Goal: Transaction & Acquisition: Obtain resource

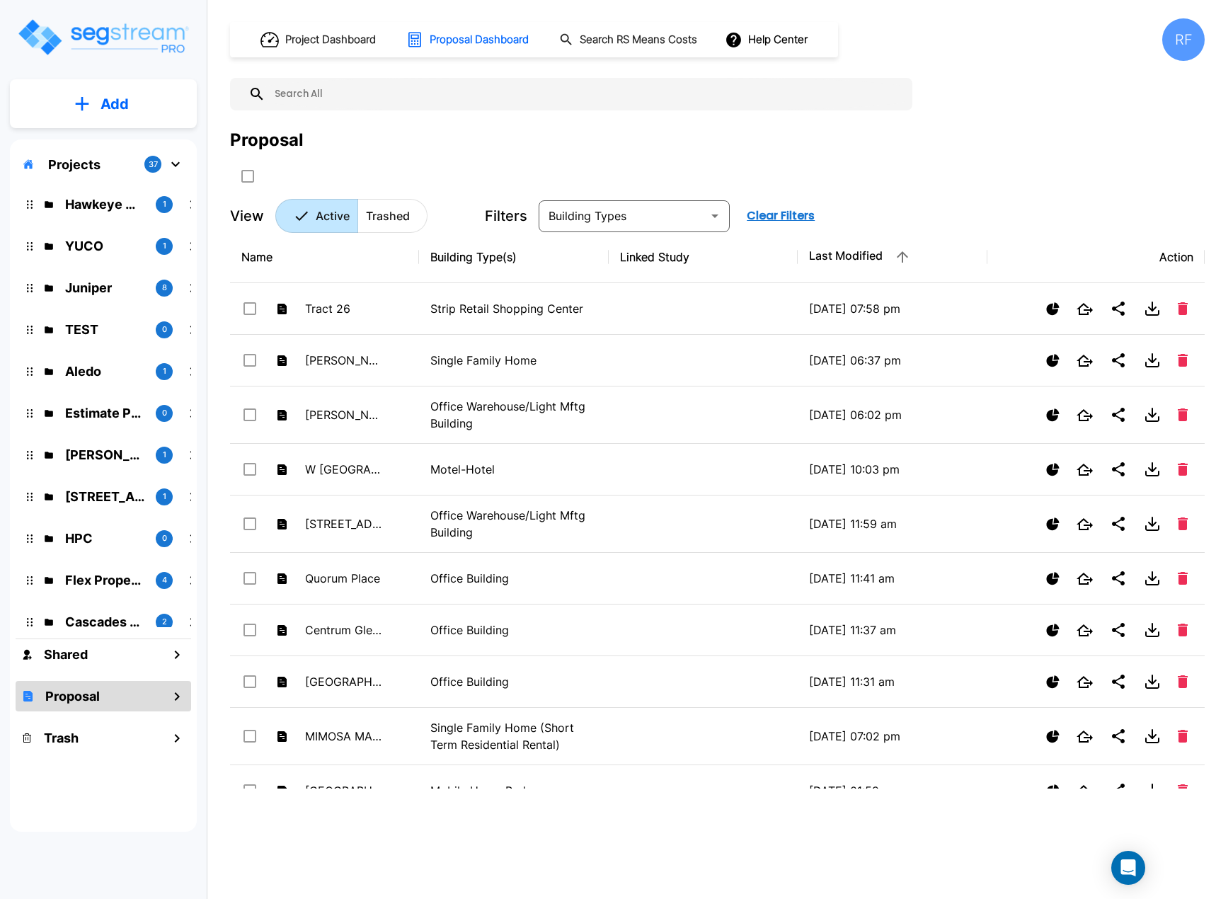
click at [180, 166] on icon "mailbox folders" at bounding box center [175, 164] width 17 height 17
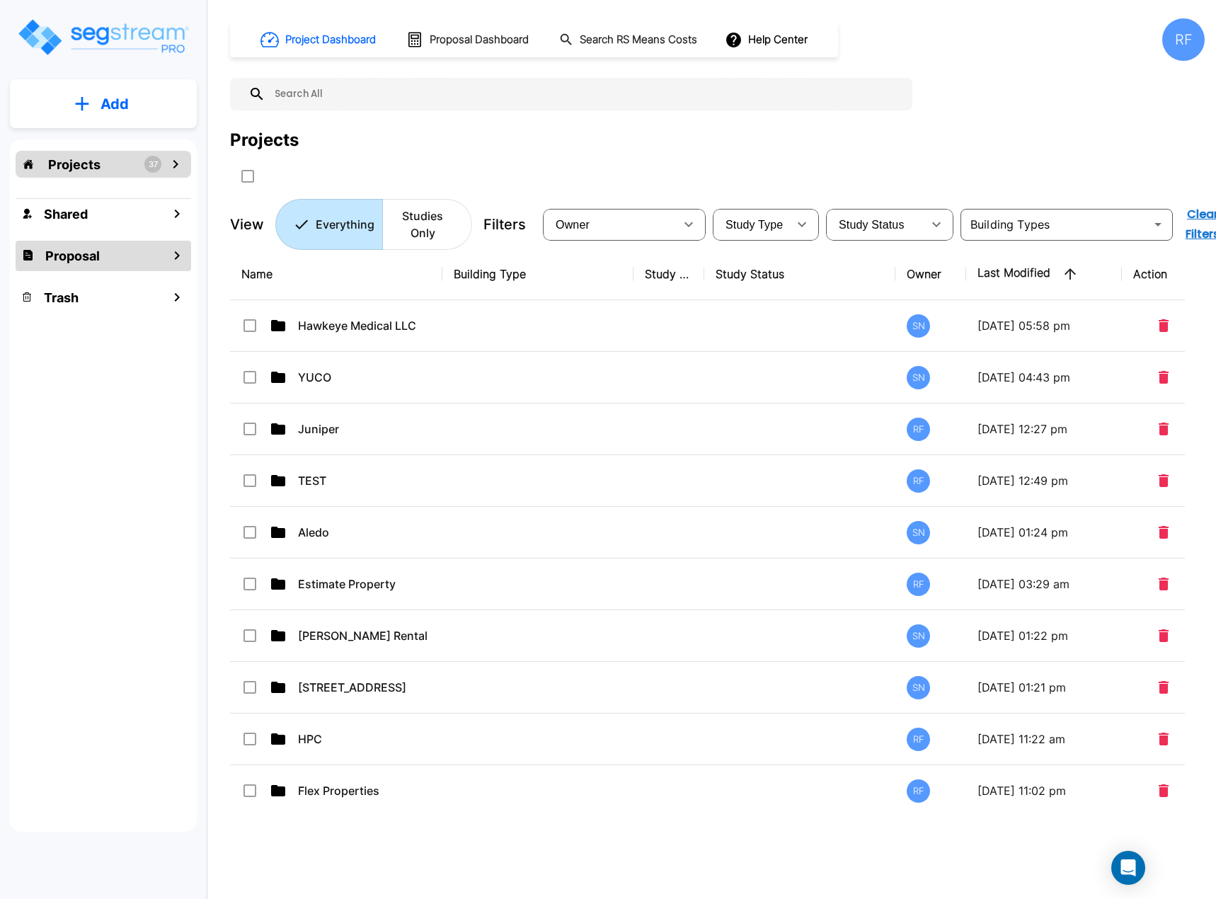
click at [181, 252] on icon "mailbox folders" at bounding box center [176, 255] width 17 height 17
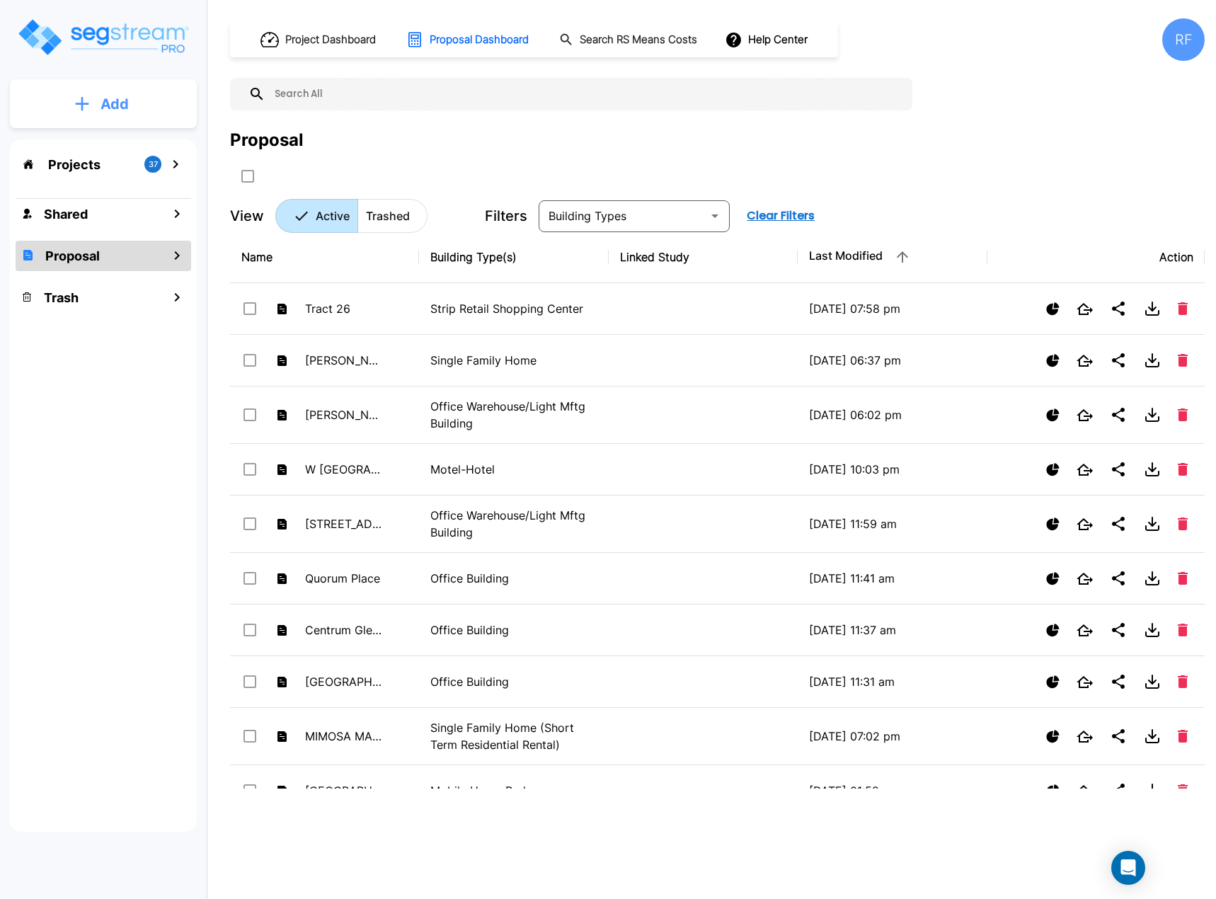
click at [150, 99] on button "Add" at bounding box center [103, 104] width 187 height 41
click at [65, 134] on button "Add Folder" at bounding box center [103, 143] width 91 height 28
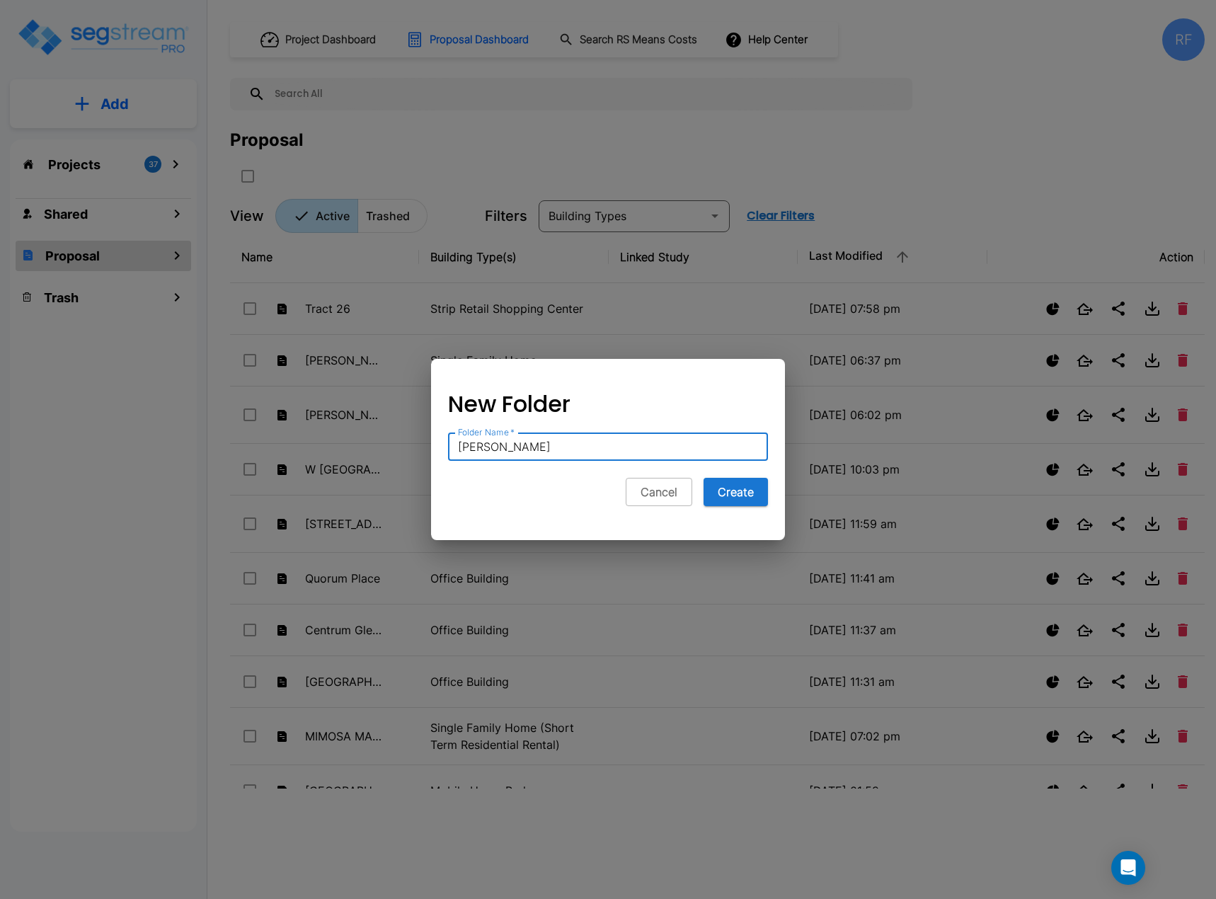
type input "[PERSON_NAME]"
click at [703, 478] on button "Create" at bounding box center [735, 492] width 64 height 28
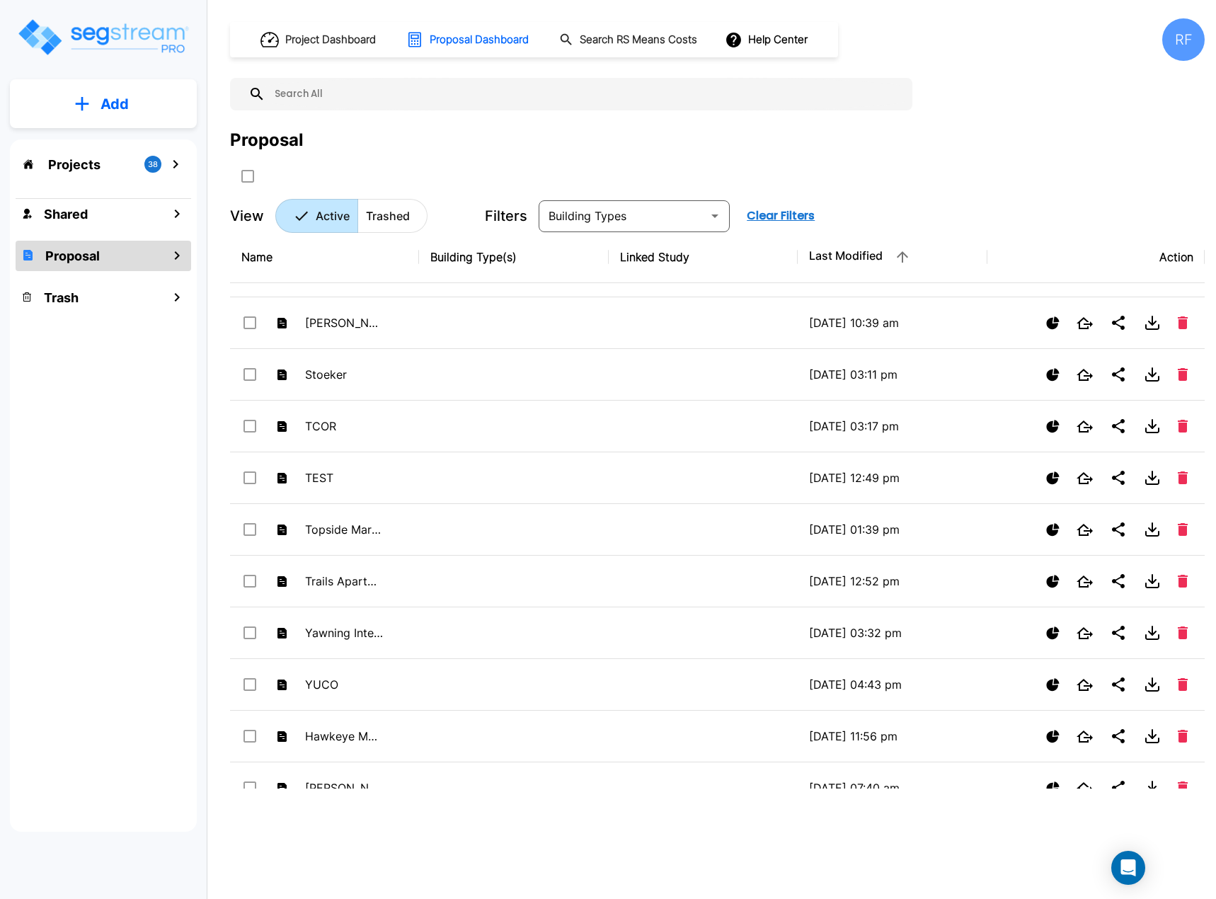
scroll to position [1490, 0]
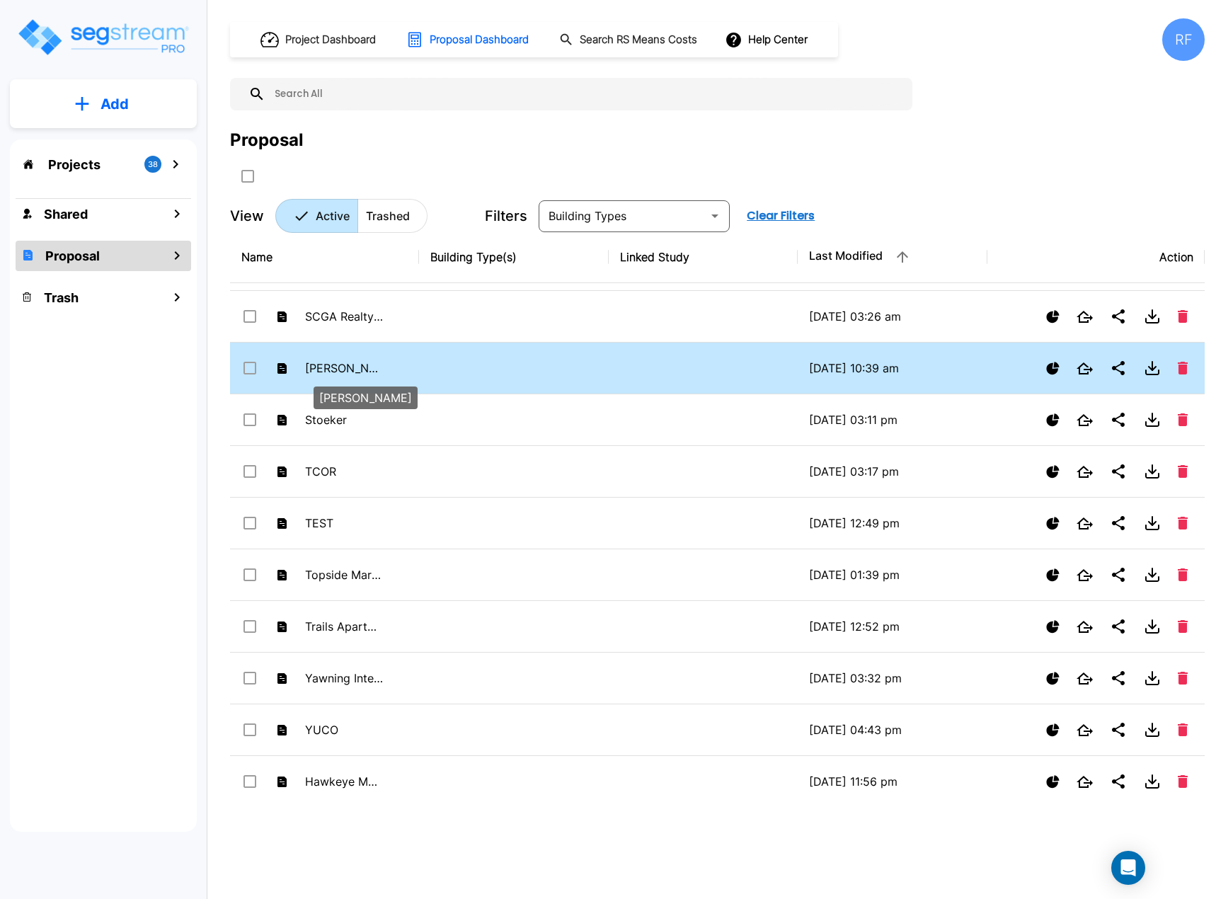
click at [350, 370] on p "[PERSON_NAME]" at bounding box center [344, 367] width 78 height 17
click at [350, 370] on p "Signorelli" at bounding box center [344, 367] width 78 height 17
checkbox input "false"
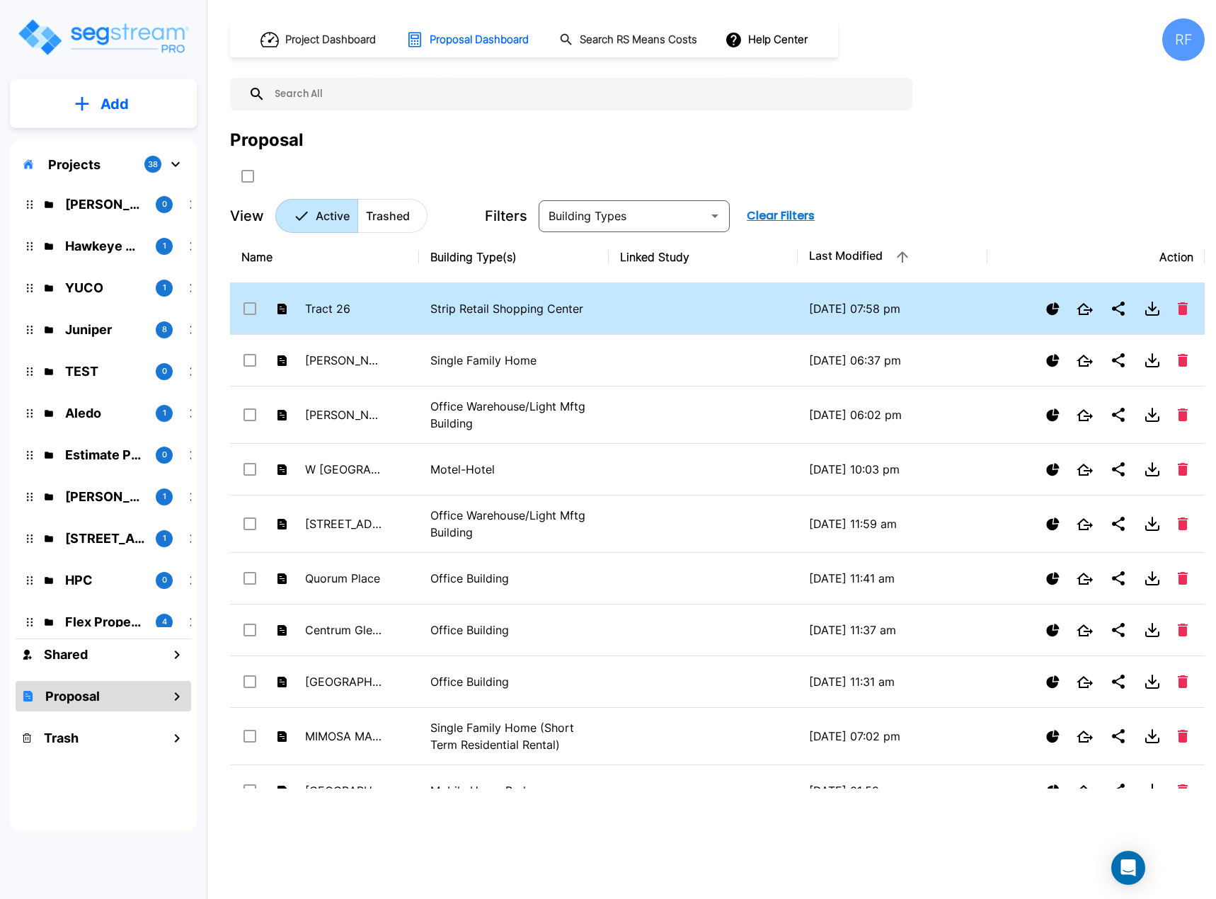
click at [257, 311] on icon at bounding box center [249, 308] width 17 height 17
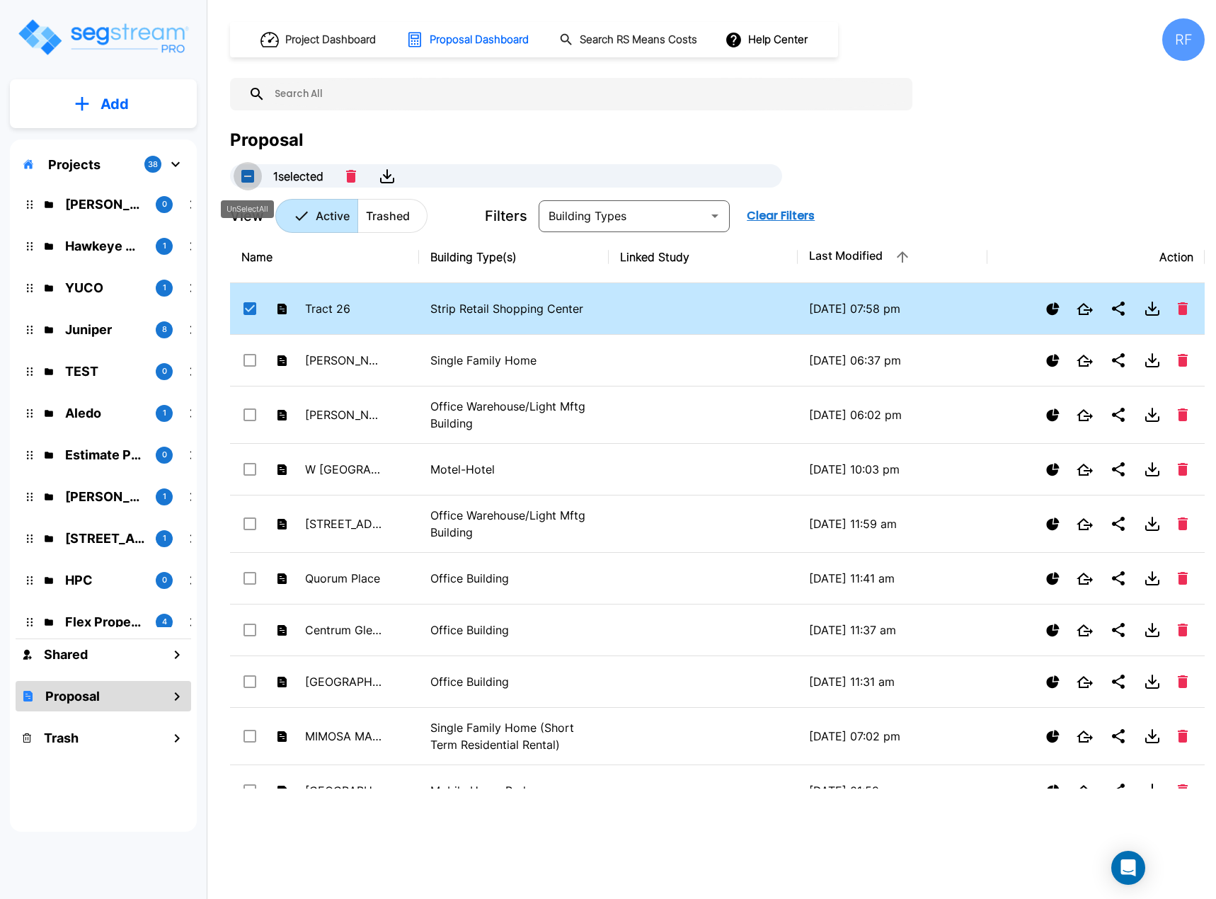
click at [245, 173] on button "UnSelectAll" at bounding box center [248, 176] width 28 height 28
checkbox input "false"
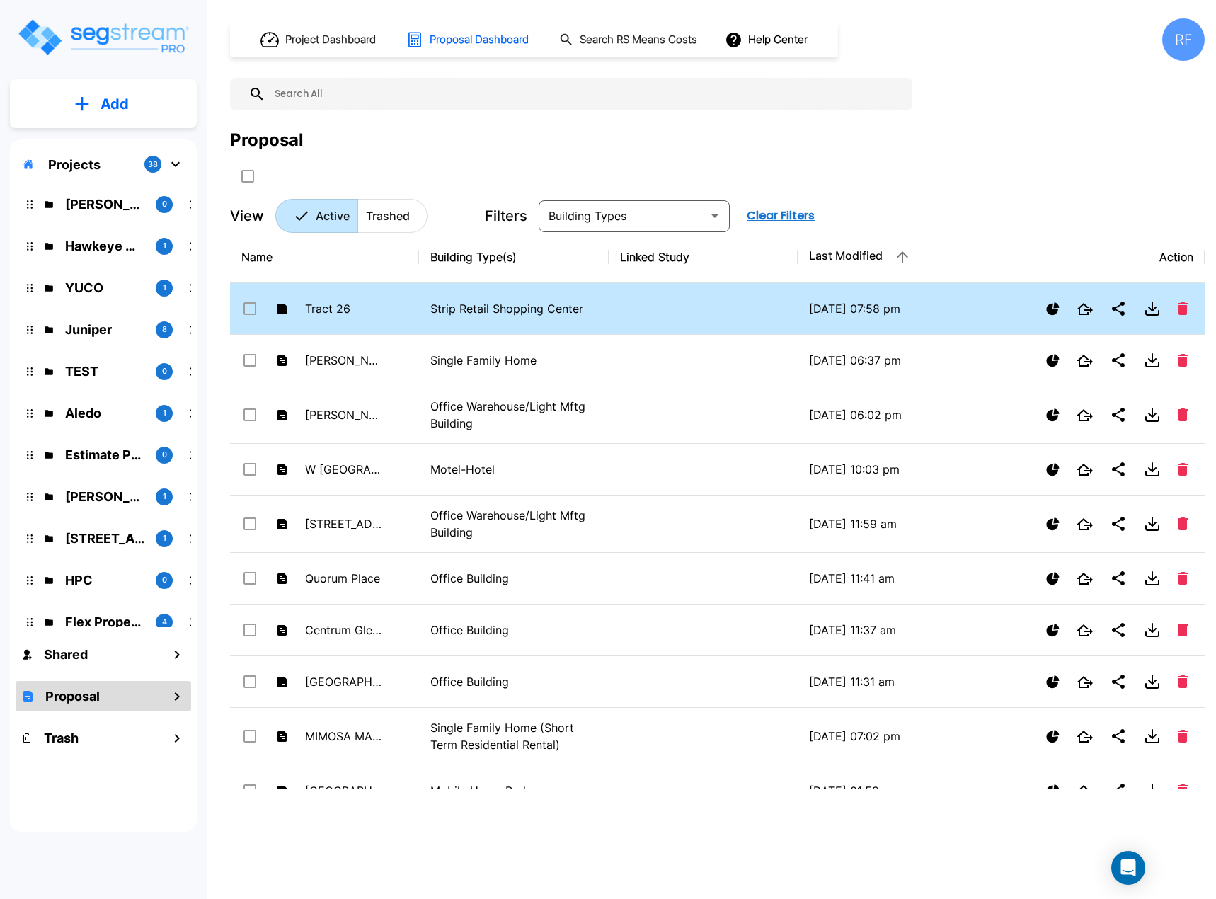
click at [191, 203] on div "Projects 38 Signorelli 0 Hawkeye Medical LLC 1 YUCO 1 Juniper 8 TEST 0 Aledo 1 …" at bounding box center [103, 485] width 187 height 692
click at [125, 206] on p "Signorelli" at bounding box center [104, 204] width 79 height 19
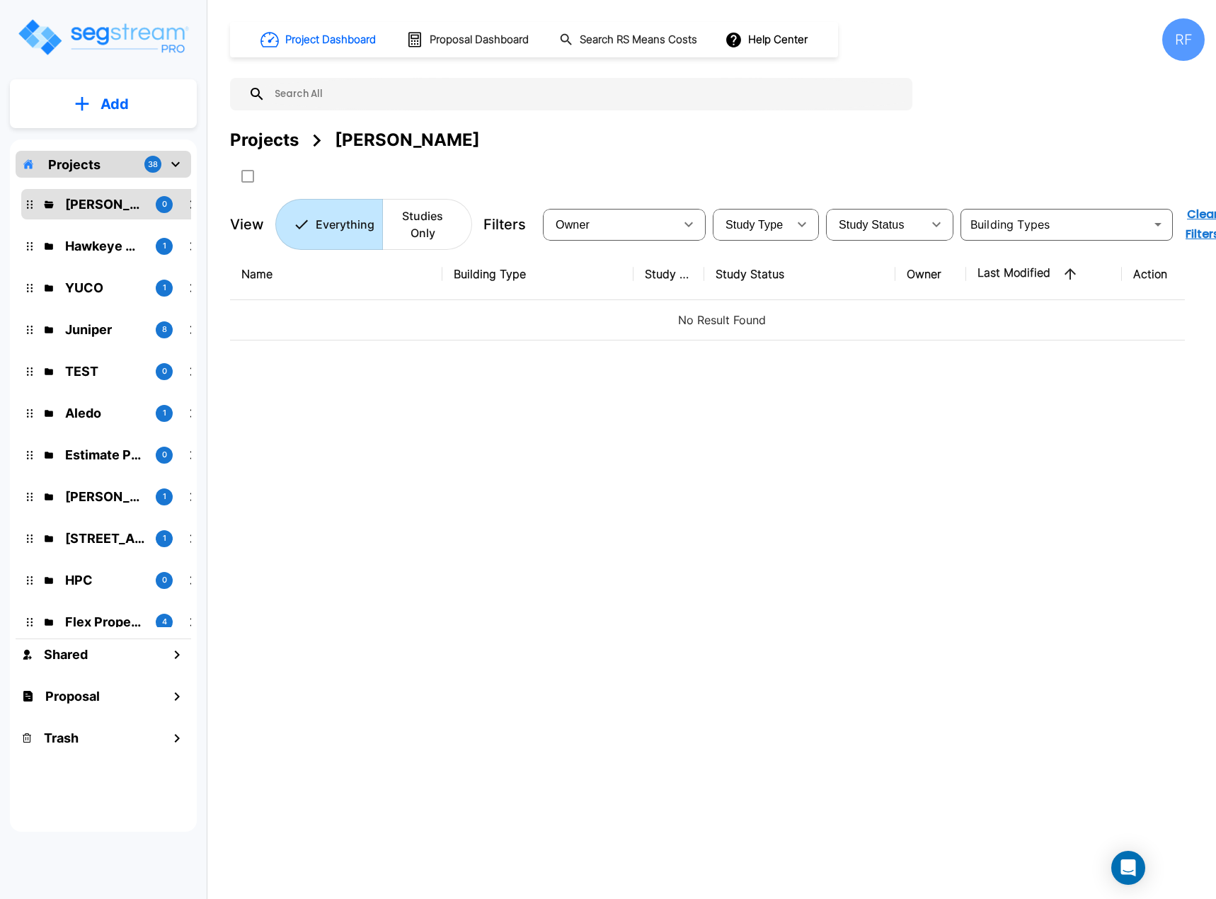
click at [461, 437] on div "Name Building Type Study Type Study Status Owner Last Modified Action No Result…" at bounding box center [707, 526] width 955 height 557
click at [149, 694] on div "Proposal" at bounding box center [104, 696] width 176 height 30
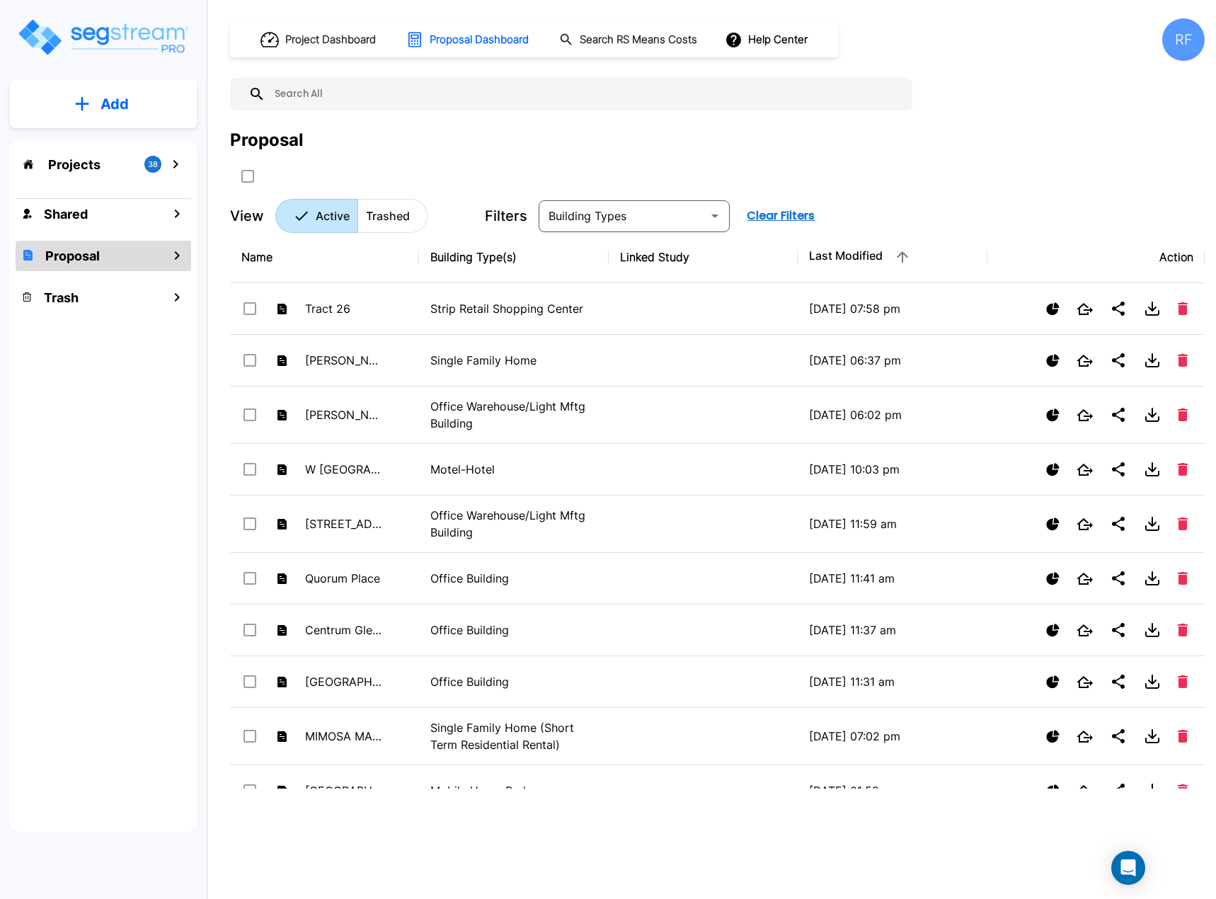
click at [180, 166] on icon "mailbox folders" at bounding box center [175, 164] width 17 height 17
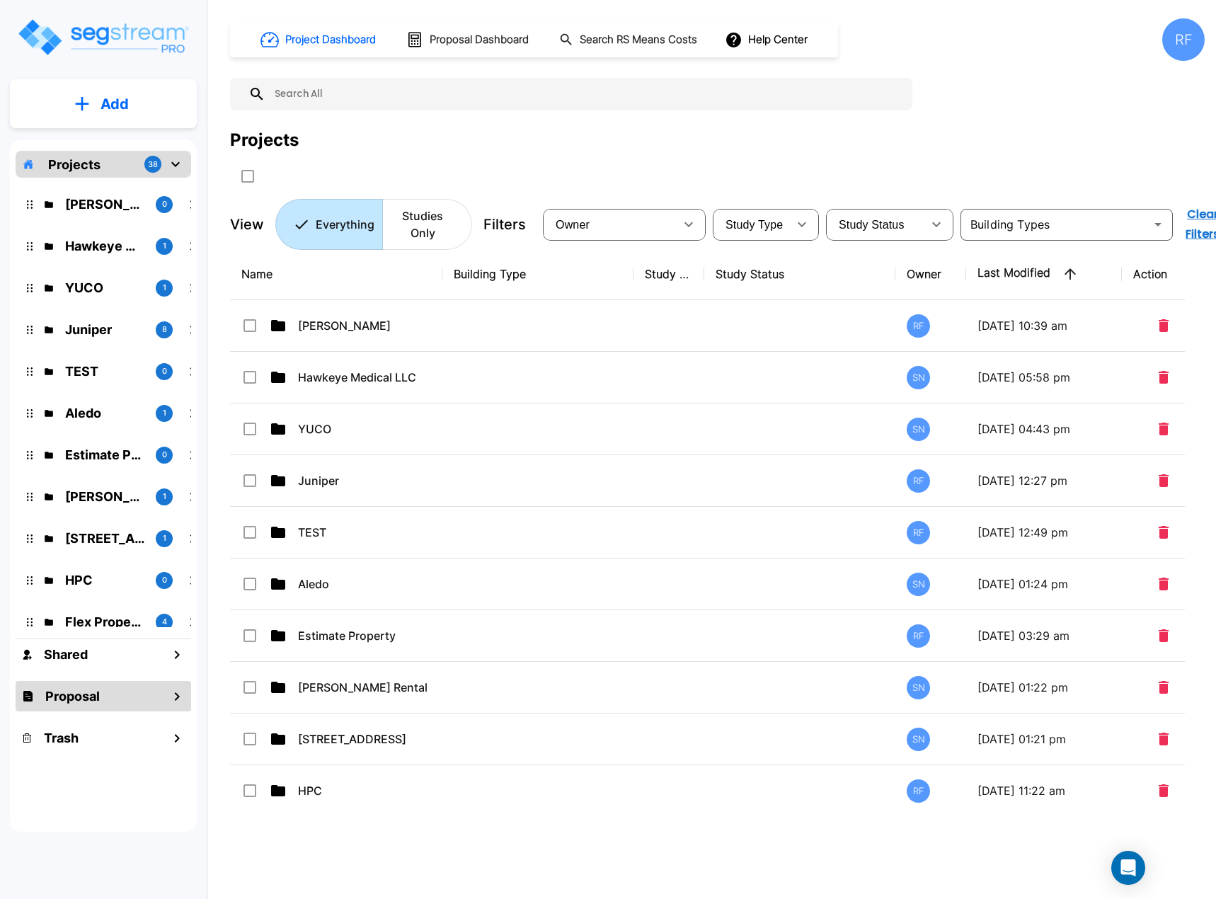
click at [110, 703] on div "Proposal" at bounding box center [104, 696] width 176 height 30
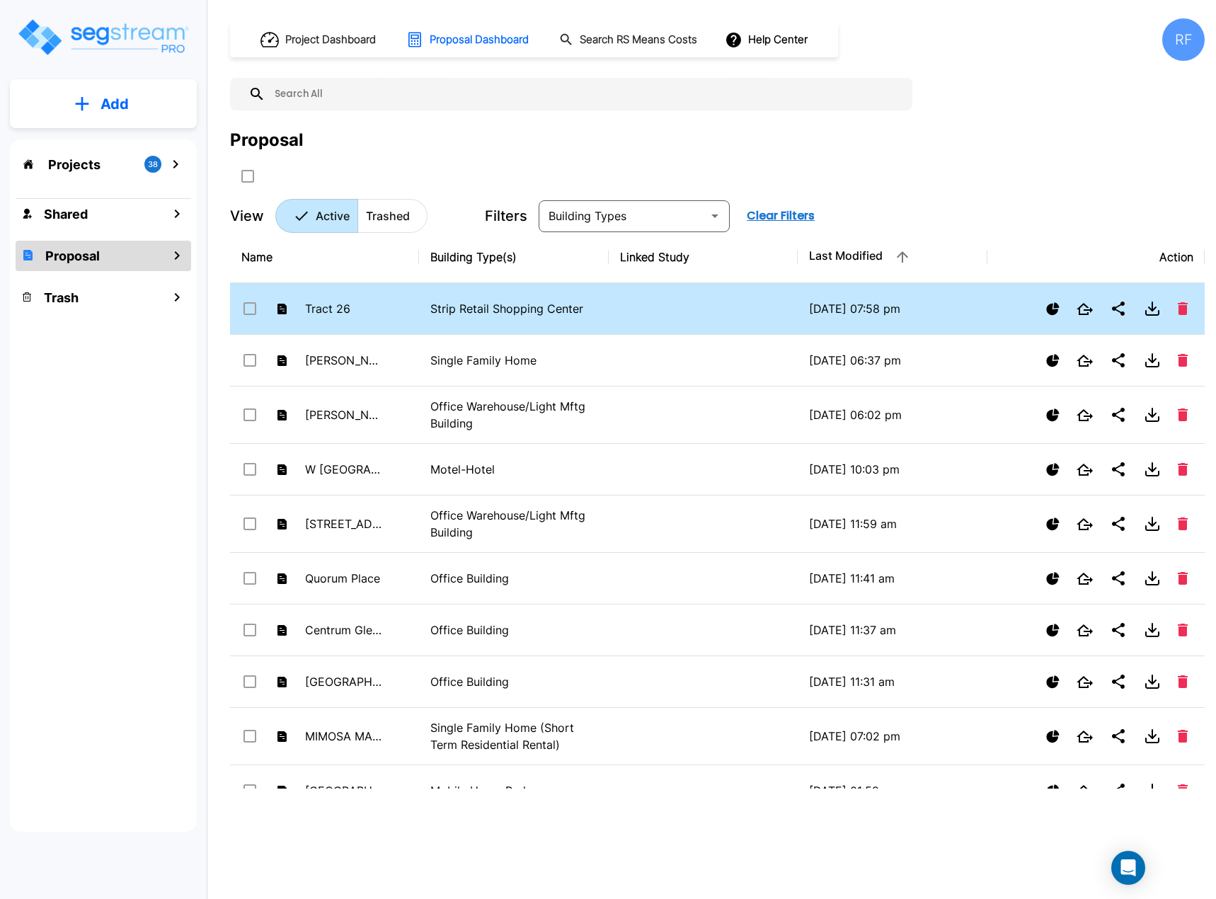
drag, startPoint x: 330, startPoint y: 310, endPoint x: 354, endPoint y: 299, distance: 26.0
click at [354, 299] on div "Tract 26" at bounding box center [312, 308] width 142 height 21
click at [243, 304] on input "select row Tract 26" at bounding box center [248, 306] width 14 height 12
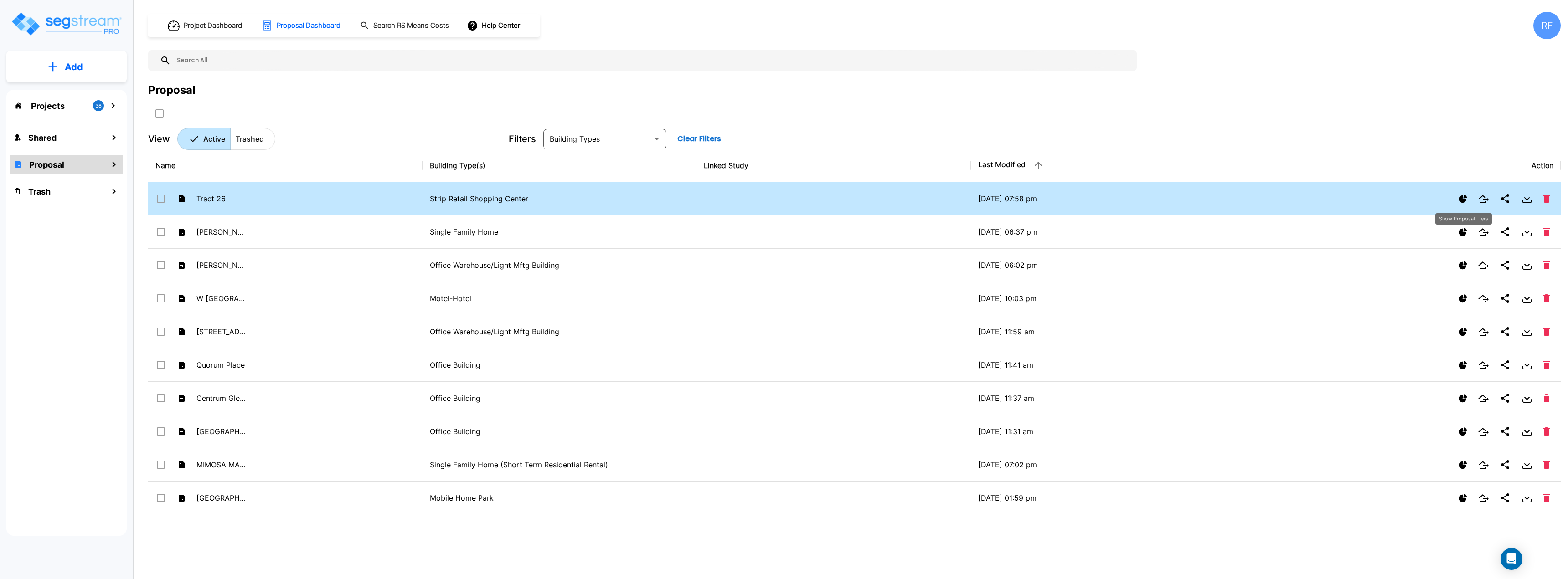
click at [783, 199] on icon "Show Proposal Tiers" at bounding box center [1463, 198] width 8 height 8
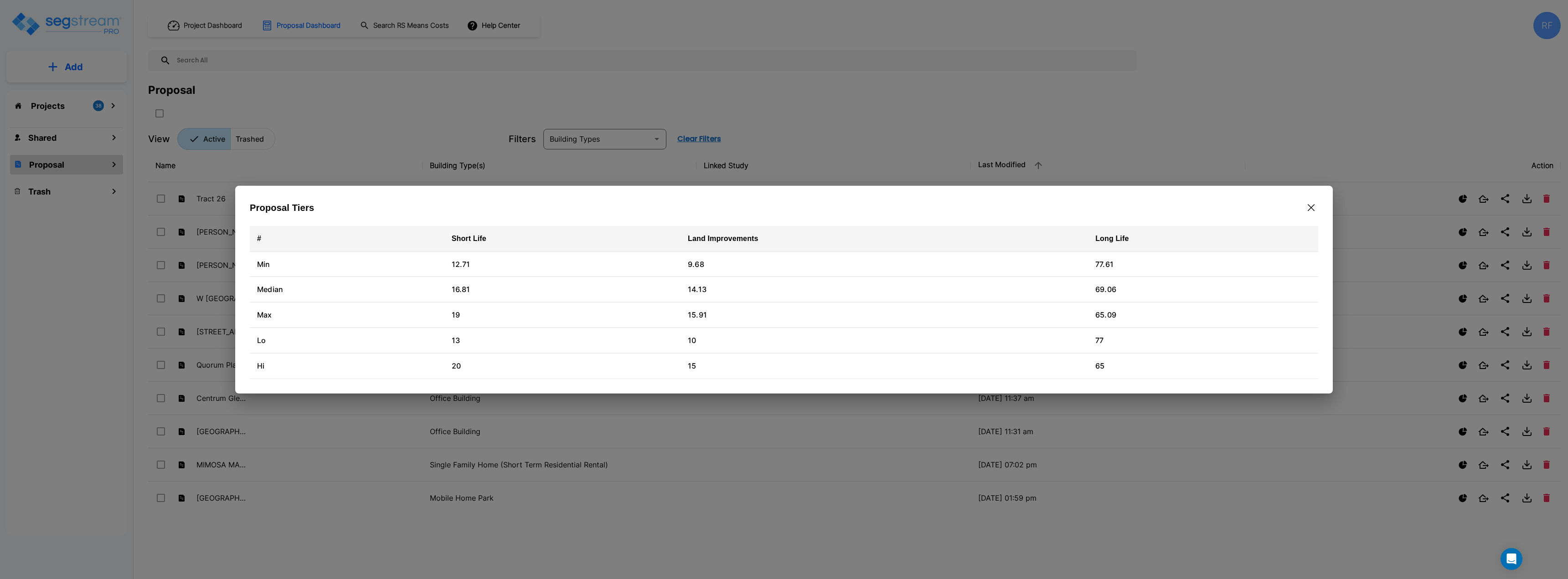
click at [783, 206] on icon "button" at bounding box center [1311, 207] width 7 height 7
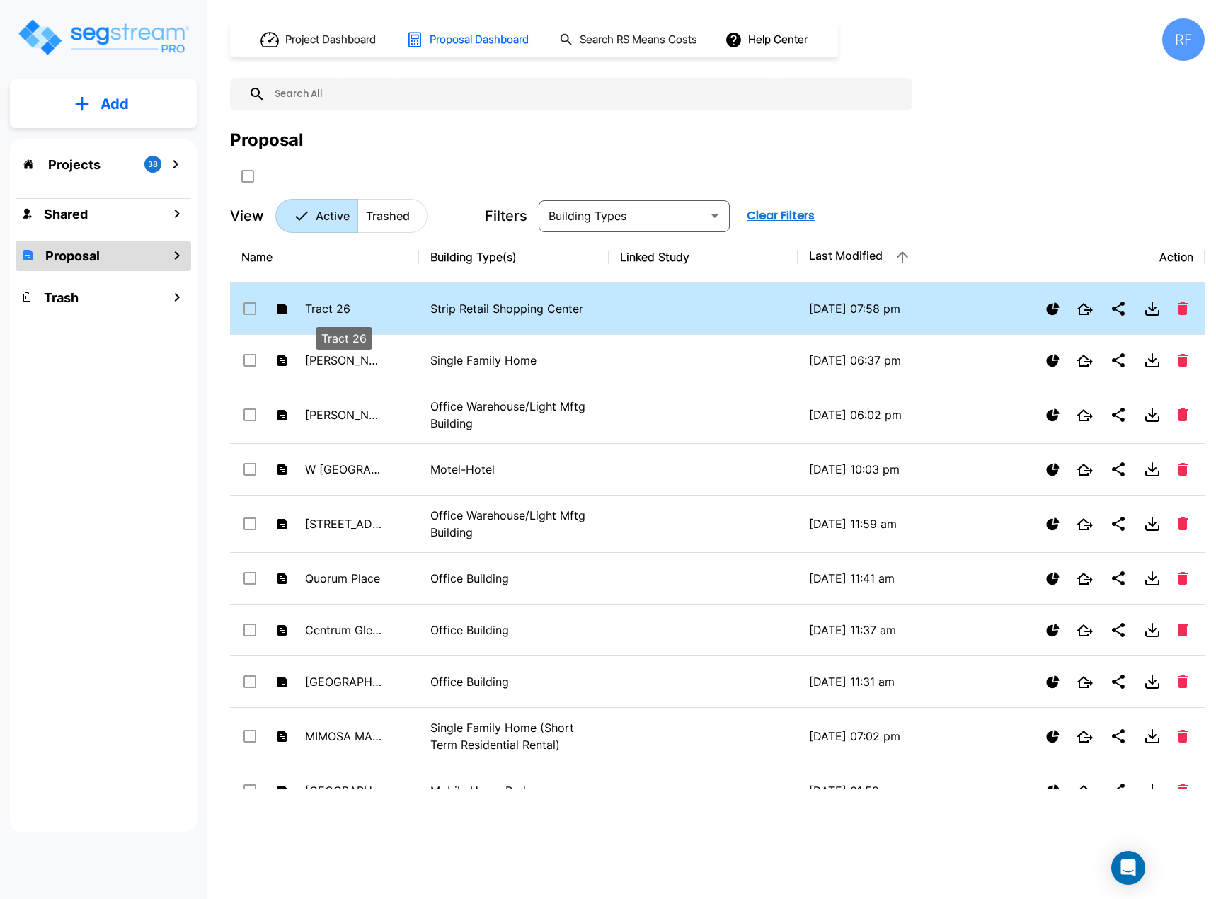
click at [348, 301] on p "Tract 26" at bounding box center [344, 308] width 78 height 17
checkbox input "false"
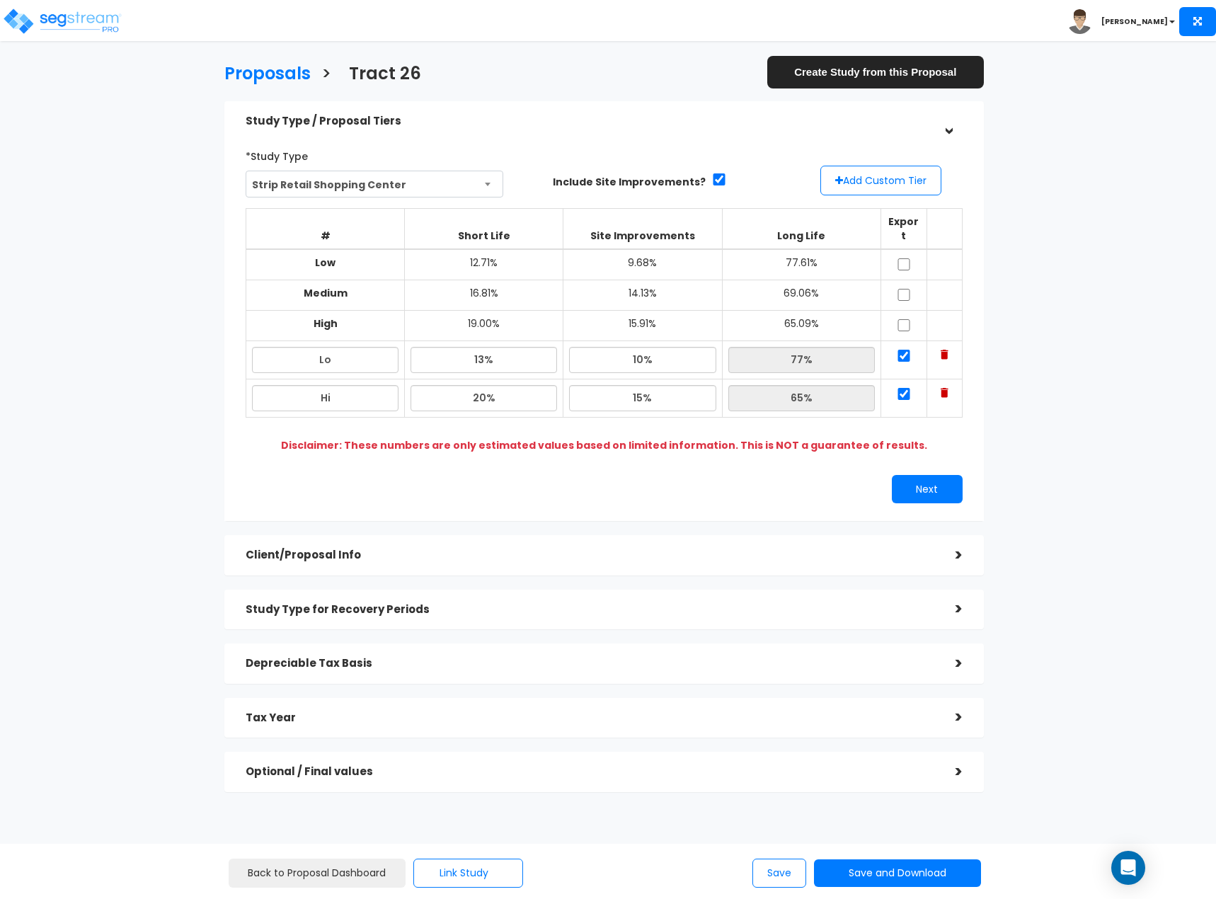
scroll to position [7, 0]
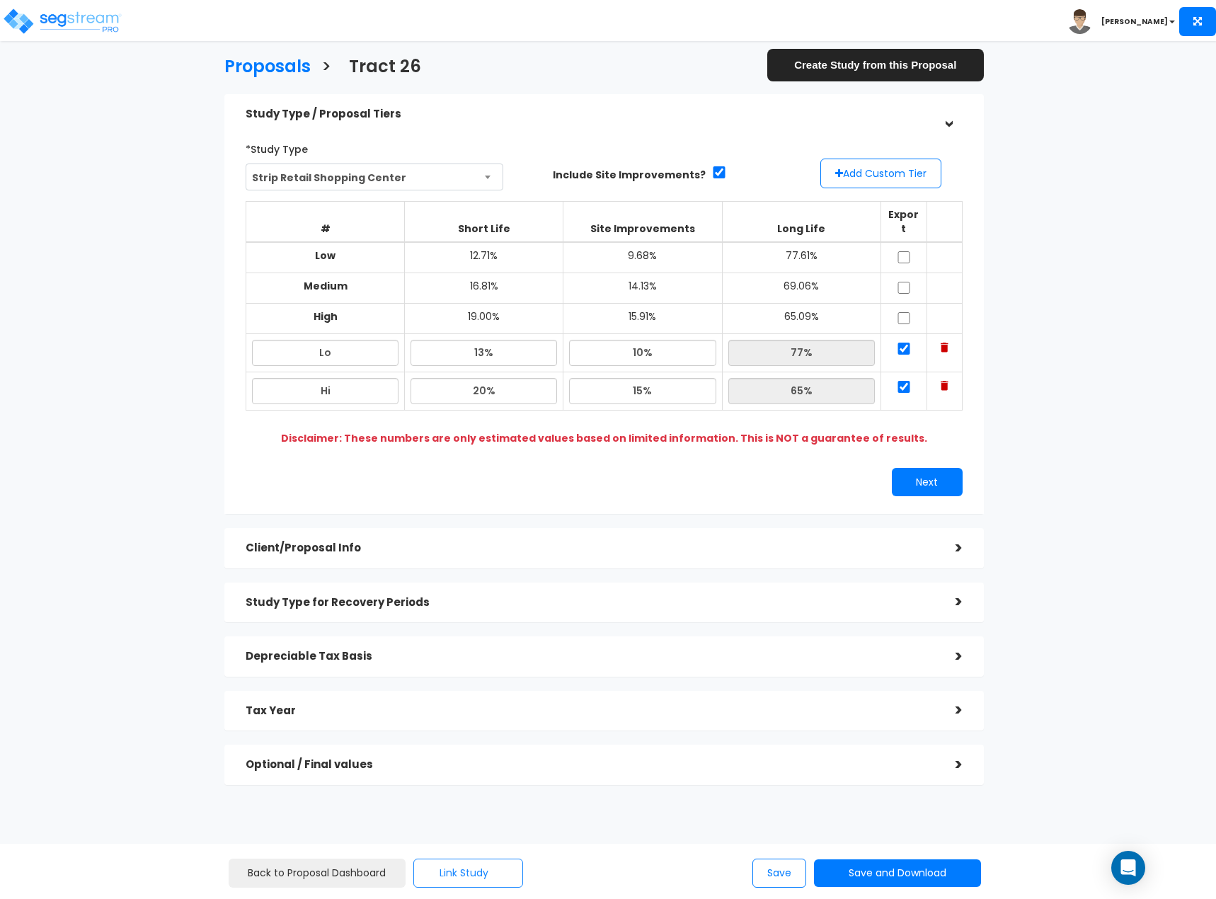
click at [497, 878] on button "Link Study" at bounding box center [468, 872] width 110 height 29
click at [286, 779] on div "Study Type / Proposal Tiers > *Study Type Strip Retail Shopping Center Assisted…" at bounding box center [604, 446] width 781 height 719
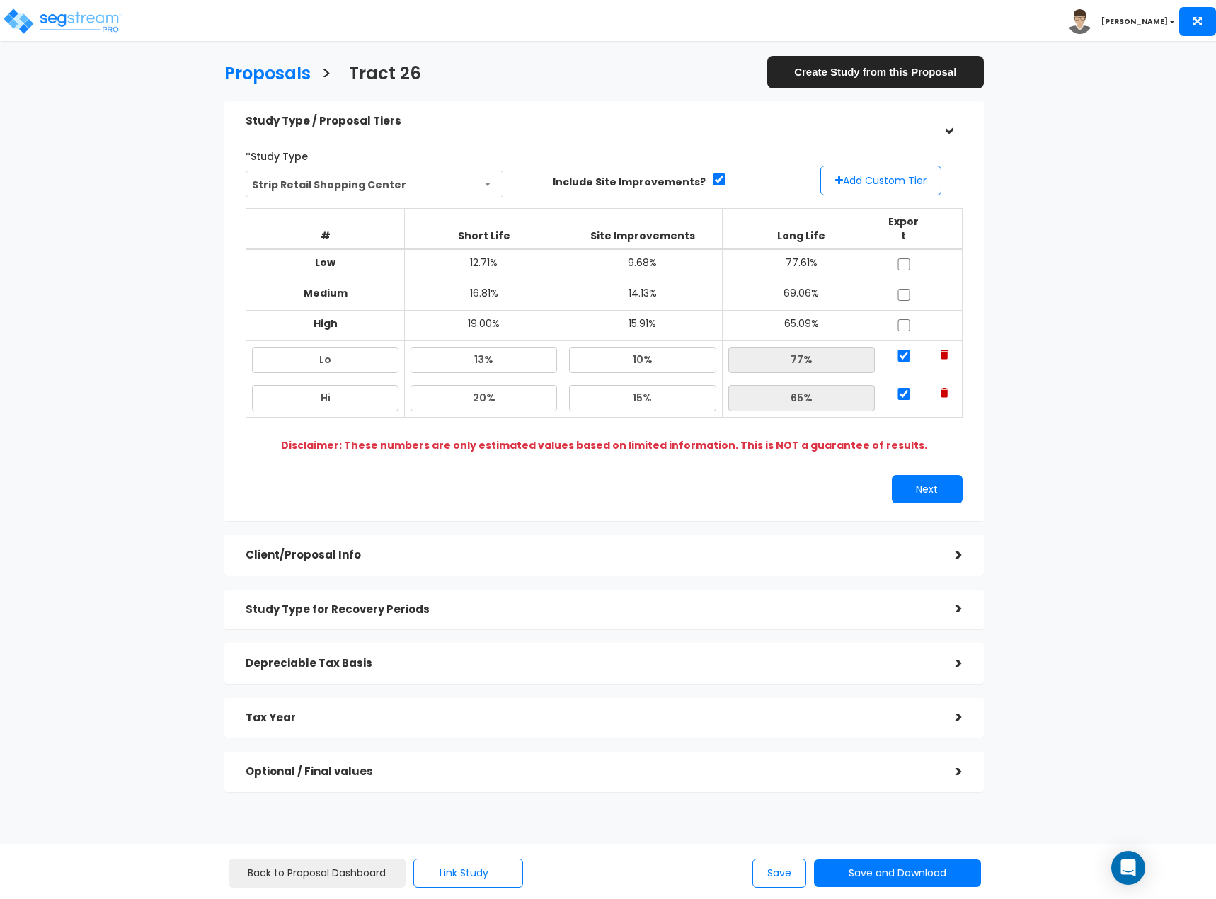
click at [926, 542] on div "Client/Proposal Info" at bounding box center [590, 555] width 689 height 26
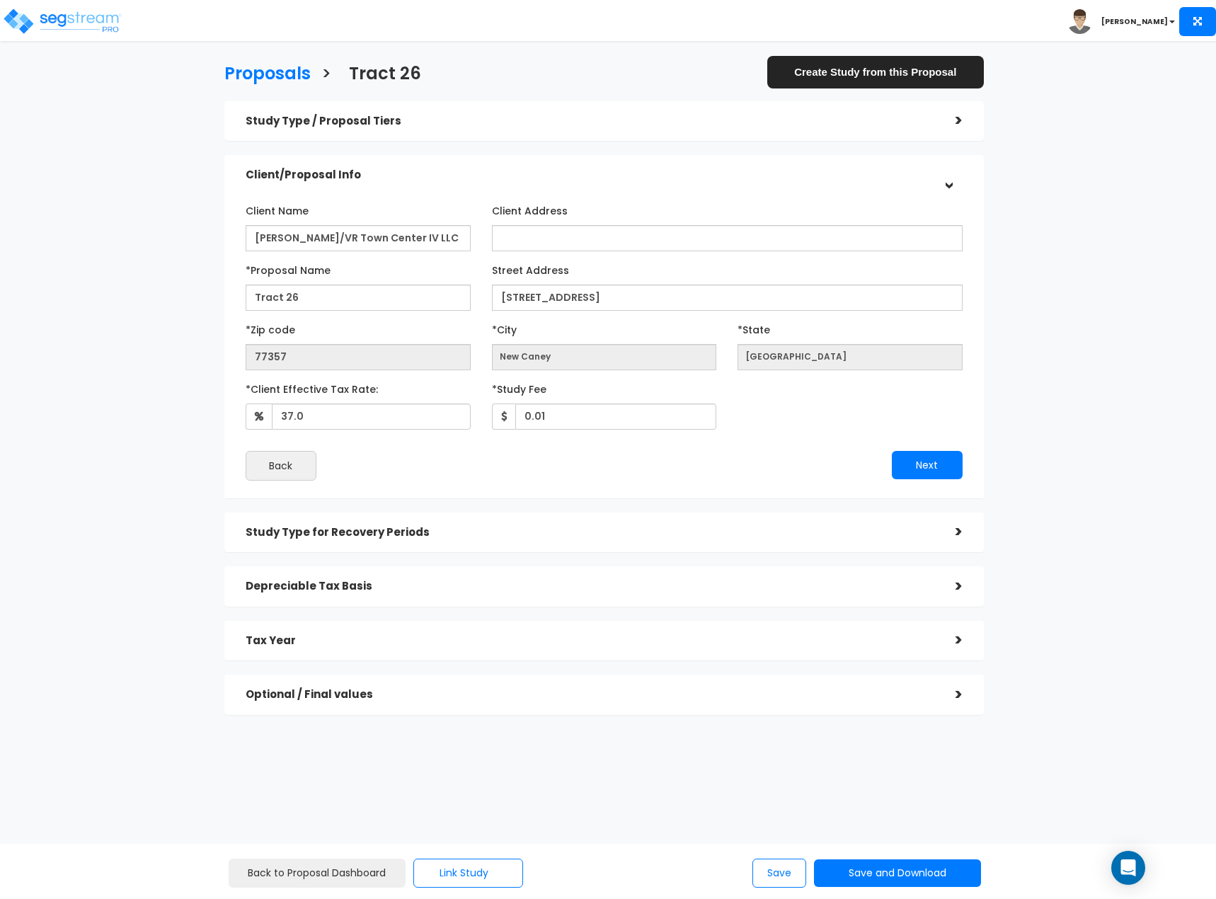
click at [425, 523] on div "Study Type for Recovery Periods" at bounding box center [590, 532] width 689 height 26
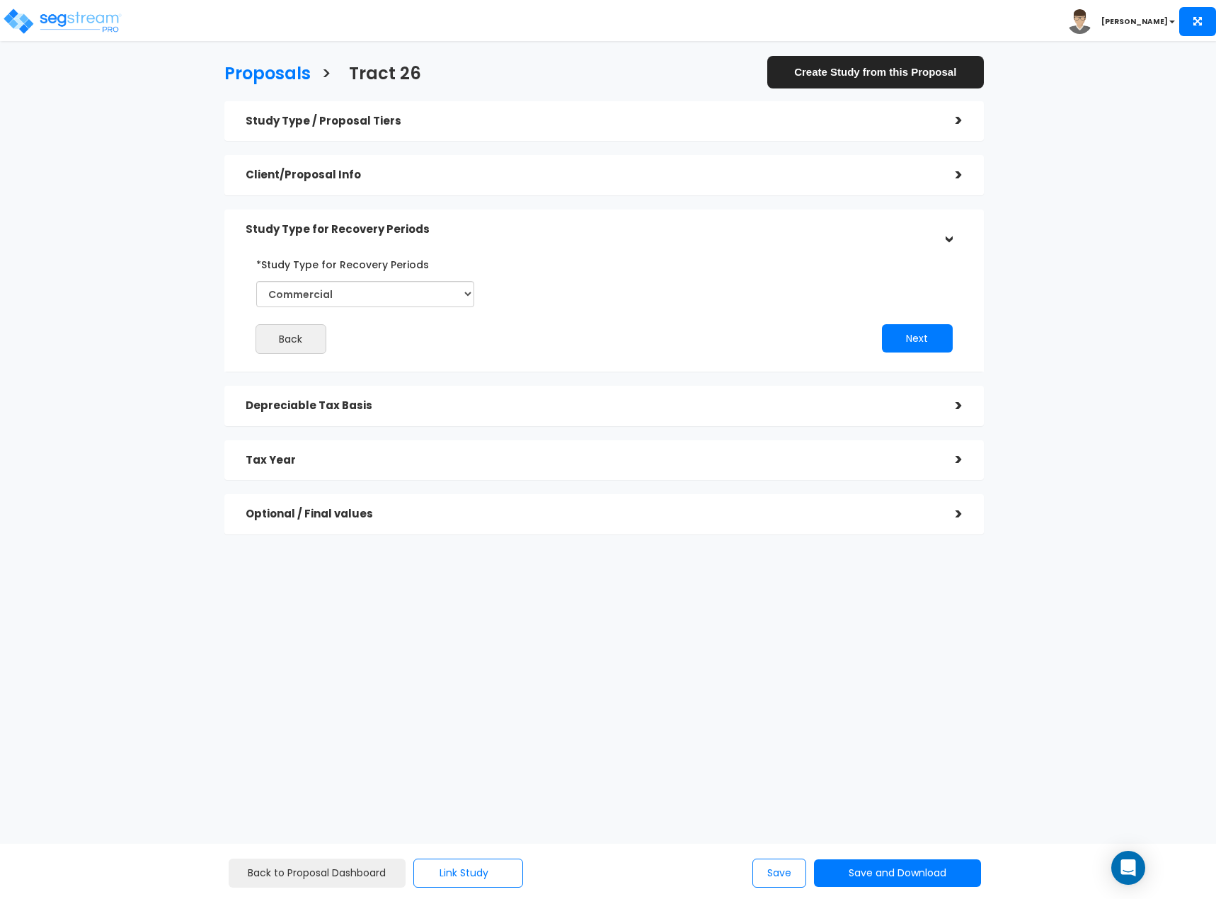
click at [415, 398] on div "Depreciable Tax Basis" at bounding box center [590, 406] width 689 height 26
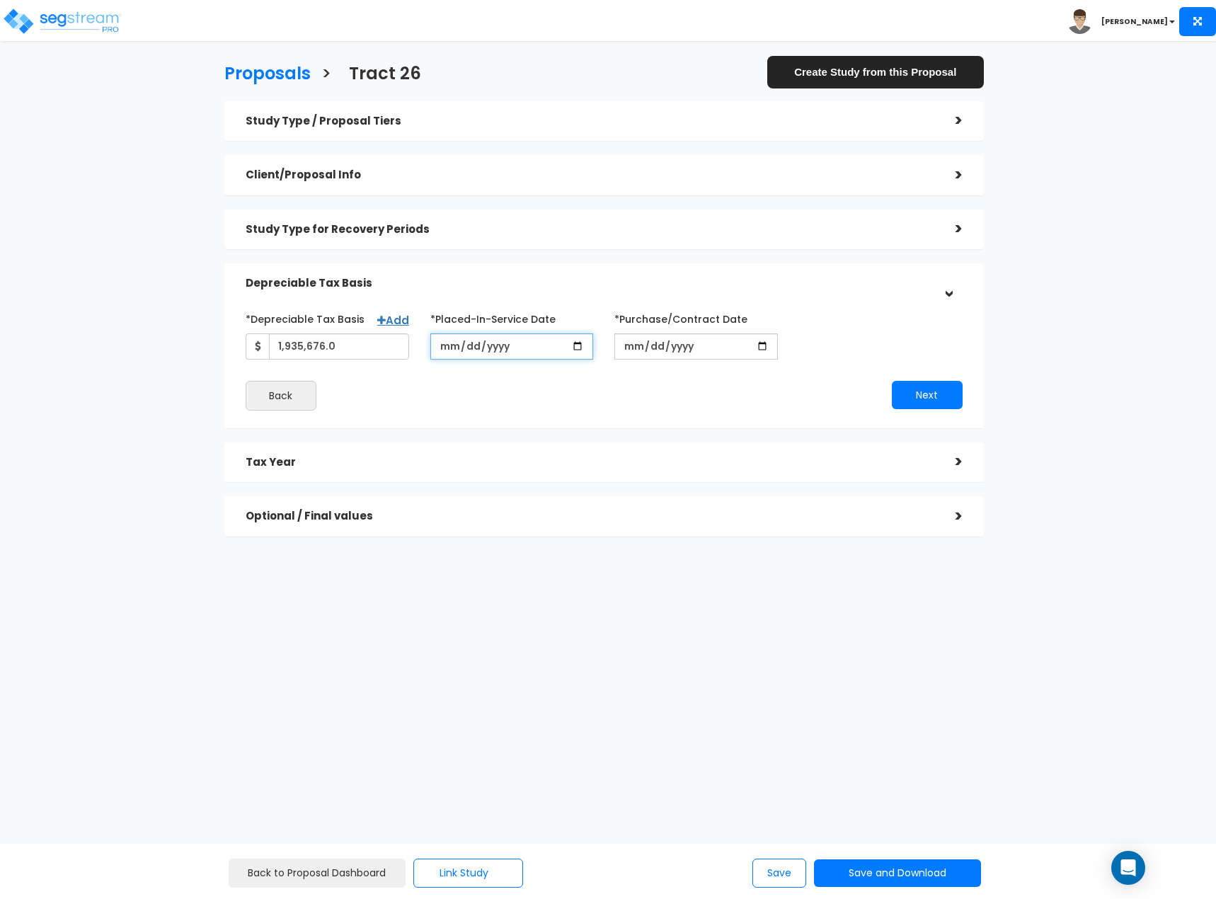
click at [471, 335] on input "2025-11-15" at bounding box center [511, 346] width 163 height 26
click at [523, 378] on div "*Depreciable Tax Basis Add 1,935,676.0 *Placed-In-Service Date 2025-11-15 *Purc…" at bounding box center [604, 358] width 717 height 103
click at [629, 345] on input "2024-12-31" at bounding box center [695, 346] width 163 height 26
type input "2024-01-31"
type input "2025-11-15"
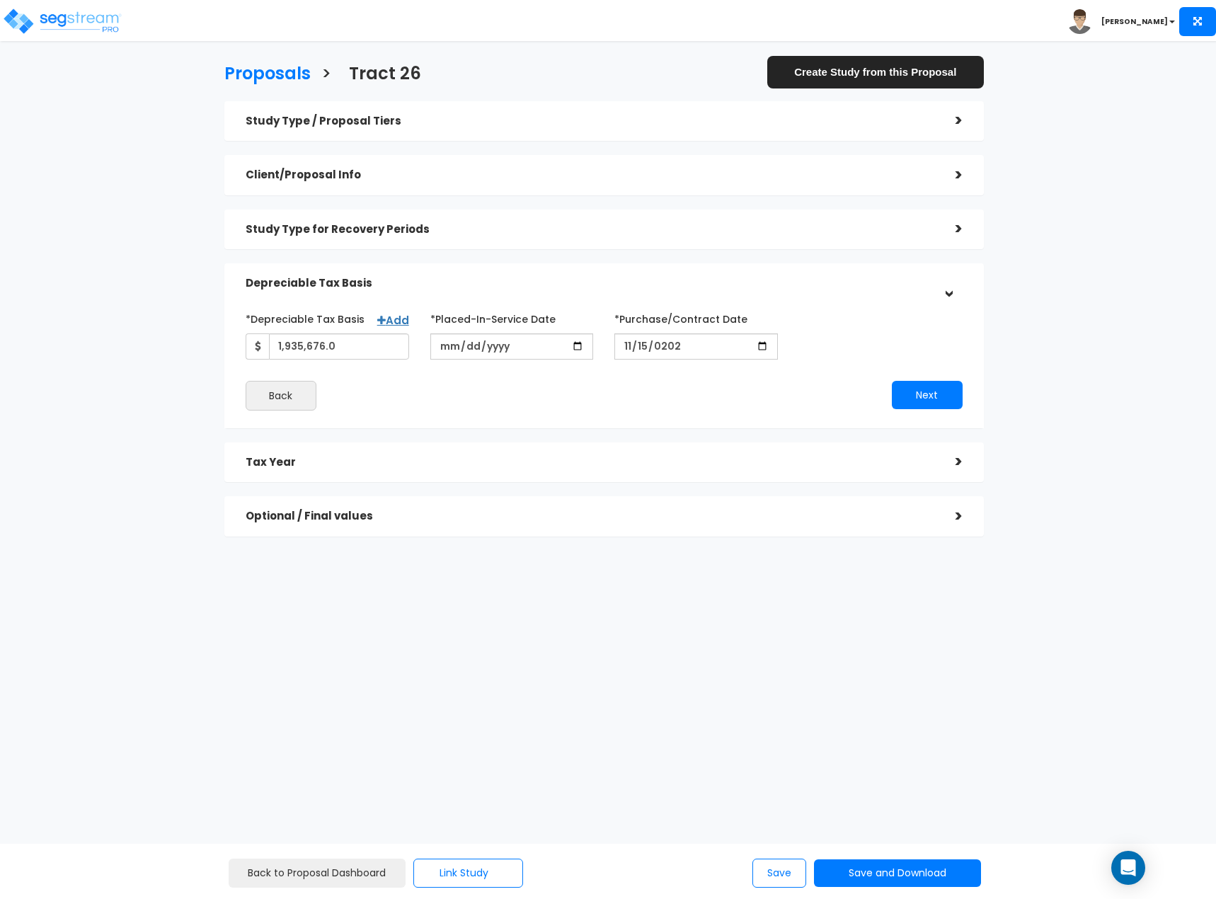
click at [662, 410] on div "*Depreciable Tax Basis Add 1,935,676.0 *Placed-In-Service Date 2025-11-15" at bounding box center [604, 358] width 738 height 117
click at [914, 401] on button "Next" at bounding box center [927, 395] width 71 height 28
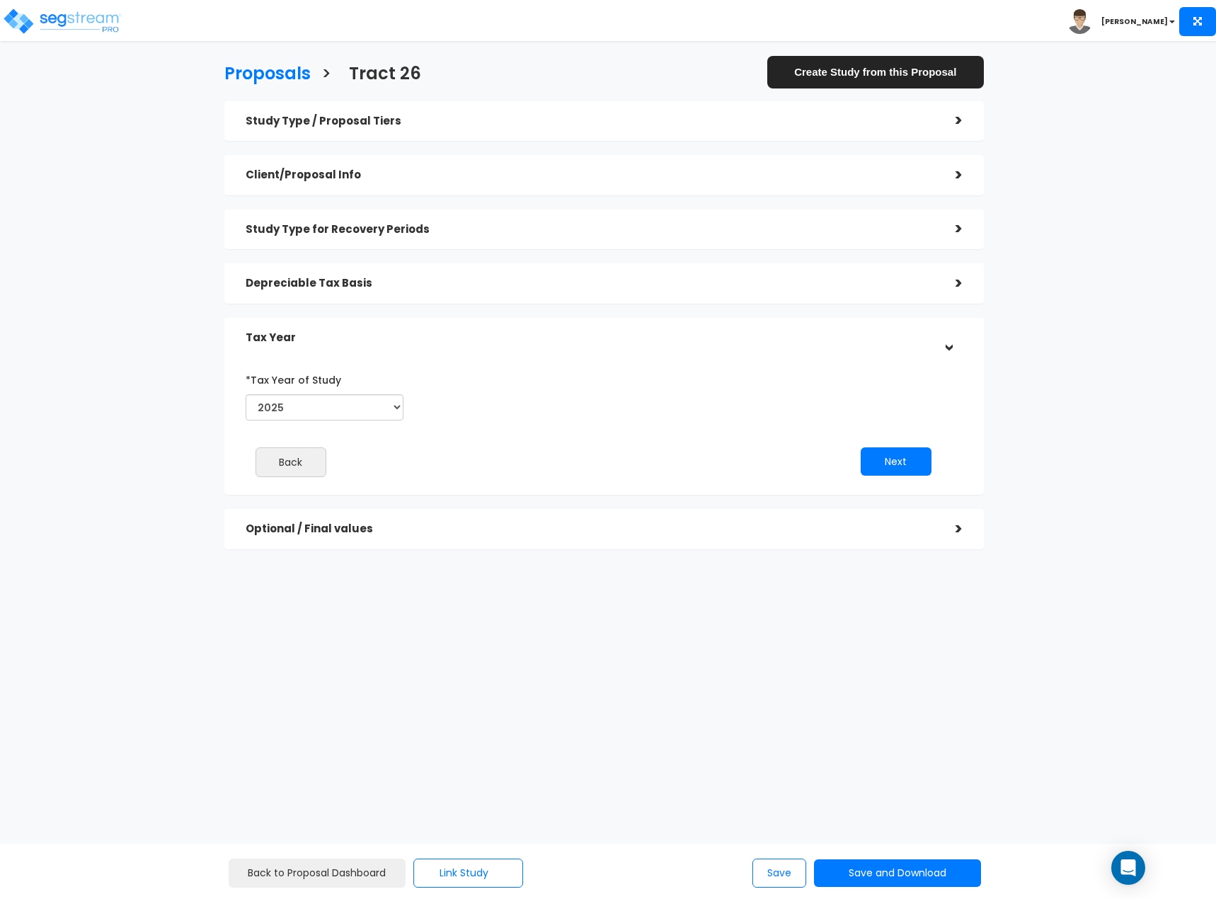
click at [663, 530] on h5 "Optional / Final values" at bounding box center [590, 529] width 689 height 12
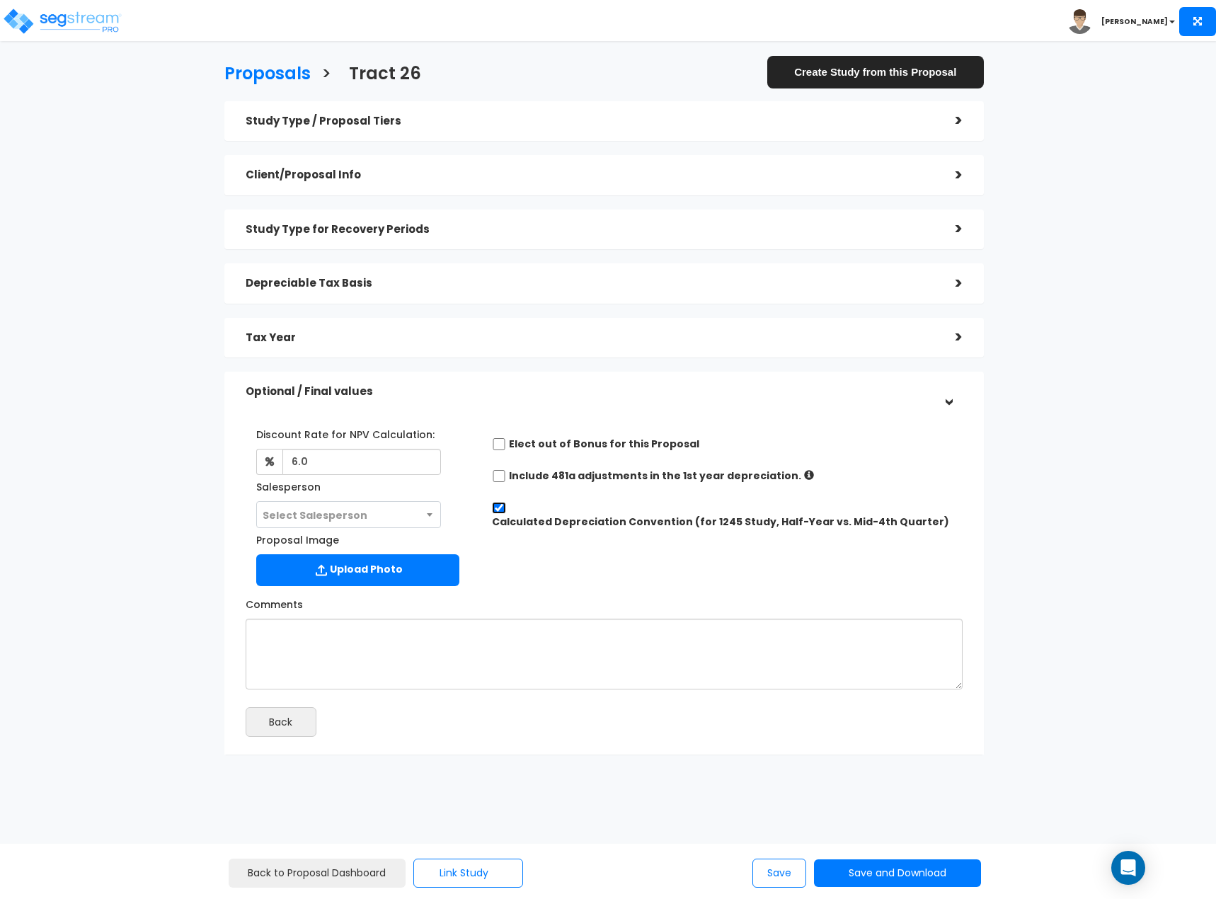
click at [500, 512] on input "Calculated Depreciation Convention (for 1245 Study, Half-Year vs. Mid-4th Quart…" at bounding box center [499, 508] width 14 height 12
checkbox input "false"
radio input "true"
click at [500, 512] on input "Calculated Depreciation Convention (for 1245 Study, Half-Year vs. Mid-4th Quart…" at bounding box center [499, 508] width 14 height 12
checkbox input "true"
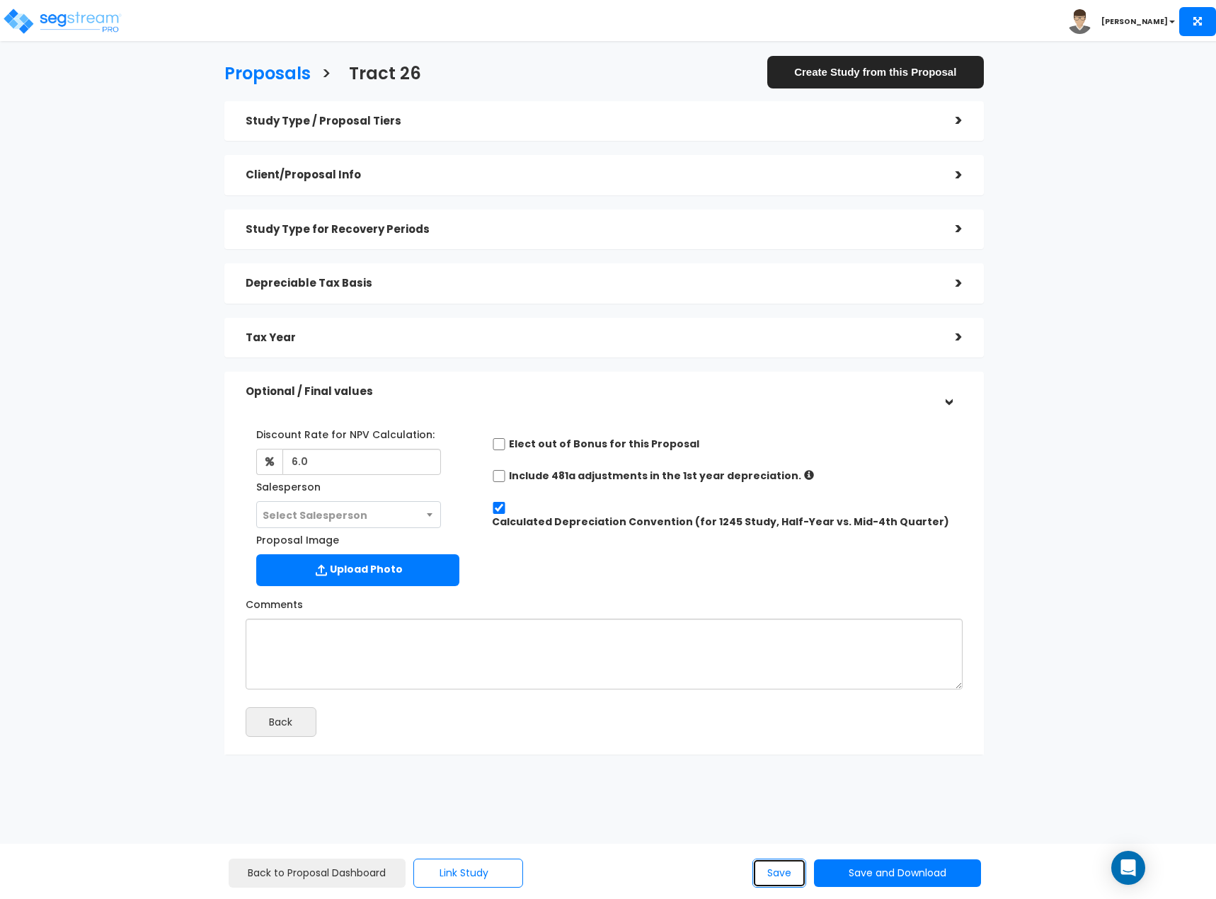
click at [773, 878] on button "Save" at bounding box center [779, 872] width 54 height 29
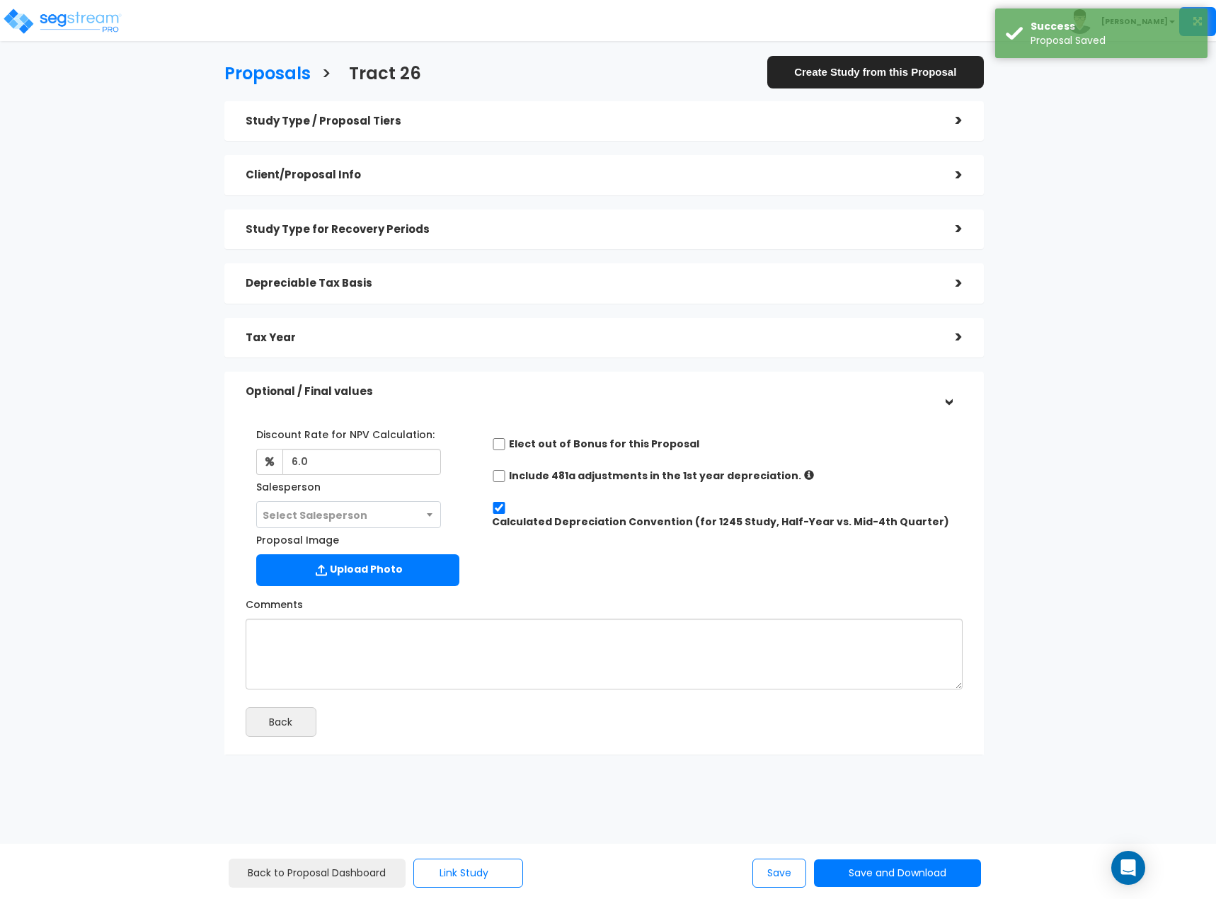
click at [563, 231] on h5 "Study Type for Recovery Periods" at bounding box center [590, 230] width 689 height 12
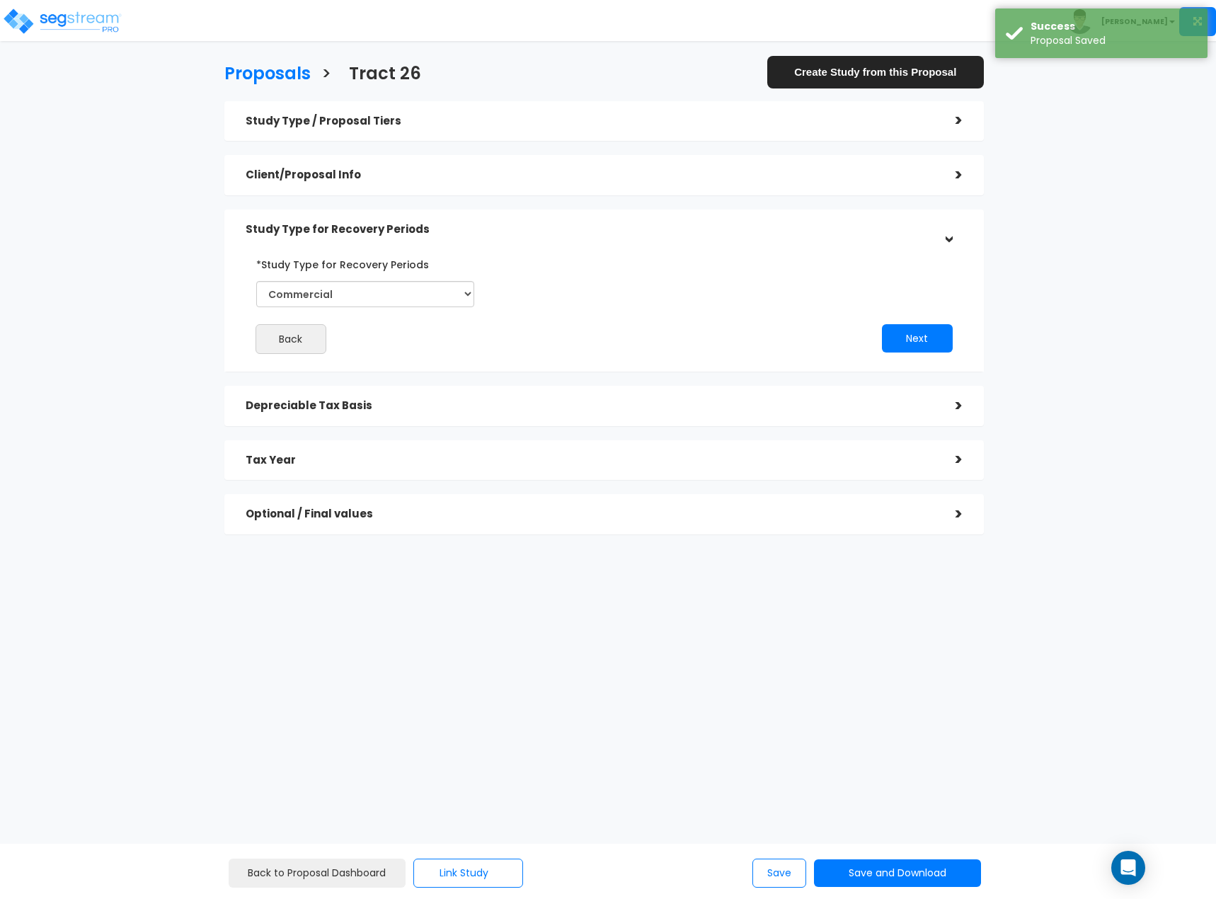
click at [572, 153] on div "Study Type / Proposal Tiers > *Study Type Strip Retail Shopping Center Assisted…" at bounding box center [603, 317] width 759 height 433
click at [569, 163] on div "Client/Proposal Info" at bounding box center [590, 175] width 689 height 26
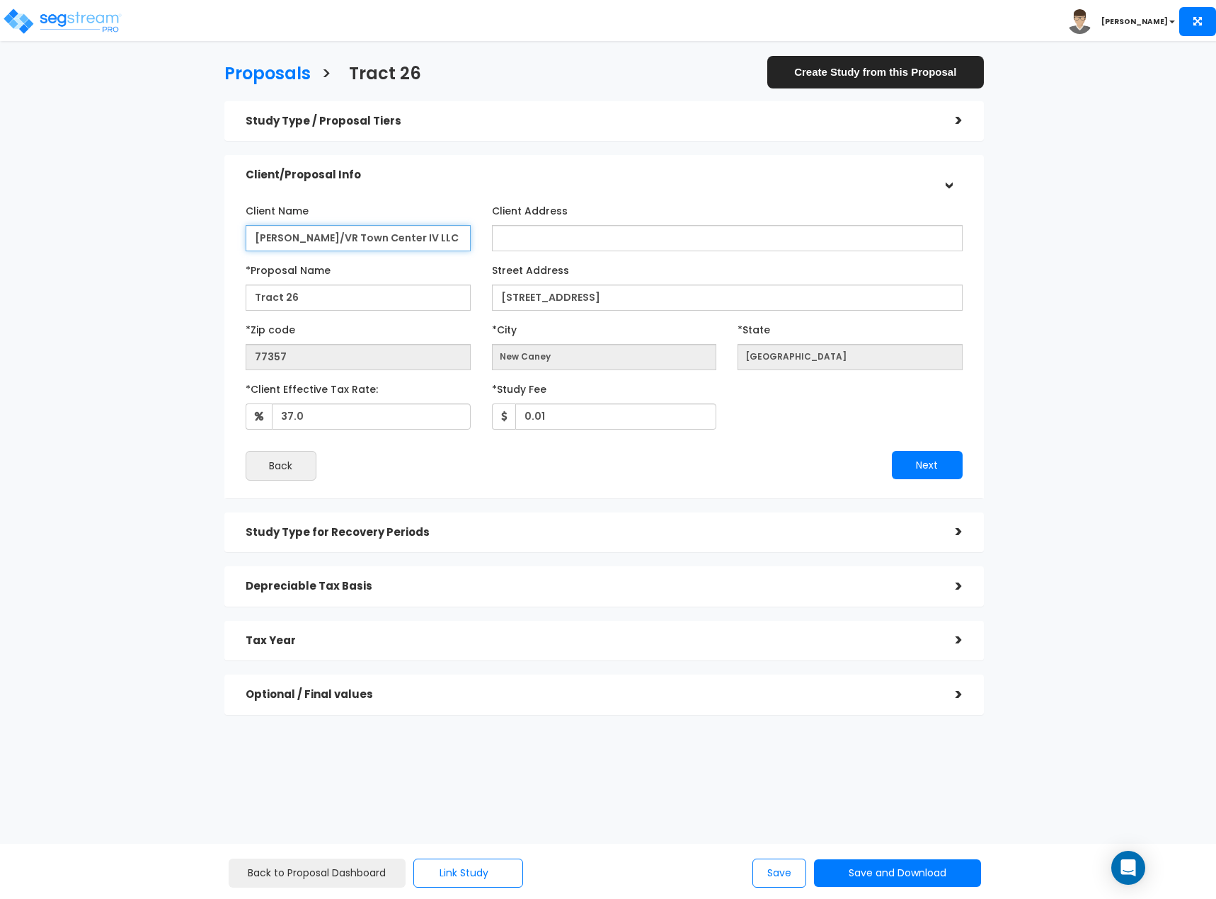
click at [434, 239] on input "Signorelli/VR Town Center IV LLC" at bounding box center [358, 238] width 225 height 26
click at [434, 240] on input "Signorelli/VR Town Center IV LLC" at bounding box center [358, 238] width 225 height 26
click at [275, 69] on h3 "Proposals" at bounding box center [267, 75] width 86 height 22
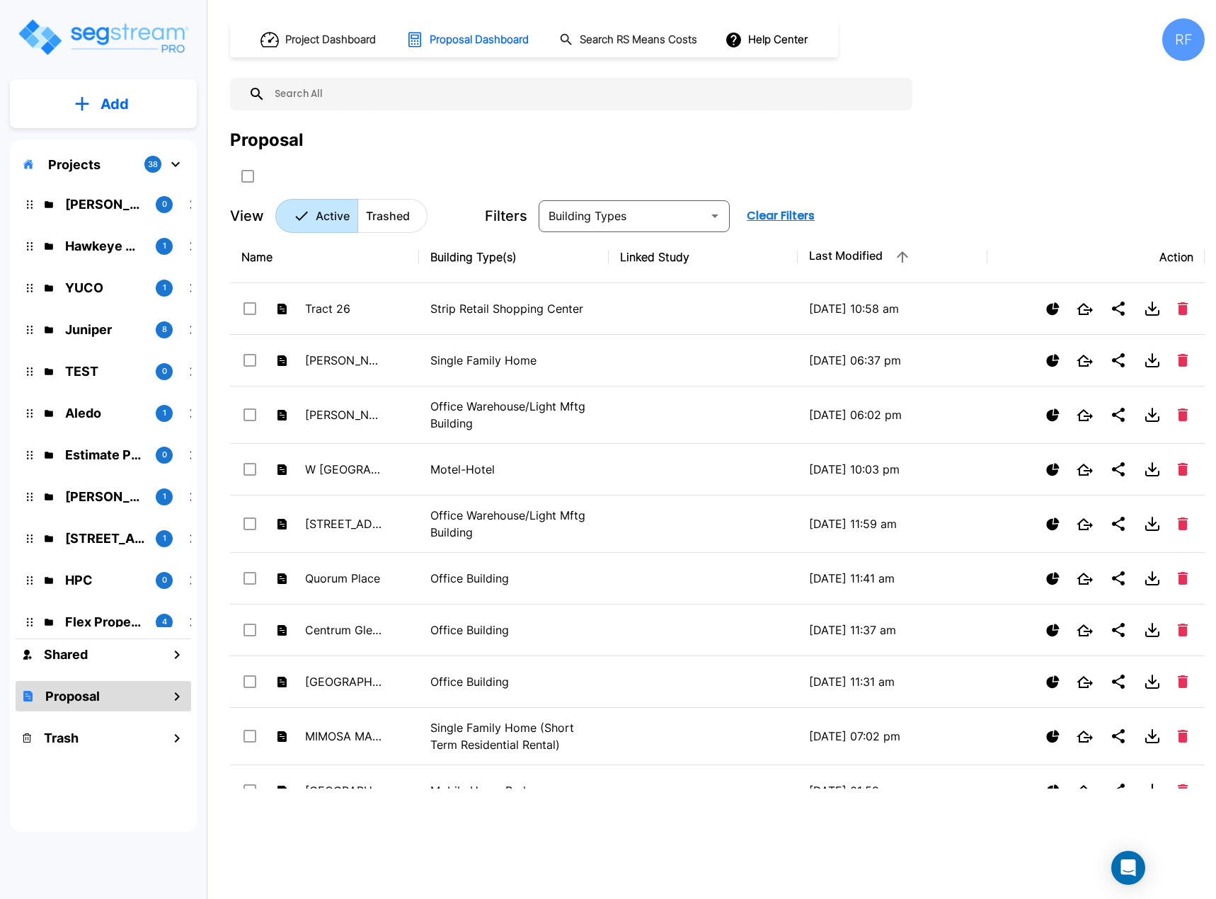
click at [163, 114] on button "Add" at bounding box center [103, 104] width 187 height 41
click at [123, 221] on p "Add Proposal" at bounding box center [112, 223] width 73 height 17
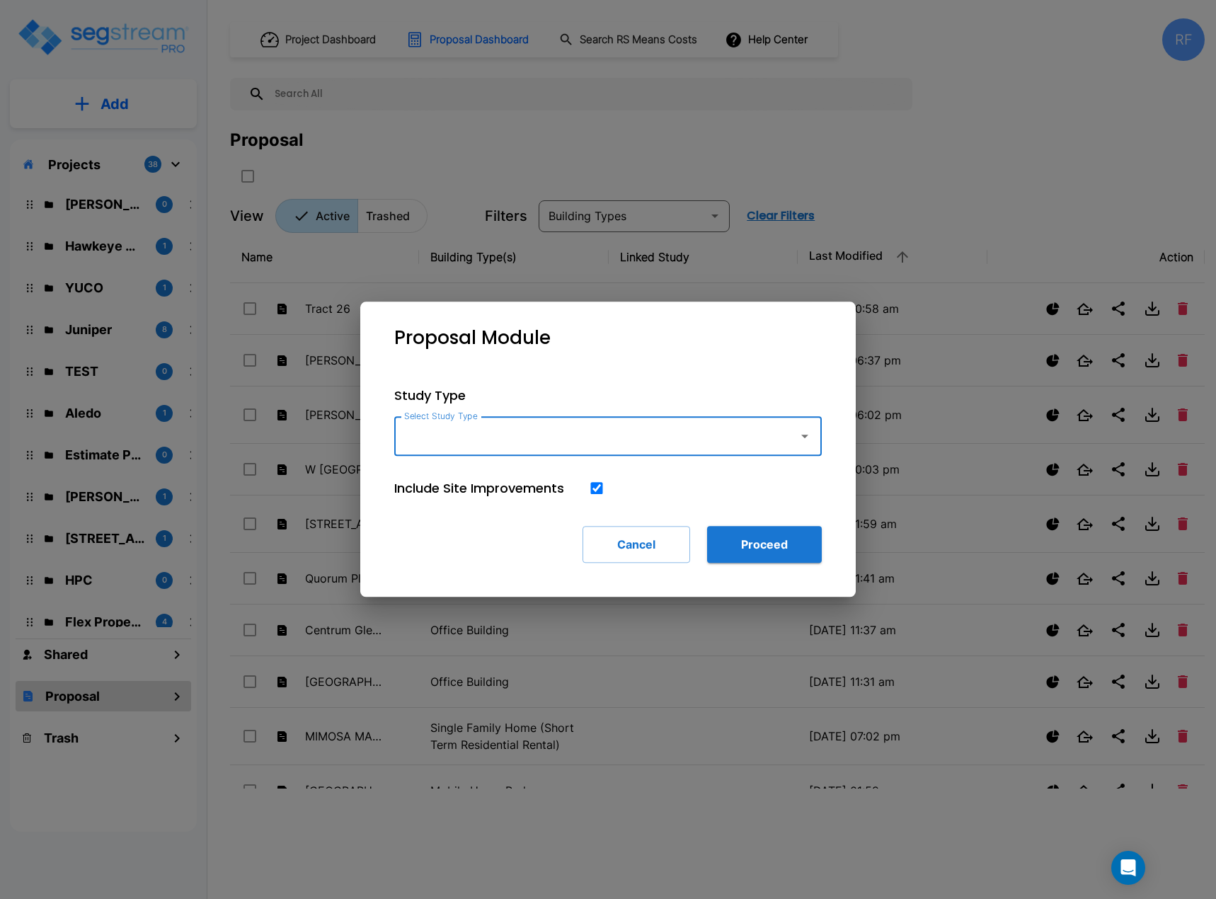
click at [665, 446] on input "Select Study Type" at bounding box center [593, 435] width 384 height 27
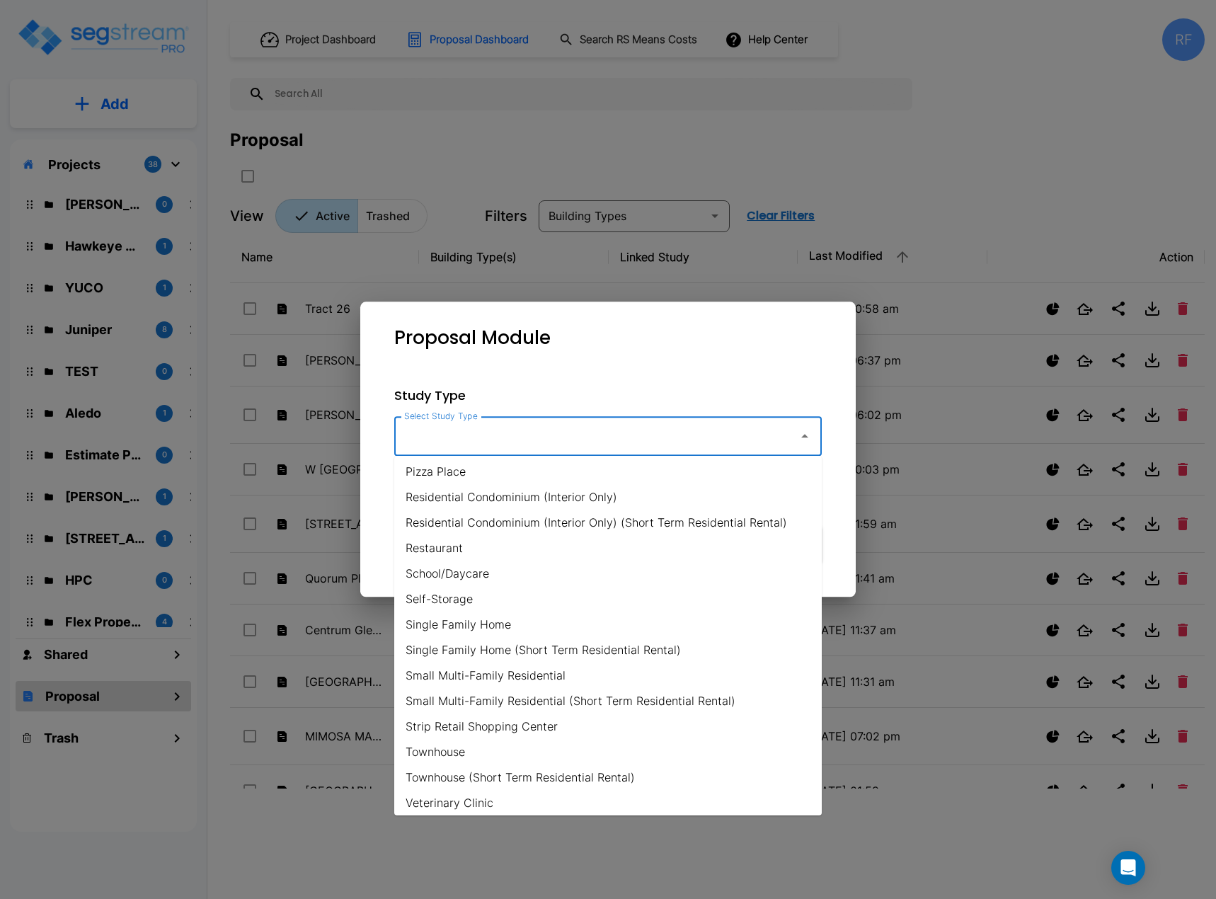
scroll to position [926, 0]
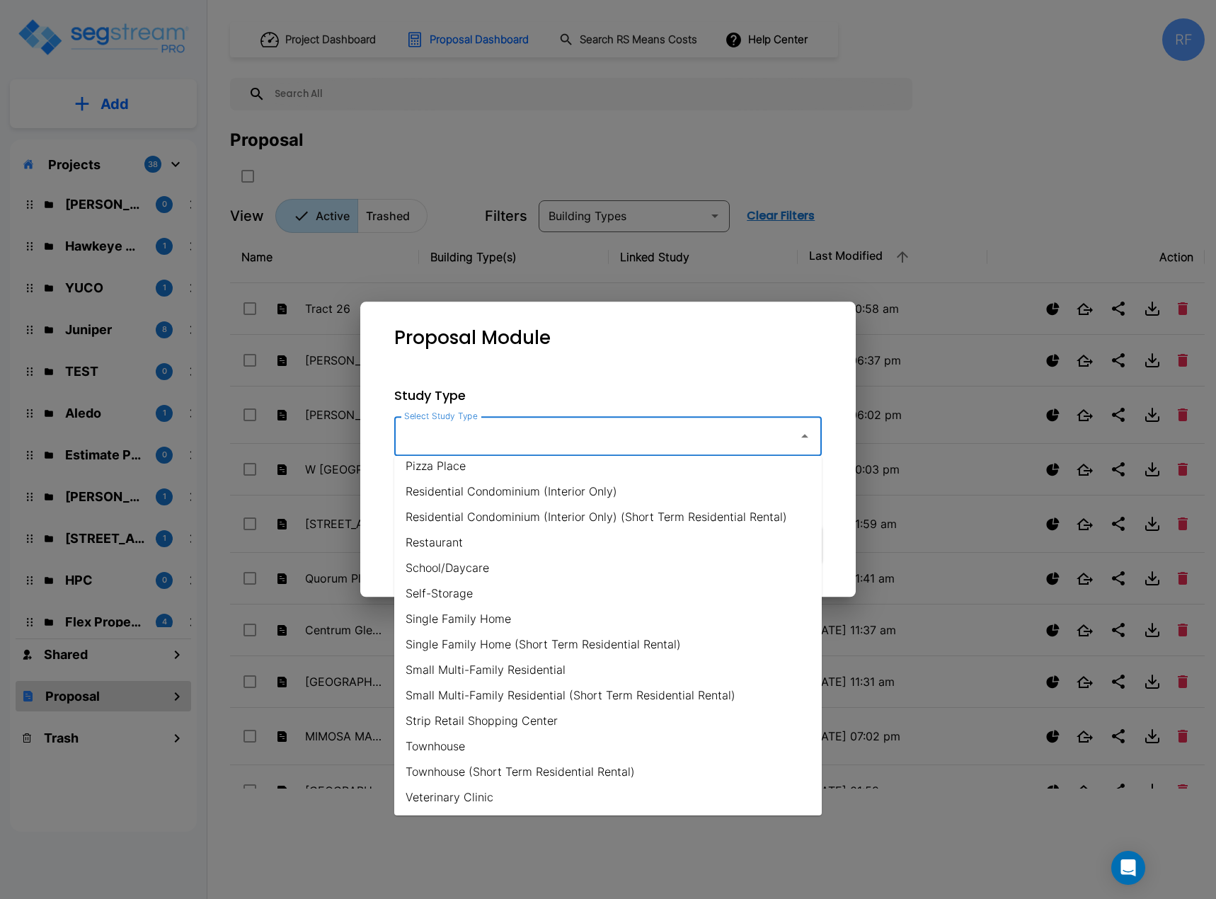
click at [527, 717] on li "Strip Retail Shopping Center" at bounding box center [607, 720] width 427 height 25
type input "Strip Retail Shopping Center"
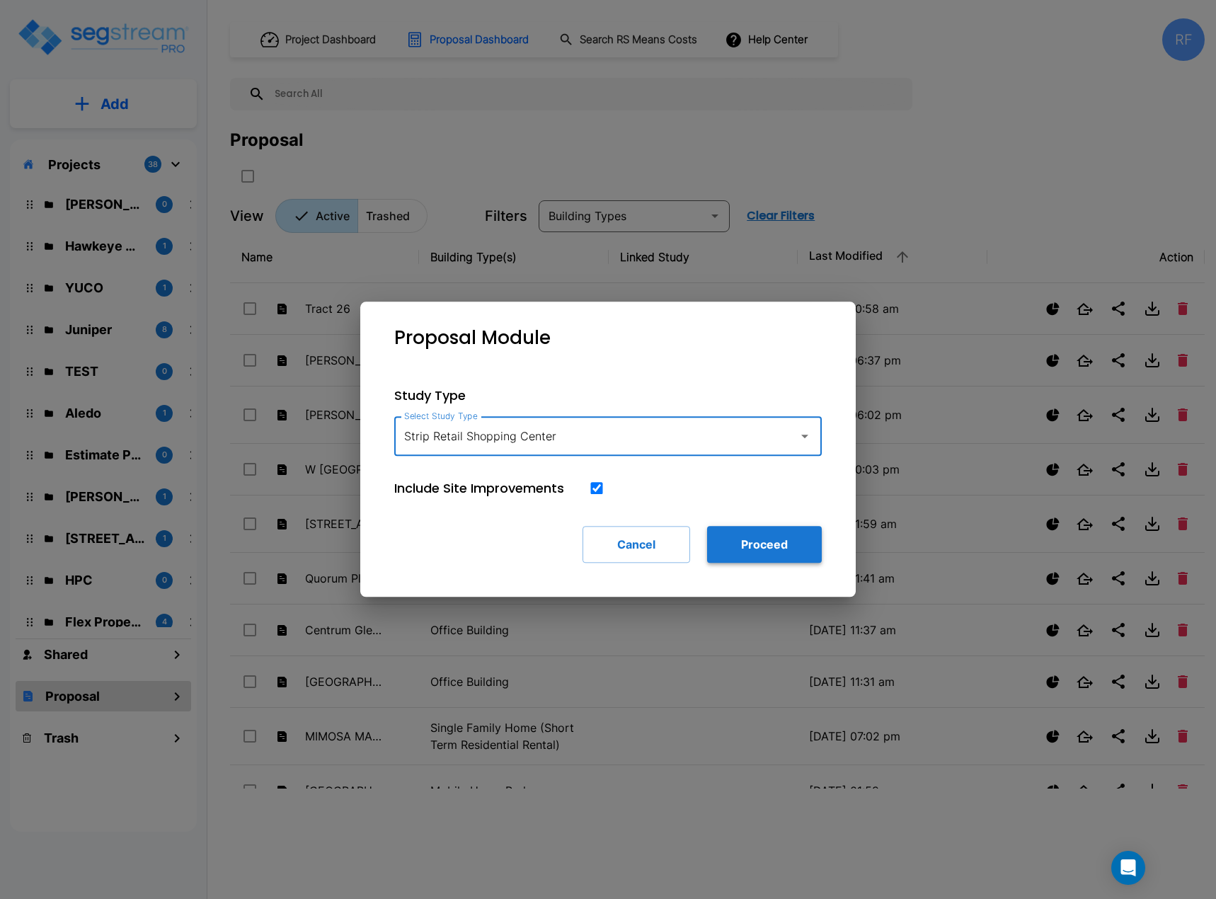
click at [765, 550] on button "Proceed" at bounding box center [764, 544] width 115 height 37
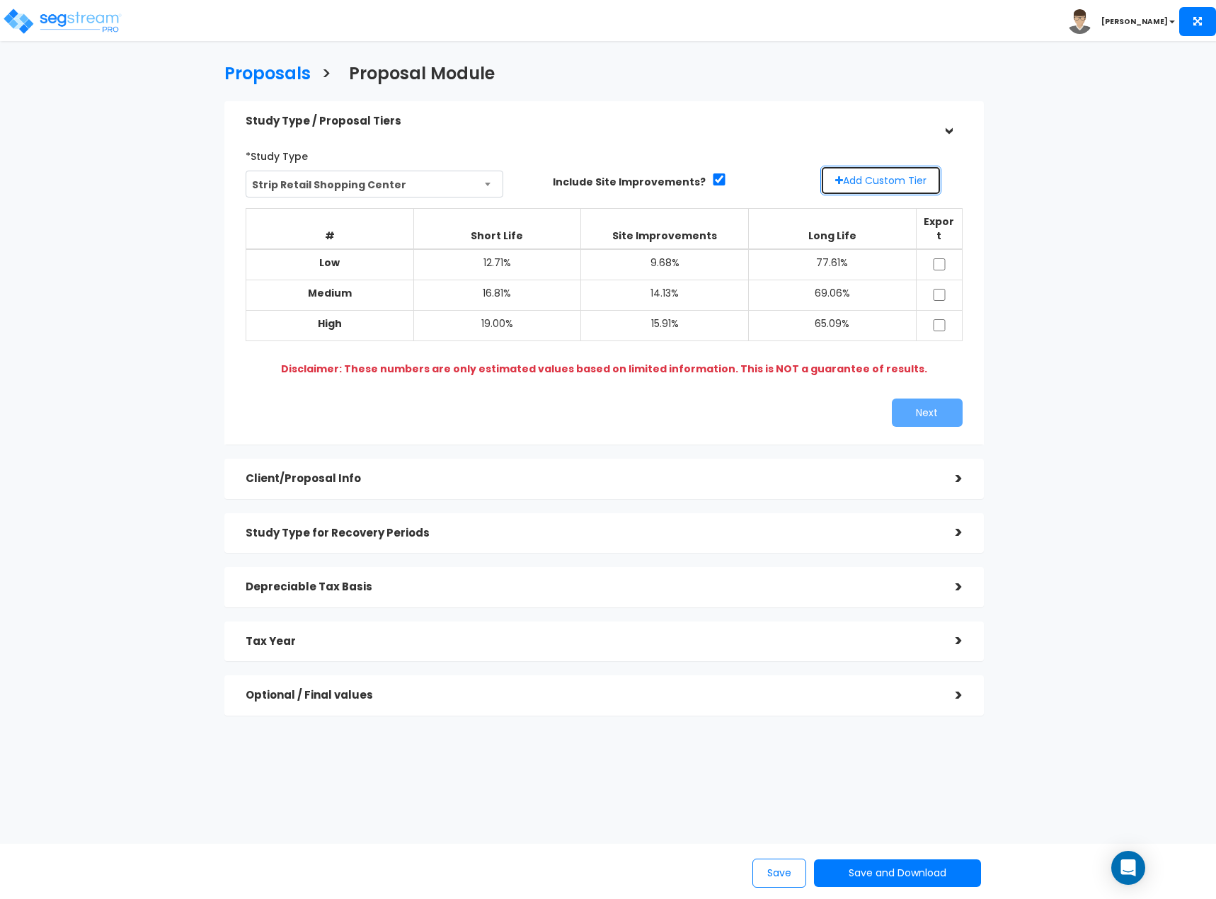
click at [894, 179] on button "Add Custom Tier" at bounding box center [880, 181] width 121 height 30
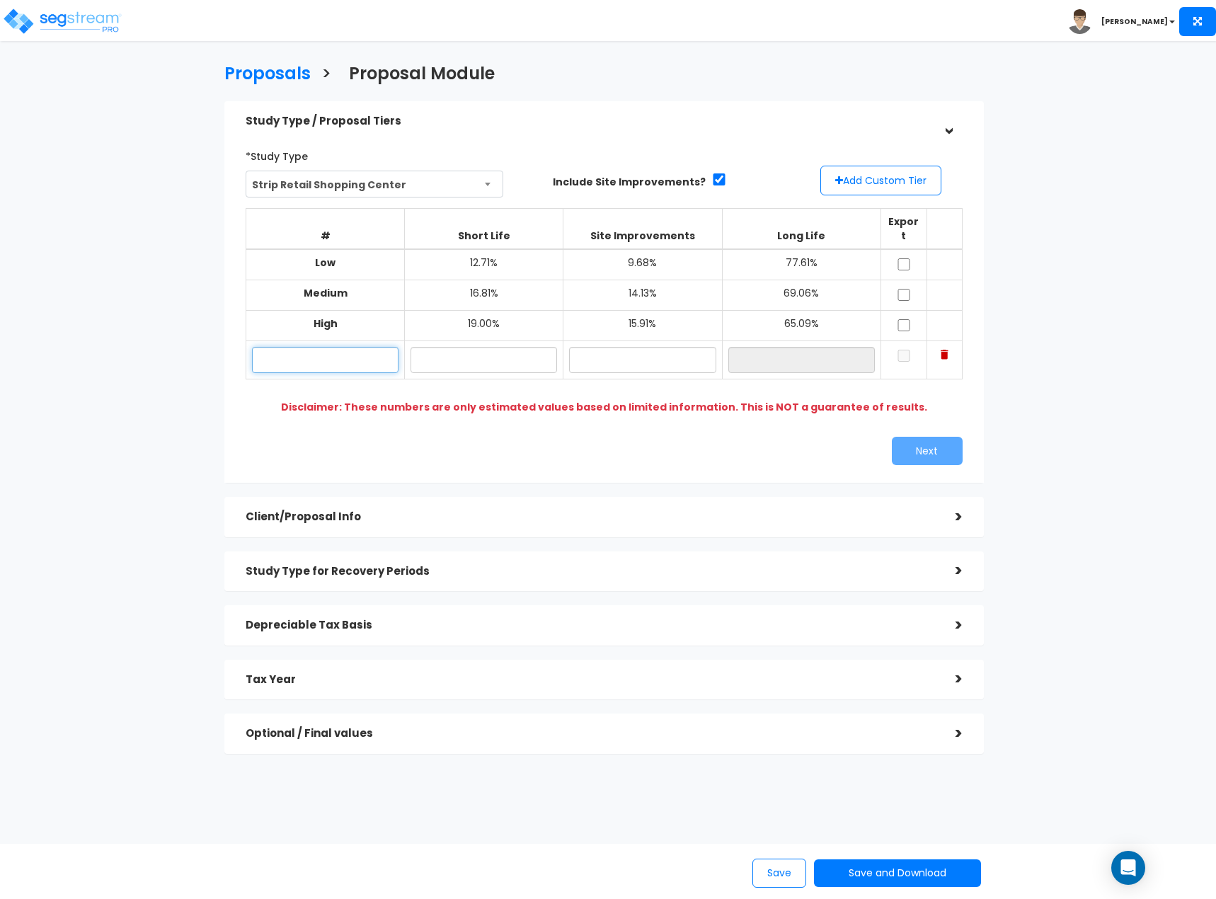
click at [390, 354] on input "text" at bounding box center [325, 360] width 146 height 26
type input "Lo"
click at [454, 347] on input "text" at bounding box center [483, 360] width 146 height 26
type input "13.00%"
type input "10.00%"
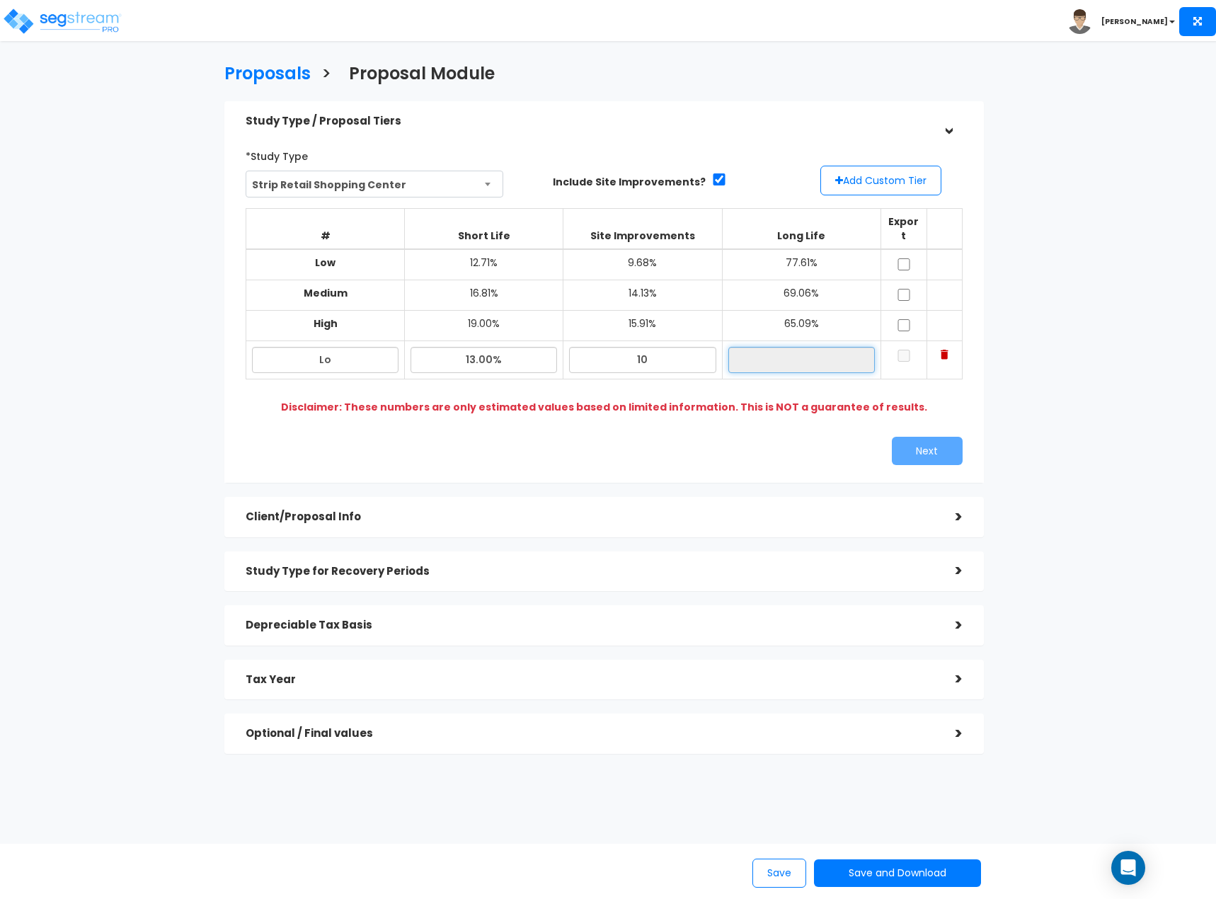
type input "77.00%"
click at [907, 350] on input "checkbox" at bounding box center [904, 356] width 14 height 12
checkbox input "true"
click at [890, 185] on button "Add Custom Tier" at bounding box center [880, 181] width 121 height 30
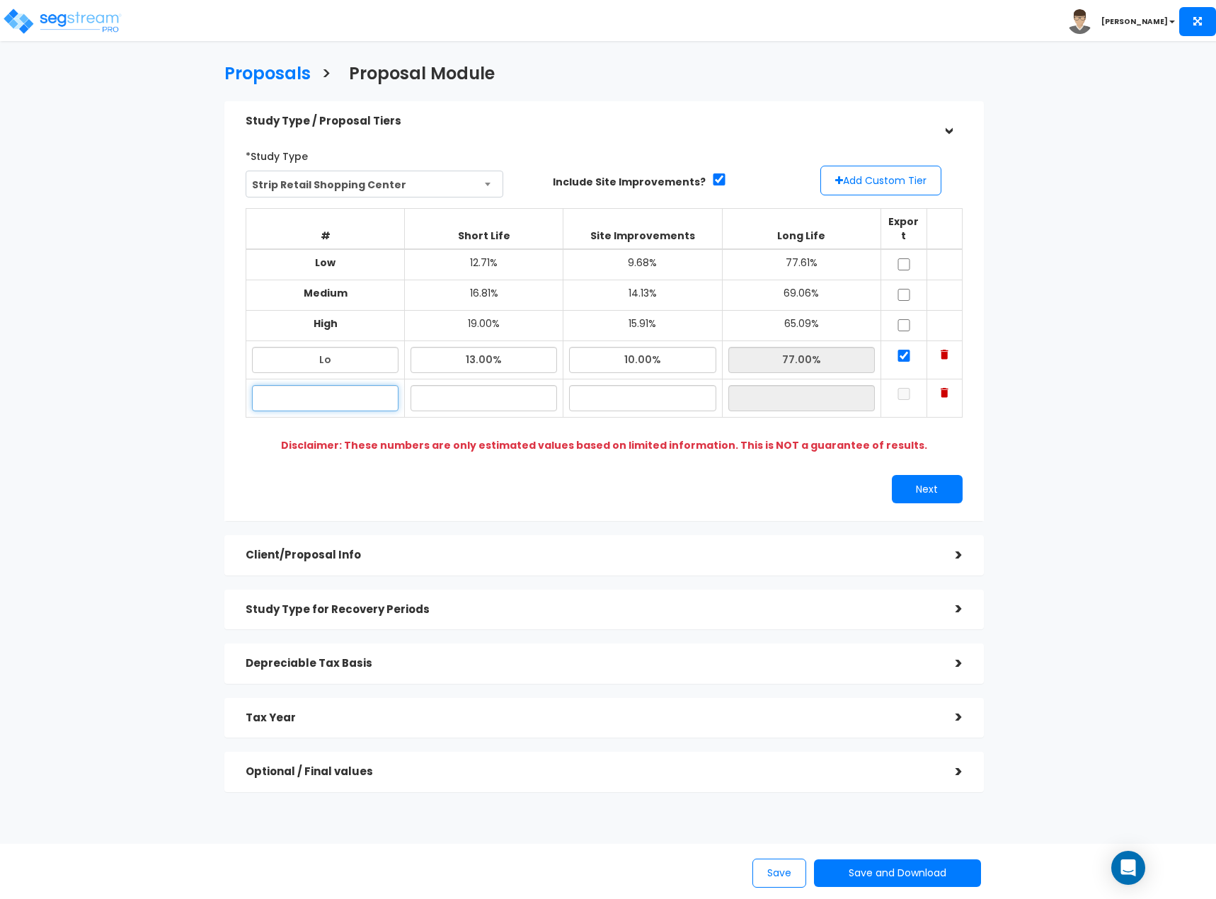
click at [338, 386] on input "text" at bounding box center [325, 398] width 146 height 26
type input "Hi"
click at [469, 390] on input "text" at bounding box center [483, 398] width 146 height 26
type input "20.00%"
type input "15.00%"
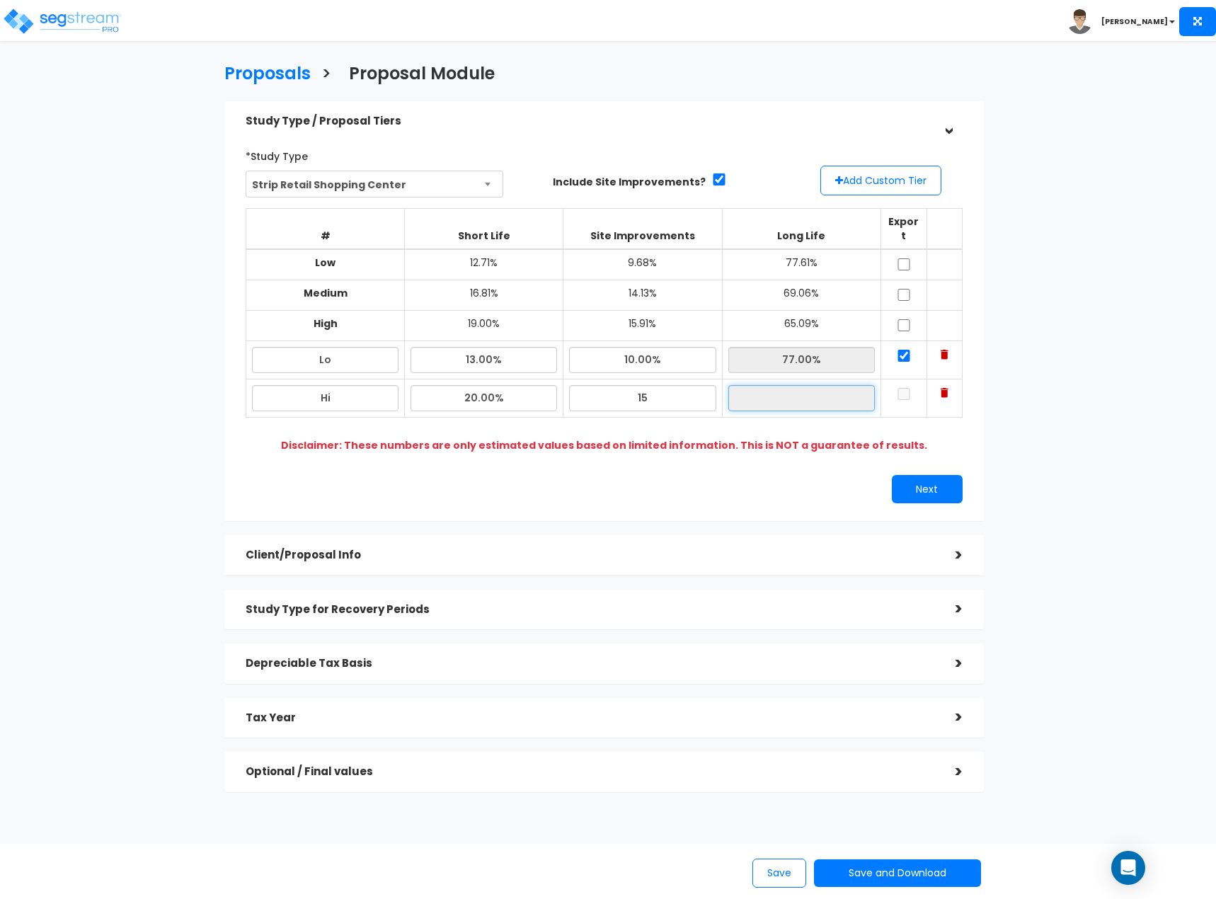
type input "65.00%"
click at [900, 388] on input "checkbox" at bounding box center [904, 394] width 14 height 12
checkbox input "true"
click at [923, 475] on button "Next" at bounding box center [927, 489] width 71 height 28
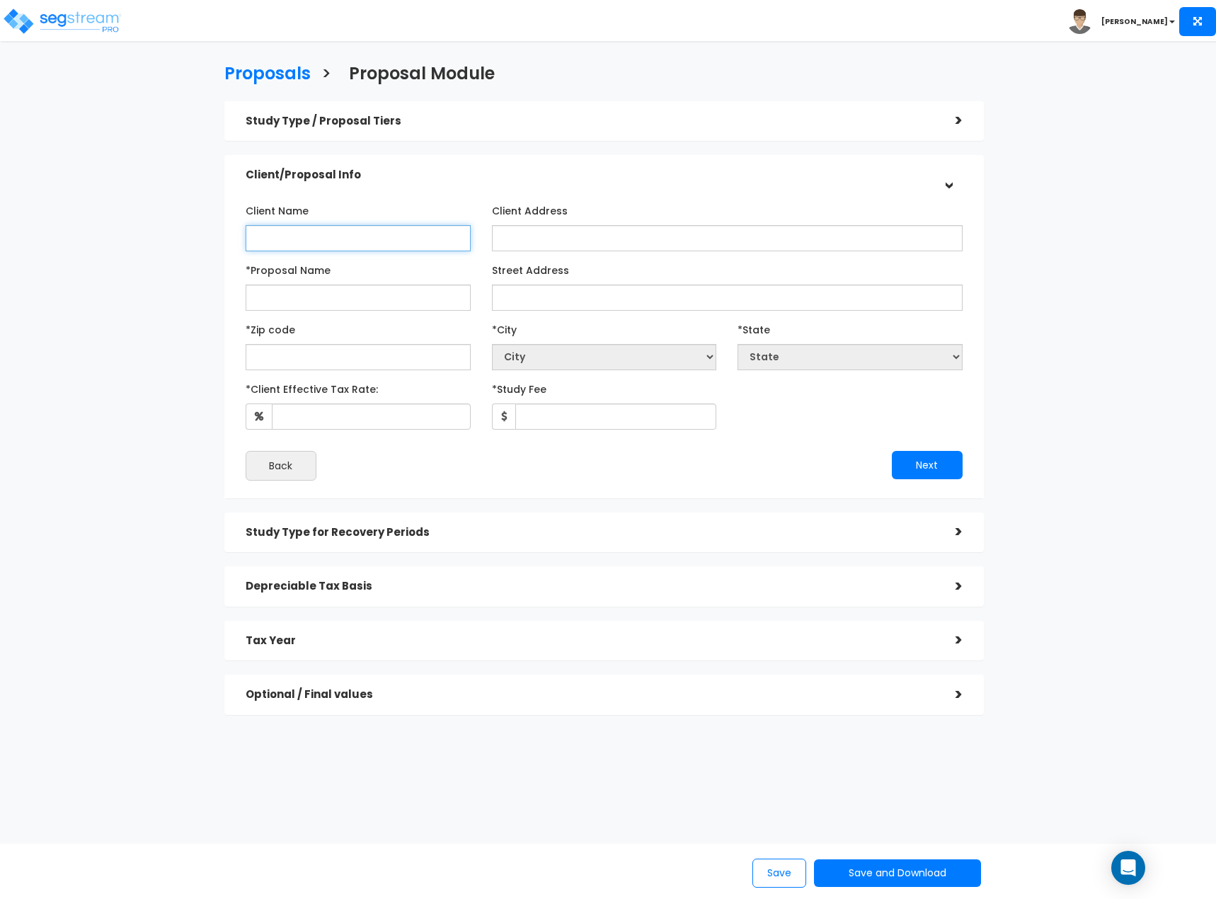
click at [349, 238] on input "Client Name" at bounding box center [358, 238] width 225 height 26
paste input "Signorelli/VR Town Center IV LLC"
type input "Signorelli/VR Town Center IV LLC"
click at [571, 249] on input "Client Address" at bounding box center [727, 238] width 471 height 26
click at [382, 302] on input "*Proposal Name" at bounding box center [358, 297] width 225 height 26
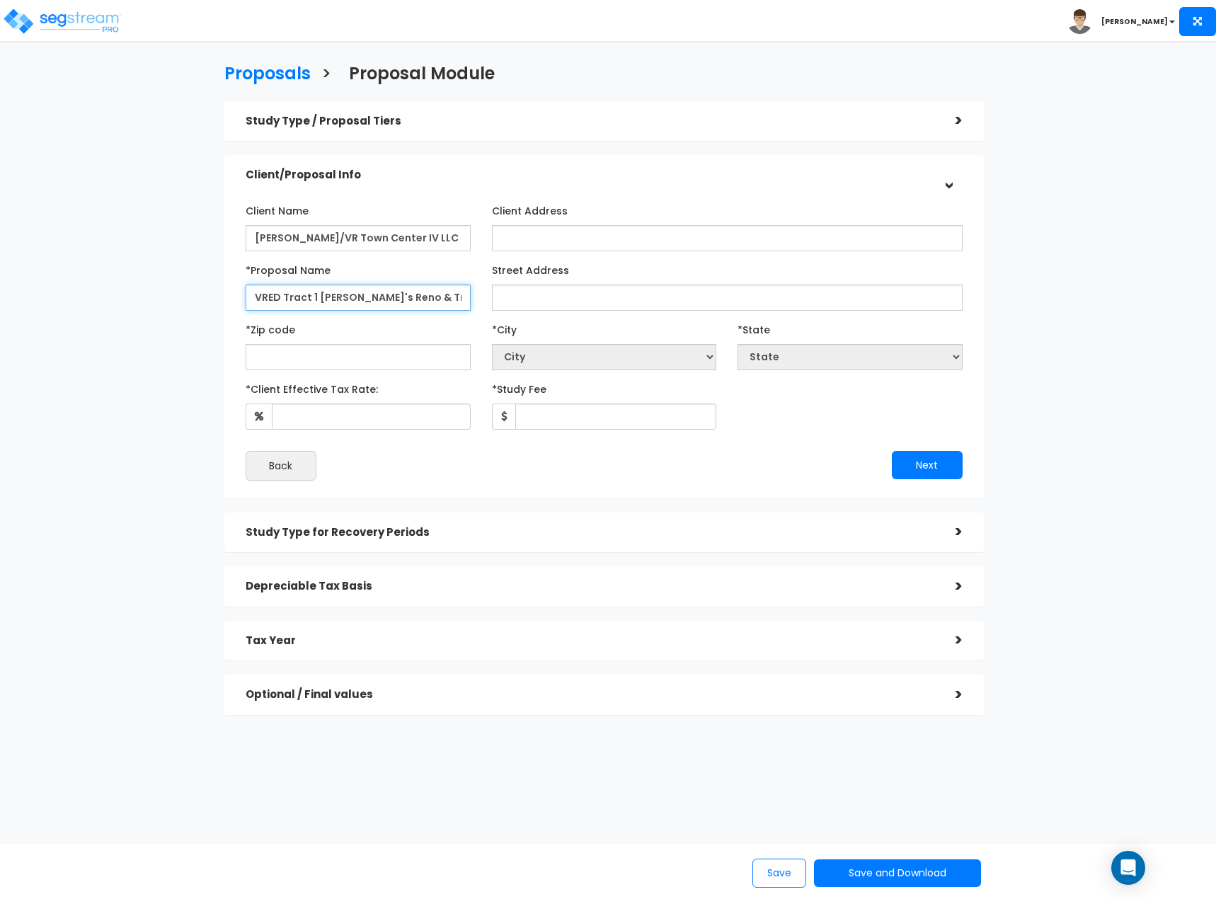
type input "VRED Tract 1 [PERSON_NAME]'s Reno & Tract 29"
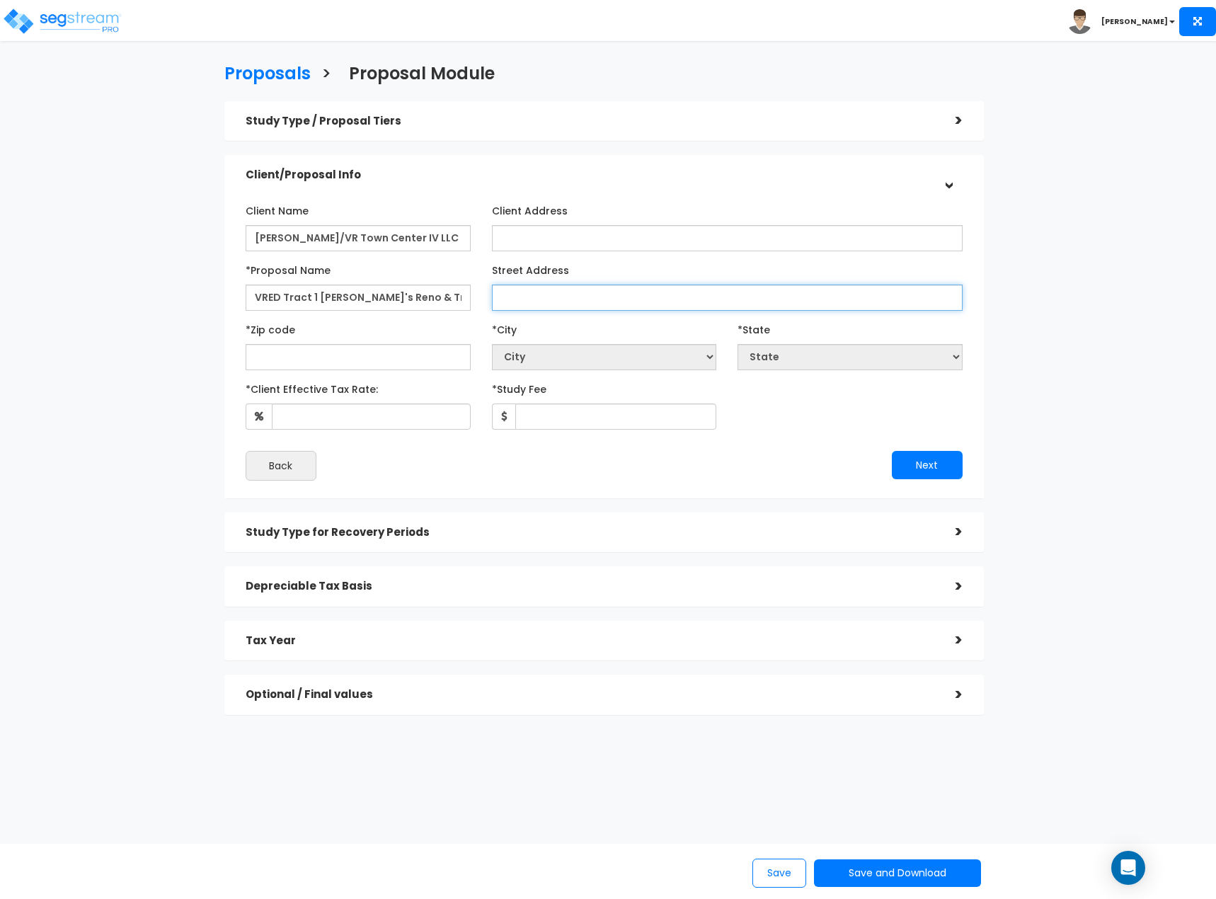
click at [628, 298] on input "Street Address" at bounding box center [727, 297] width 471 height 26
type input "22296 Market Place Dr"
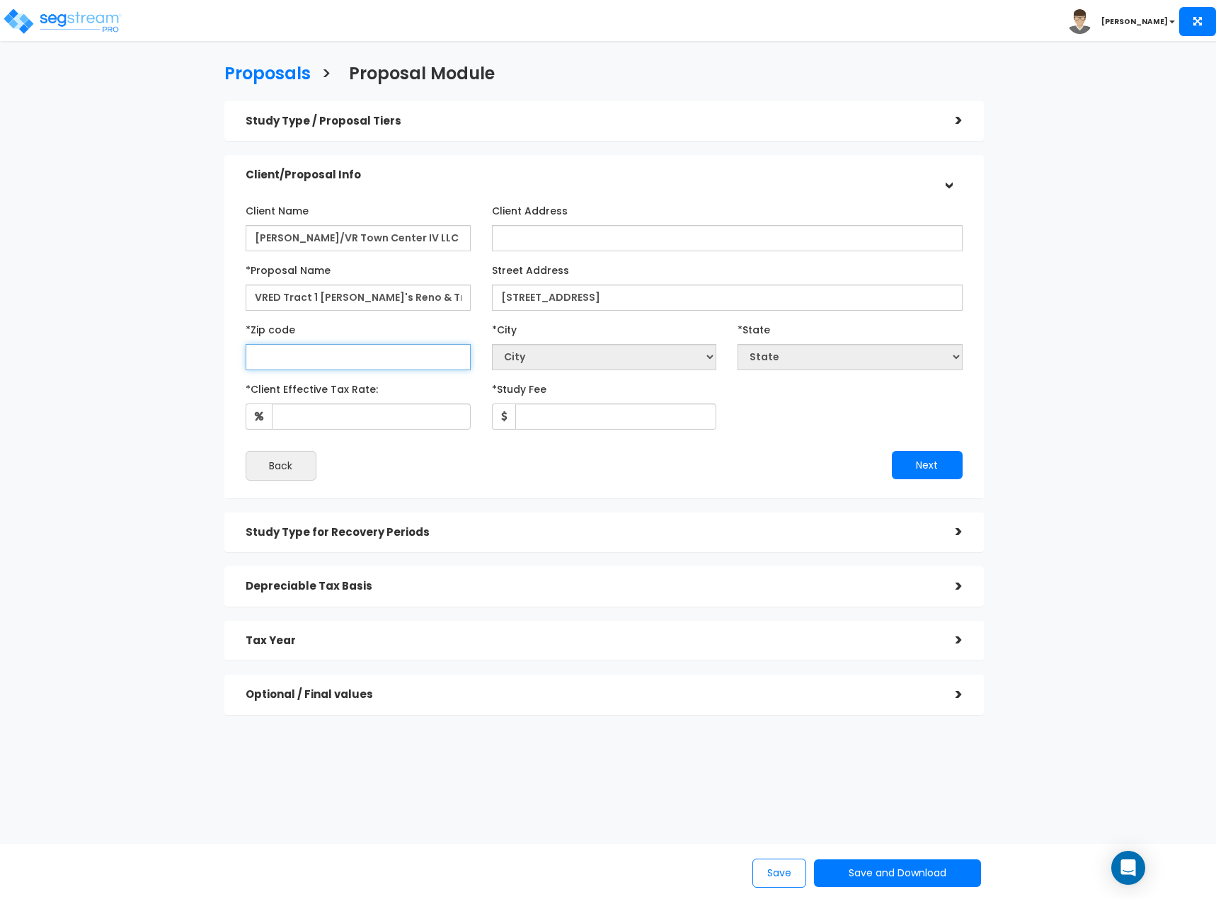
click at [306, 363] on input "text" at bounding box center [358, 357] width 225 height 26
type input "77"
select select "TX"
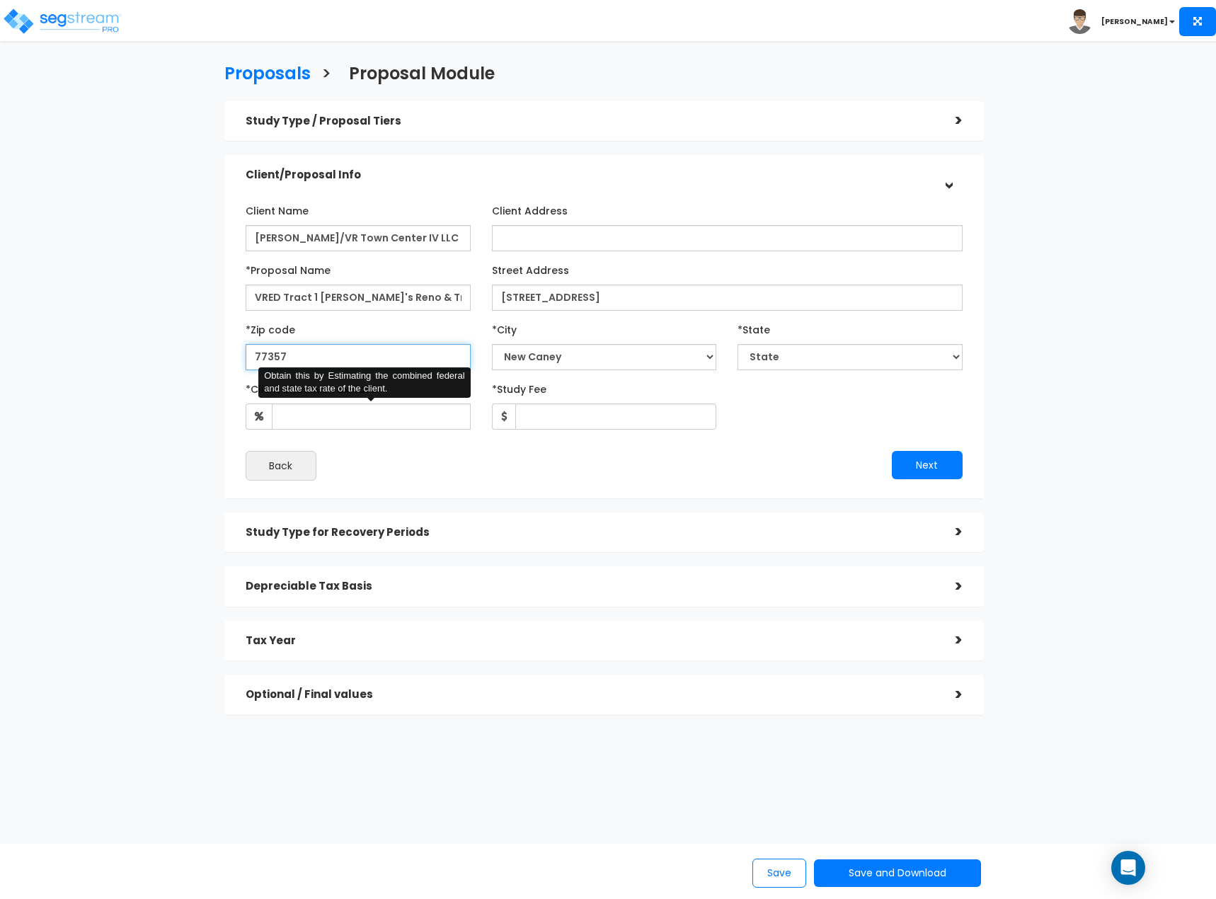
type input "77357"
click at [383, 415] on input "*Client Effective Tax Rate:" at bounding box center [371, 416] width 199 height 26
click at [381, 478] on div "Back" at bounding box center [419, 466] width 369 height 30
click at [380, 415] on input "*Client Effective Tax Rate:" at bounding box center [371, 416] width 199 height 26
type input "37"
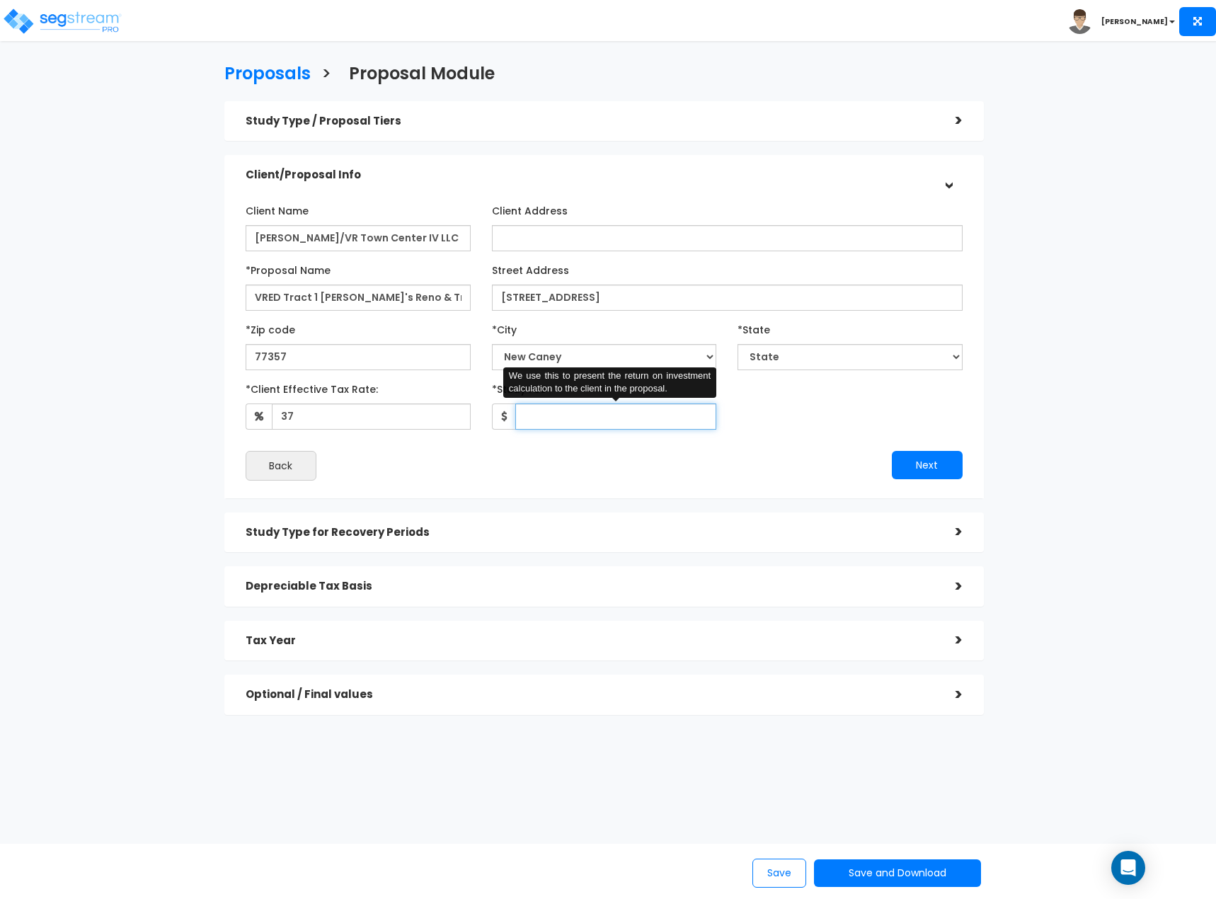
click at [574, 410] on input "*Study Fee" at bounding box center [616, 416] width 202 height 26
type input "0.01"
click at [916, 461] on button "Next" at bounding box center [927, 465] width 71 height 28
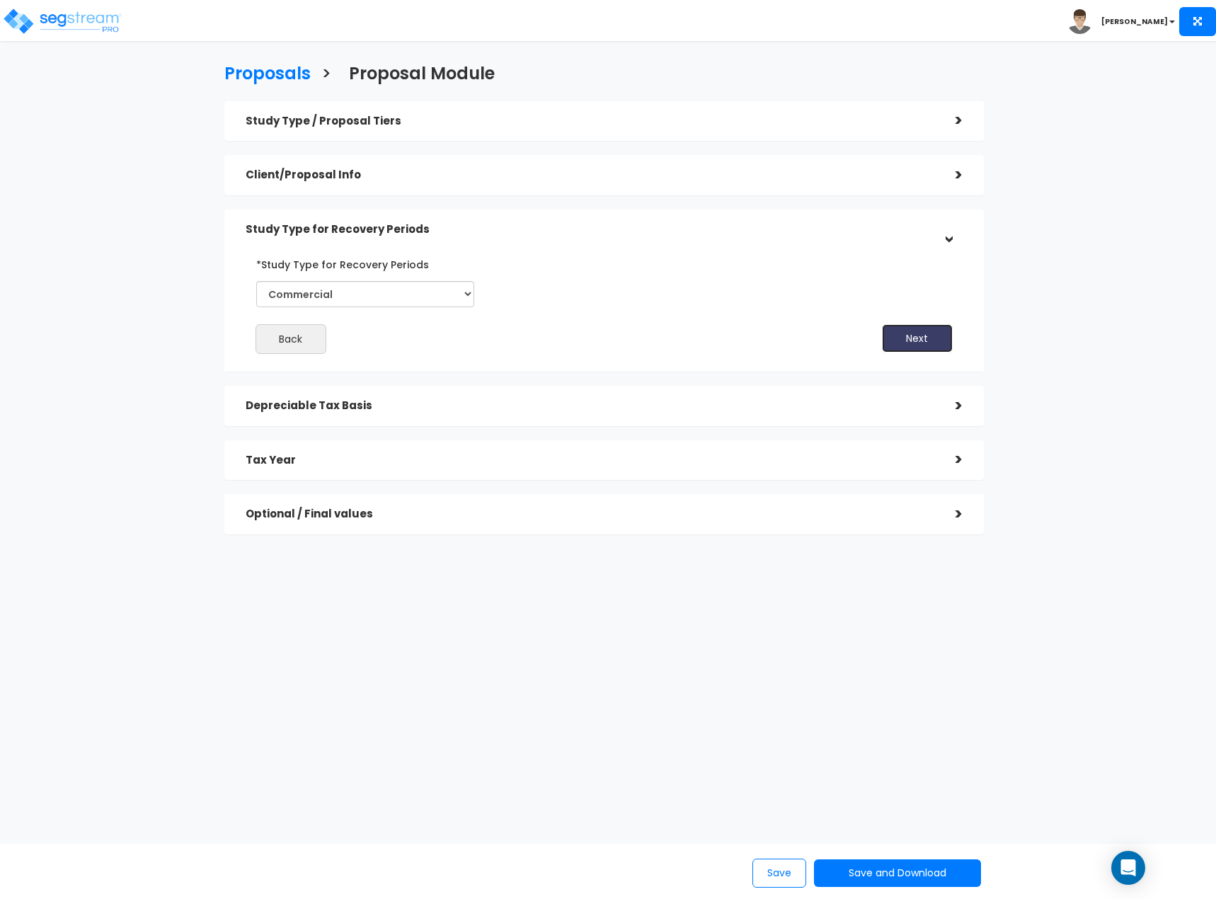
click at [909, 344] on button "Next" at bounding box center [917, 338] width 71 height 28
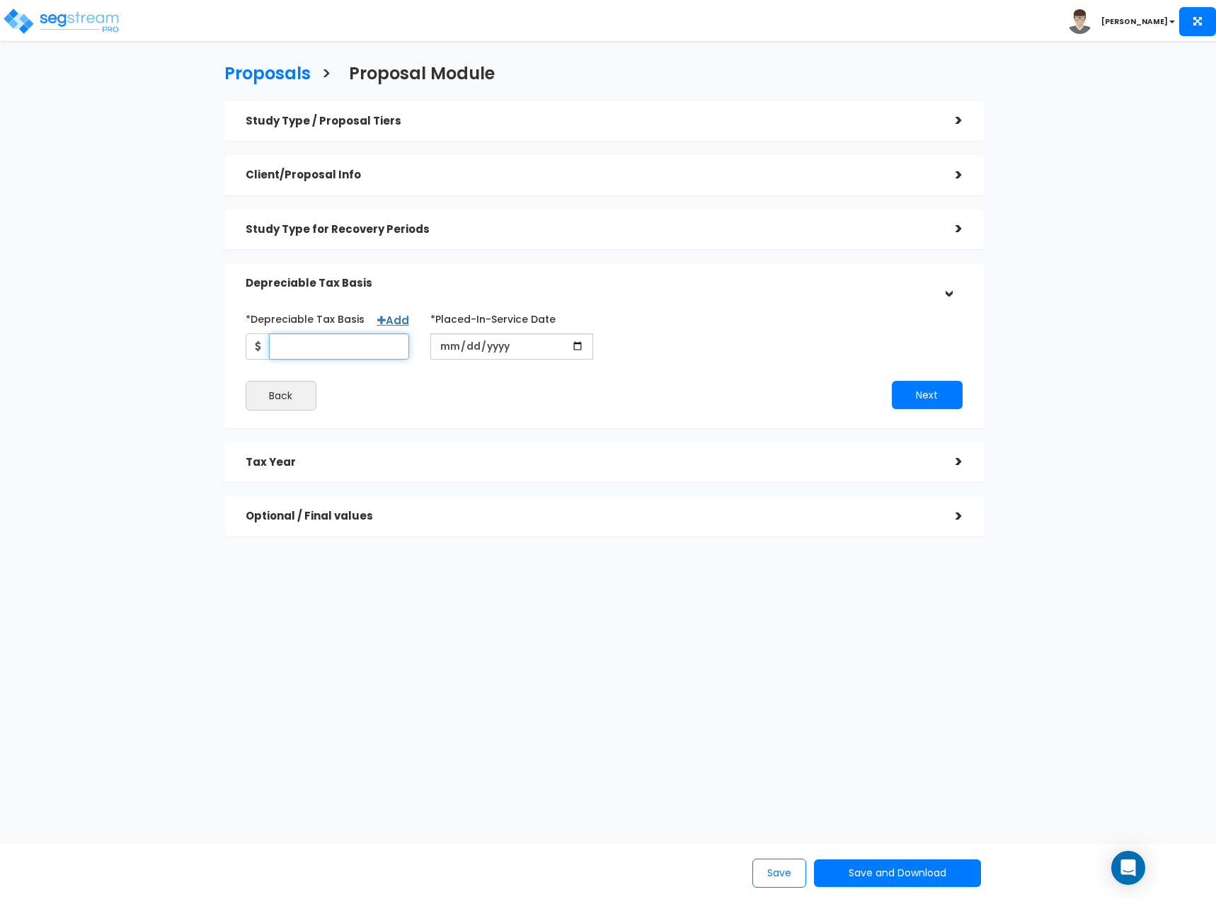
click at [362, 354] on input "*Depreciable Tax Basis" at bounding box center [339, 346] width 140 height 26
type input "5,432,018"
click at [449, 342] on input "date" at bounding box center [511, 346] width 163 height 26
type input "2025-12-15"
click at [634, 360] on div "*Depreciable Tax Basis Add 5,432,018 *Placed-In-Service Date" at bounding box center [604, 358] width 717 height 103
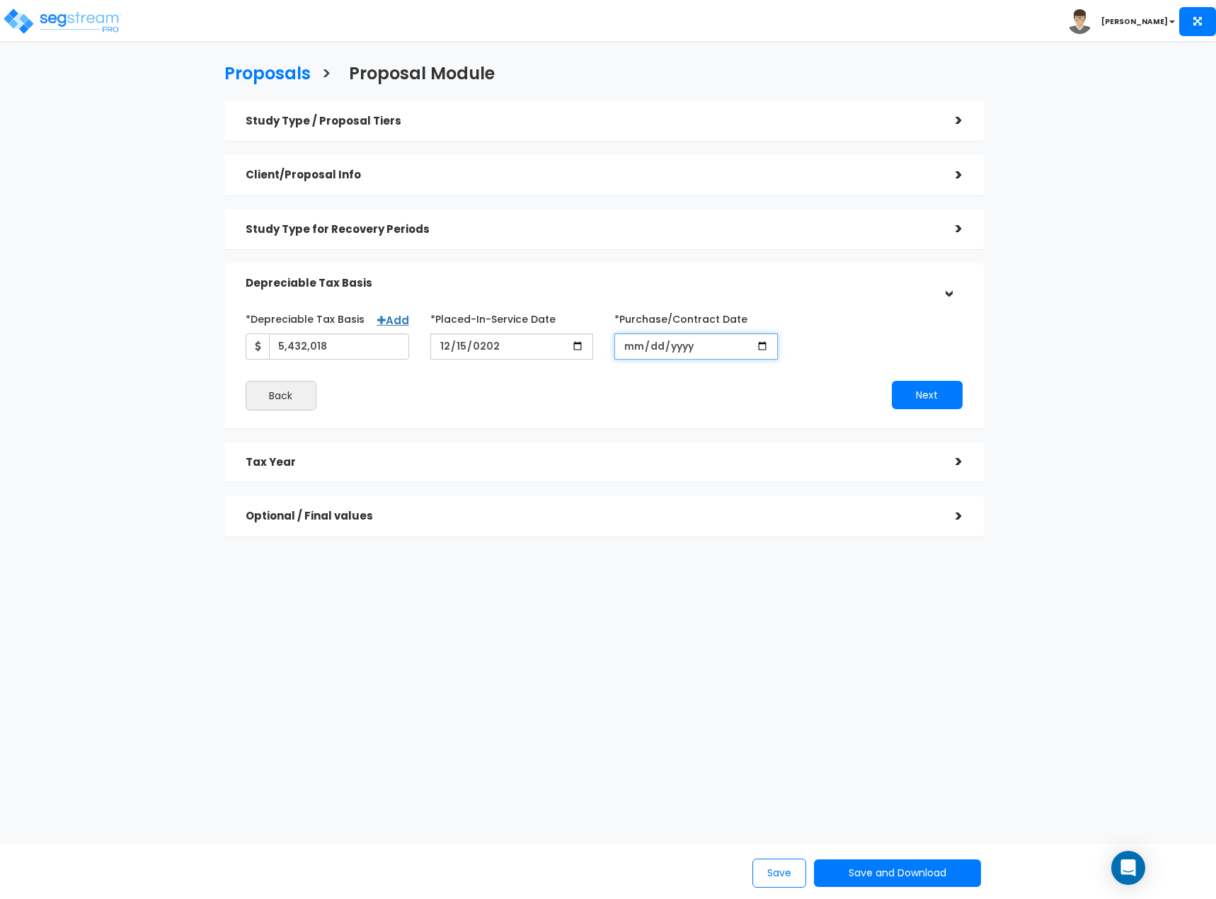
click at [636, 354] on input "*Purchase/Contract Date" at bounding box center [695, 346] width 163 height 26
type input "2025-12-15"
click at [919, 387] on button "Next" at bounding box center [927, 395] width 71 height 28
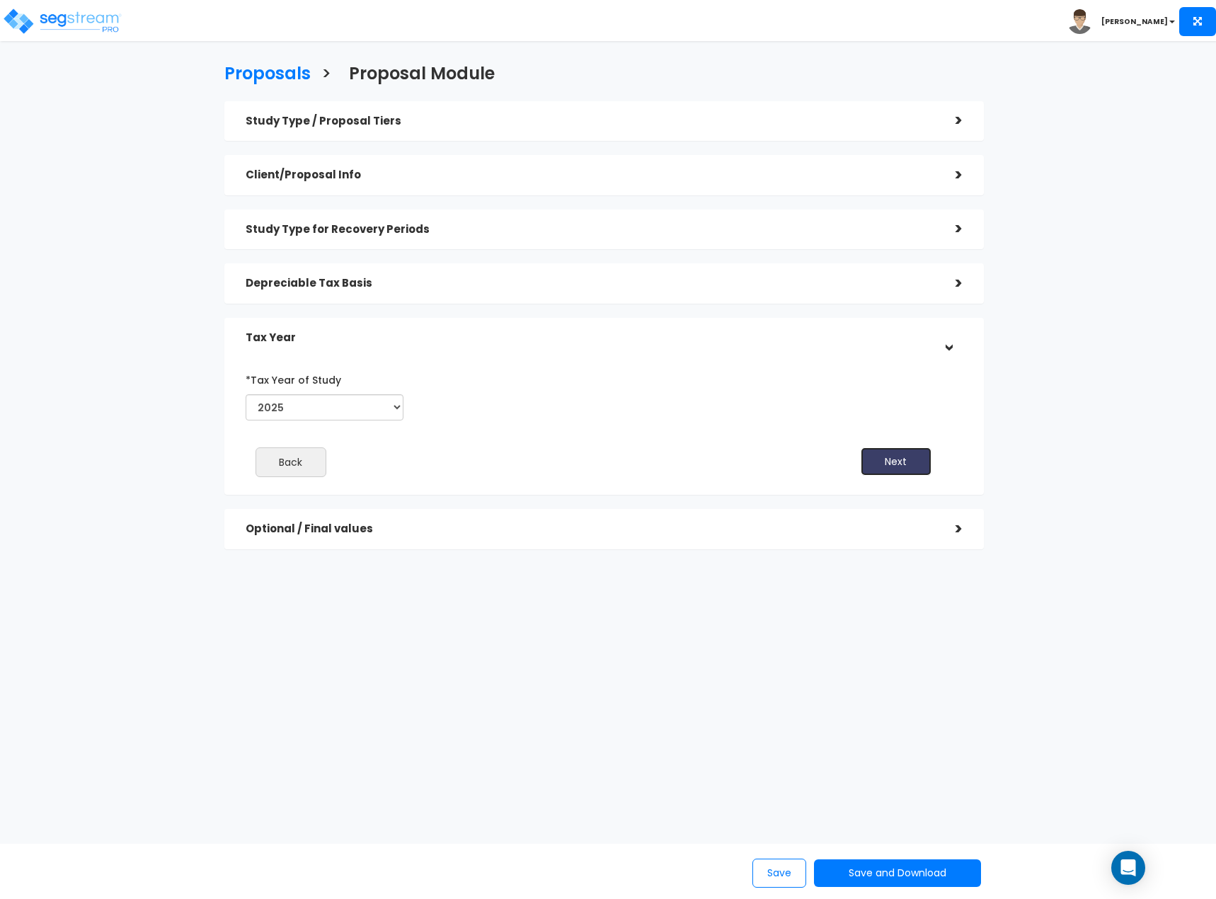
click at [909, 461] on button "Next" at bounding box center [896, 461] width 71 height 28
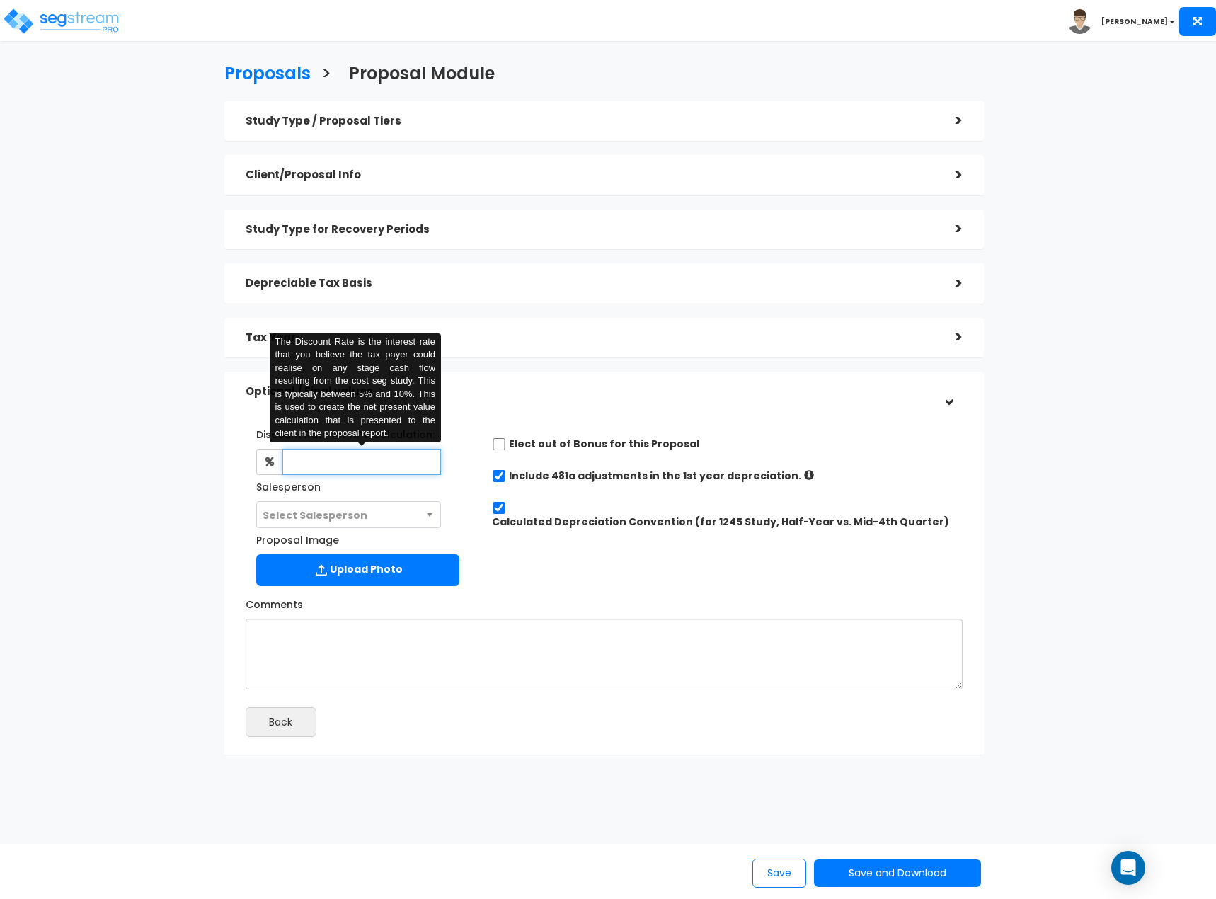
click at [418, 466] on input "text" at bounding box center [361, 462] width 159 height 26
type input "6"
click at [551, 475] on label "Include 481a adjustments in the 1st year depreciation." at bounding box center [655, 475] width 292 height 14
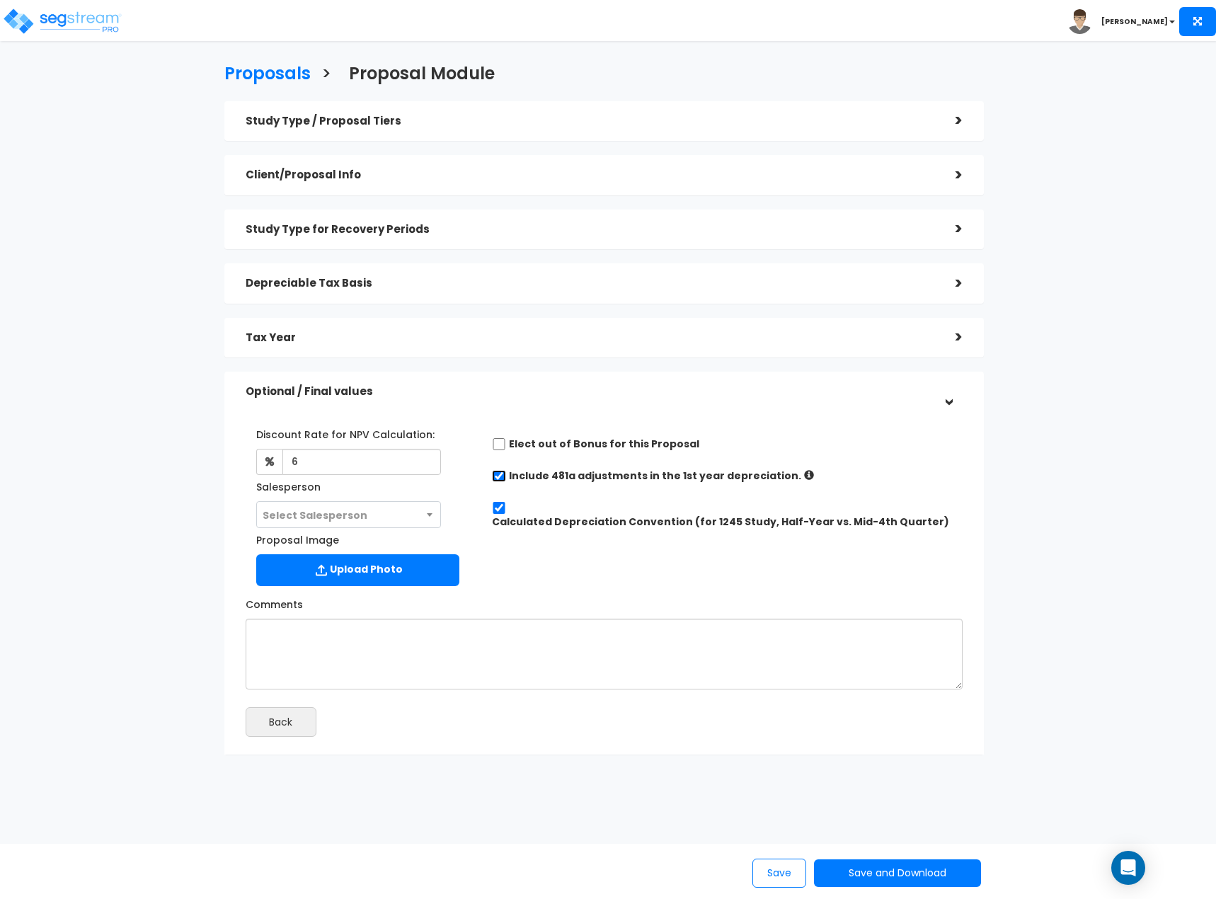
click at [502, 476] on input "checkbox" at bounding box center [499, 476] width 14 height 12
checkbox input "false"
click at [900, 873] on button "Save and Download" at bounding box center [897, 873] width 167 height 28
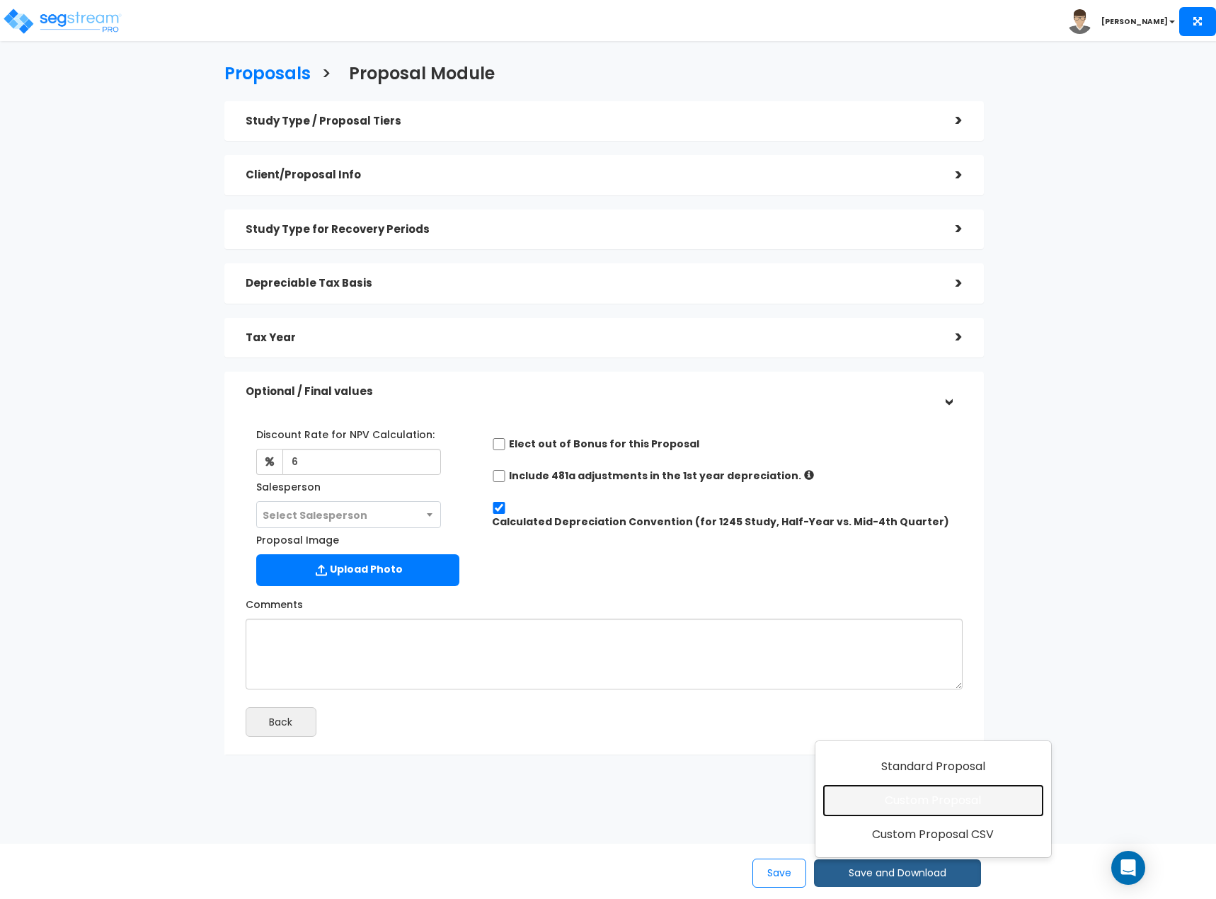
click at [941, 807] on link "Custom Proposal" at bounding box center [932, 800] width 221 height 33
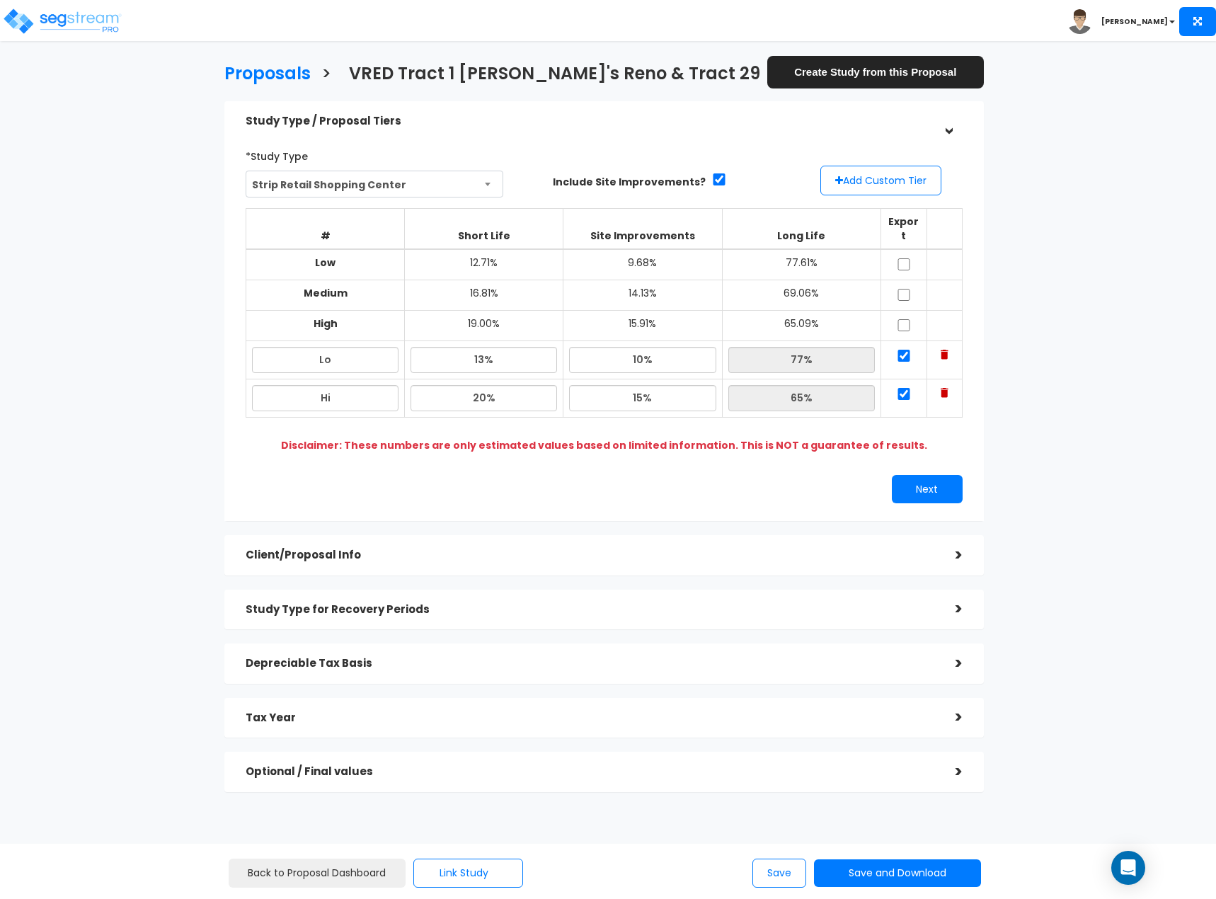
click at [413, 542] on div "Client/Proposal Info" at bounding box center [590, 555] width 689 height 26
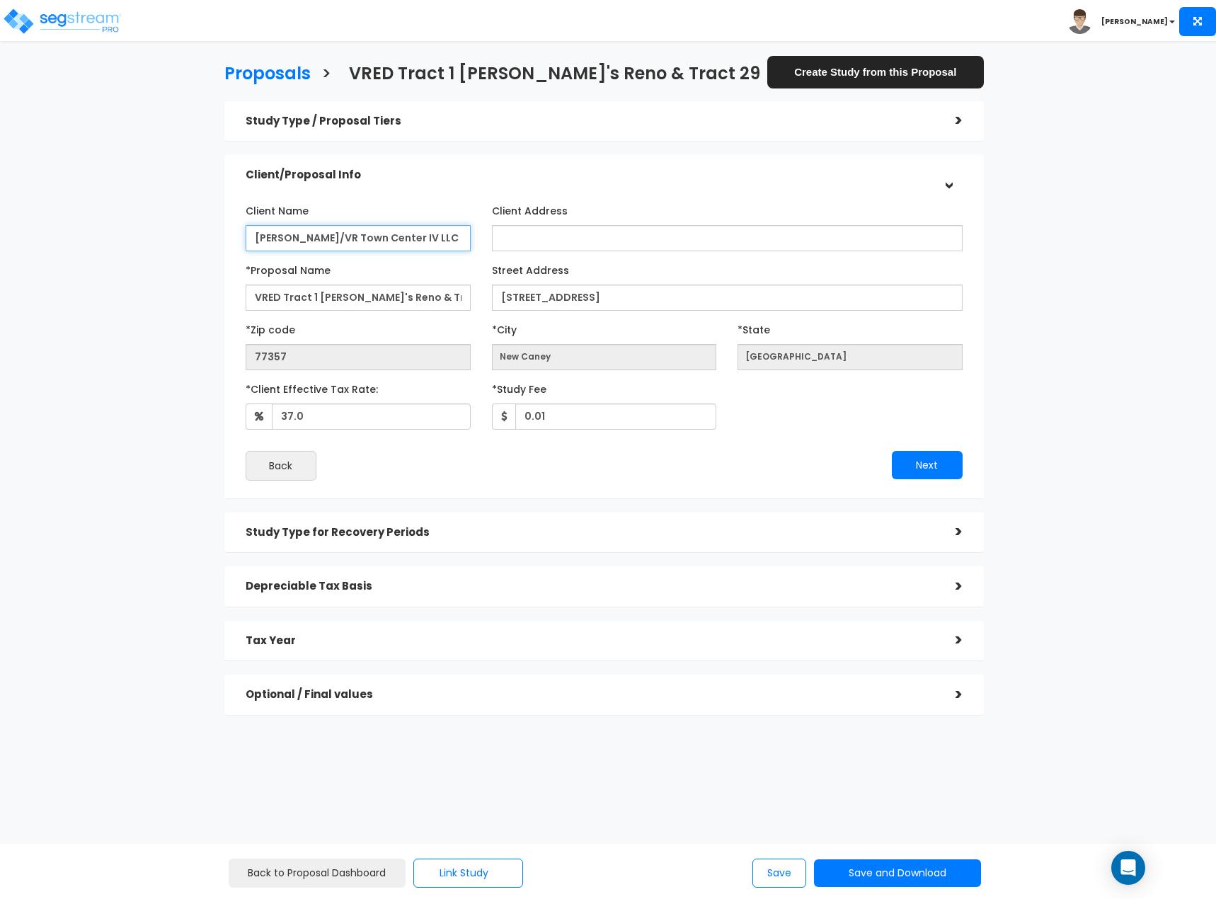
click at [371, 238] on input "[PERSON_NAME]/VR Town Center IV LLC" at bounding box center [358, 238] width 225 height 26
click at [280, 75] on h3 "Proposals" at bounding box center [267, 75] width 86 height 22
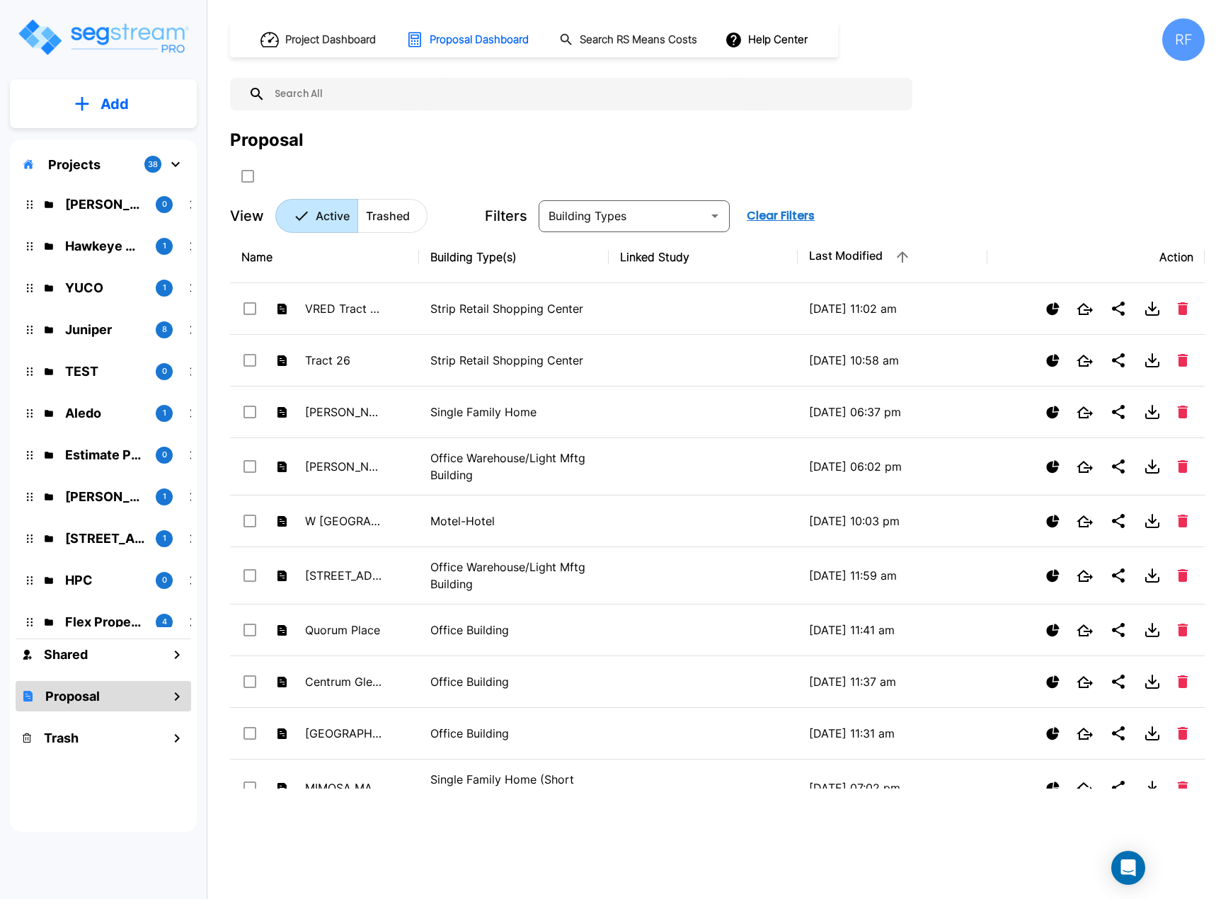
click at [97, 110] on button "Add" at bounding box center [103, 104] width 187 height 41
click at [120, 224] on p "Add Proposal" at bounding box center [112, 223] width 73 height 17
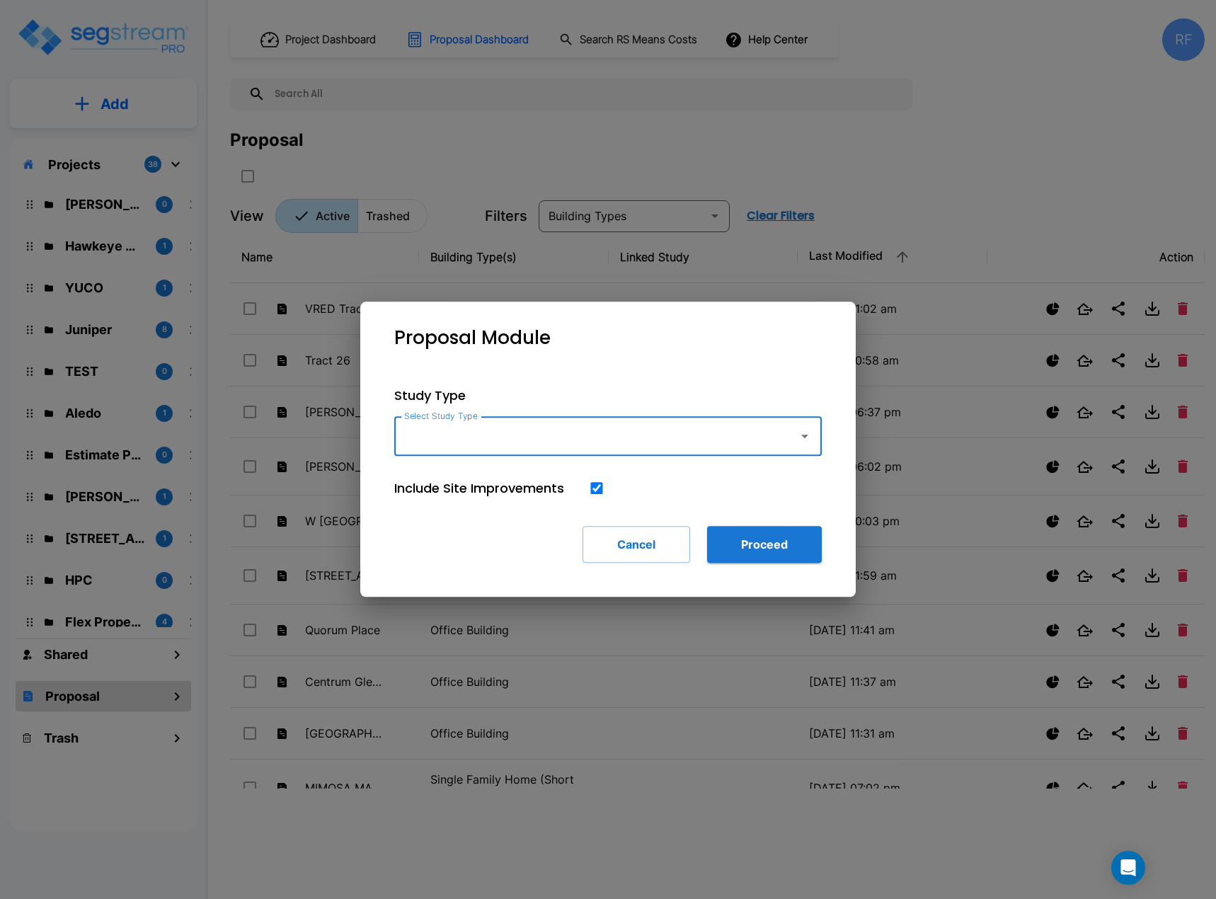
click at [813, 438] on button "button" at bounding box center [804, 436] width 28 height 28
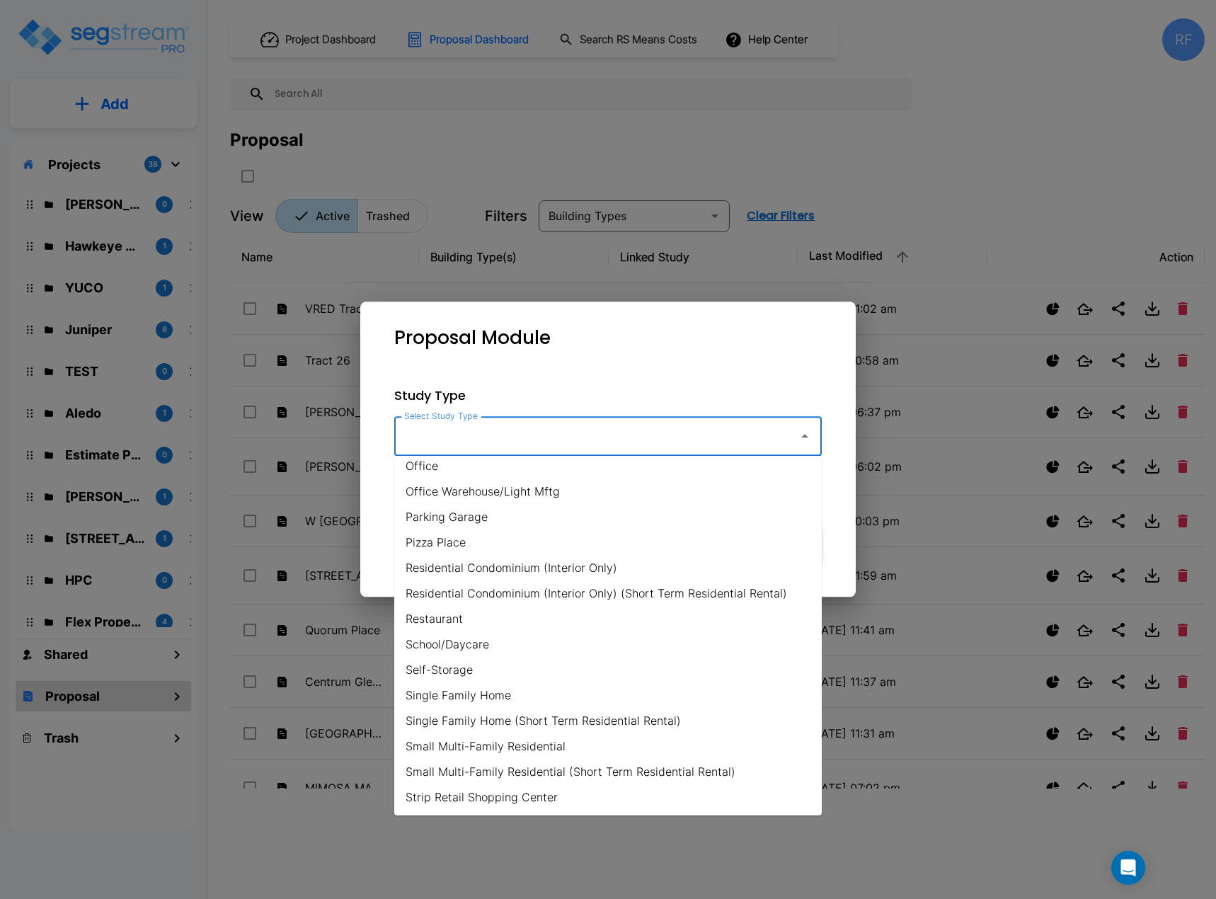
scroll to position [926, 0]
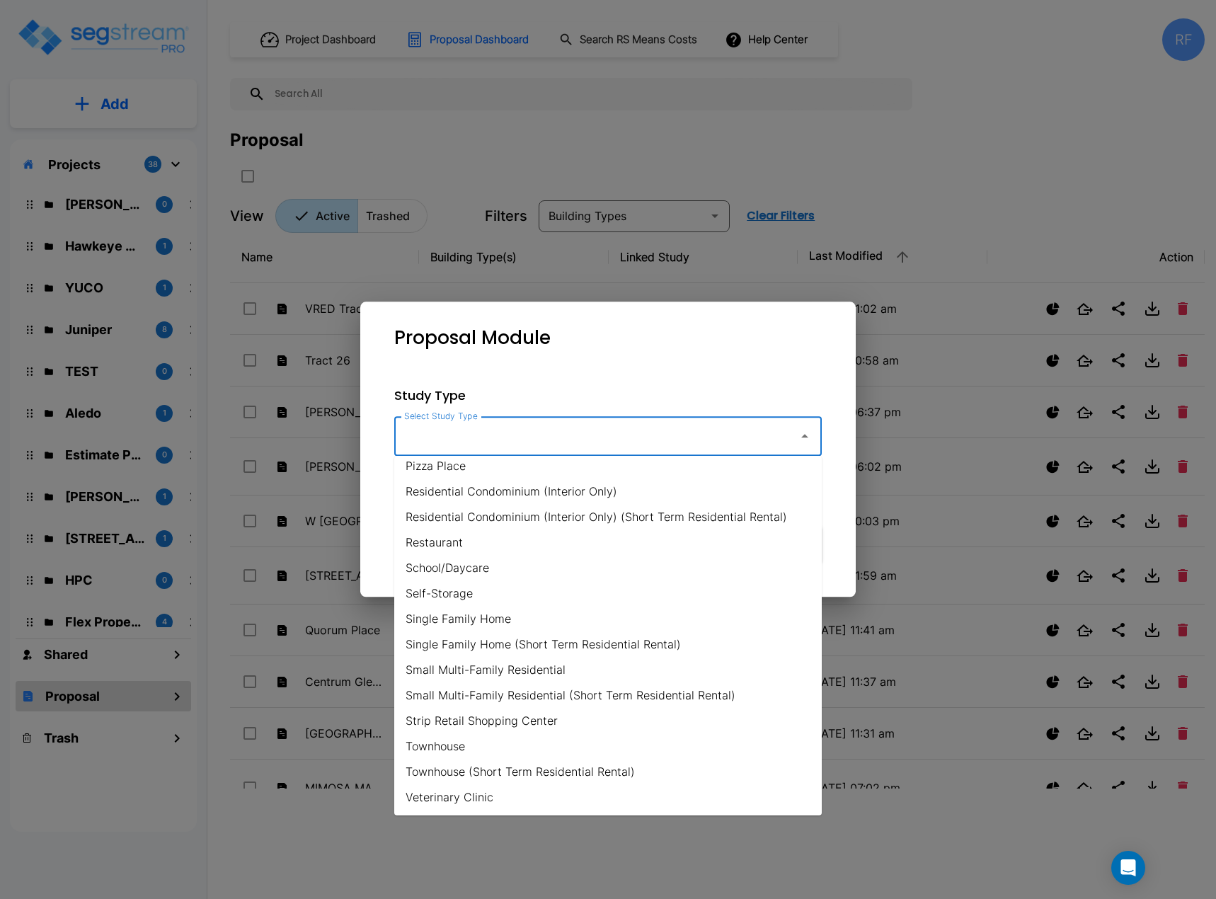
click at [549, 716] on li "Strip Retail Shopping Center" at bounding box center [607, 720] width 427 height 25
type input "Strip Retail Shopping Center"
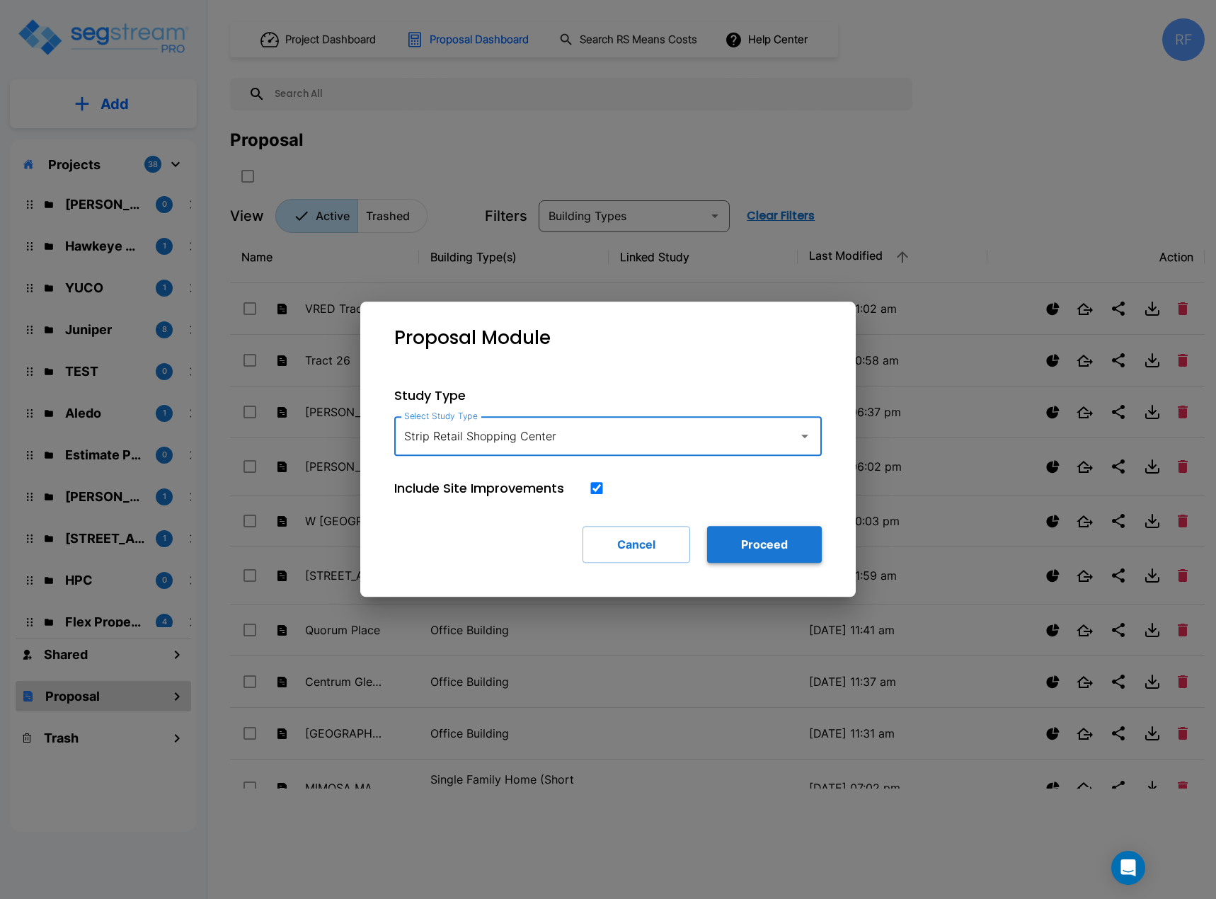
click at [793, 543] on button "Proceed" at bounding box center [764, 544] width 115 height 37
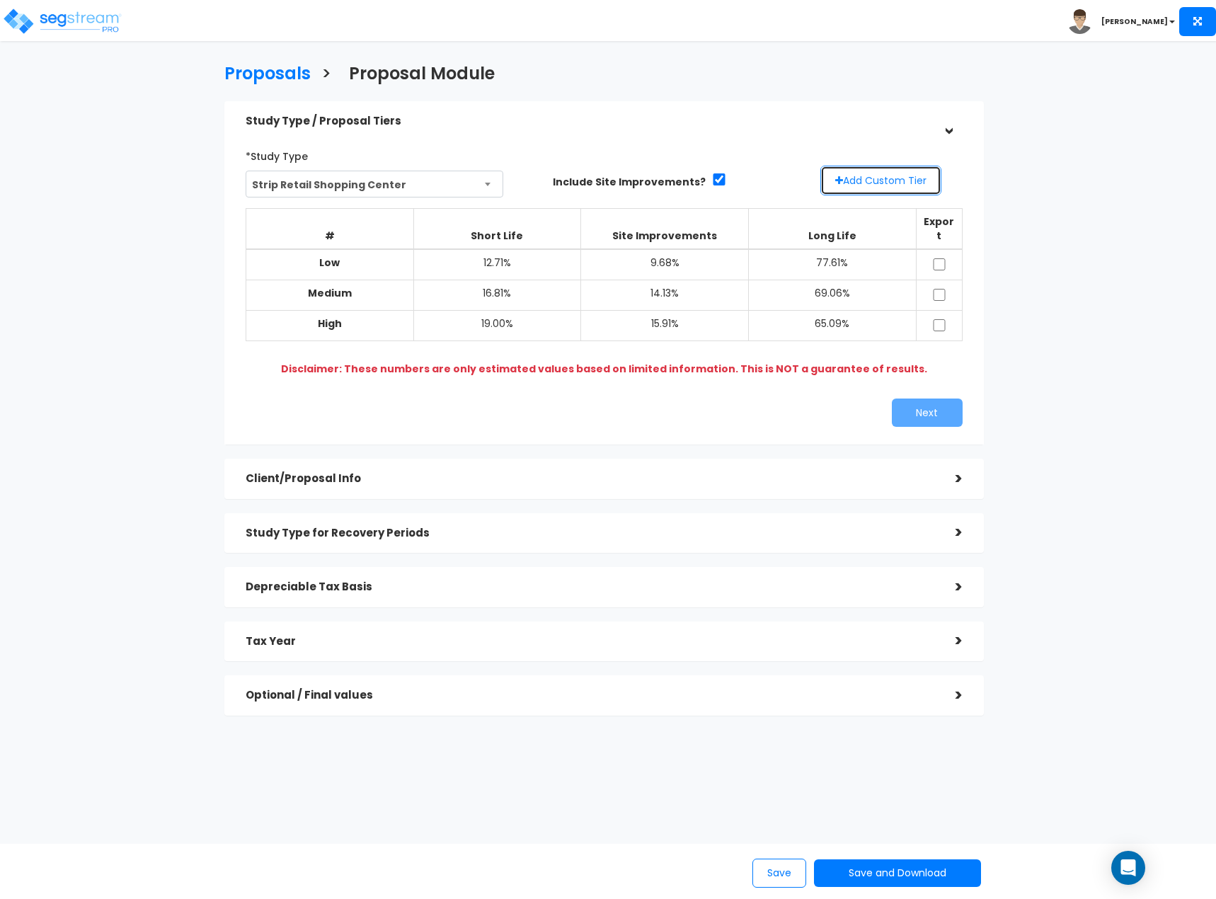
click at [907, 188] on button "Add Custom Tier" at bounding box center [880, 181] width 121 height 30
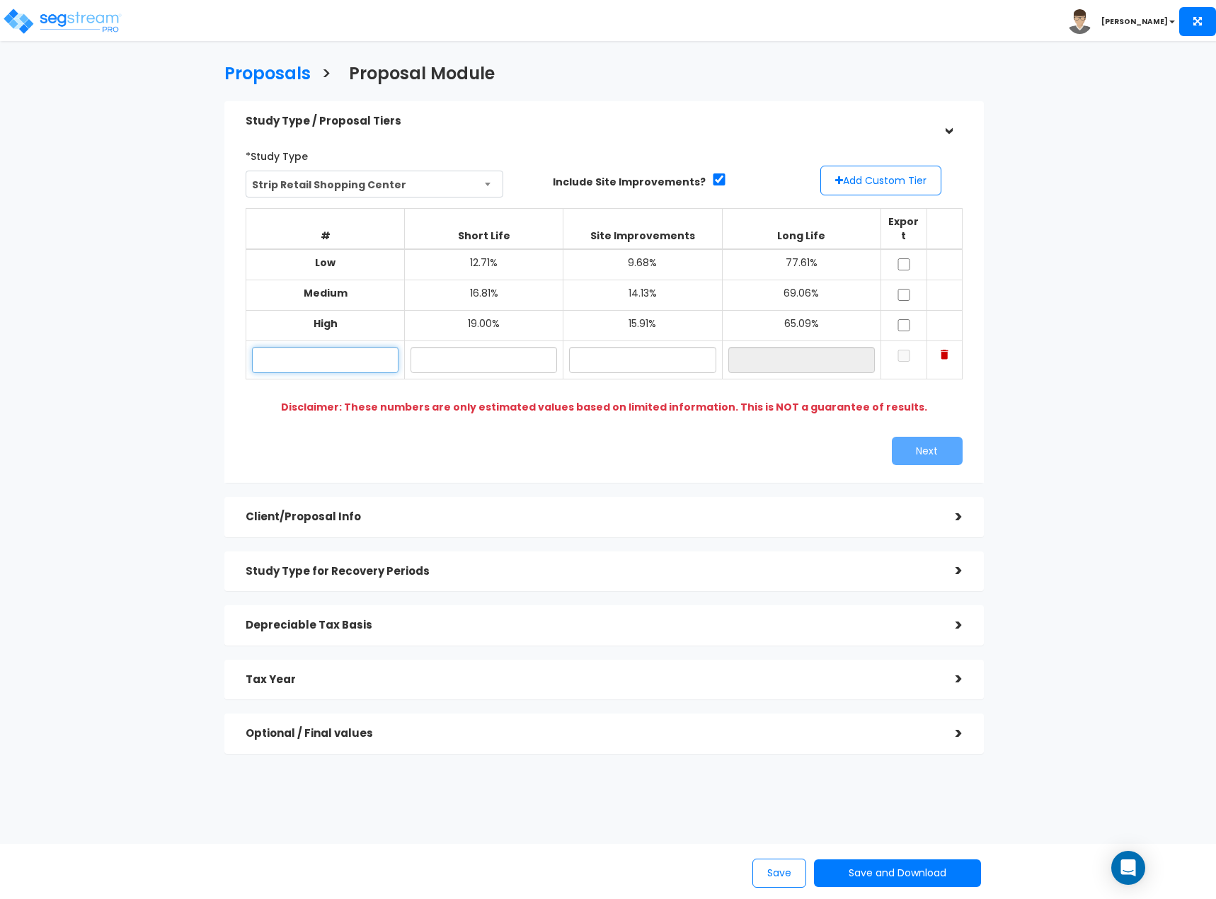
click at [356, 351] on input "text" at bounding box center [325, 360] width 146 height 26
type input "Lo"
click at [462, 347] on input "text" at bounding box center [483, 360] width 146 height 26
type input "13.00%"
type input "10.00%"
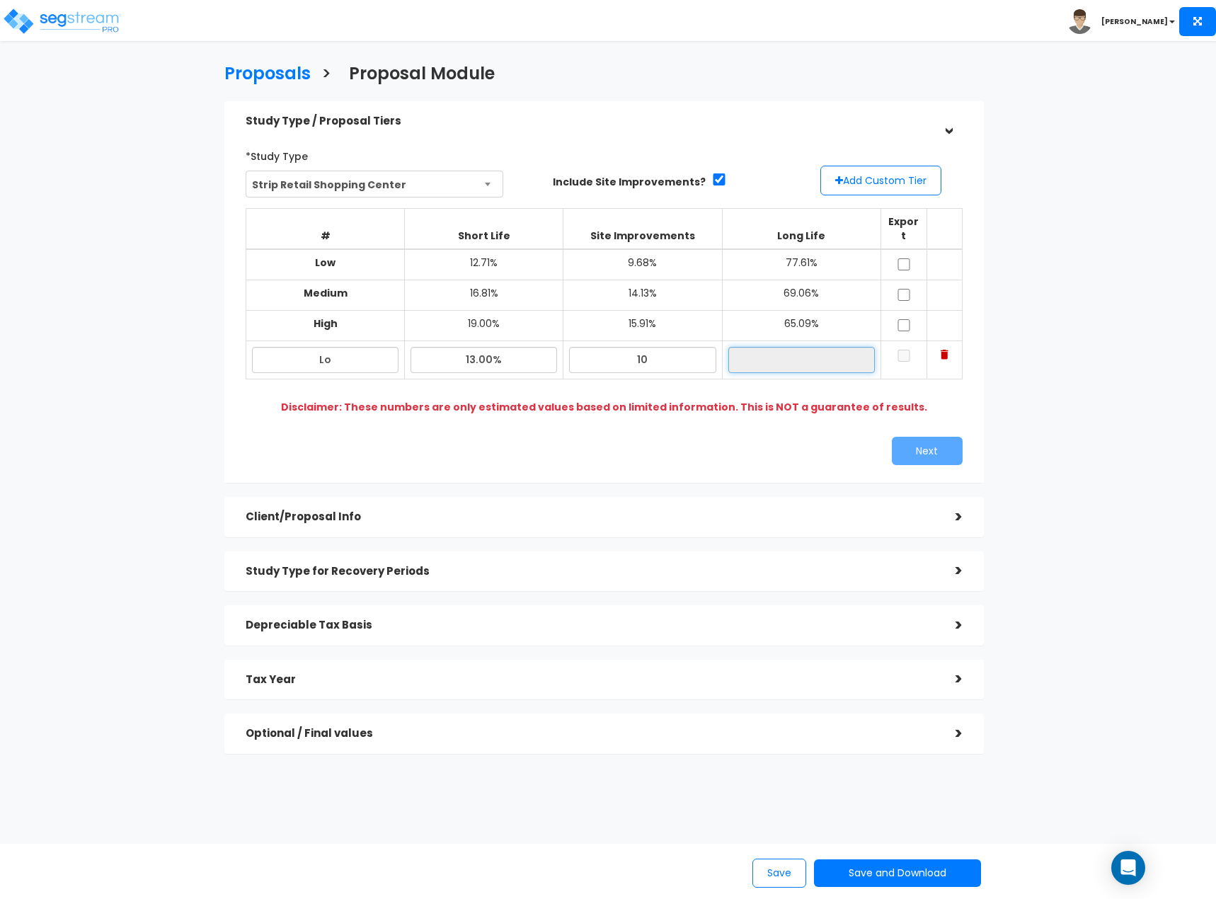
type input "77.00%"
click at [902, 350] on input "checkbox" at bounding box center [904, 356] width 14 height 12
checkbox input "true"
click at [906, 437] on button "Next" at bounding box center [927, 451] width 71 height 28
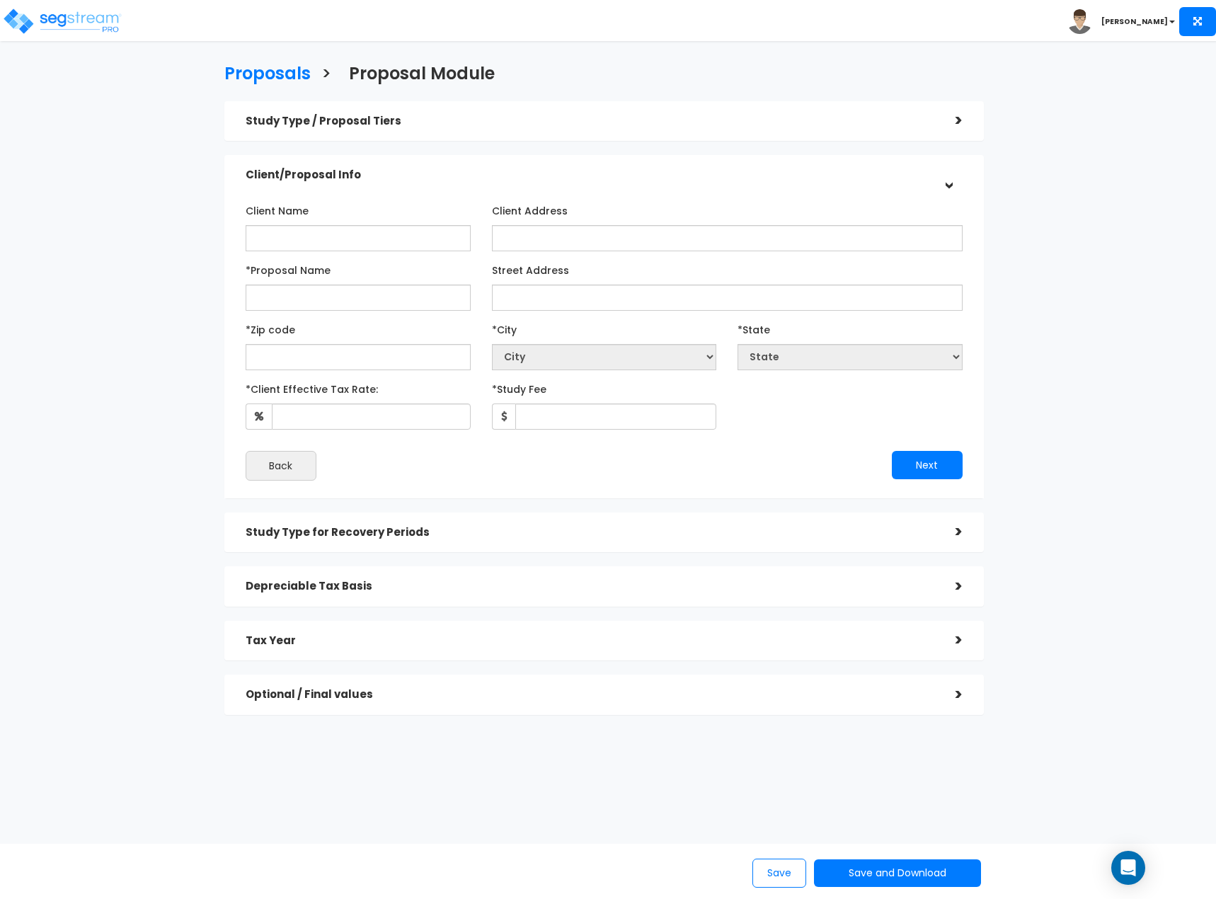
click at [960, 126] on div ">" at bounding box center [948, 121] width 28 height 22
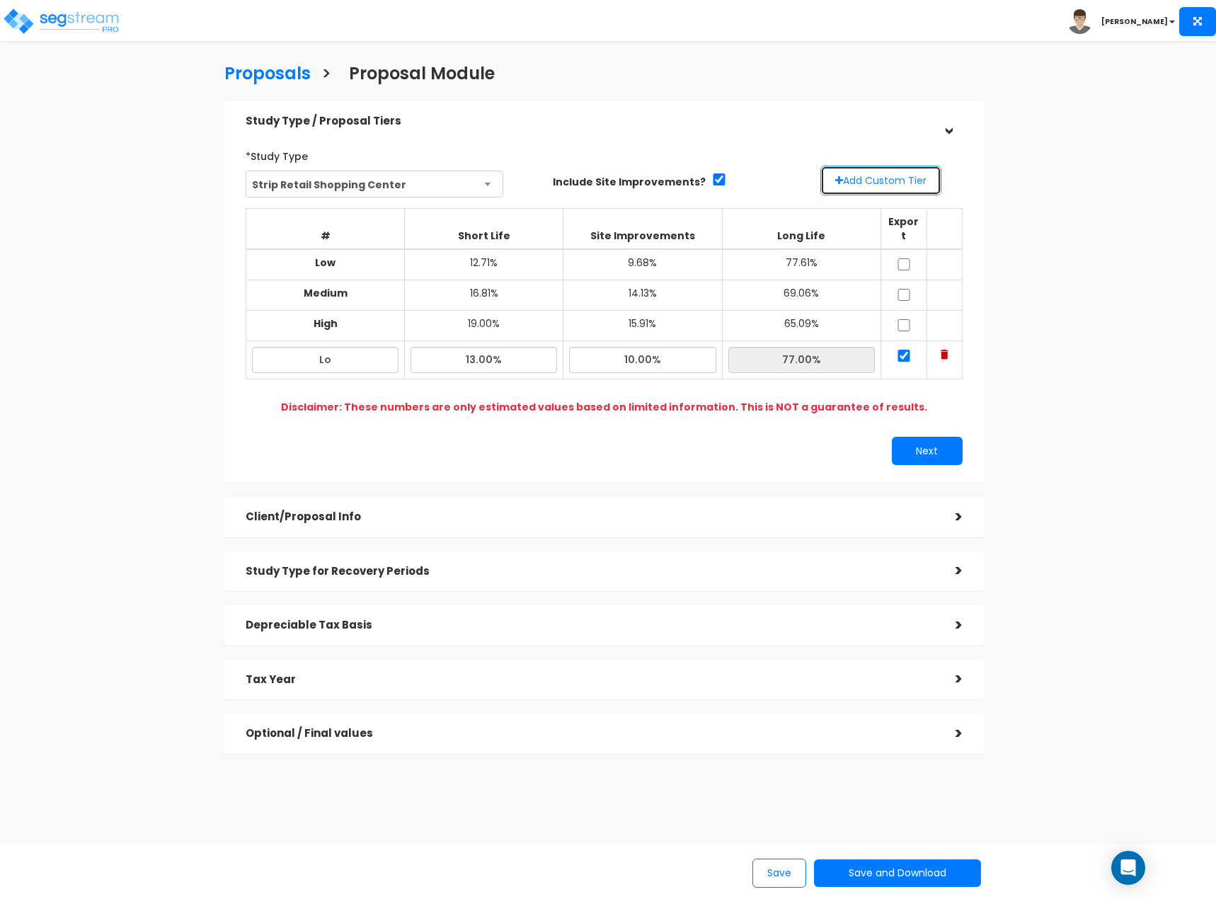
click at [897, 181] on button "Add Custom Tier" at bounding box center [880, 181] width 121 height 30
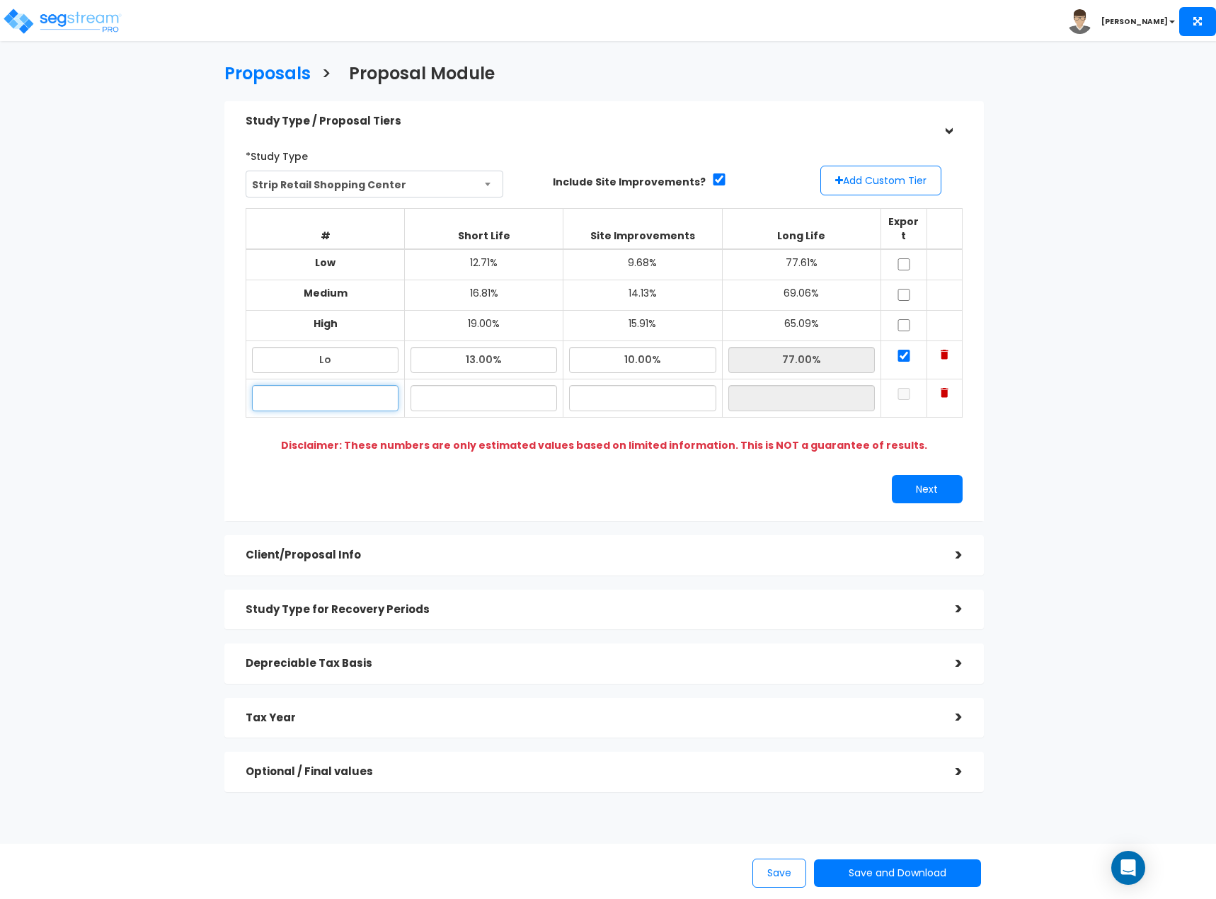
click at [354, 385] on input "text" at bounding box center [325, 398] width 146 height 26
type input "Hi"
type input "`"
type input "20.00%"
type input "15.00%"
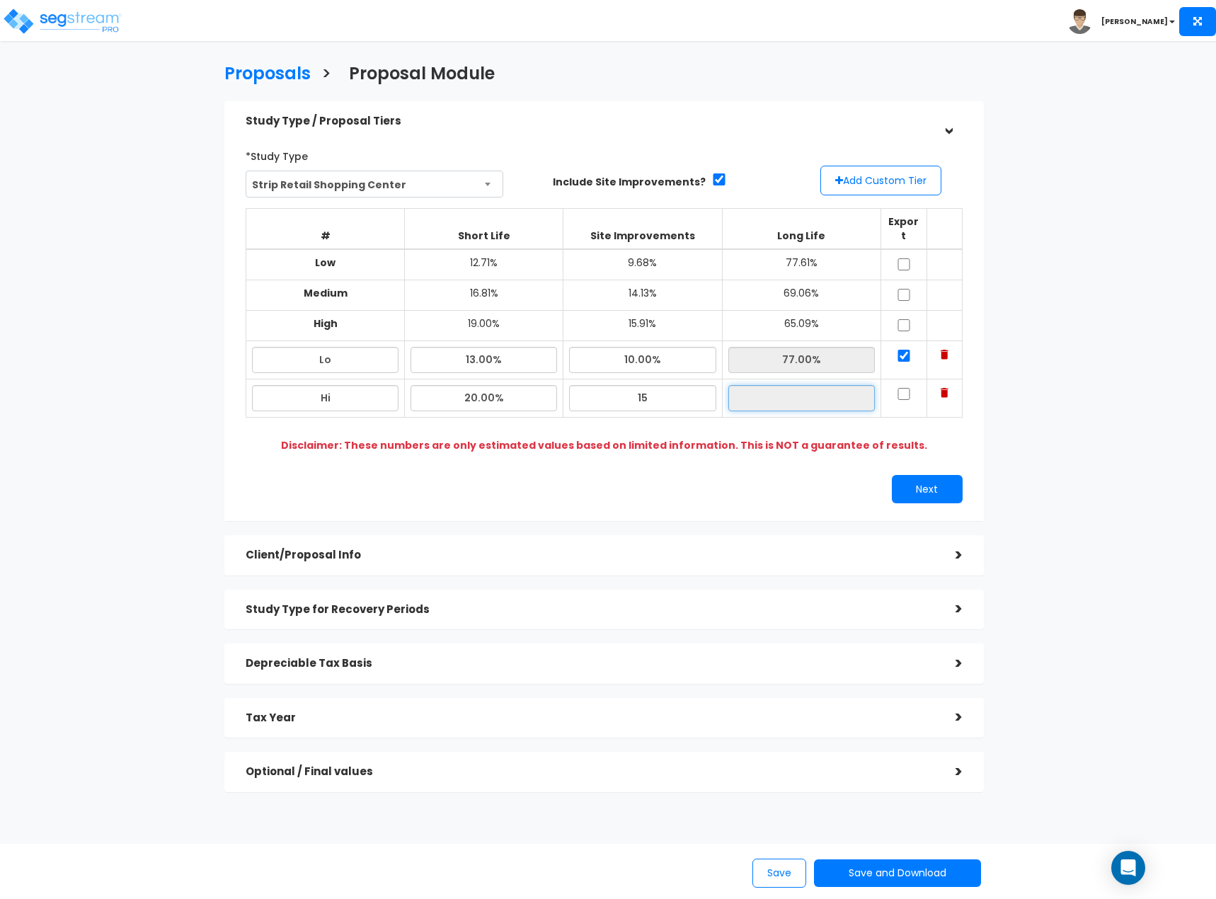
type input "65.00%"
click at [900, 388] on input "checkbox" at bounding box center [904, 394] width 14 height 12
checkbox input "true"
click at [905, 480] on button "Next" at bounding box center [927, 489] width 71 height 28
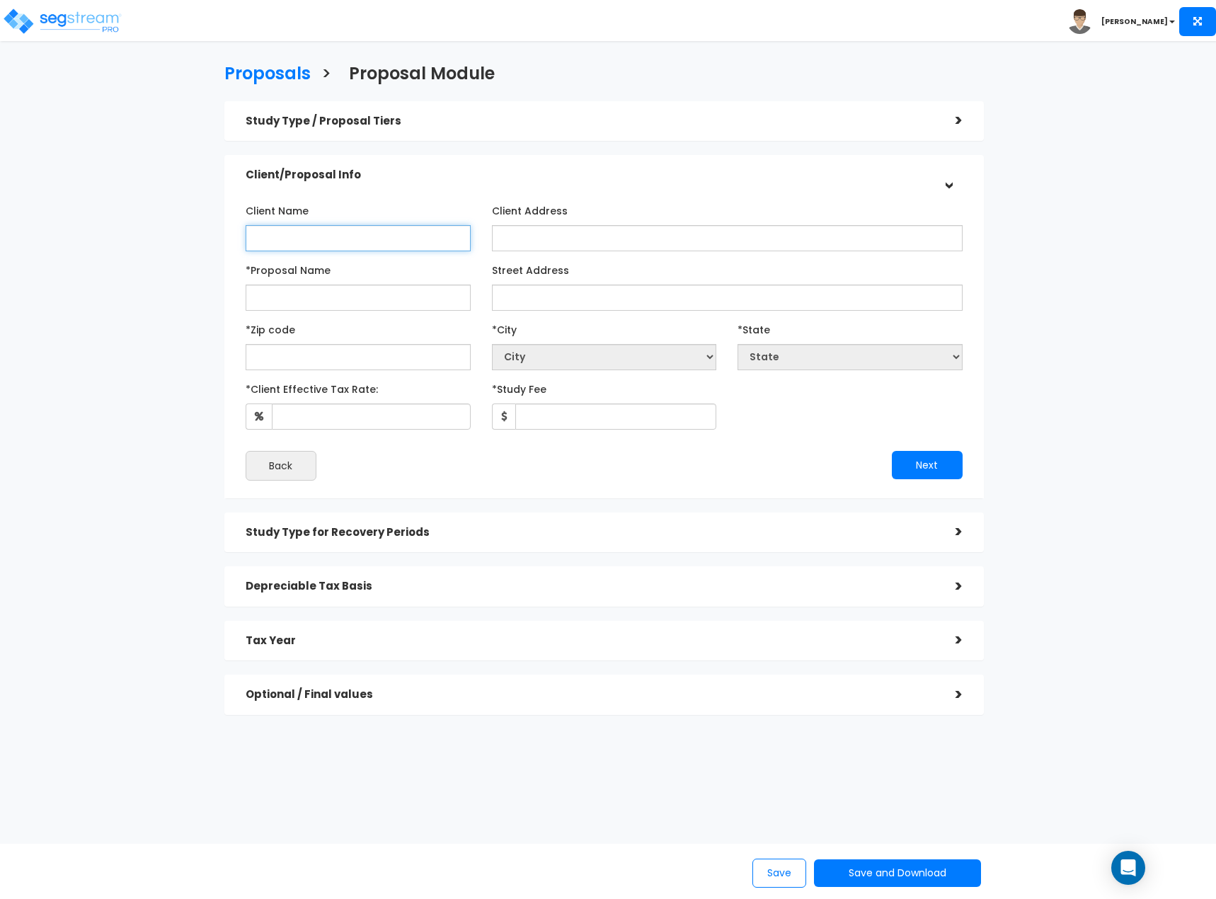
click at [309, 243] on input "Client Name" at bounding box center [358, 238] width 225 height 26
paste input "[PERSON_NAME]/VR Town Center IV LLC"
type input "[PERSON_NAME]/VR Town Center IV LLC"
click at [407, 300] on input "*Proposal Name" at bounding box center [358, 297] width 225 height 26
click at [371, 295] on input "*Proposal Name" at bounding box center [358, 297] width 225 height 26
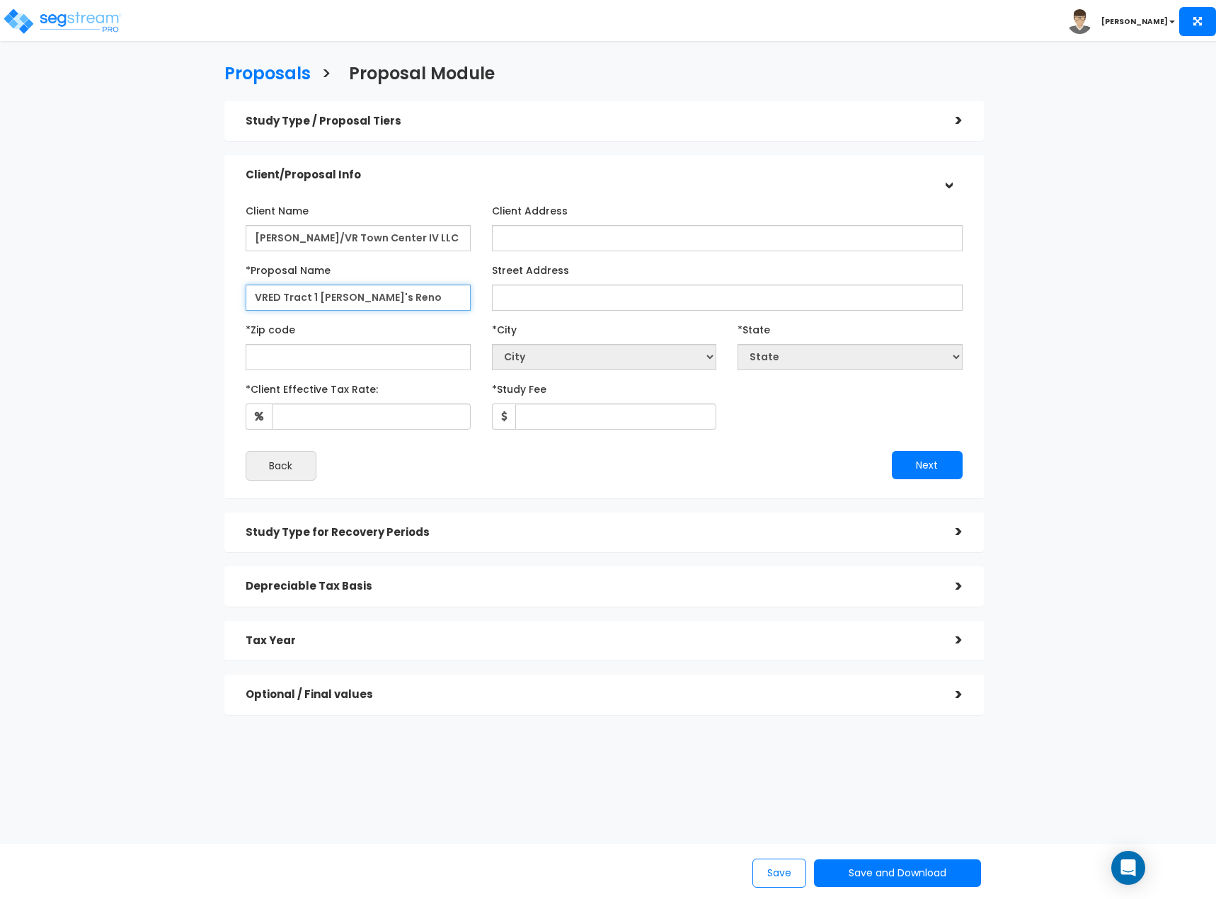
type input "VRED Tract 1 [PERSON_NAME]'s Reno"
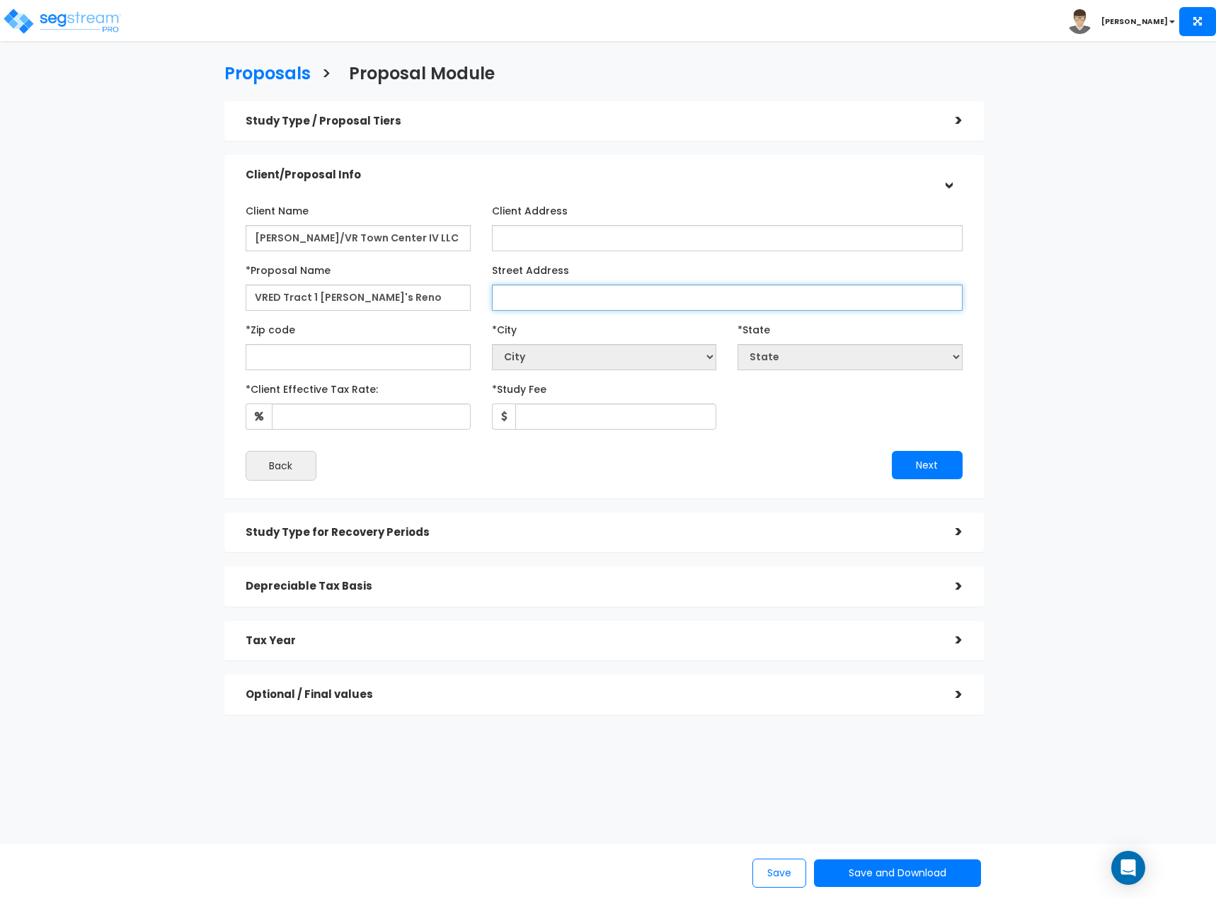
click at [693, 295] on input "Street Address" at bounding box center [727, 297] width 471 height 26
type input "[STREET_ADDRESS]"
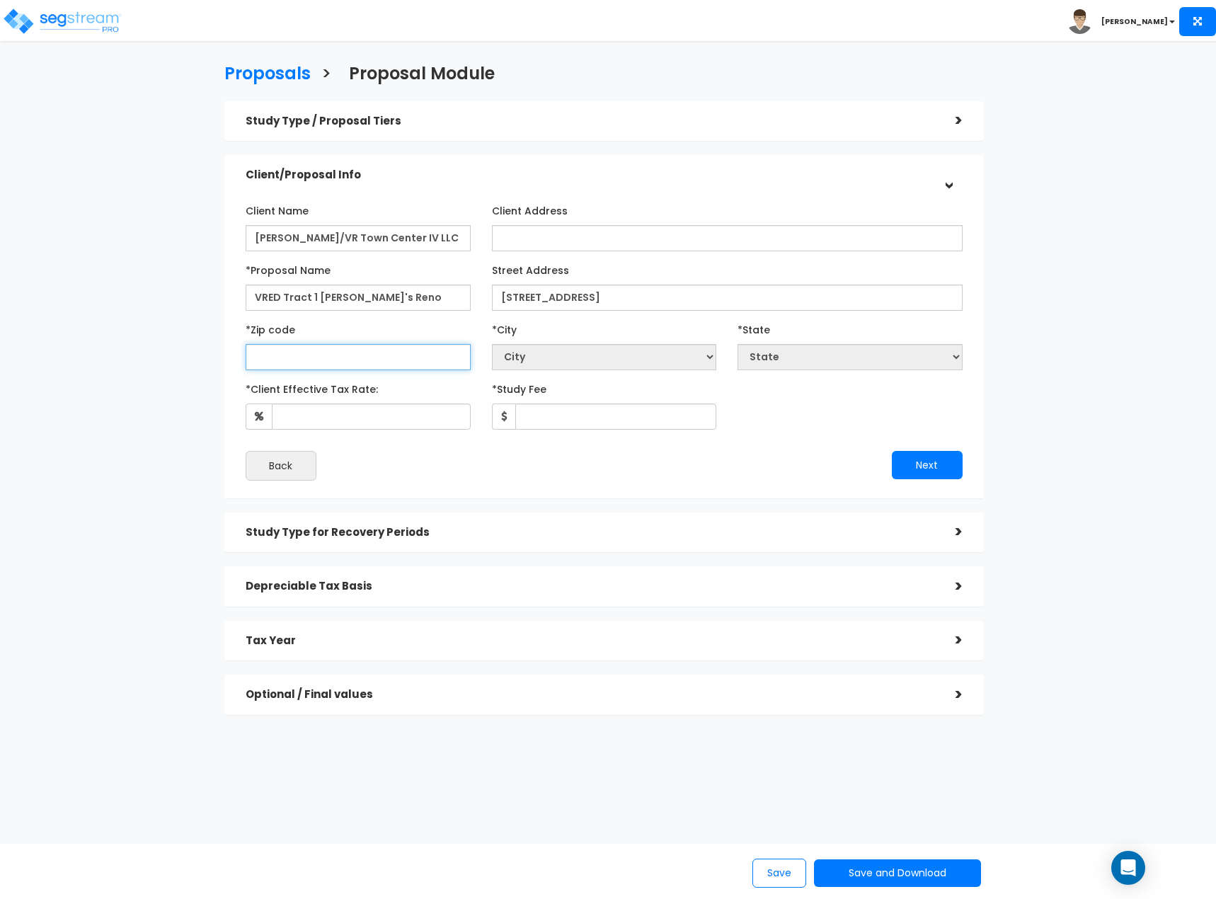
click at [325, 352] on input "text" at bounding box center [358, 357] width 225 height 26
type input "77"
select select "[GEOGRAPHIC_DATA]"
type input "77357"
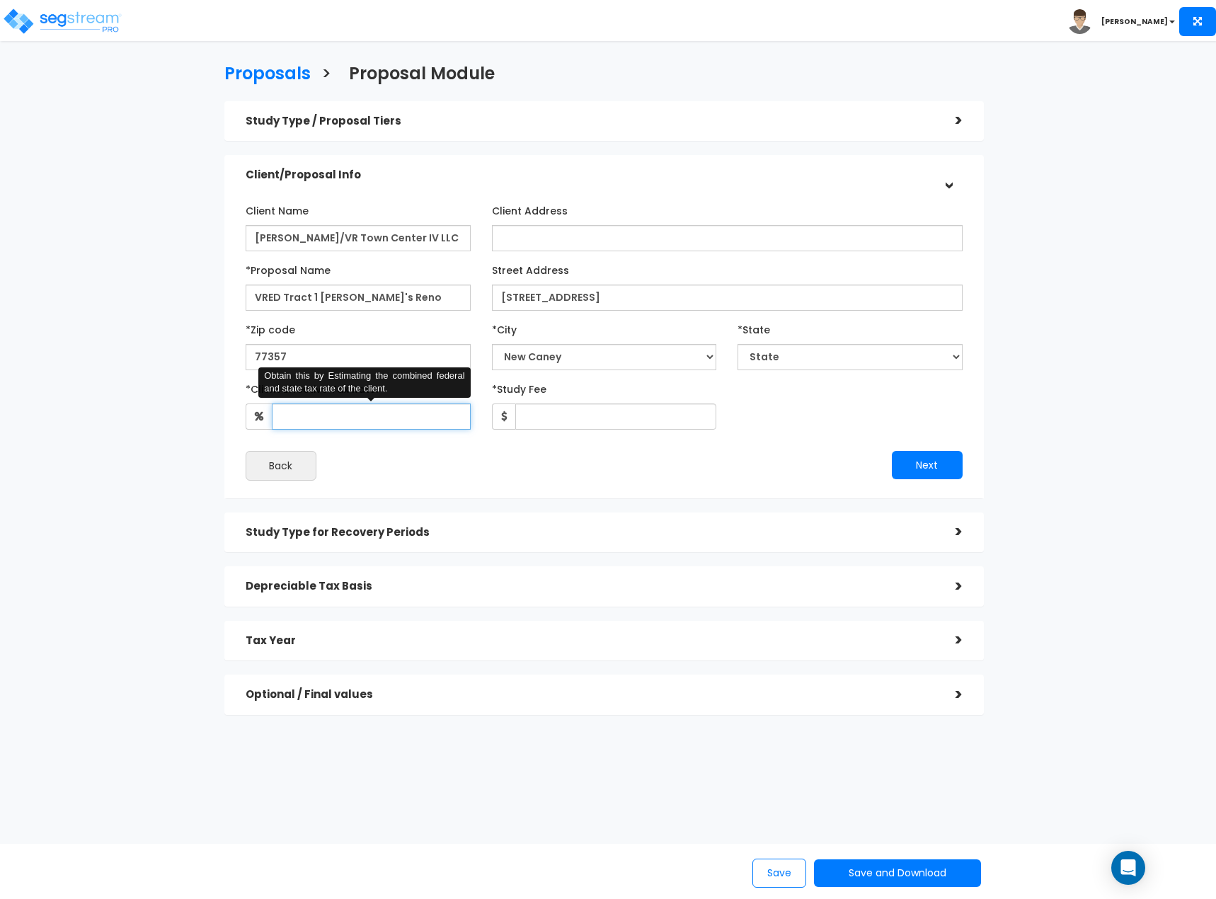
click at [343, 419] on input "*Client Effective Tax Rate:" at bounding box center [371, 416] width 199 height 26
type input "37"
click at [630, 420] on input "*Study Fee" at bounding box center [616, 416] width 202 height 26
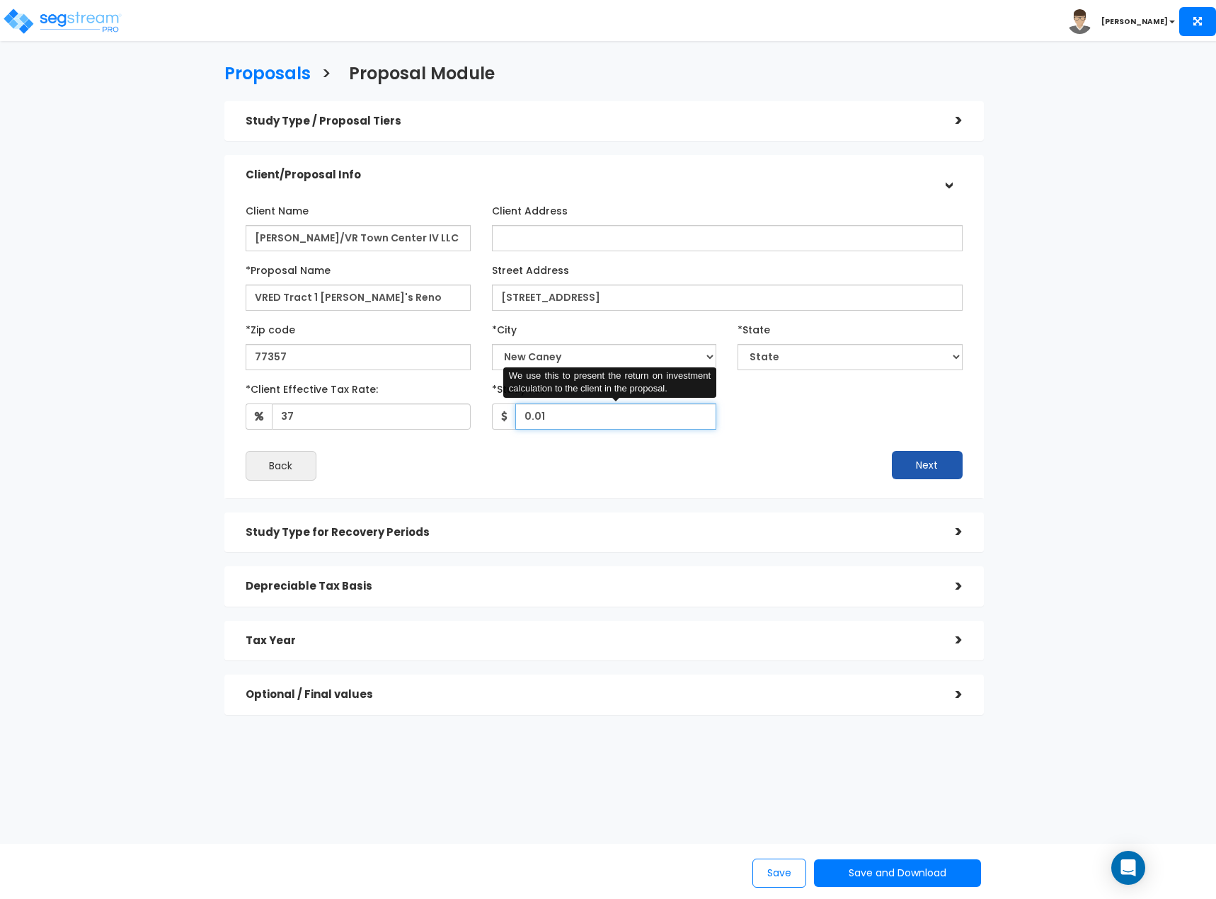
type input "0.01"
click at [927, 467] on button "Next" at bounding box center [927, 465] width 71 height 28
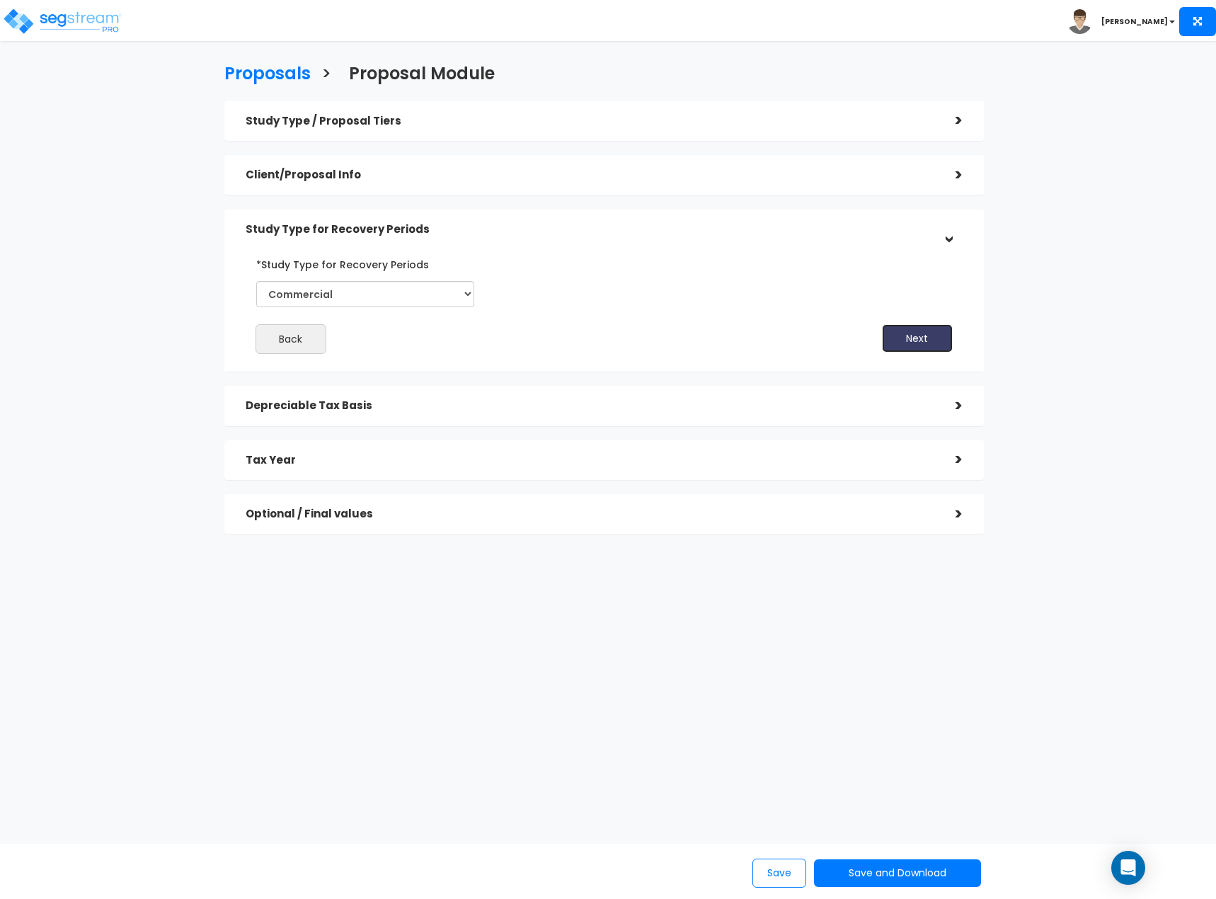
click at [927, 341] on button "Next" at bounding box center [917, 338] width 71 height 28
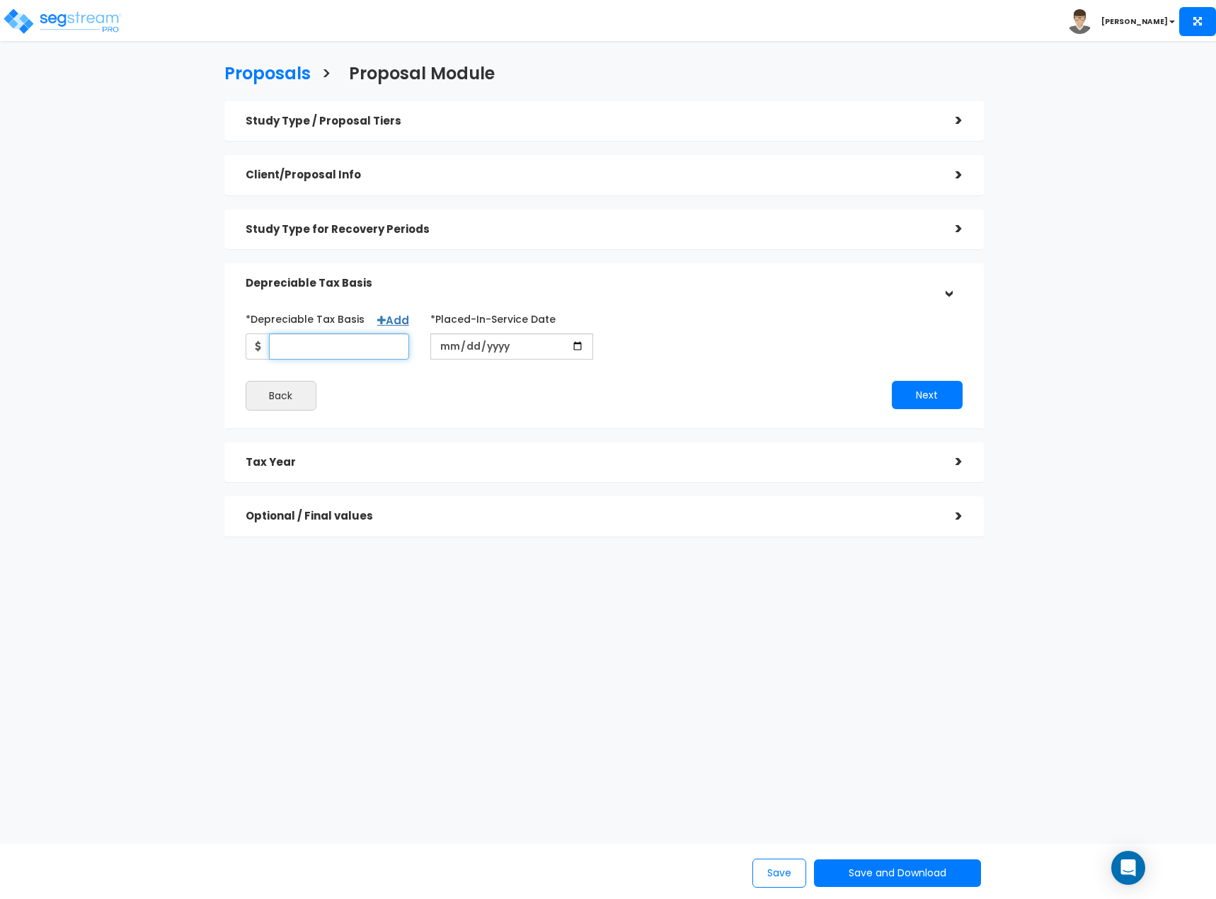
click at [376, 348] on input "*Depreciable Tax Basis" at bounding box center [339, 346] width 140 height 26
type input "4,642,435.67"
click at [443, 345] on input "date" at bounding box center [511, 346] width 163 height 26
type input "2025-12-15"
click at [632, 343] on input "*Purchase/Contract Date" at bounding box center [695, 346] width 163 height 26
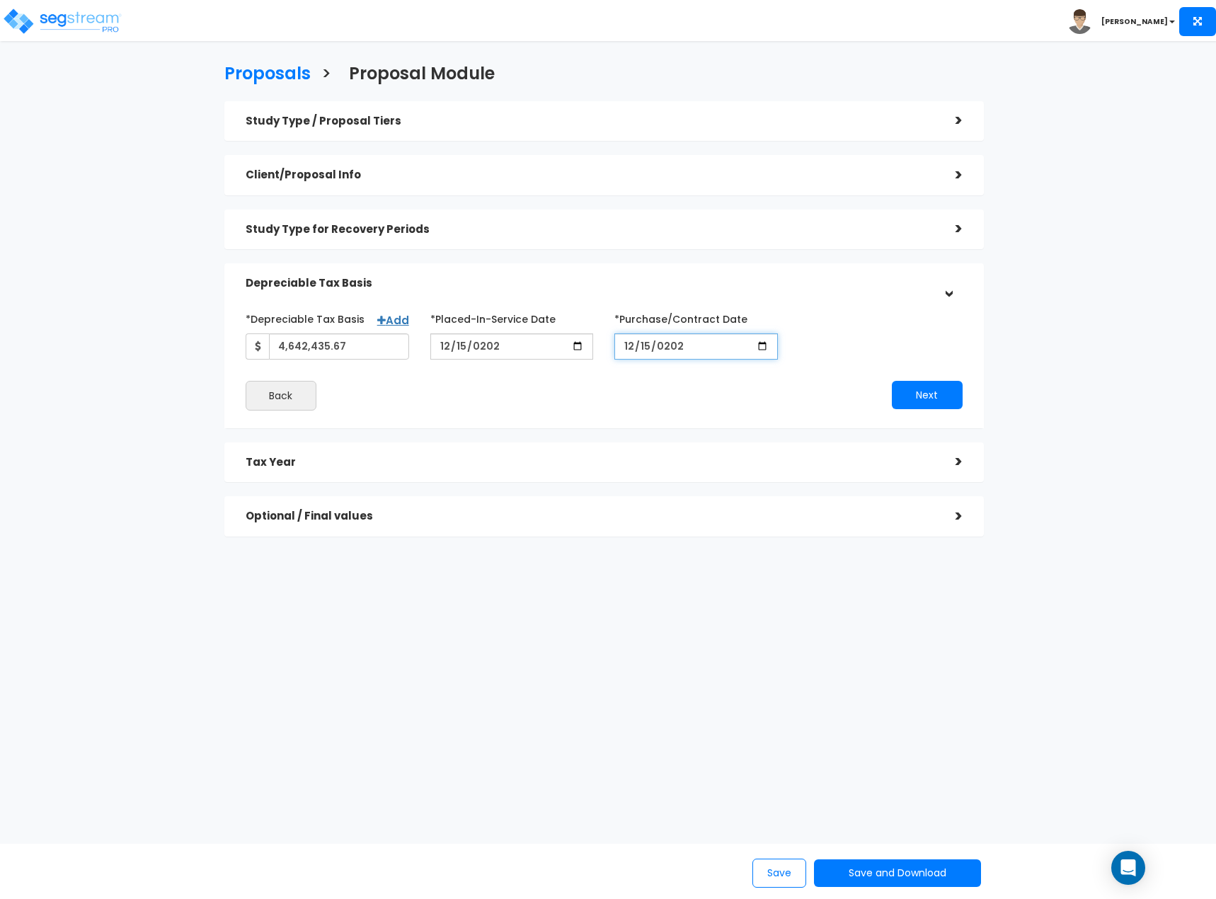
type input "2025-12-15"
click at [914, 383] on button "Next" at bounding box center [927, 395] width 71 height 28
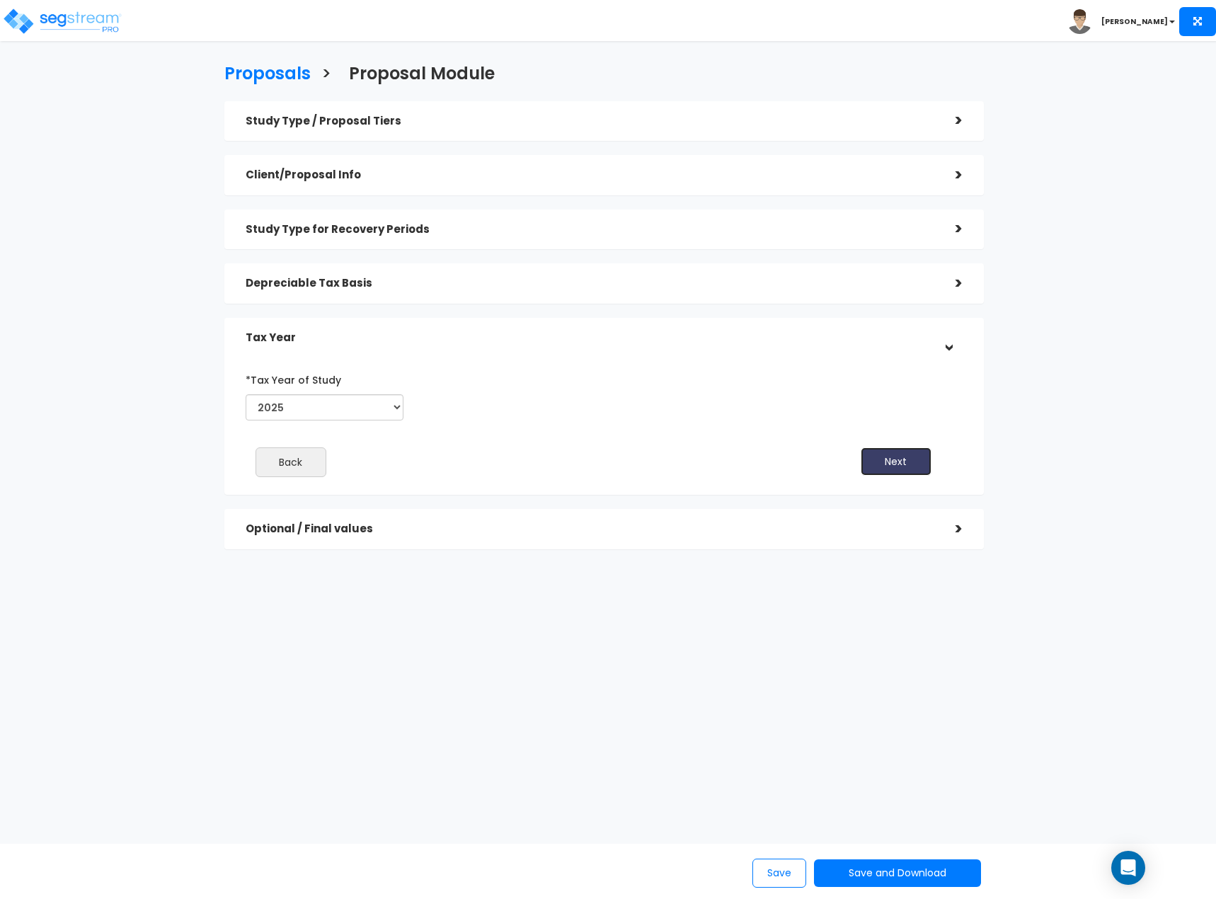
click at [884, 462] on button "Next" at bounding box center [896, 461] width 71 height 28
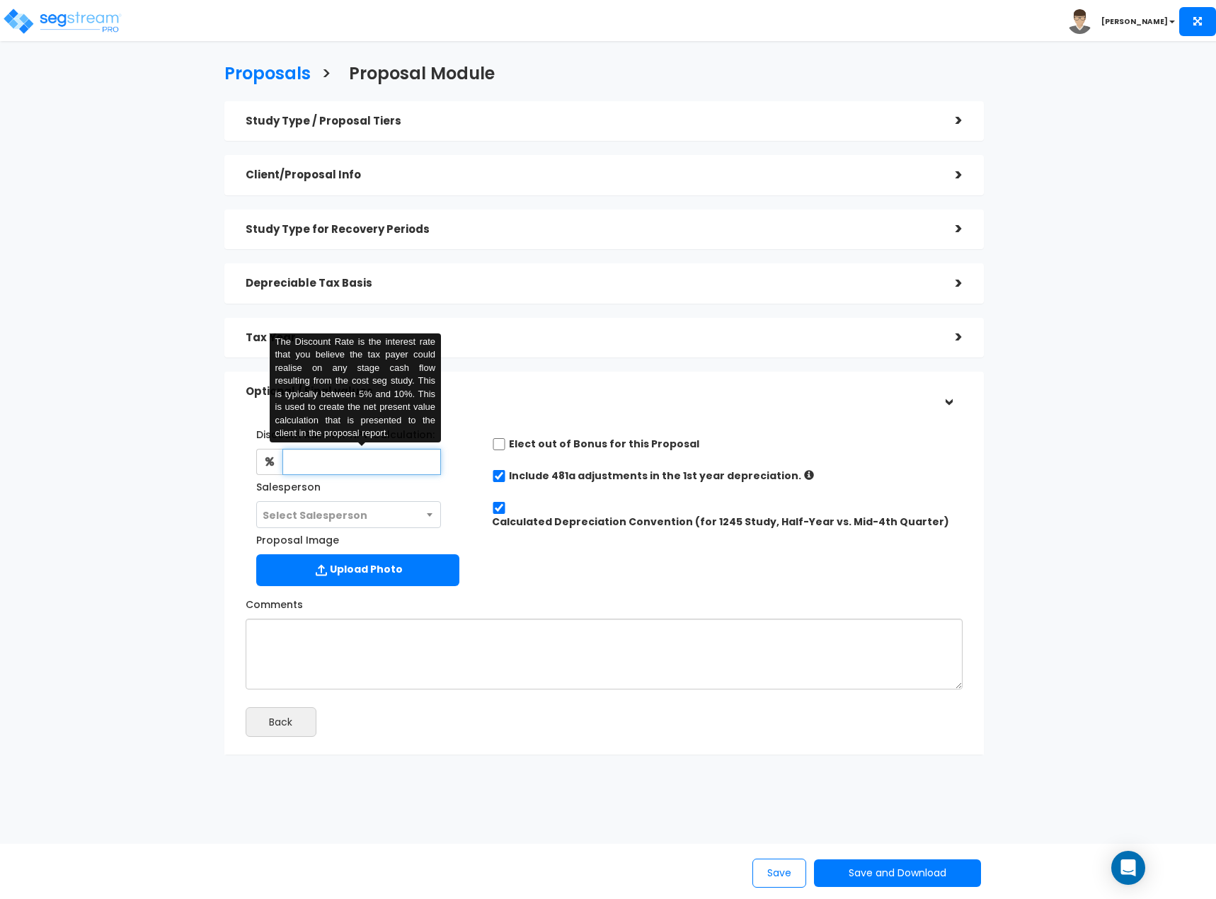
click at [418, 471] on input "text" at bounding box center [361, 462] width 159 height 26
type input "6"
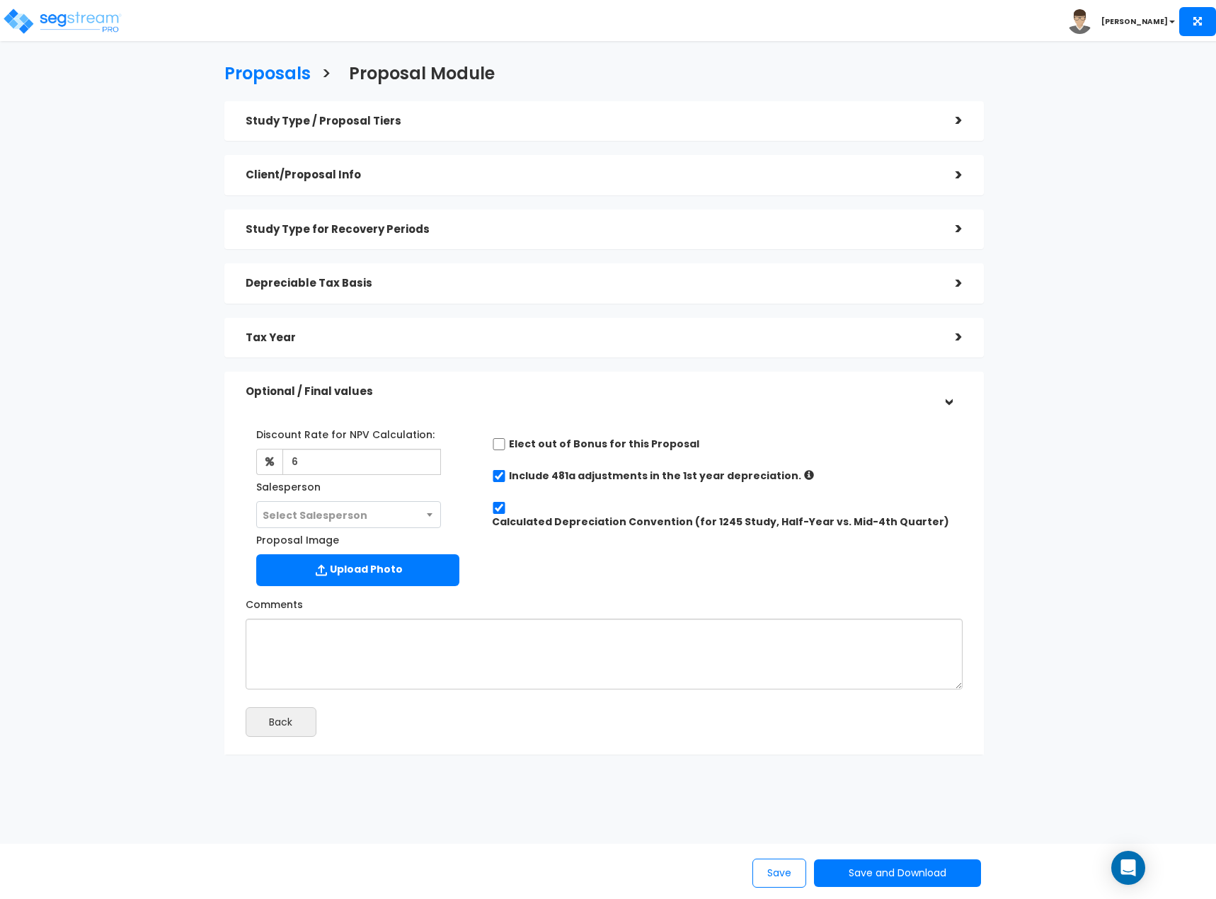
click at [573, 478] on label "Include 481a adjustments in the 1st year depreciation." at bounding box center [655, 475] width 292 height 14
click at [497, 472] on input "checkbox" at bounding box center [499, 476] width 14 height 12
checkbox input "false"
click at [778, 870] on button "Save" at bounding box center [779, 872] width 54 height 29
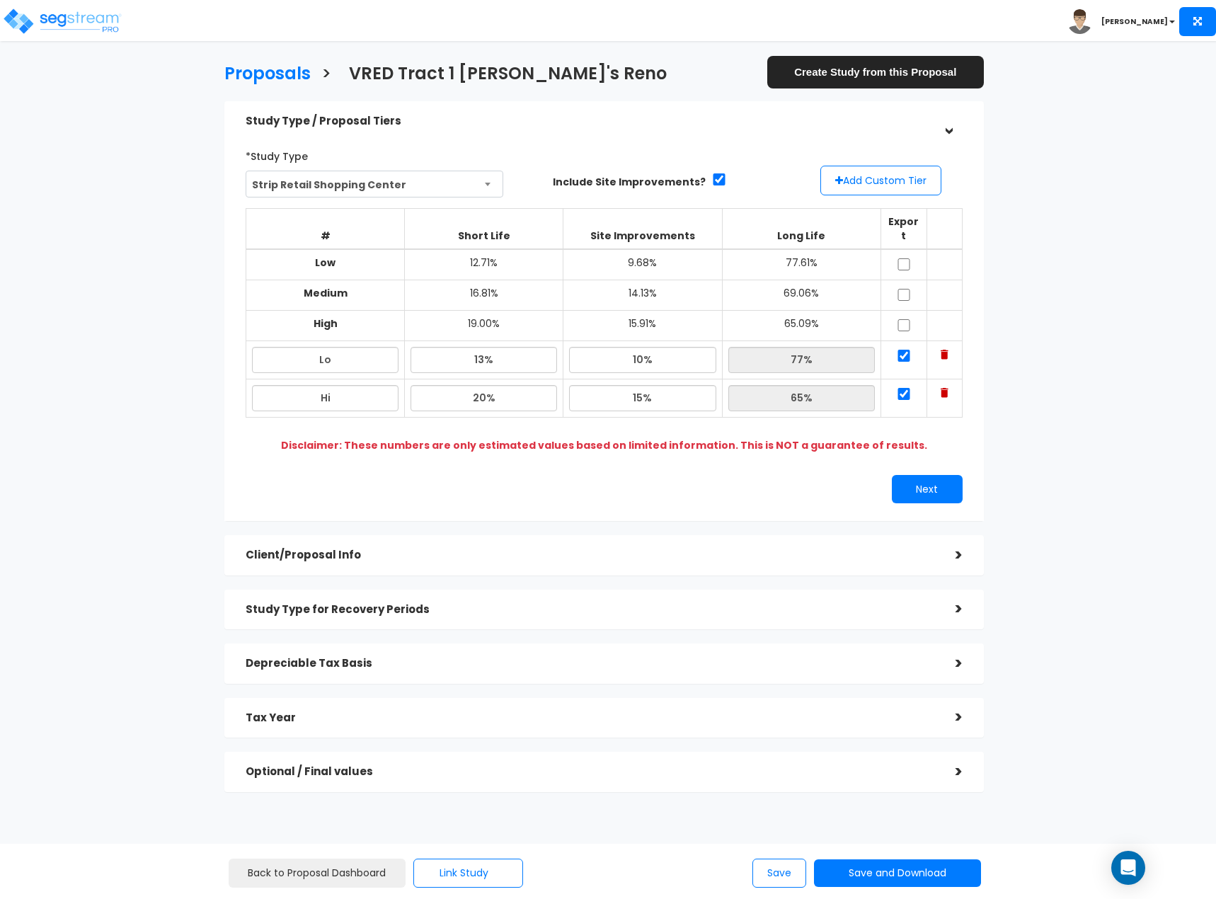
click at [505, 549] on h5 "Client/Proposal Info" at bounding box center [590, 555] width 689 height 12
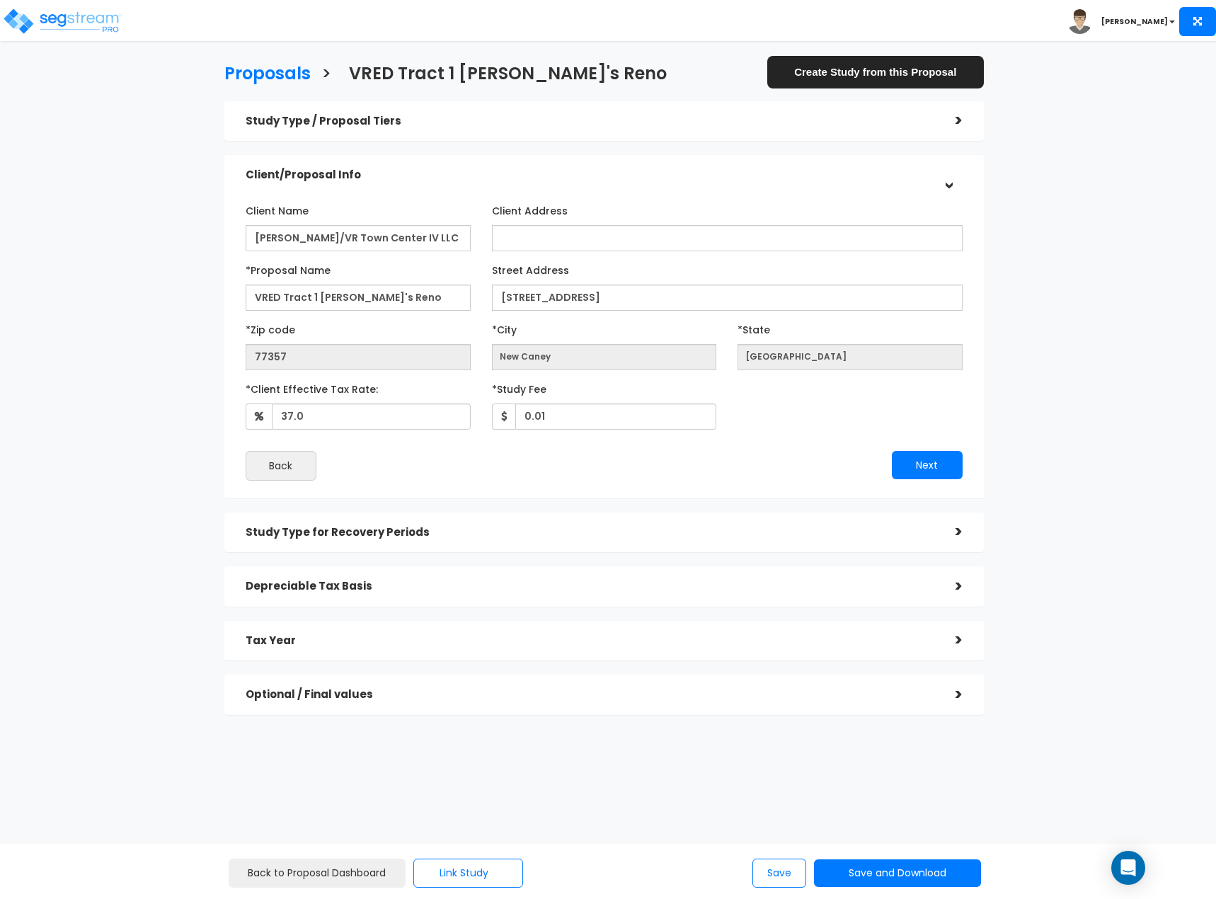
click at [505, 536] on h5 "Study Type for Recovery Periods" at bounding box center [590, 533] width 689 height 12
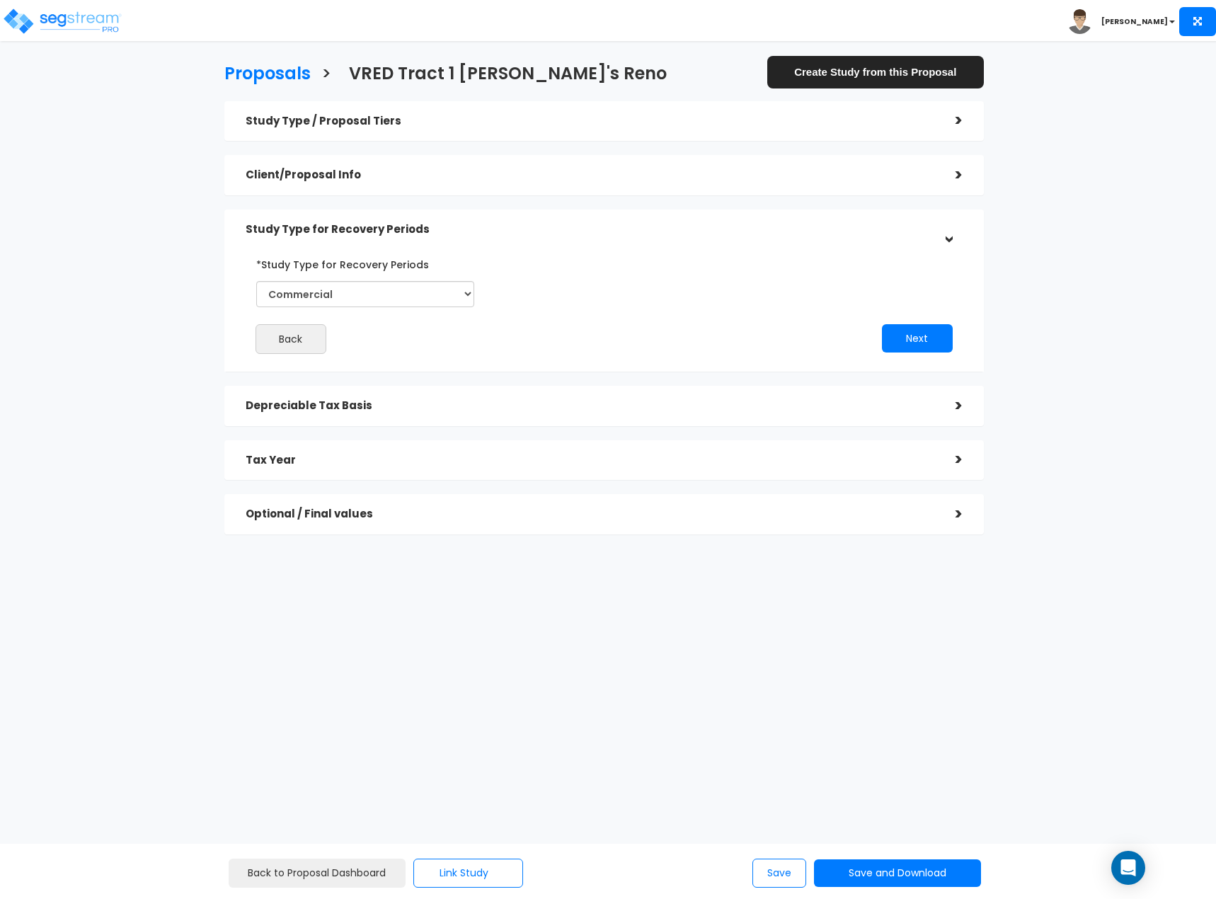
click at [503, 403] on h5 "Depreciable Tax Basis" at bounding box center [590, 406] width 689 height 12
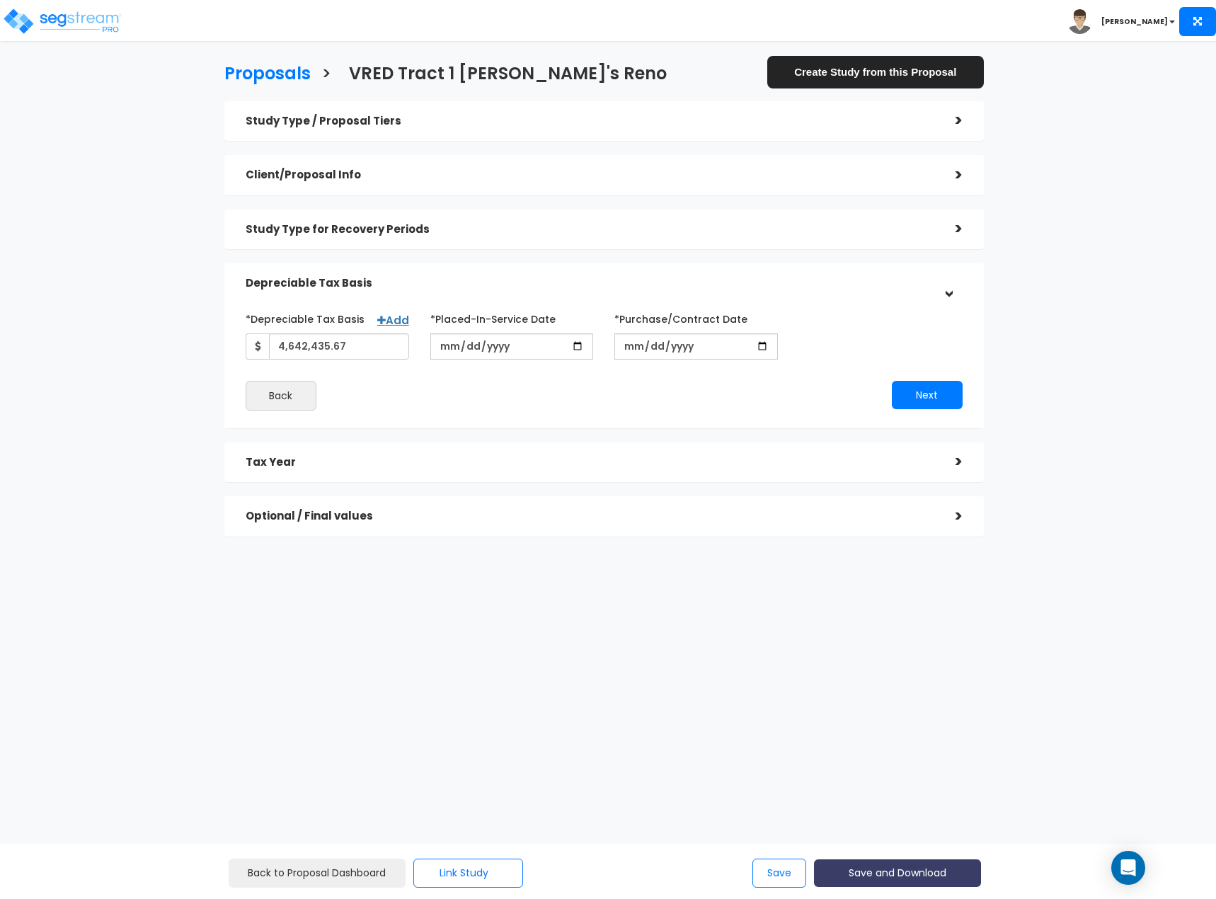
click at [869, 869] on button "Save and Download" at bounding box center [897, 873] width 167 height 28
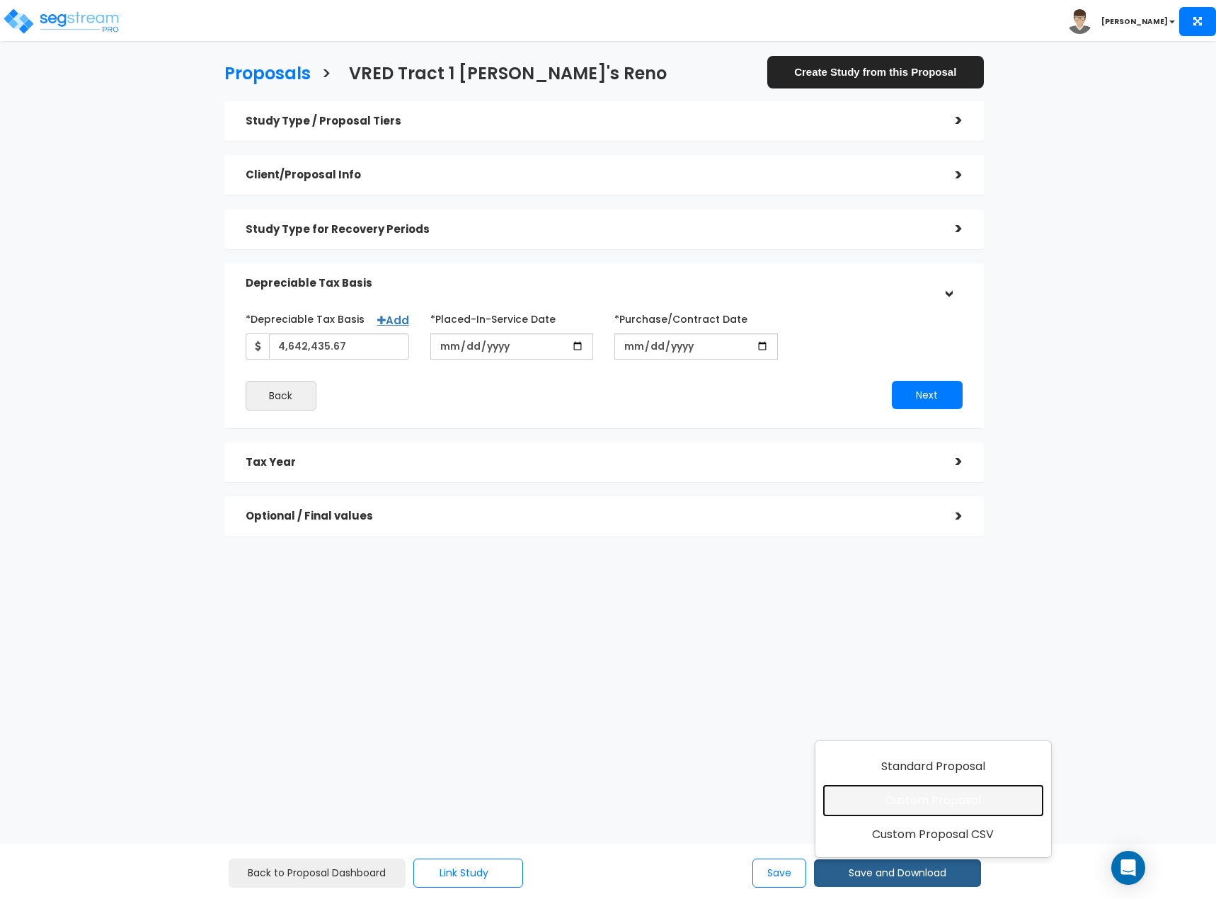
click at [886, 809] on link "Custom Proposal" at bounding box center [932, 800] width 221 height 33
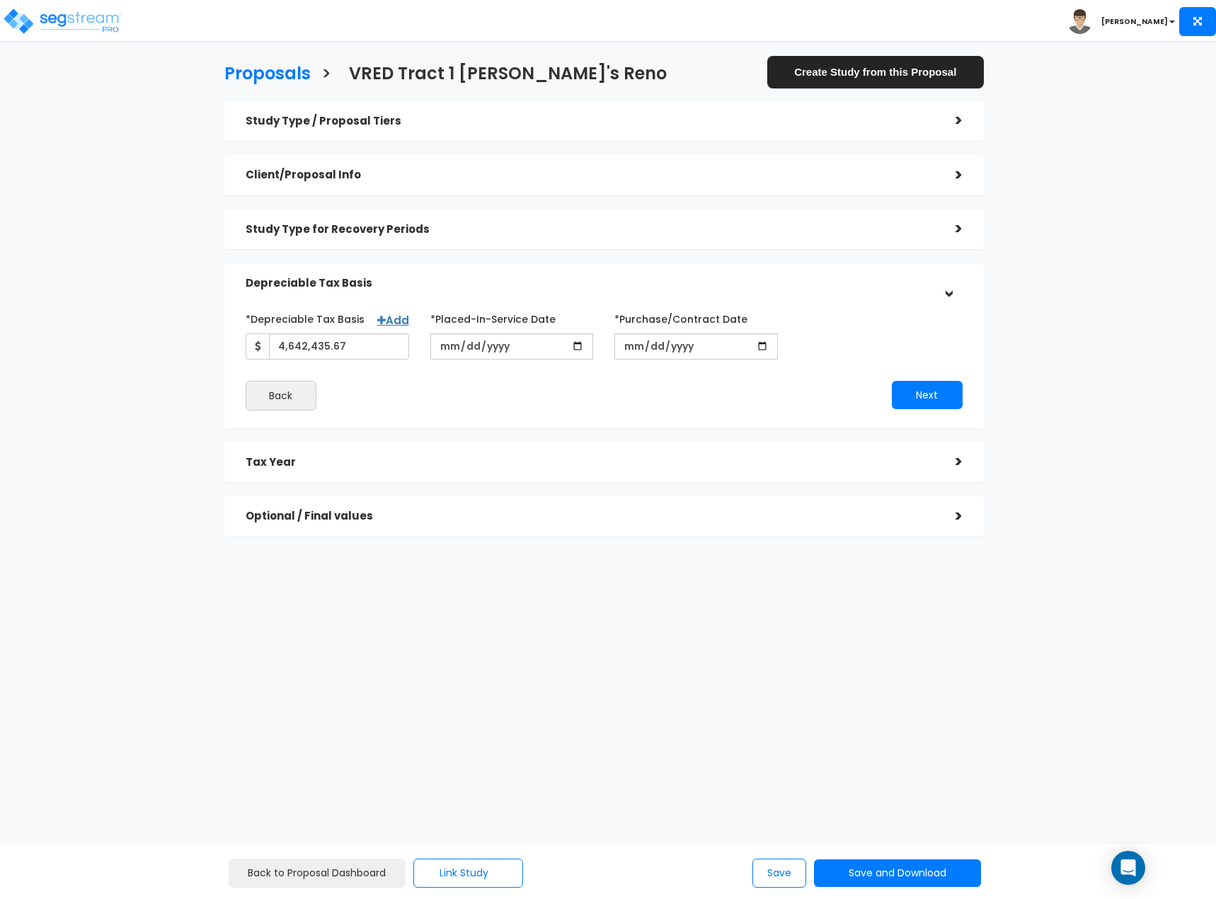
click at [645, 176] on h5 "Client/Proposal Info" at bounding box center [590, 175] width 689 height 12
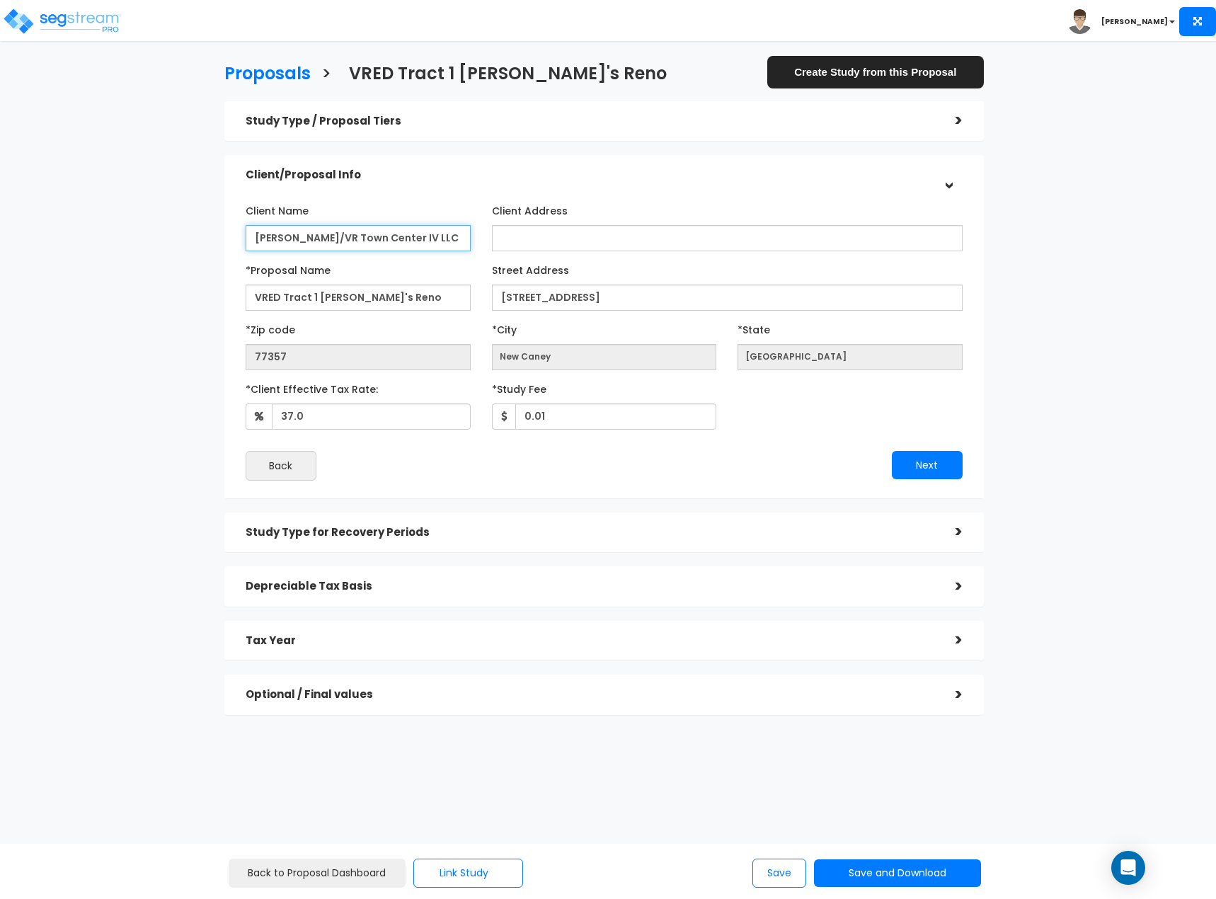
click at [365, 233] on input "Signorelli/VR Town Center IV LLC" at bounding box center [358, 238] width 225 height 26
click at [276, 74] on h3 "Proposals" at bounding box center [267, 75] width 86 height 22
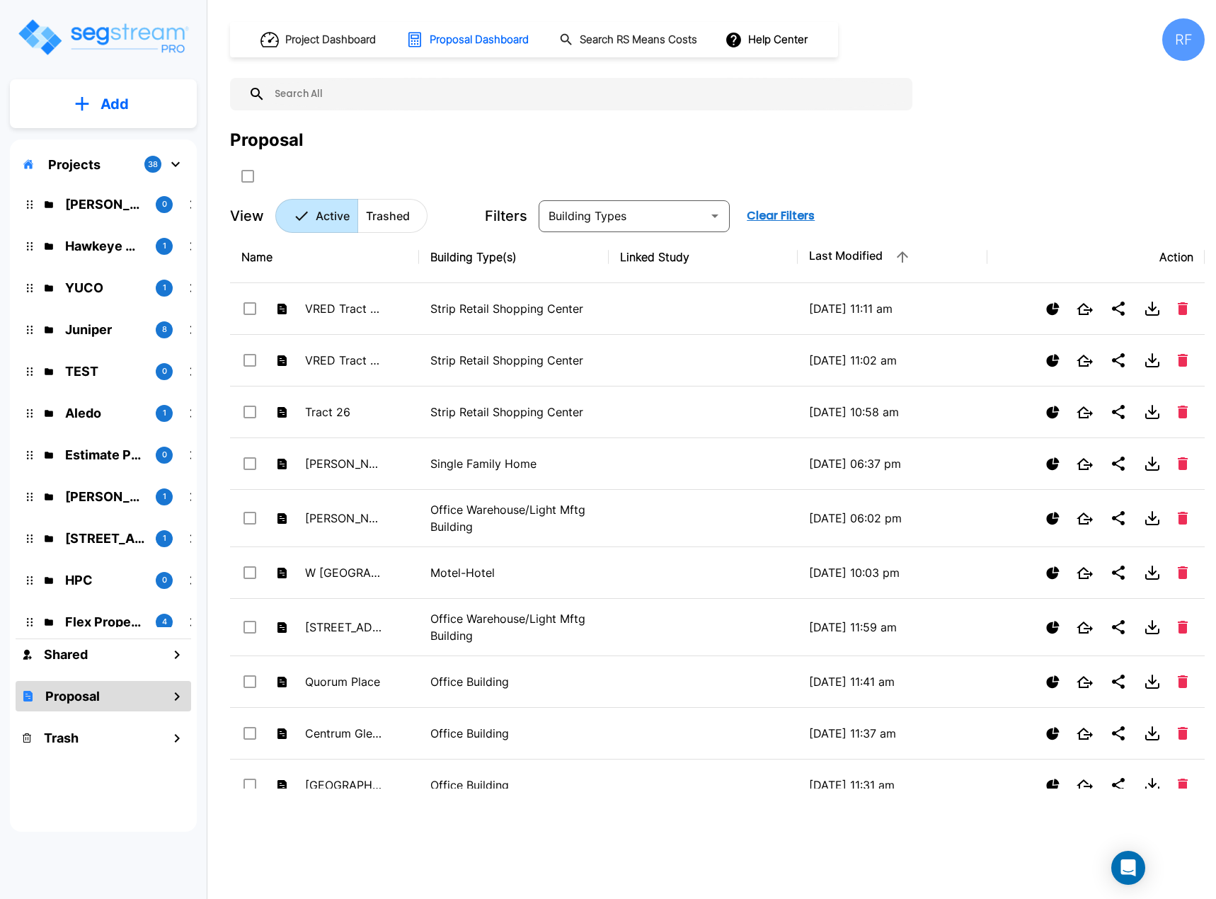
click at [130, 110] on button "Add" at bounding box center [103, 104] width 187 height 41
click at [127, 224] on p "Add Proposal" at bounding box center [112, 223] width 73 height 17
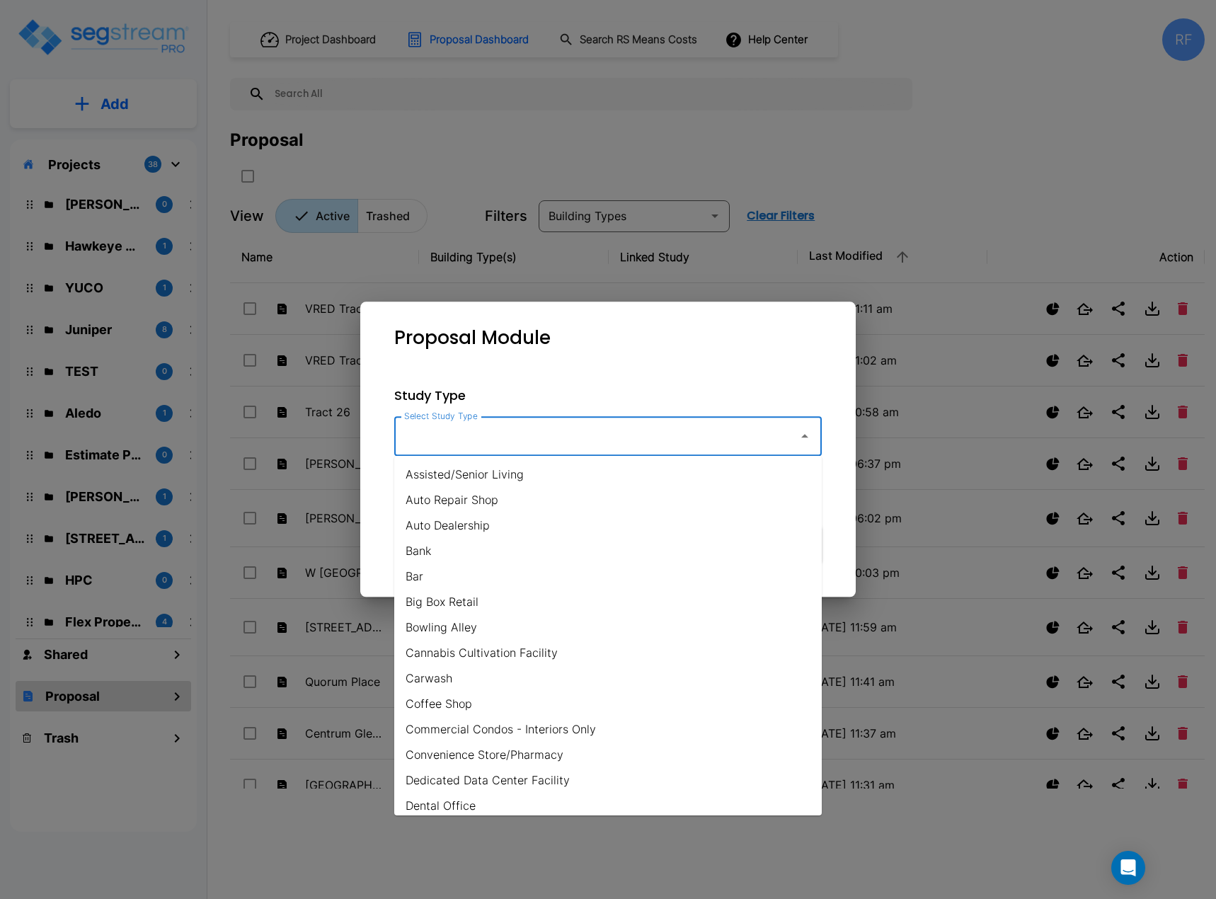
click at [602, 435] on input "Select Study Type" at bounding box center [593, 435] width 384 height 27
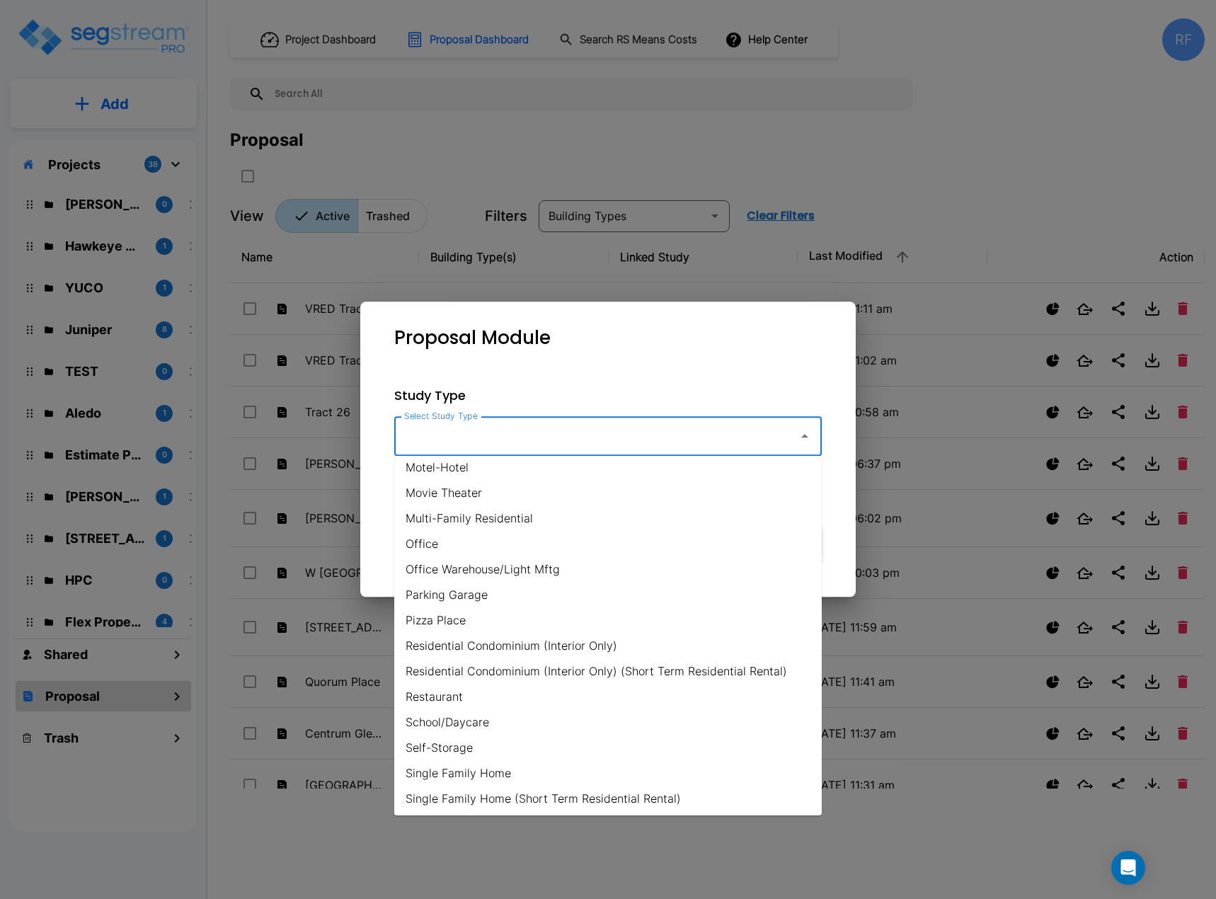
scroll to position [926, 0]
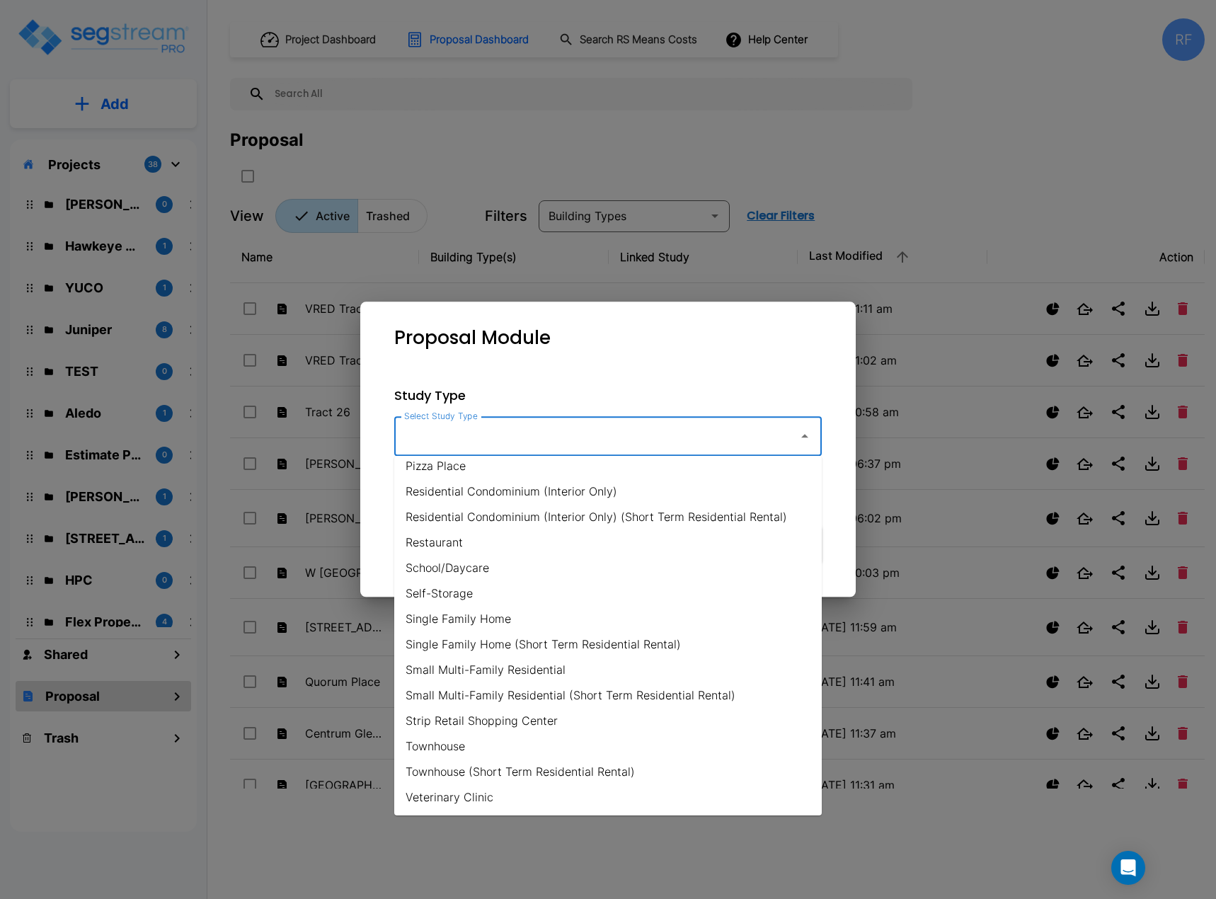
click at [543, 726] on li "Strip Retail Shopping Center" at bounding box center [607, 720] width 427 height 25
type input "Strip Retail Shopping Center"
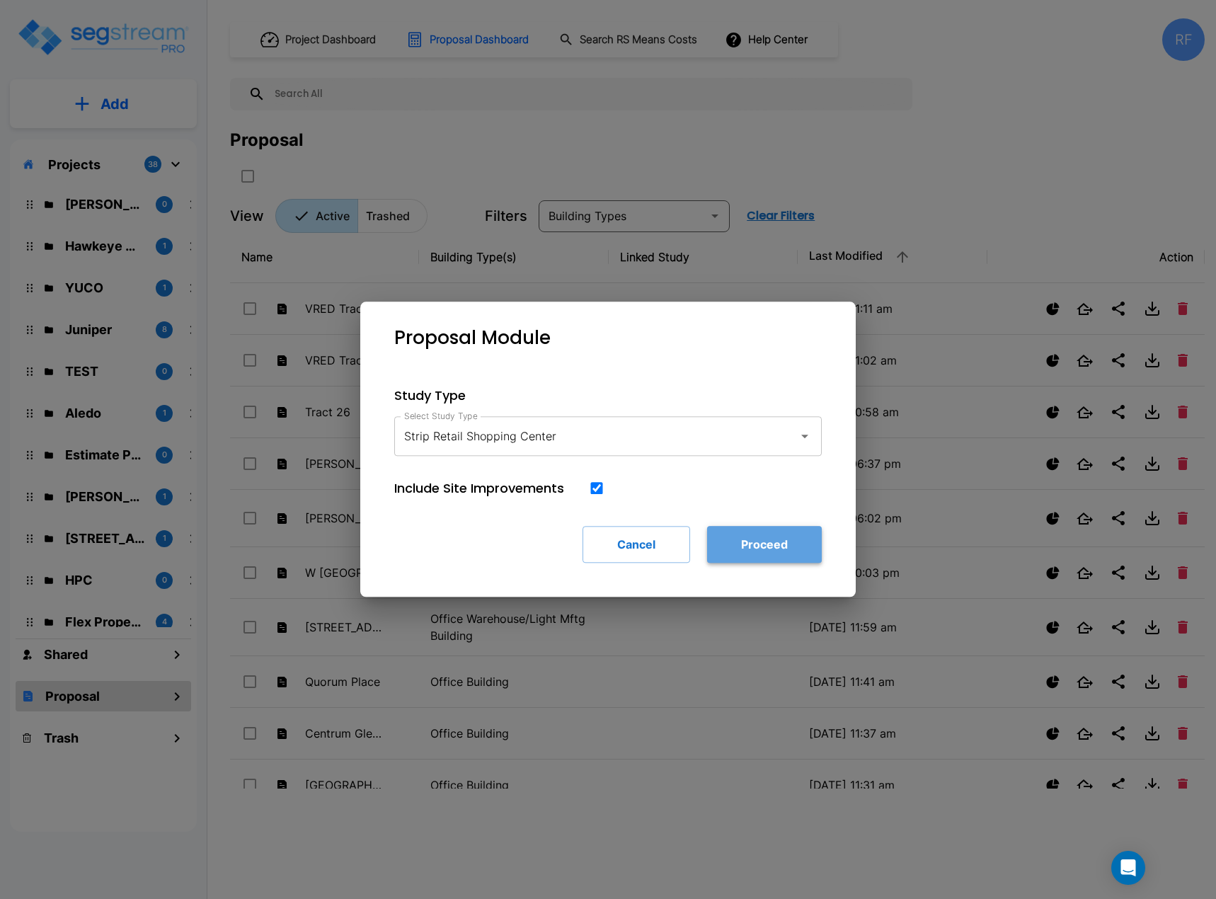
click at [755, 553] on button "Proceed" at bounding box center [764, 544] width 115 height 37
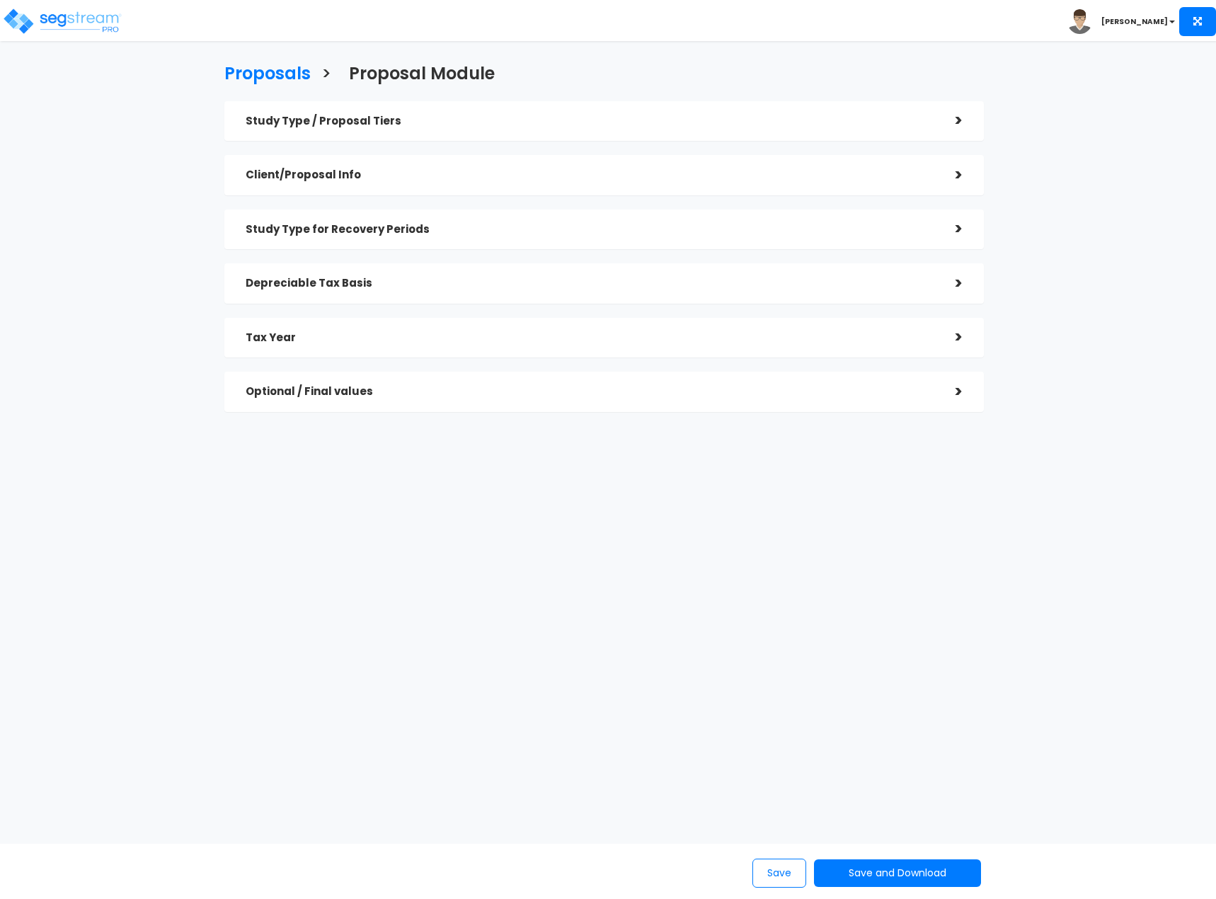
checkbox input "true"
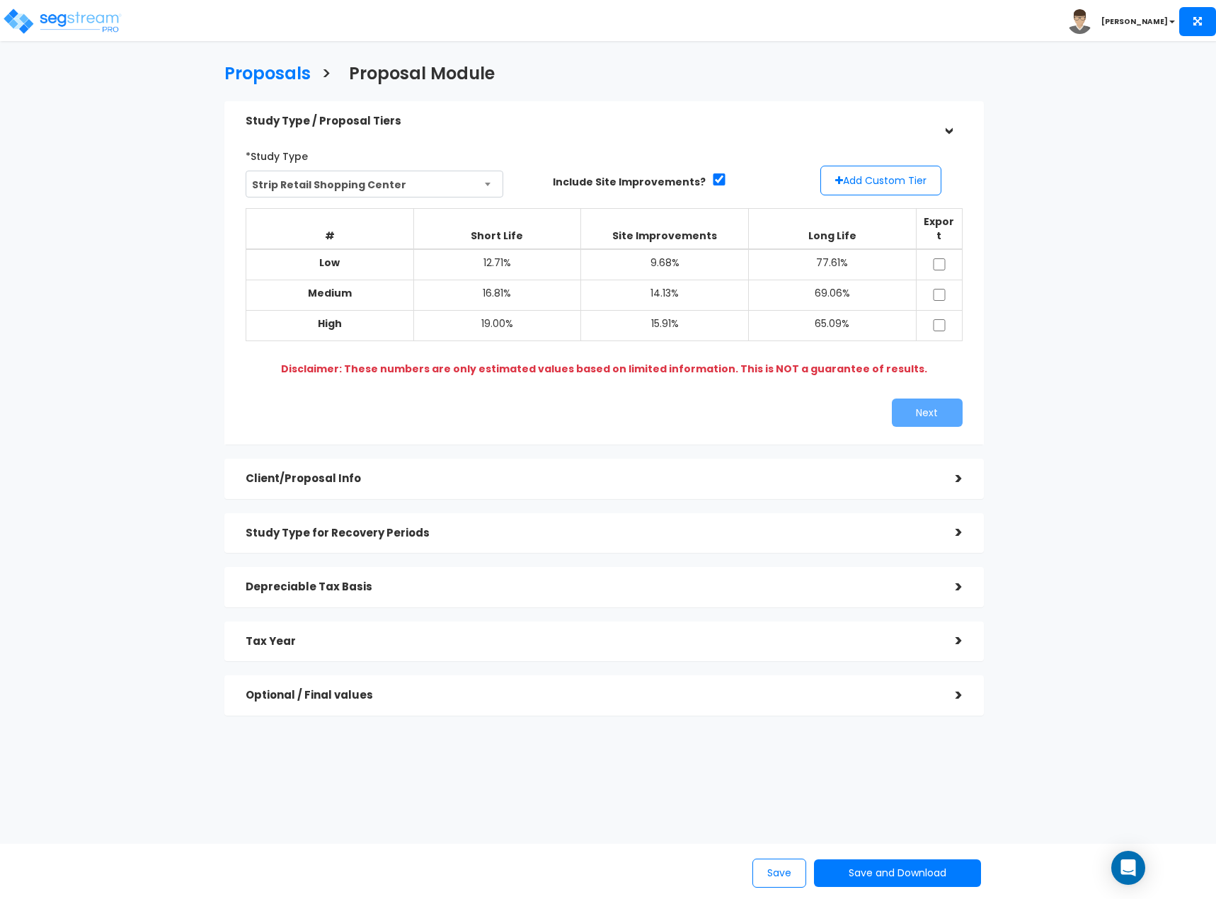
click at [467, 466] on div "Client/Proposal Info" at bounding box center [590, 479] width 689 height 26
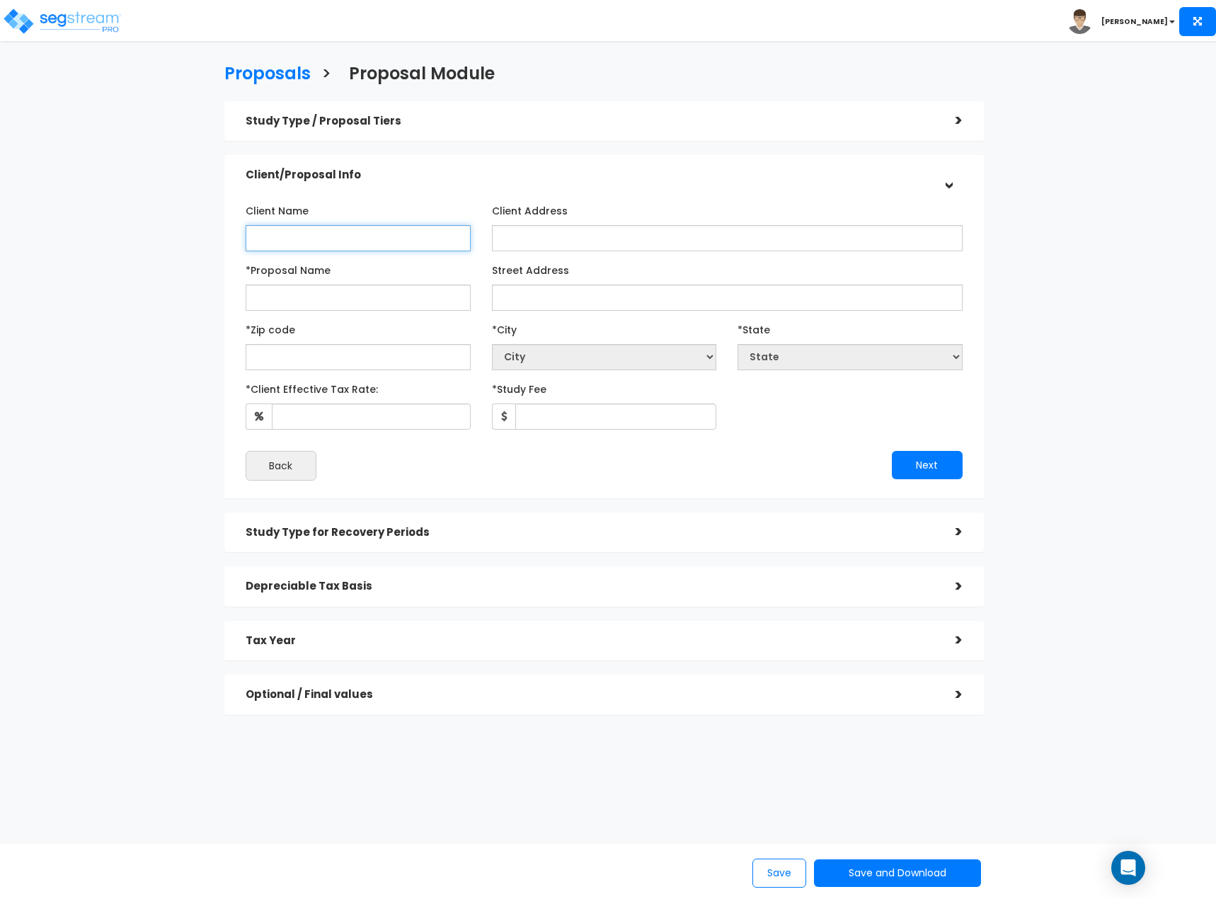
click at [351, 248] on input "Client Name" at bounding box center [358, 238] width 225 height 26
paste input "Signorelli/VR Town Center IV LLC"
type input "Signorelli/VR Town Center IV LLC"
click at [920, 94] on div "Study Type / Proposal Tiers > *Study Type Strip Retail Shopping Center Assisted…" at bounding box center [604, 415] width 781 height 642
click at [912, 110] on div "Study Type / Proposal Tiers" at bounding box center [590, 121] width 689 height 26
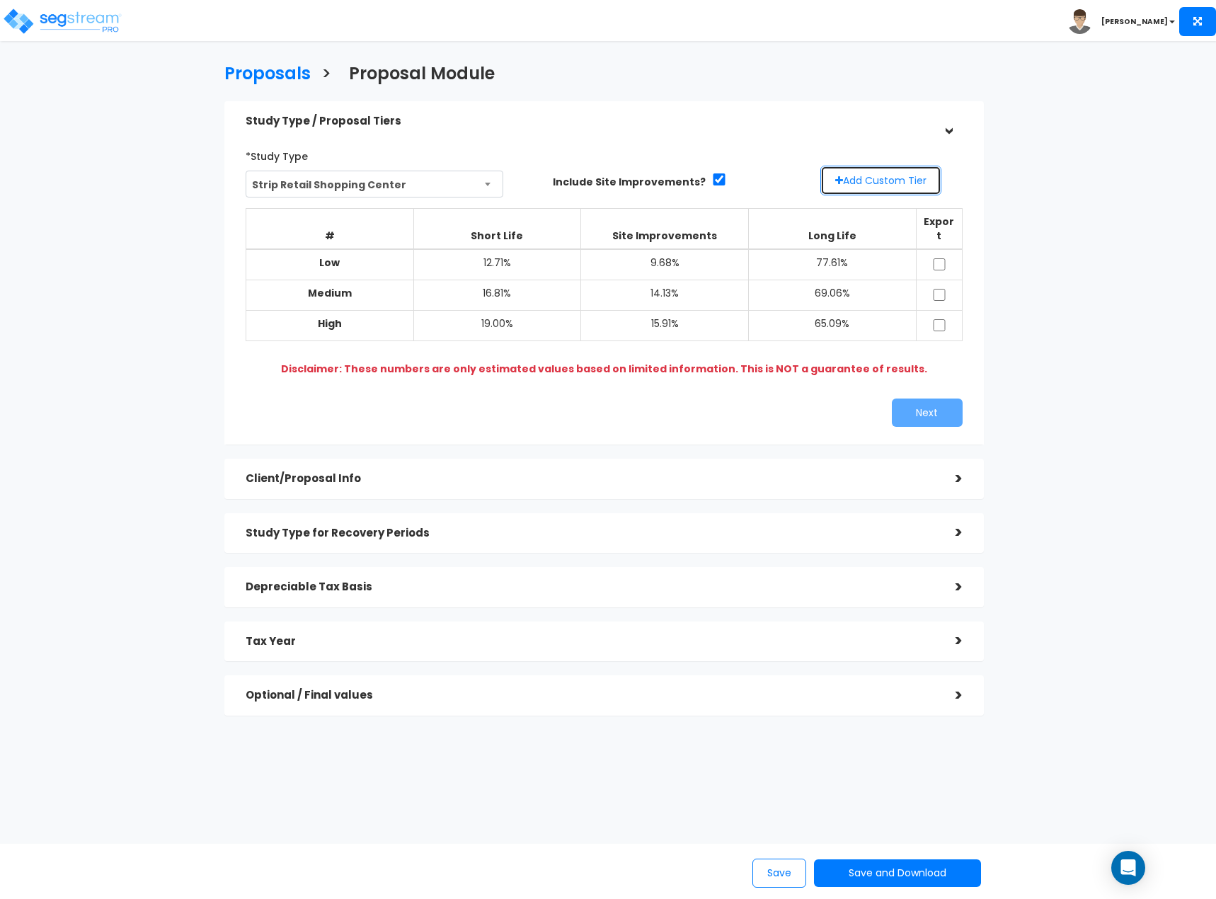
click at [898, 183] on button "Add Custom Tier" at bounding box center [880, 181] width 121 height 30
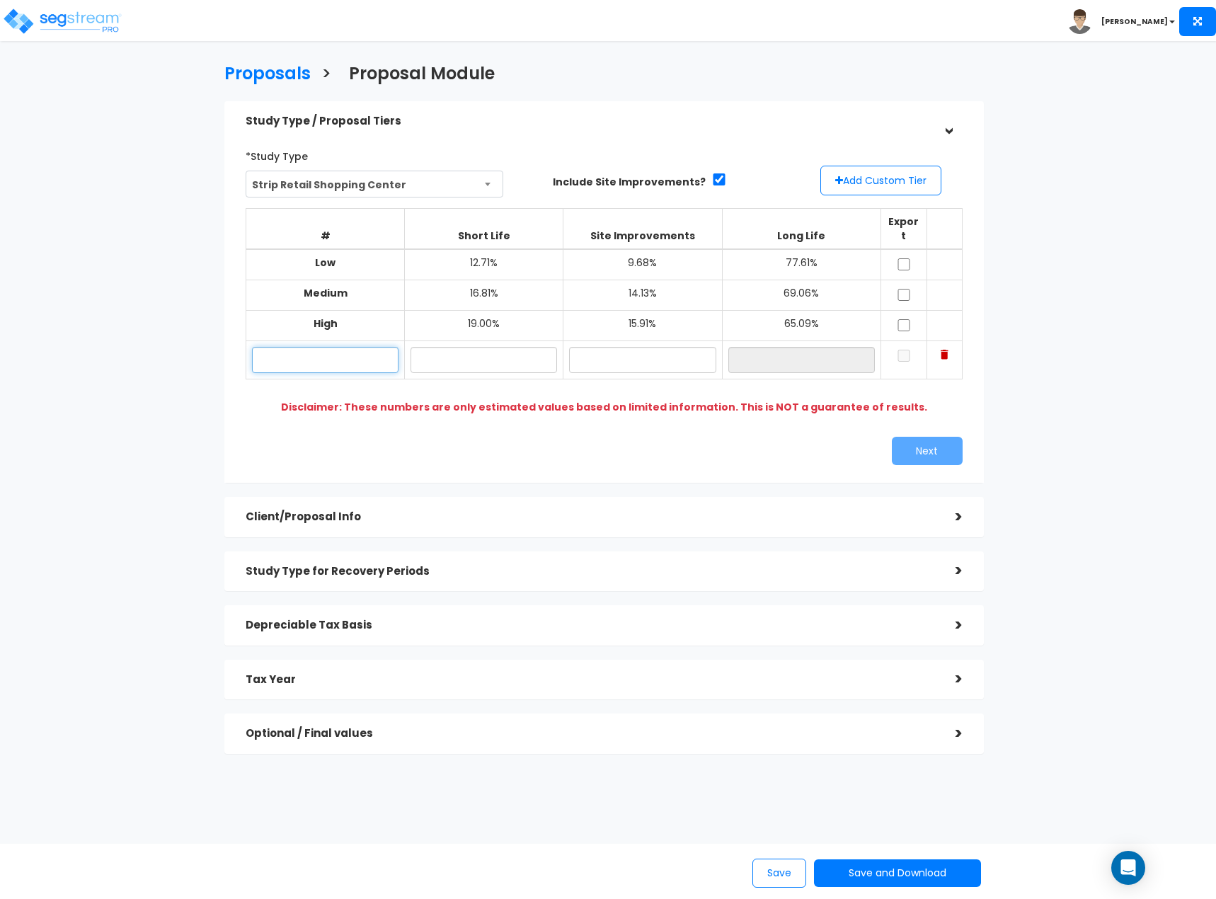
click at [378, 350] on input "text" at bounding box center [325, 360] width 146 height 26
type input "Lo"
click at [519, 352] on input "text" at bounding box center [483, 360] width 146 height 26
type input "0.00%"
click at [597, 347] on input "text" at bounding box center [642, 360] width 146 height 26
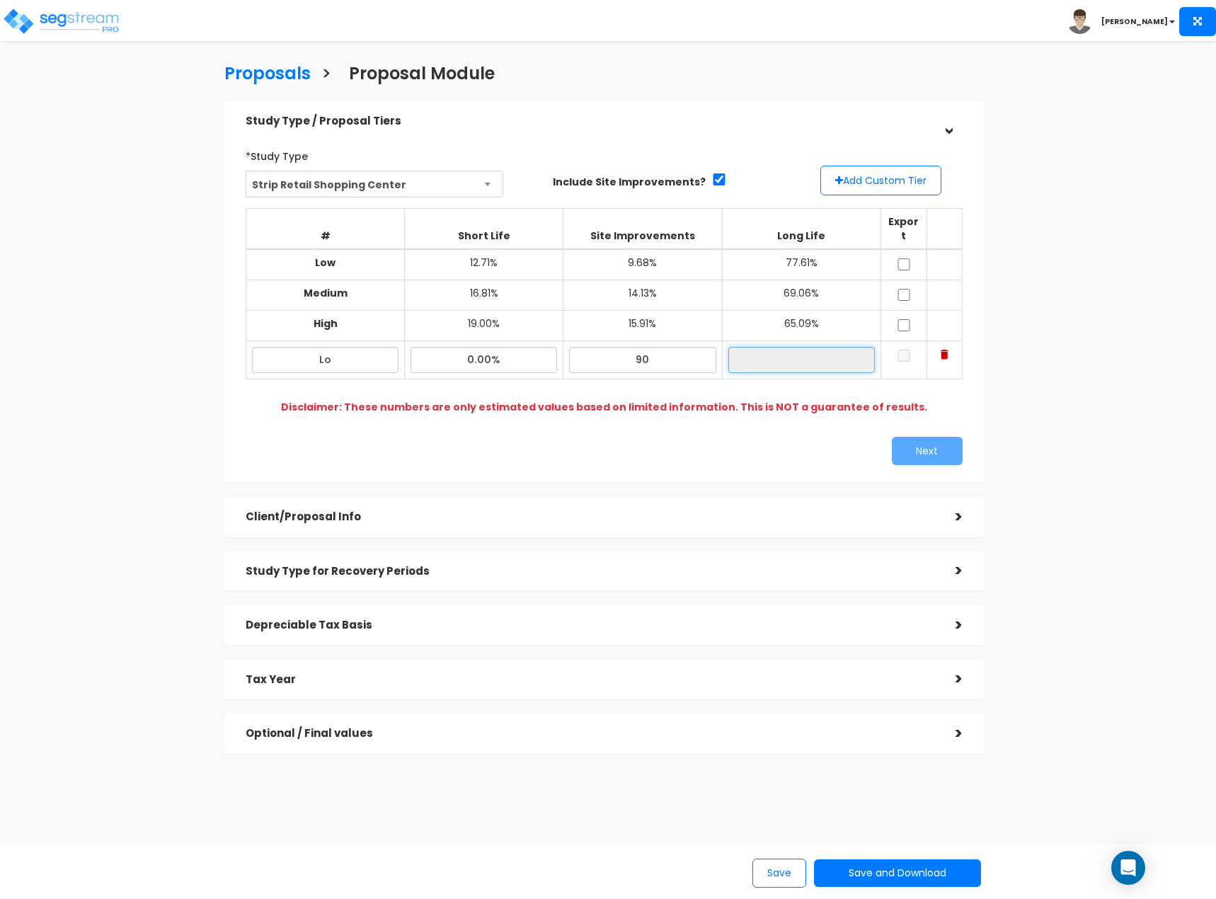
type input "90.00%"
type input "10.00%"
click at [807, 347] on input "10.00%" at bounding box center [801, 360] width 146 height 26
click at [897, 350] on input "checkbox" at bounding box center [904, 356] width 14 height 12
checkbox input "true"
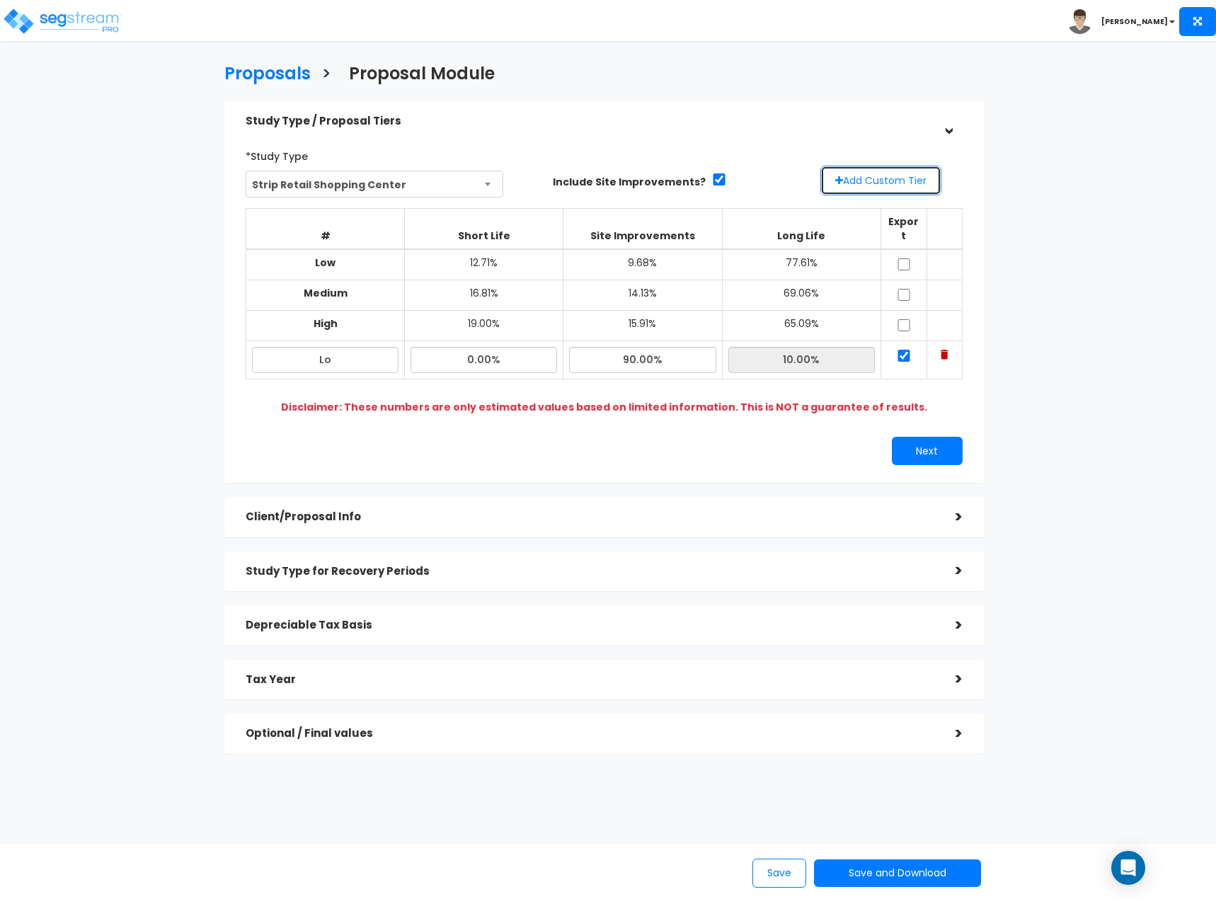
click at [887, 172] on button "Add Custom Tier" at bounding box center [880, 181] width 121 height 30
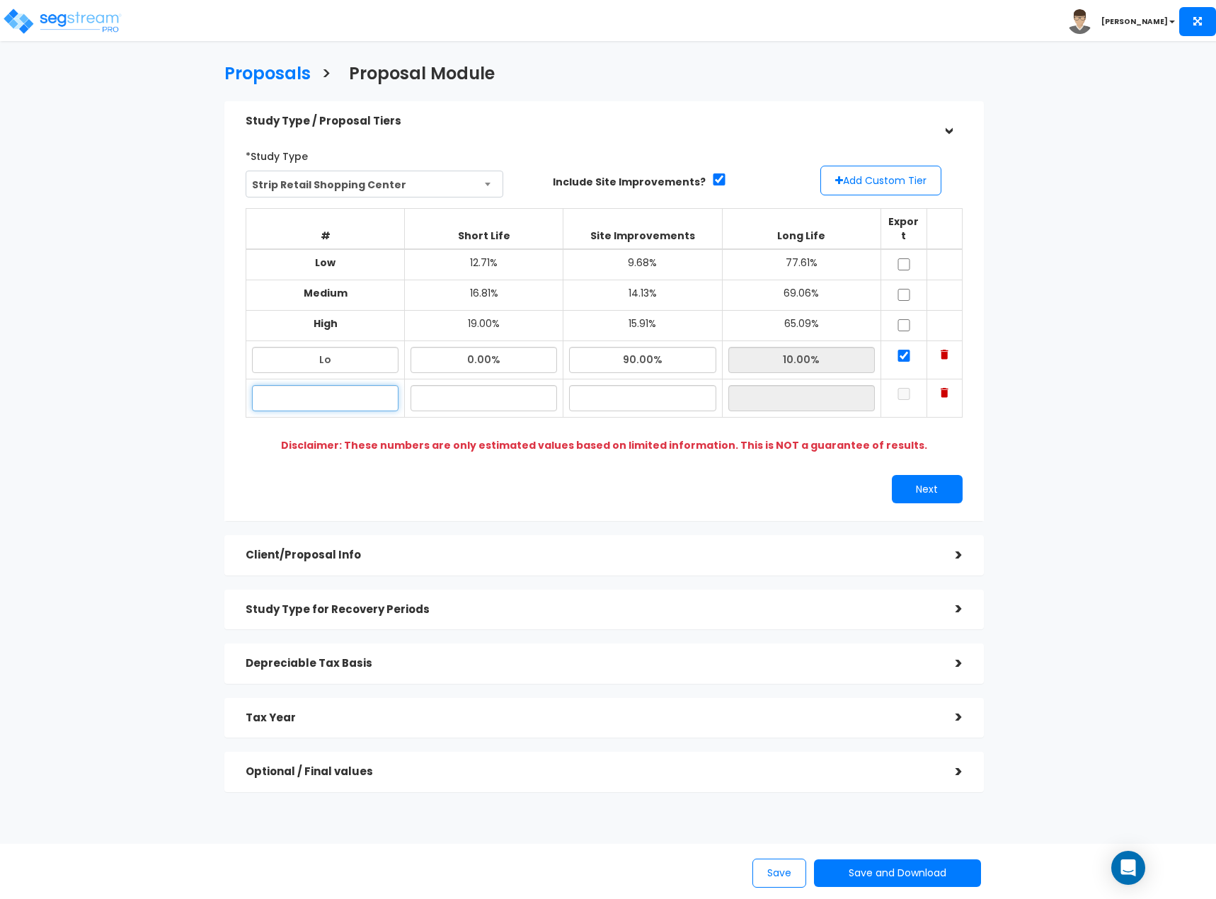
click at [348, 385] on input "text" at bounding box center [325, 398] width 146 height 26
type input "Hi"
click at [420, 386] on input "text" at bounding box center [483, 398] width 146 height 26
type input "0.00%"
click at [656, 385] on input "text" at bounding box center [642, 398] width 146 height 26
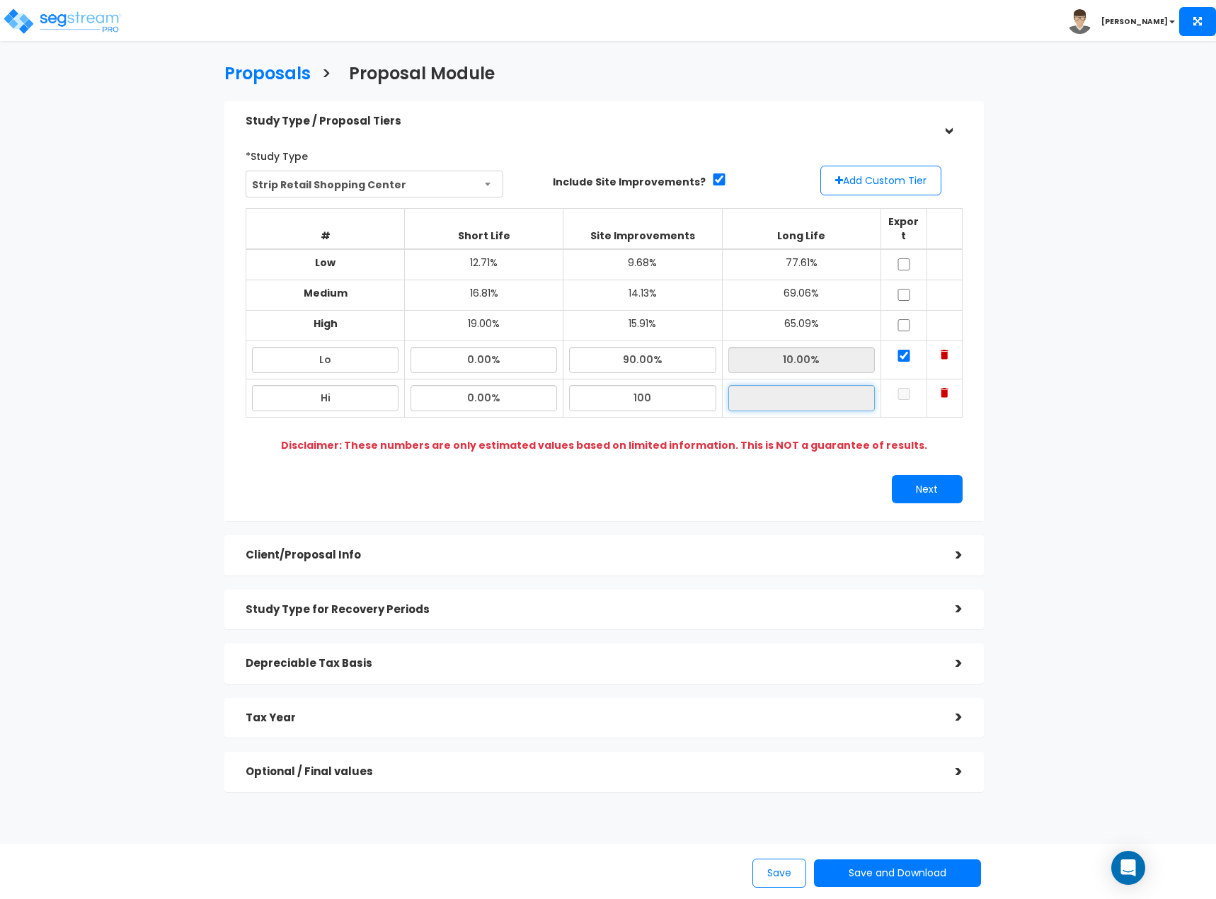
type input "100.00%"
type input "0.00%"
click at [794, 389] on input "0.00%" at bounding box center [801, 398] width 146 height 26
click at [907, 388] on input "checkbox" at bounding box center [904, 394] width 14 height 12
checkbox input "true"
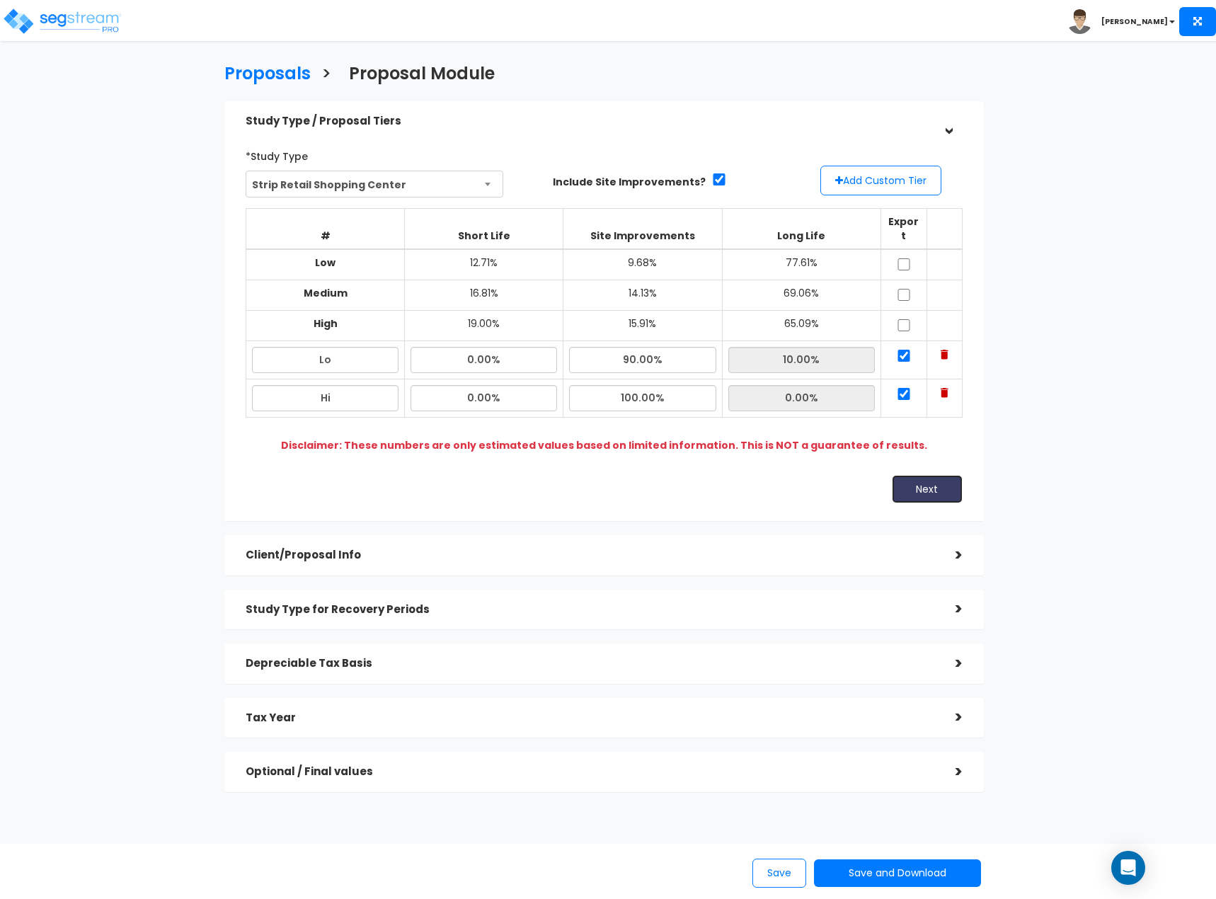
click at [911, 479] on button "Next" at bounding box center [927, 489] width 71 height 28
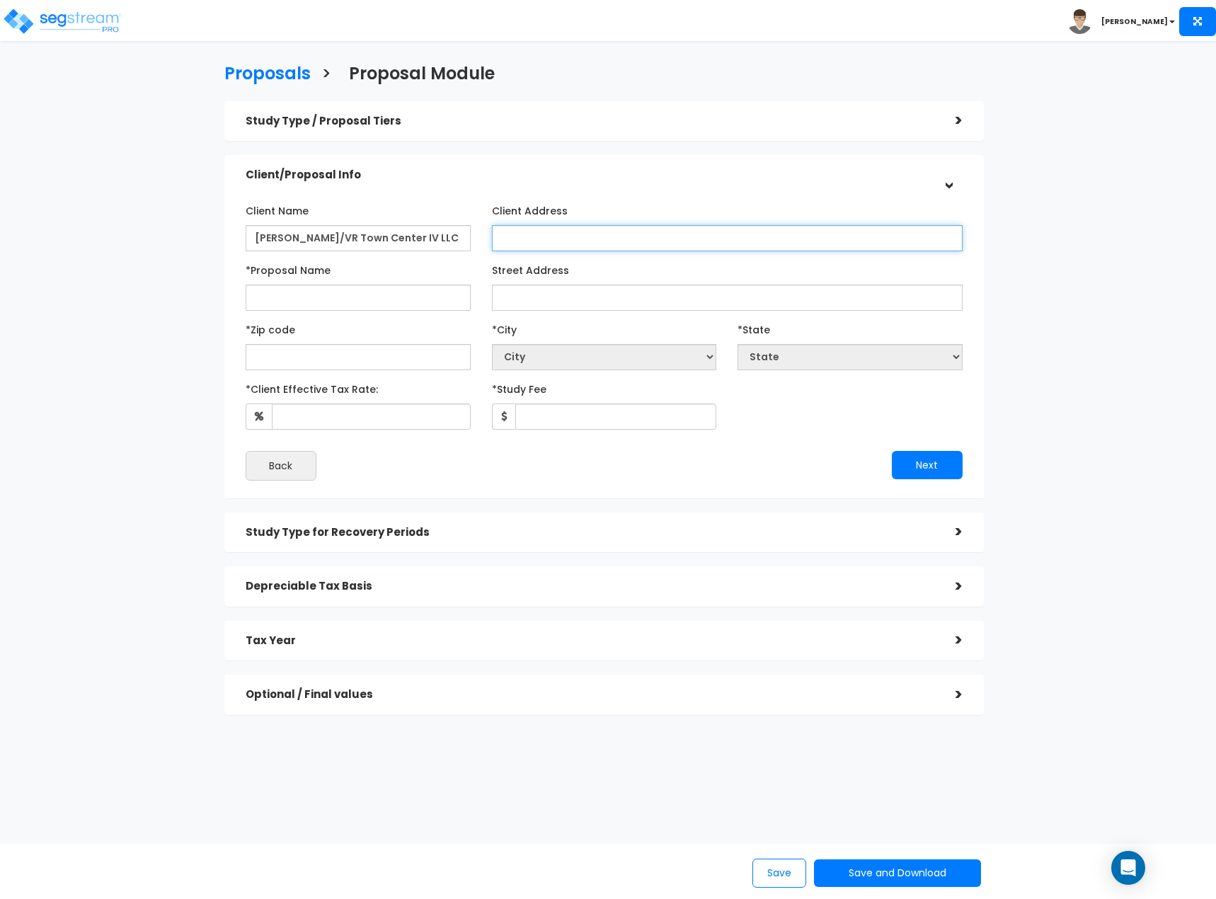
click at [622, 238] on input "Client Address" at bounding box center [727, 238] width 471 height 26
click at [363, 294] on input "*Proposal Name" at bounding box center [358, 297] width 225 height 26
click at [297, 288] on input "*Proposal Name" at bounding box center [358, 297] width 225 height 26
type input "Tract 29 New Parking"
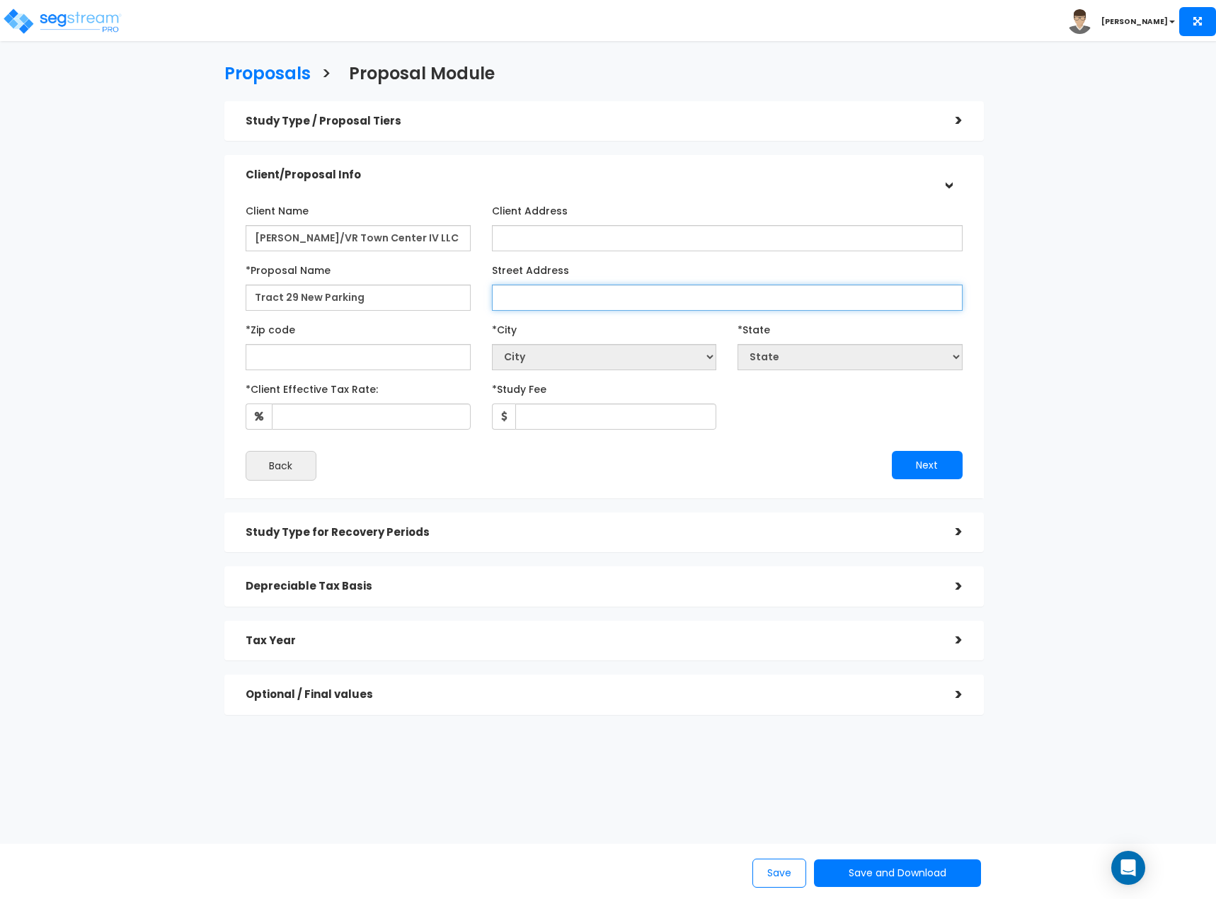
click at [567, 304] on input "Street Address" at bounding box center [727, 297] width 471 height 26
type input "22296 Market Place Dr"
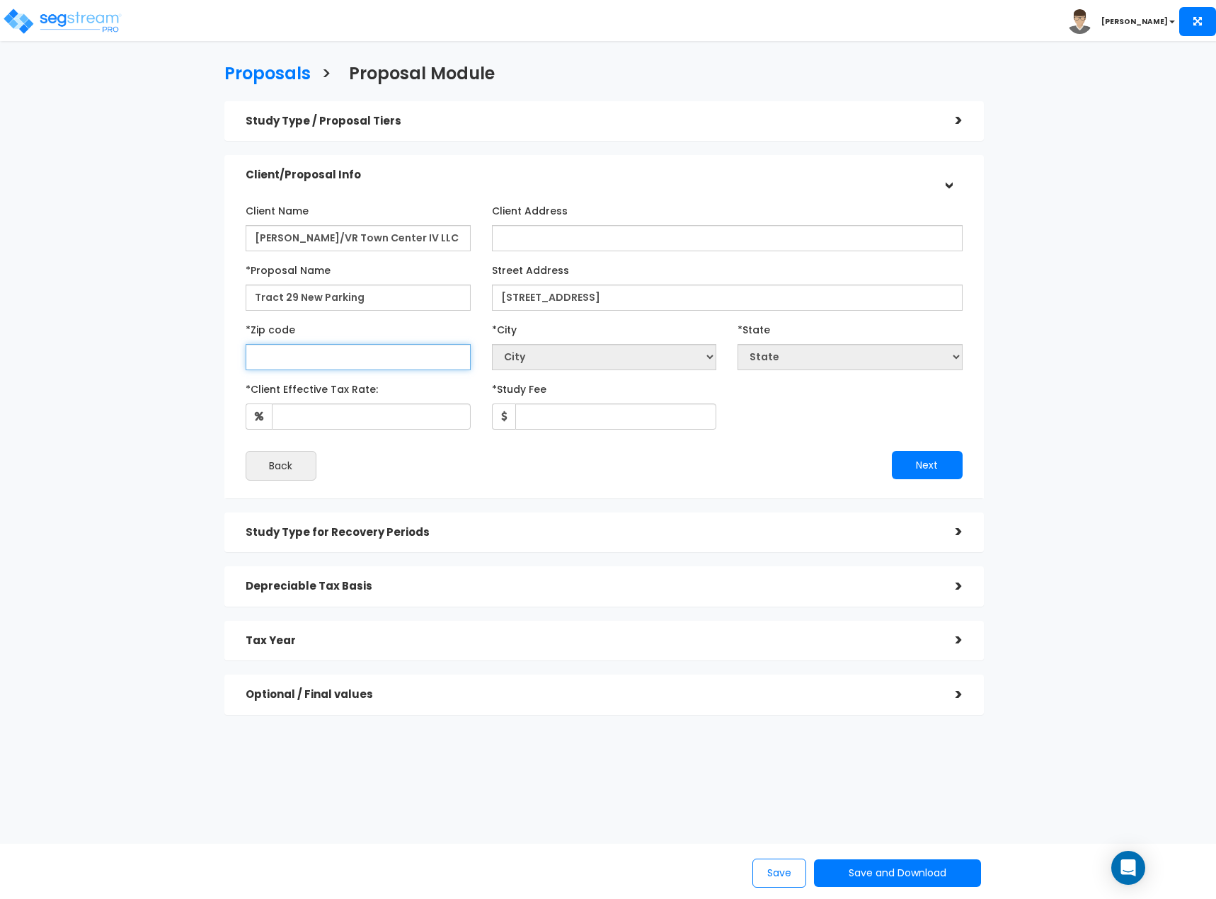
click at [365, 359] on input "text" at bounding box center [358, 357] width 225 height 26
type input "77"
select select "TX"
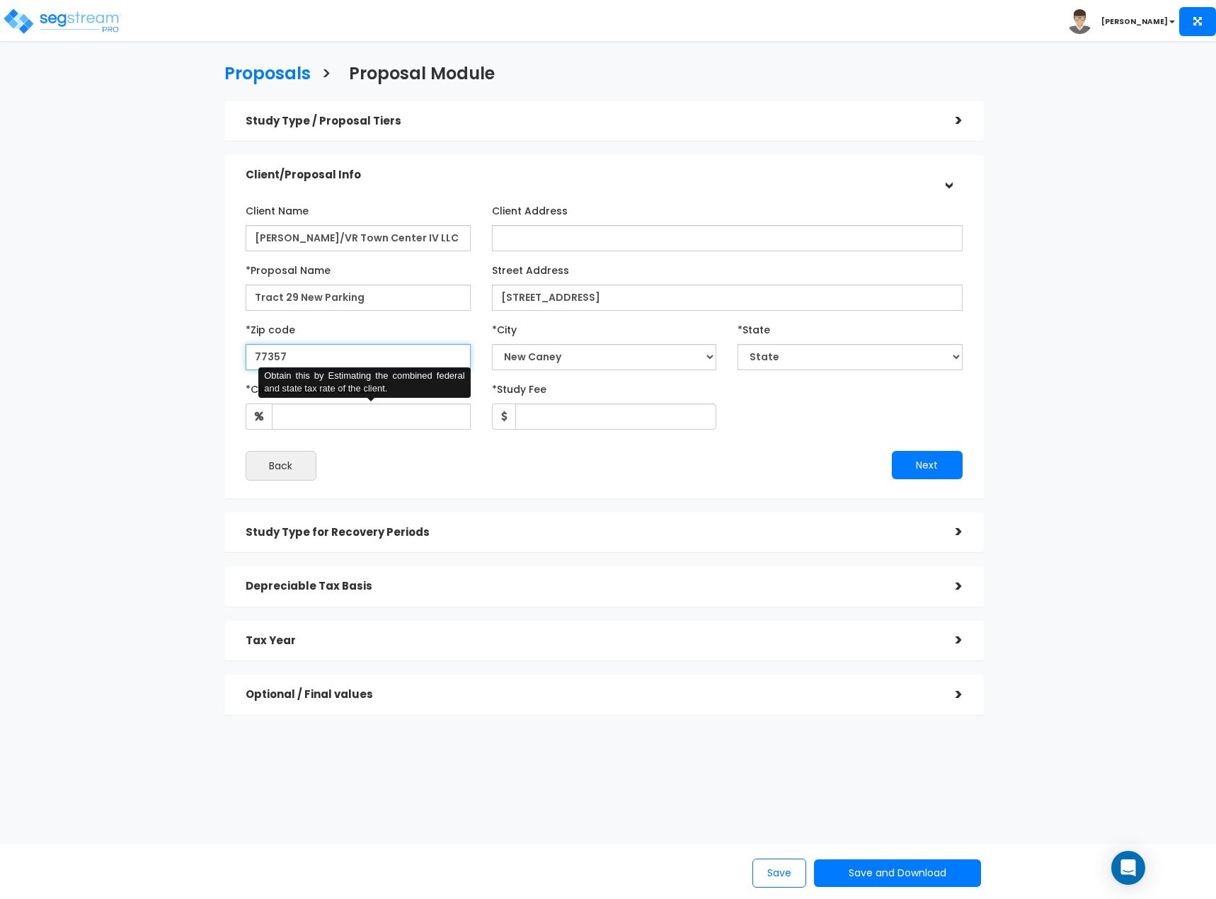
type input "77357"
click at [306, 421] on input "*Client Effective Tax Rate:" at bounding box center [371, 416] width 199 height 26
type input "37"
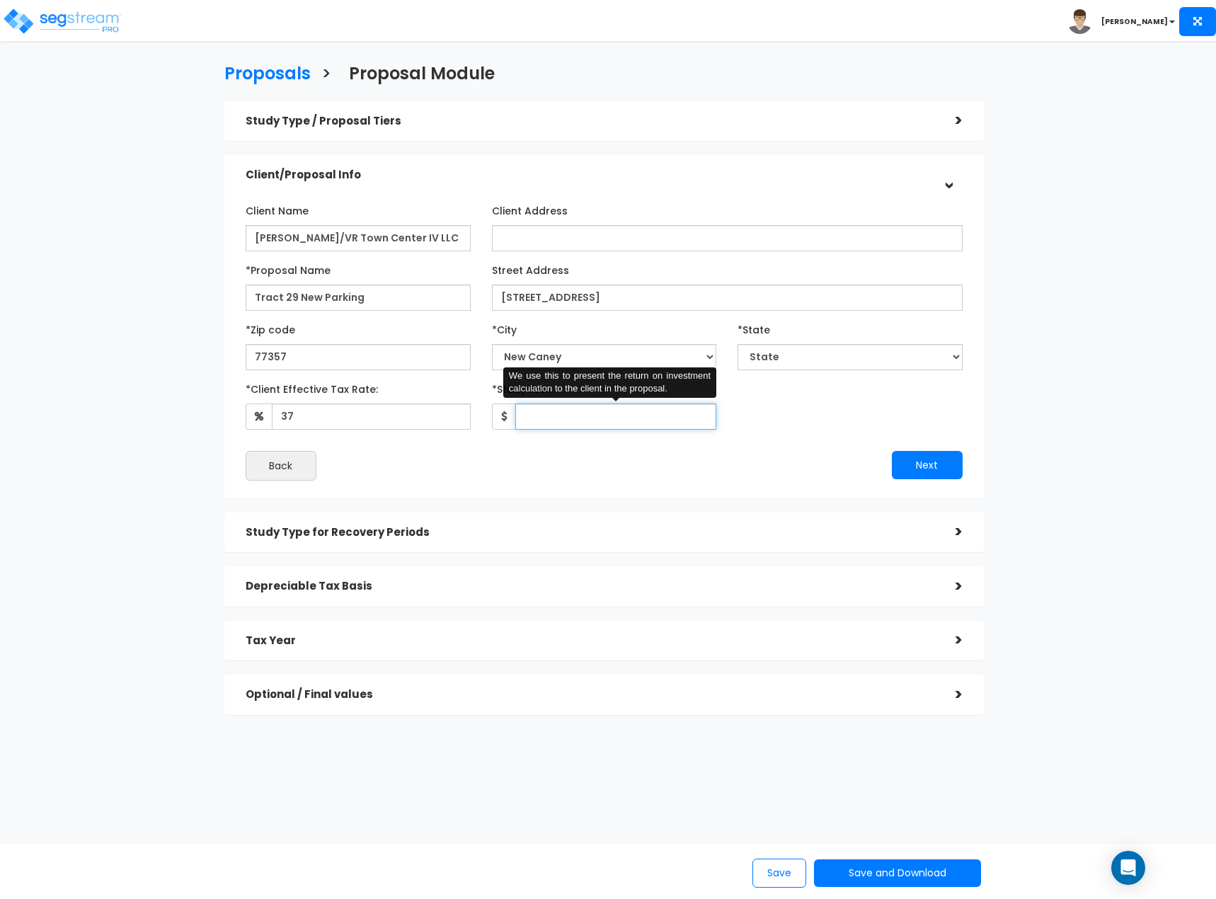
click at [642, 420] on input "*Study Fee" at bounding box center [616, 416] width 202 height 26
type input "0.01"
click at [919, 465] on button "Next" at bounding box center [927, 465] width 71 height 28
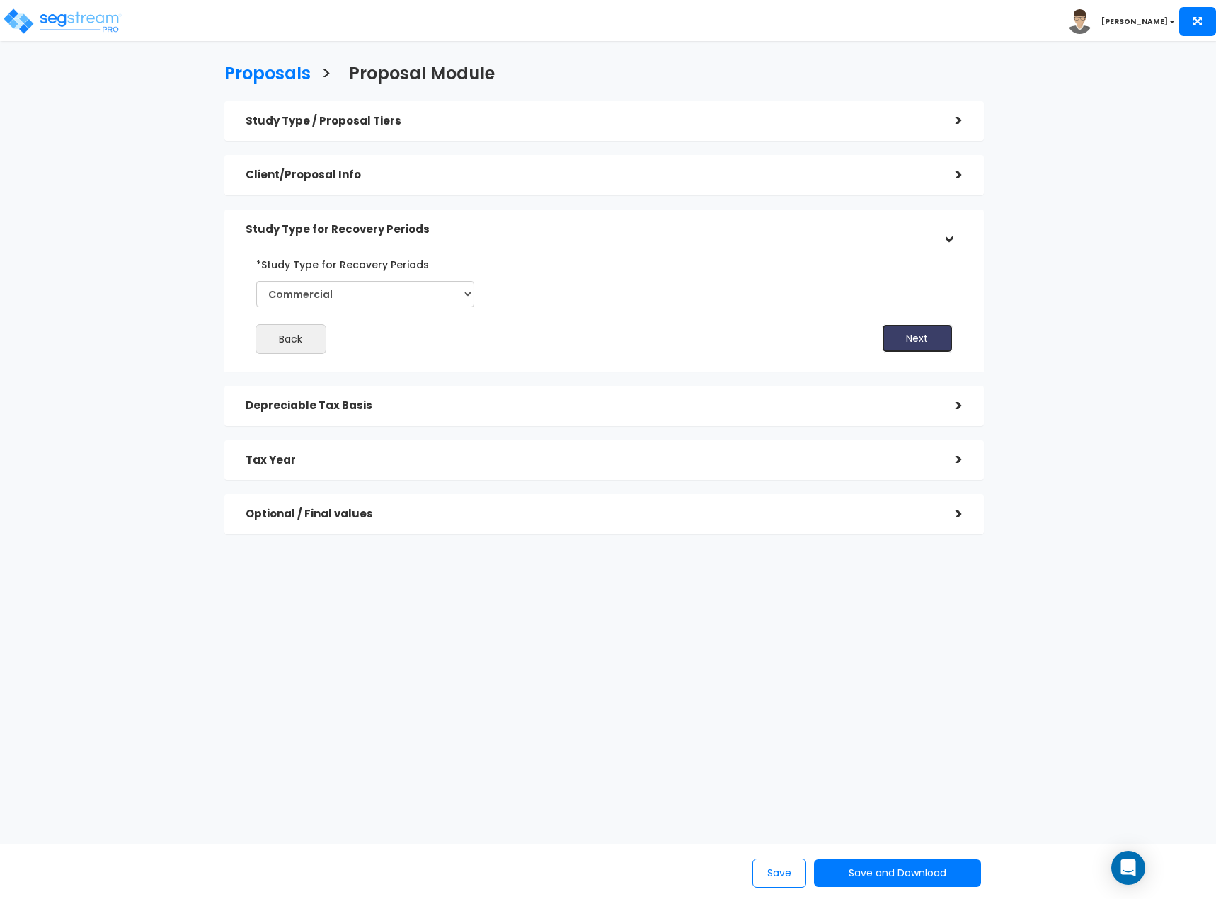
click at [909, 342] on button "Next" at bounding box center [917, 338] width 71 height 28
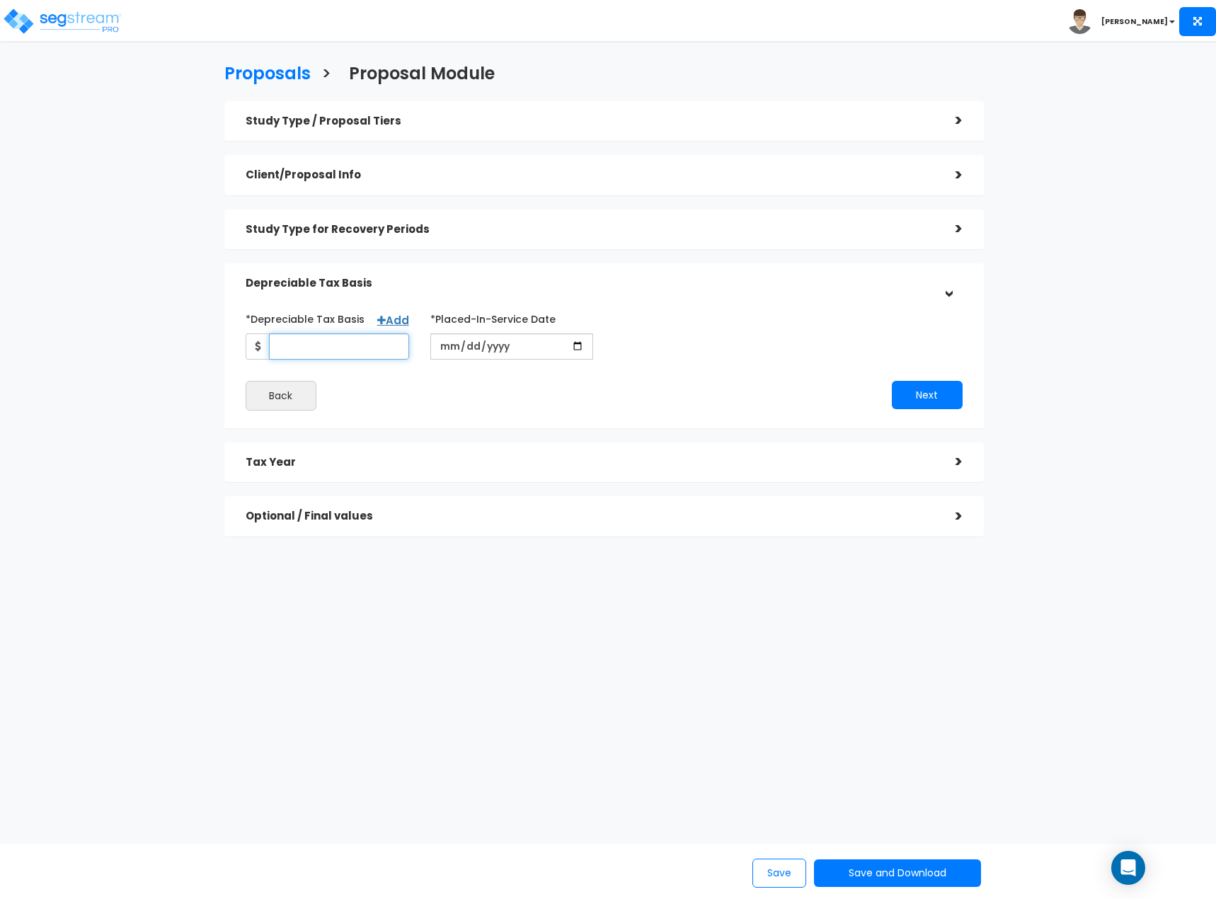
click at [345, 349] on input "*Depreciable Tax Basis" at bounding box center [339, 346] width 140 height 26
type input "789,582.46"
click at [435, 335] on input "date" at bounding box center [511, 346] width 163 height 26
type input "2025-12-15"
click at [650, 342] on input "*Purchase/Contract Date" at bounding box center [695, 346] width 163 height 26
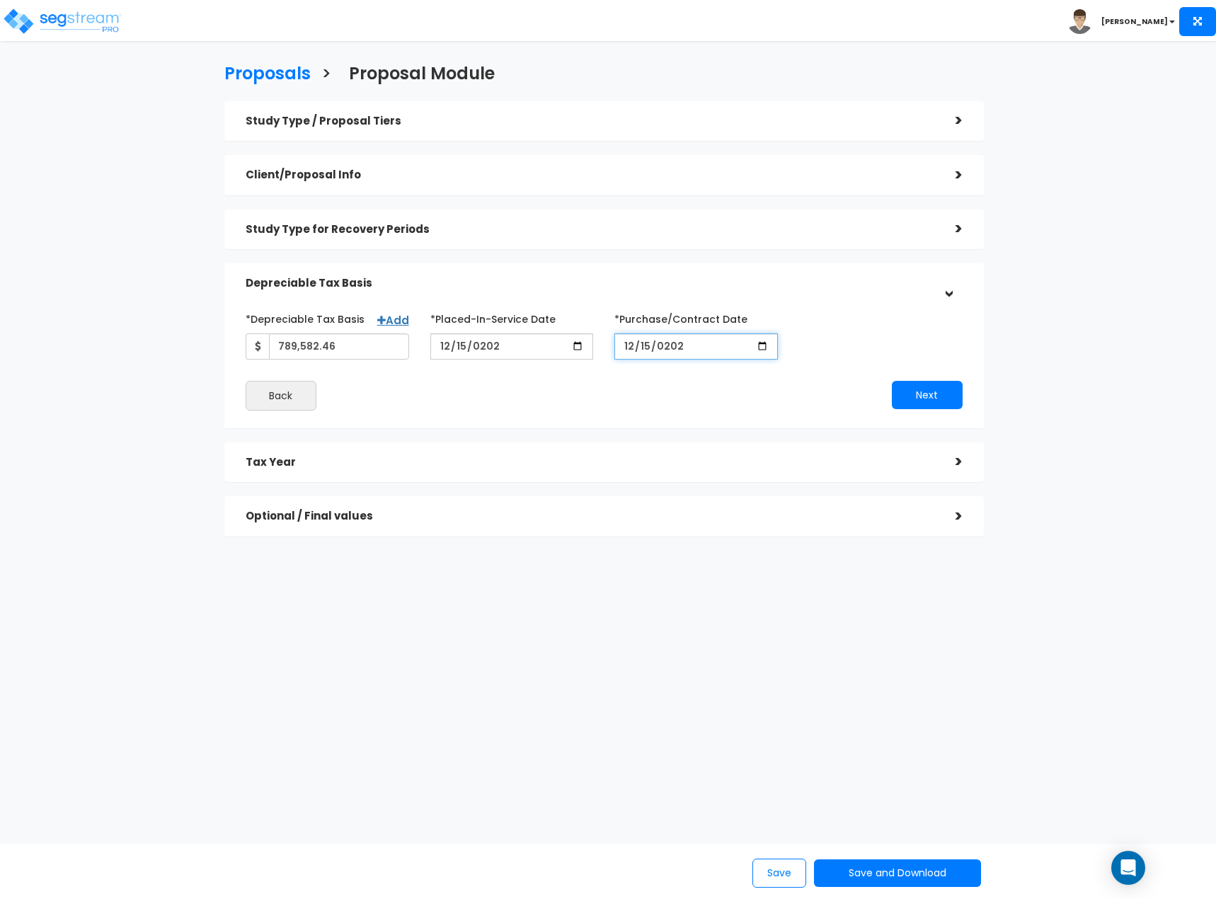
type input "2025-12-15"
click at [919, 389] on button "Next" at bounding box center [927, 395] width 71 height 28
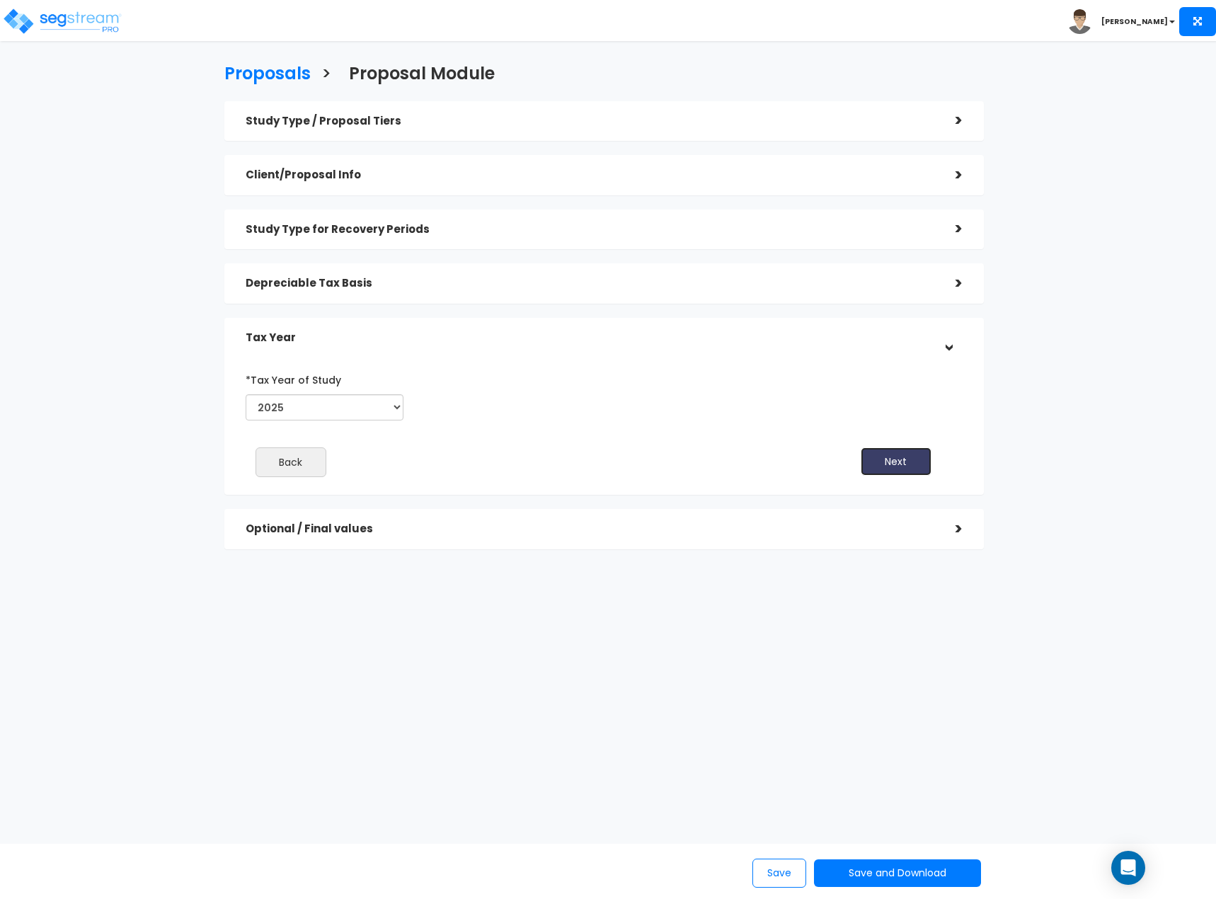
click at [889, 468] on button "Next" at bounding box center [896, 461] width 71 height 28
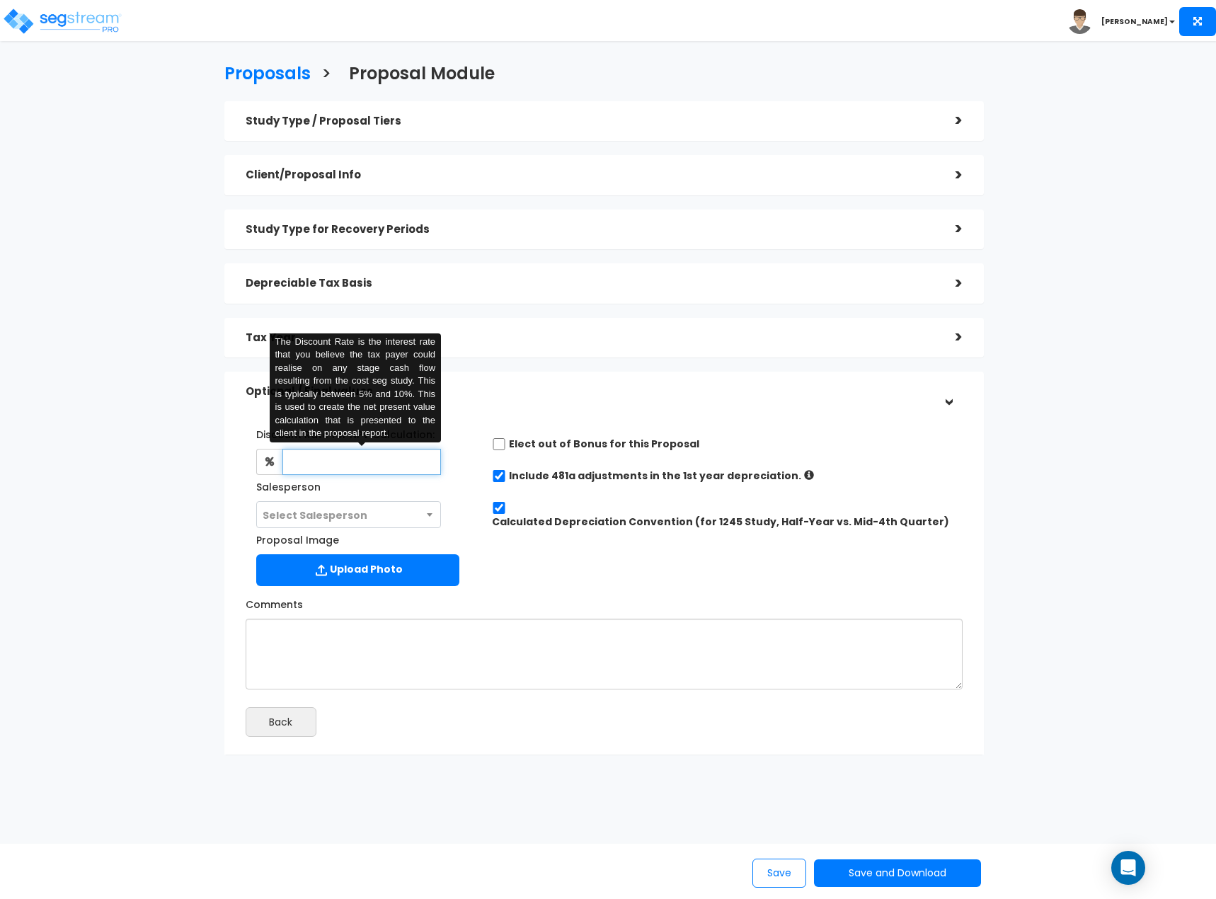
click at [386, 463] on input "text" at bounding box center [361, 462] width 159 height 26
type input "6"
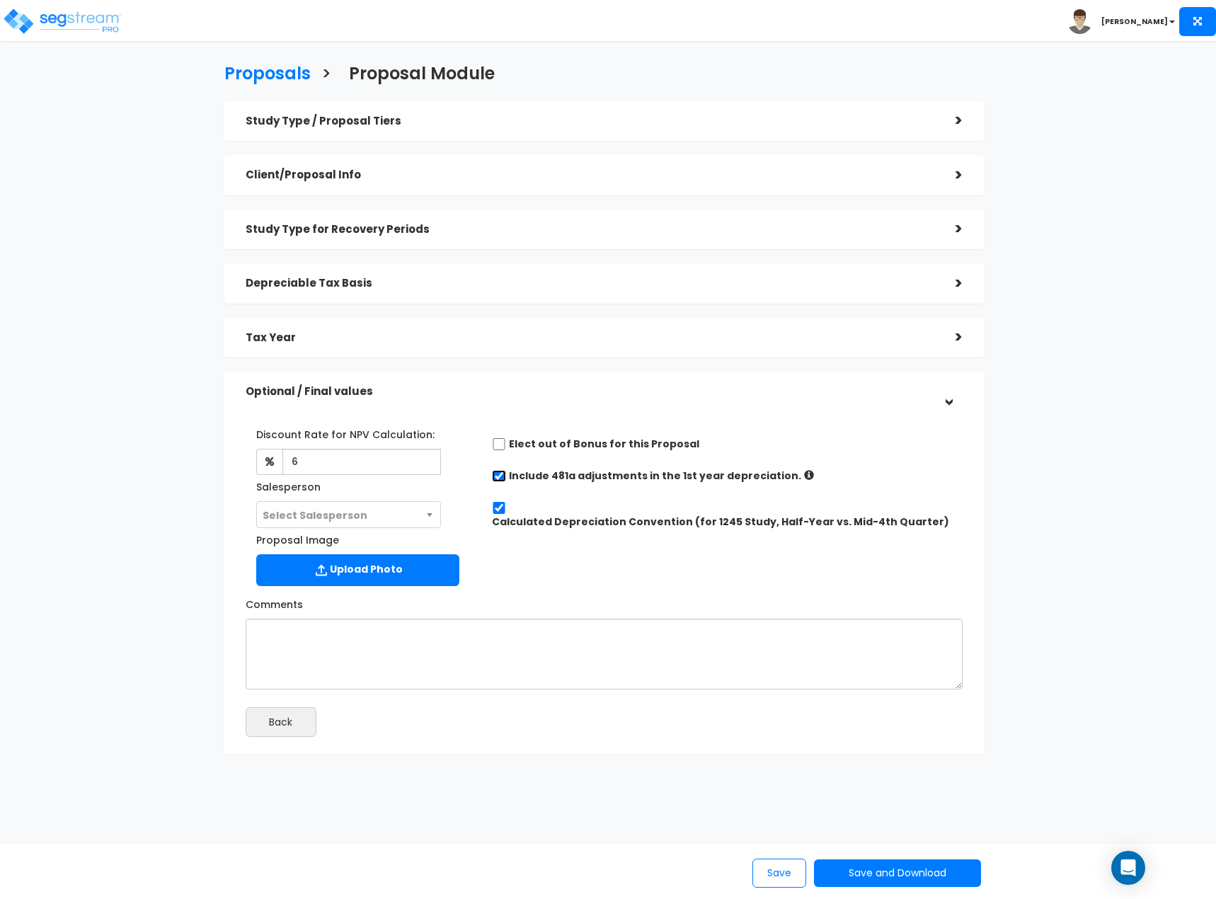
click at [498, 478] on input "checkbox" at bounding box center [499, 476] width 14 height 12
checkbox input "false"
click at [908, 881] on button "Save and Download" at bounding box center [897, 873] width 167 height 28
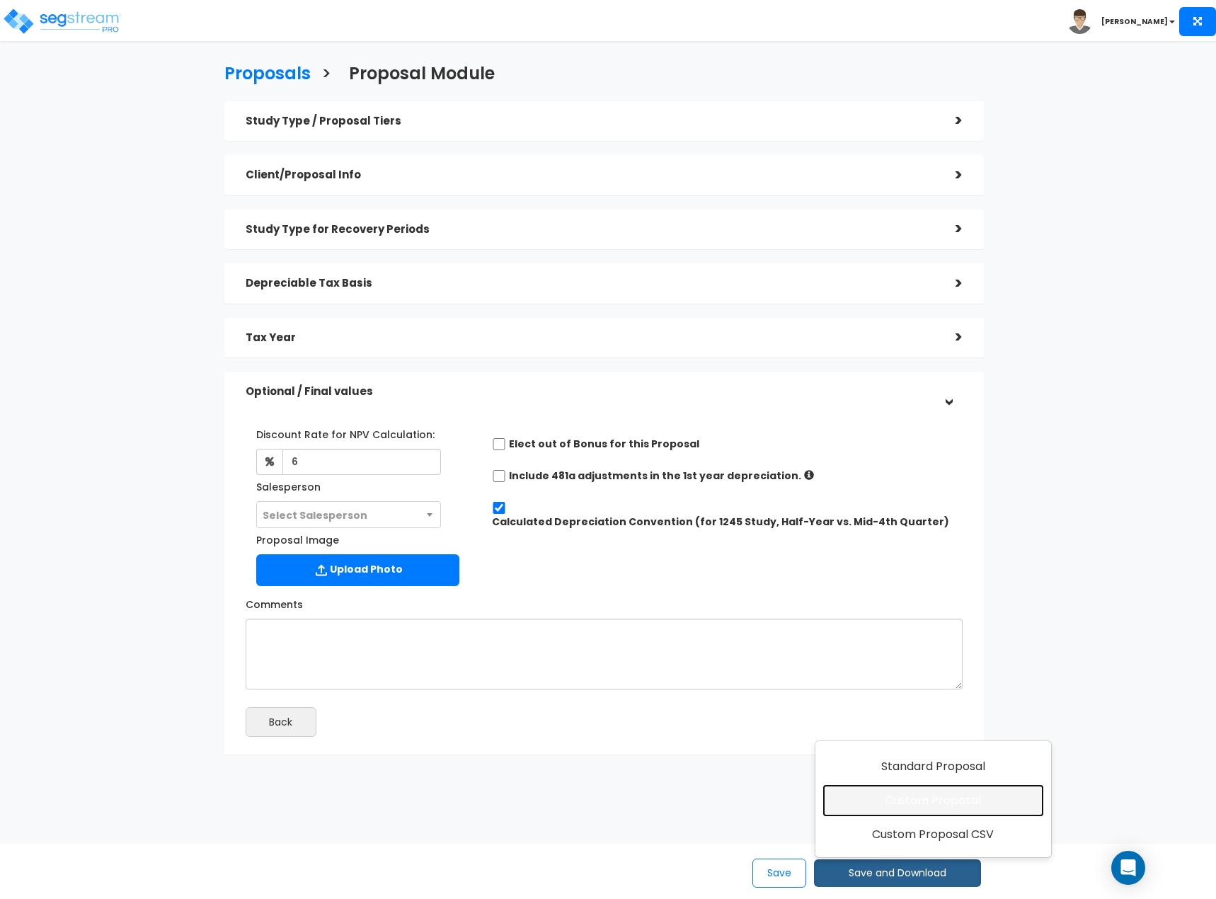
click at [920, 812] on link "Custom Proposal" at bounding box center [932, 800] width 221 height 33
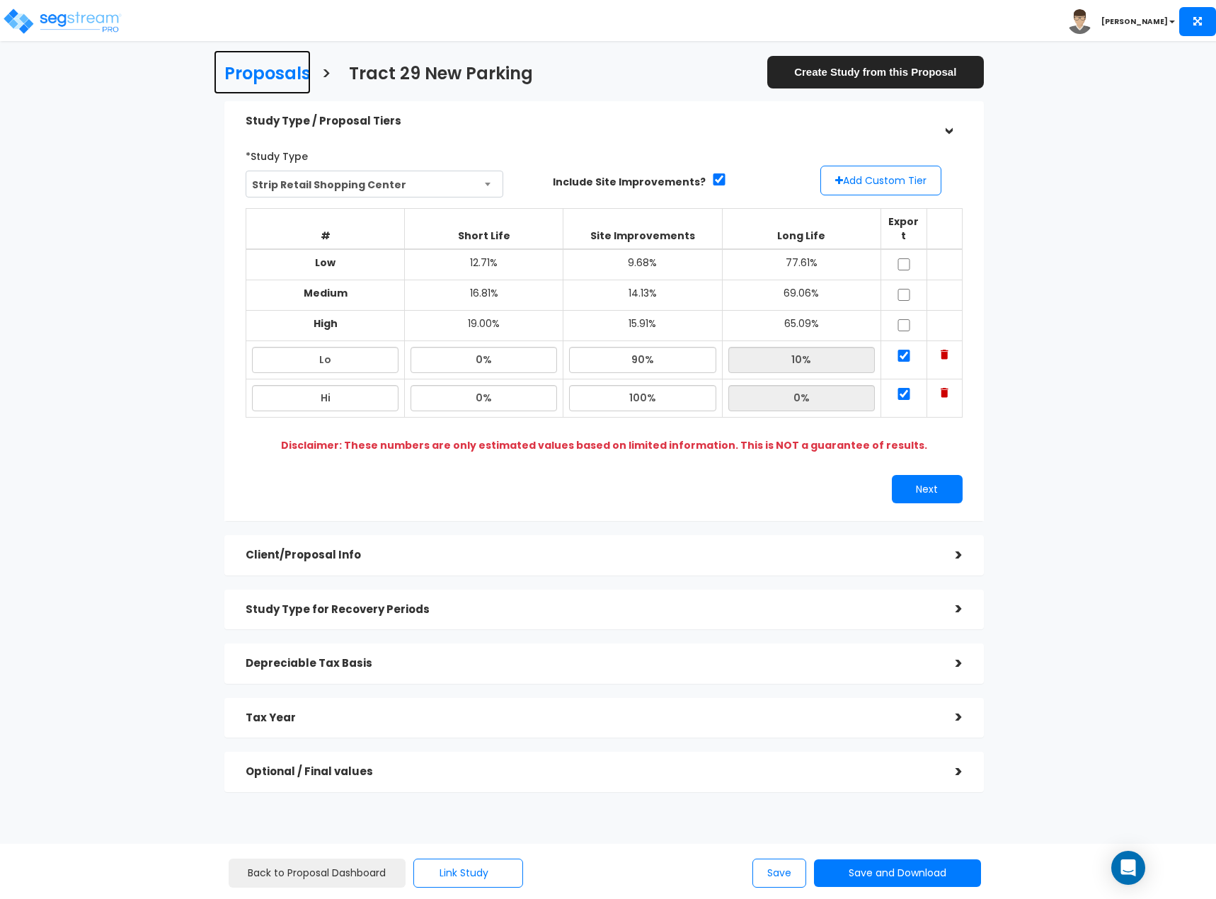
click at [268, 76] on h3 "Proposals" at bounding box center [267, 75] width 86 height 22
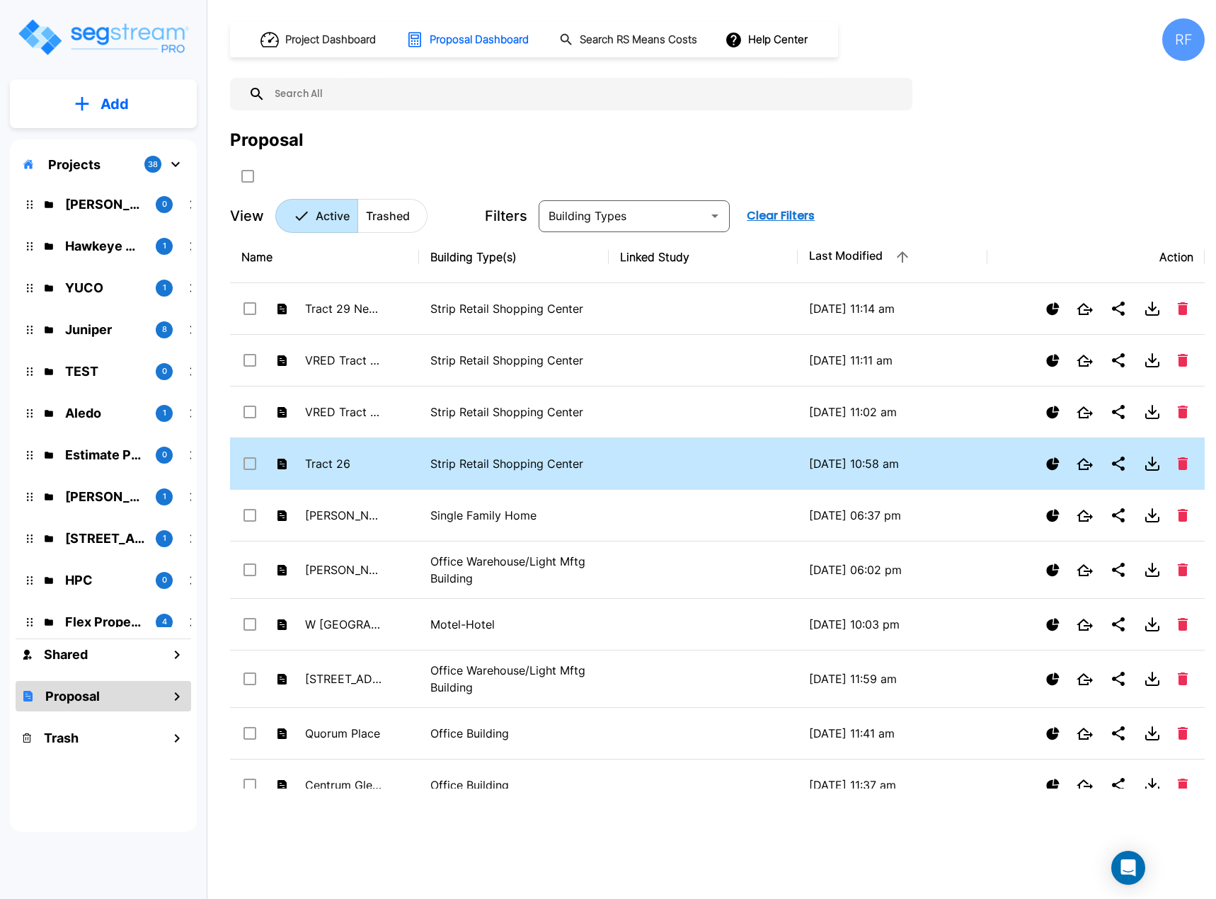
click at [395, 461] on td "Tract 26" at bounding box center [324, 464] width 189 height 52
checkbox input "true"
click at [473, 461] on p "Strip Retail Shopping Center" at bounding box center [513, 463] width 166 height 17
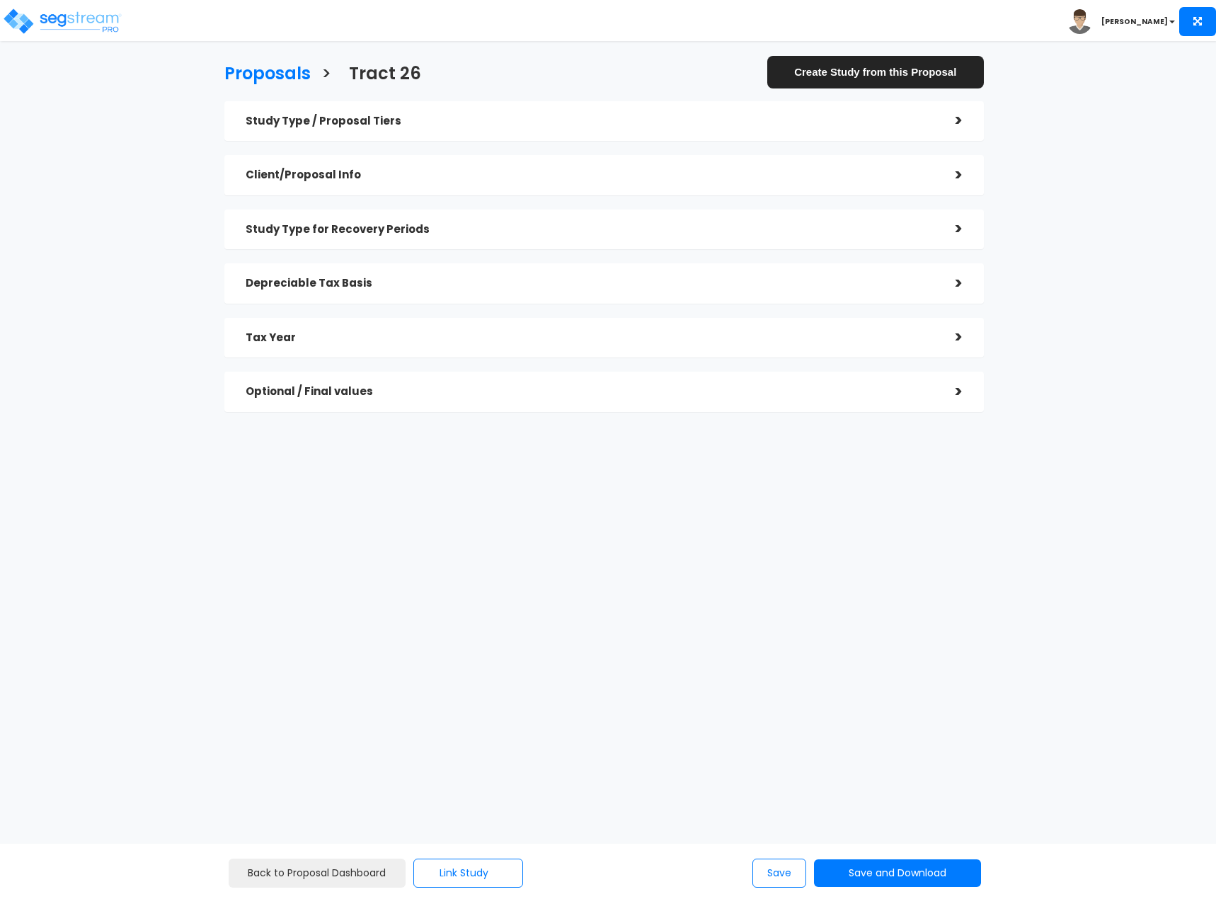
checkbox input "true"
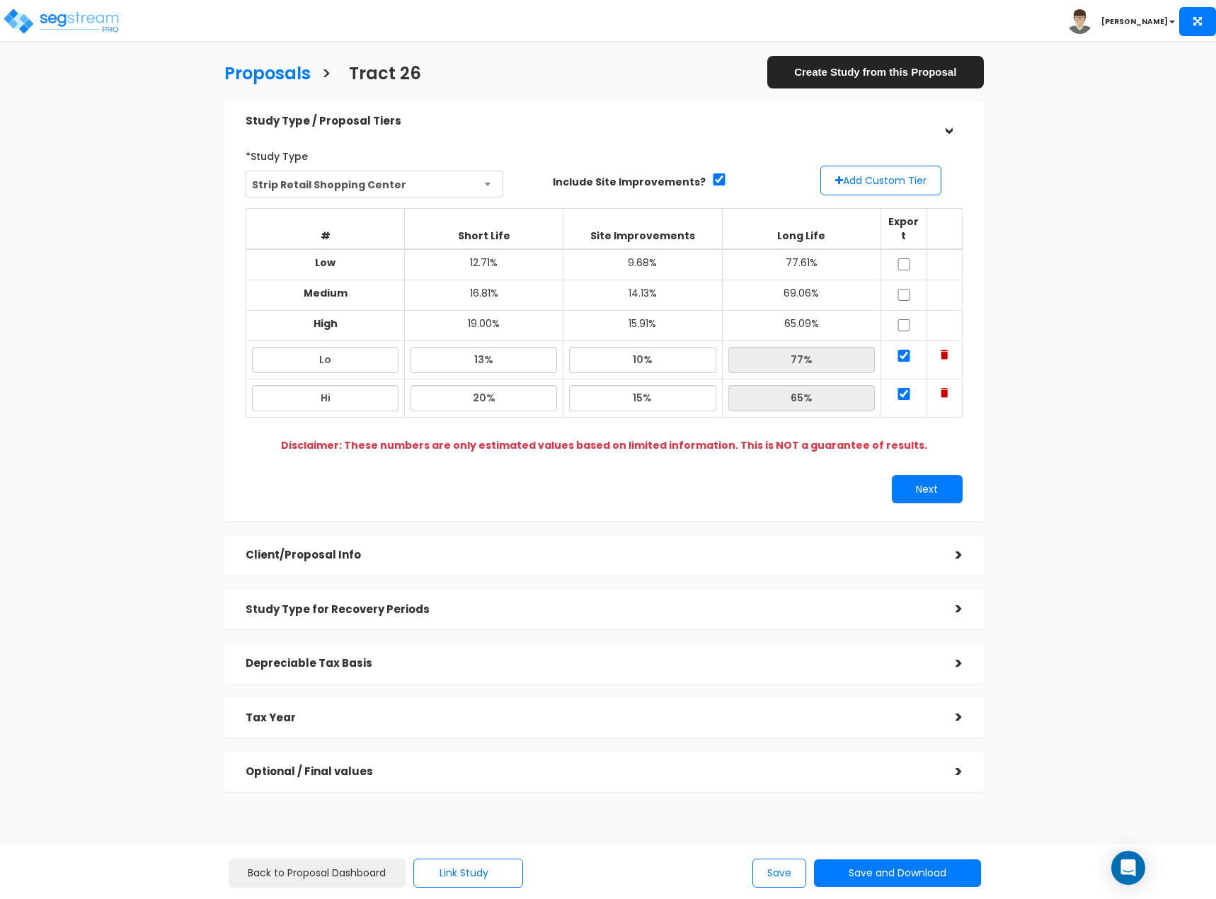
click at [514, 650] on div "Depreciable Tax Basis" at bounding box center [590, 663] width 689 height 26
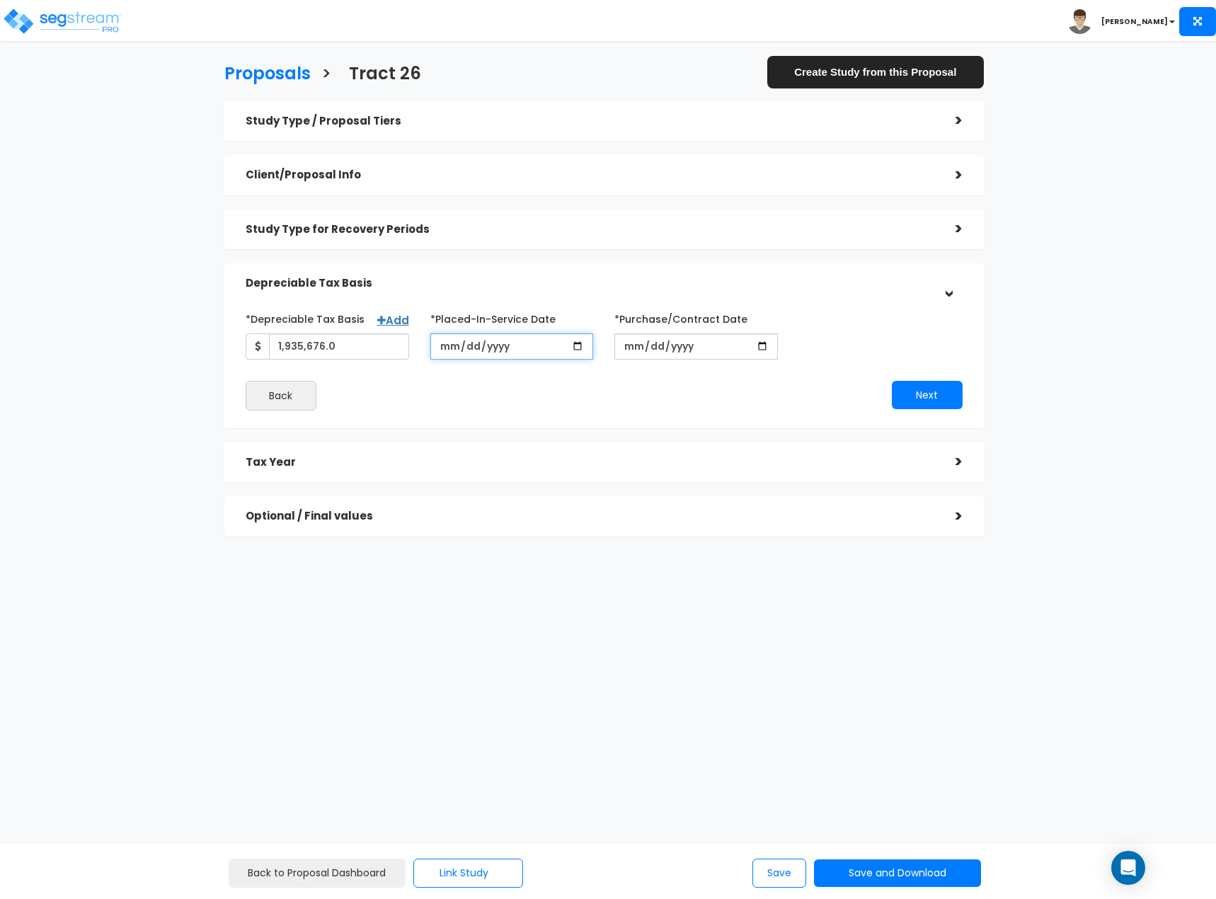
click at [444, 346] on input "[DATE]" at bounding box center [511, 346] width 163 height 26
type input "[DATE]"
click at [631, 343] on input "*Purchase/Contract Date" at bounding box center [695, 346] width 163 height 26
type input "2025-12-15"
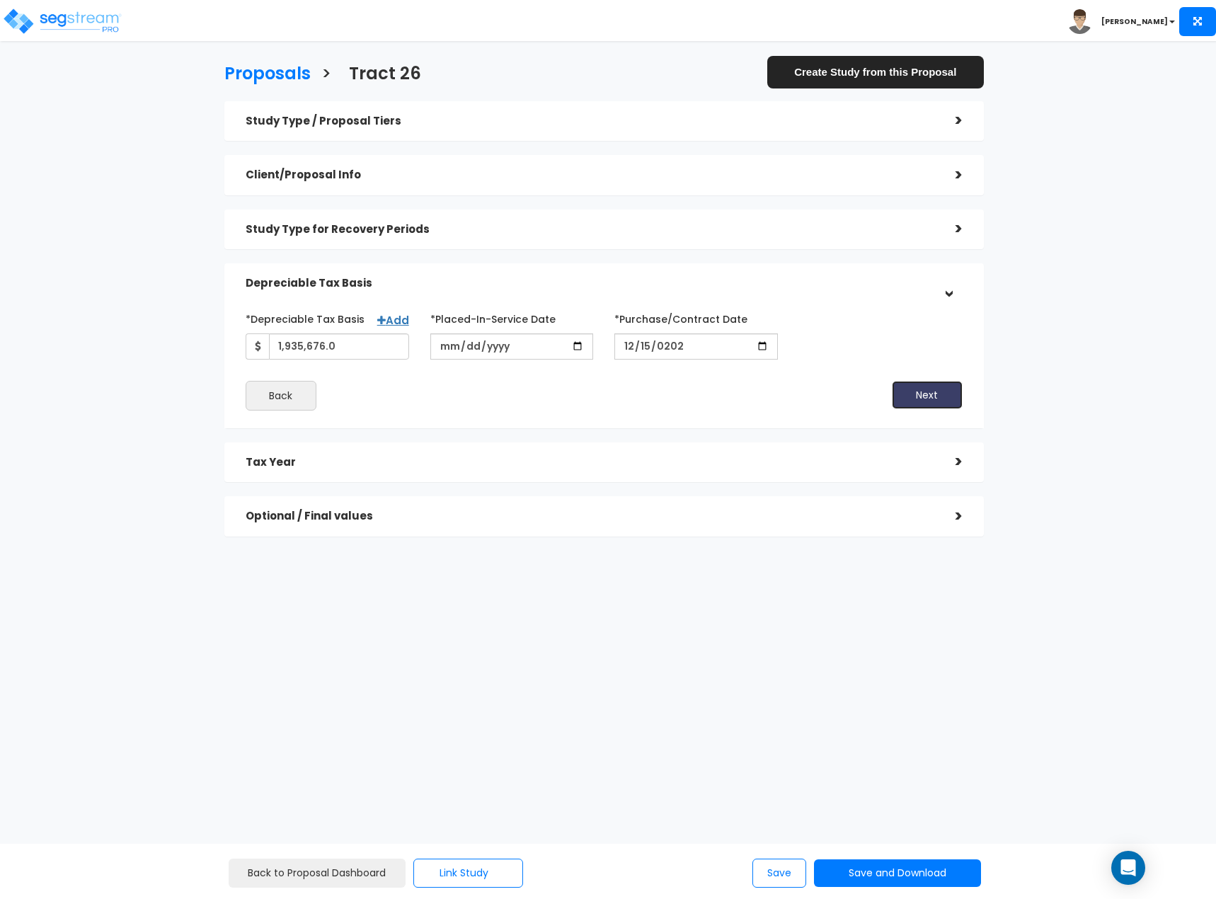
click at [931, 392] on button "Next" at bounding box center [927, 395] width 71 height 28
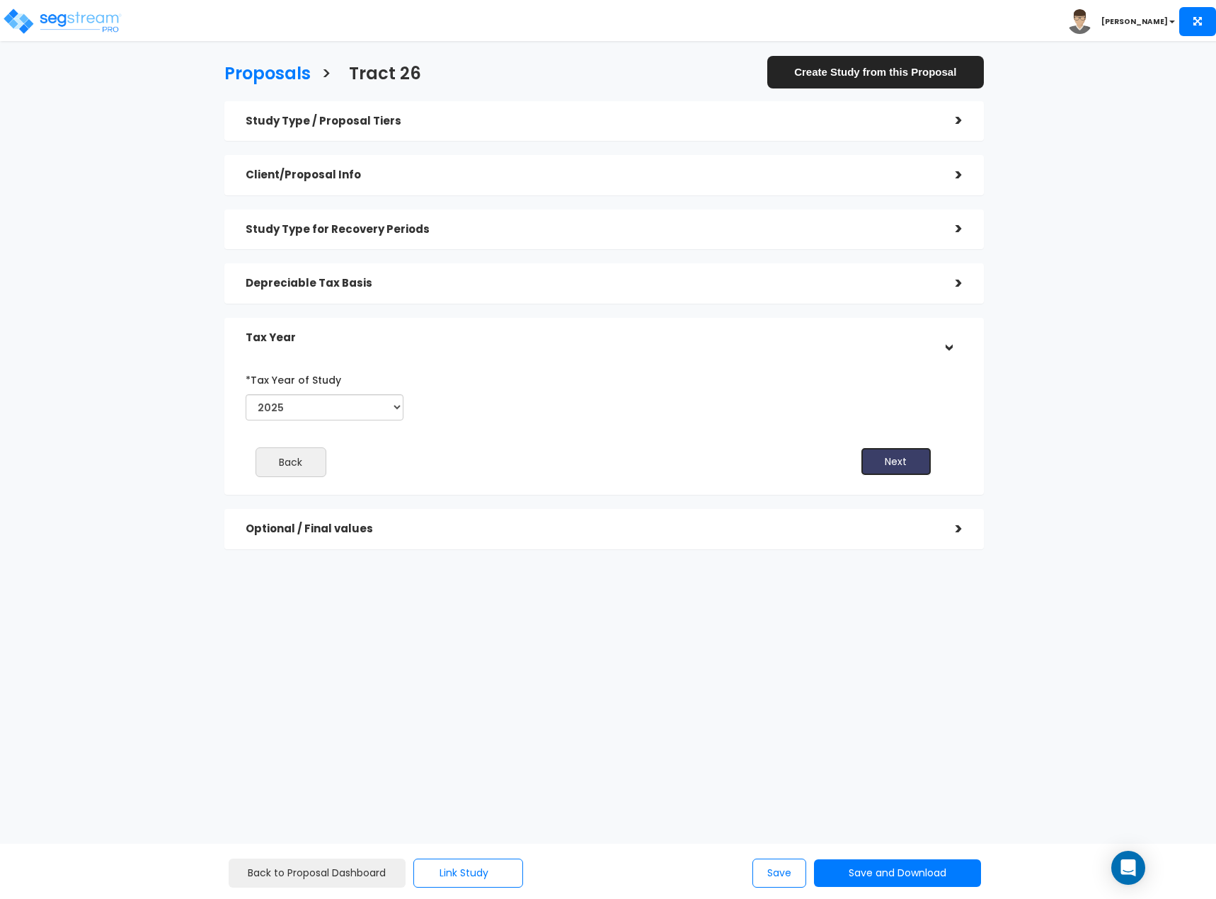
click at [928, 469] on button "Next" at bounding box center [896, 461] width 71 height 28
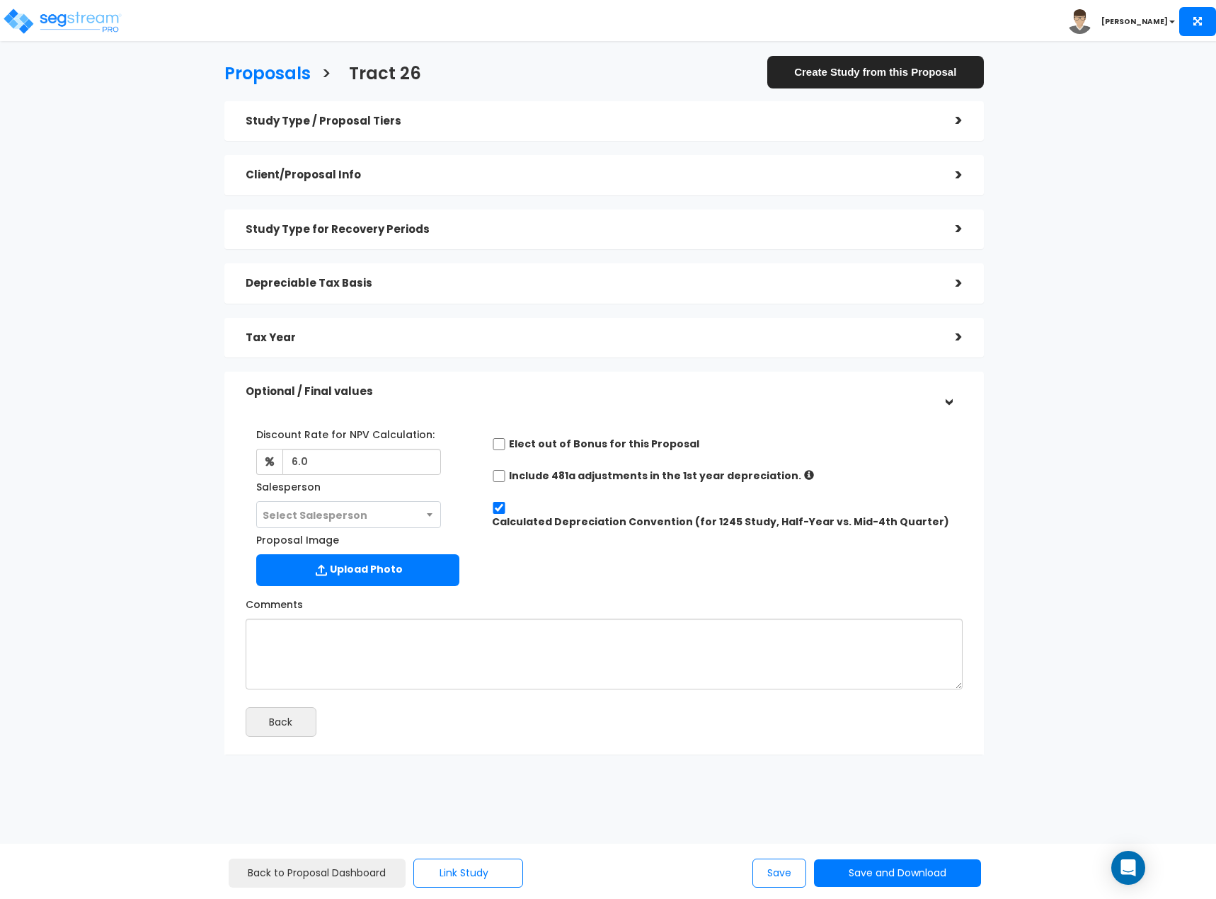
click at [745, 205] on div "Study Type / Proposal Tiers > *Study Type Strip Retail Shopping Center Assisted…" at bounding box center [603, 427] width 759 height 653
click at [733, 219] on div "Study Type for Recovery Periods" at bounding box center [590, 230] width 689 height 26
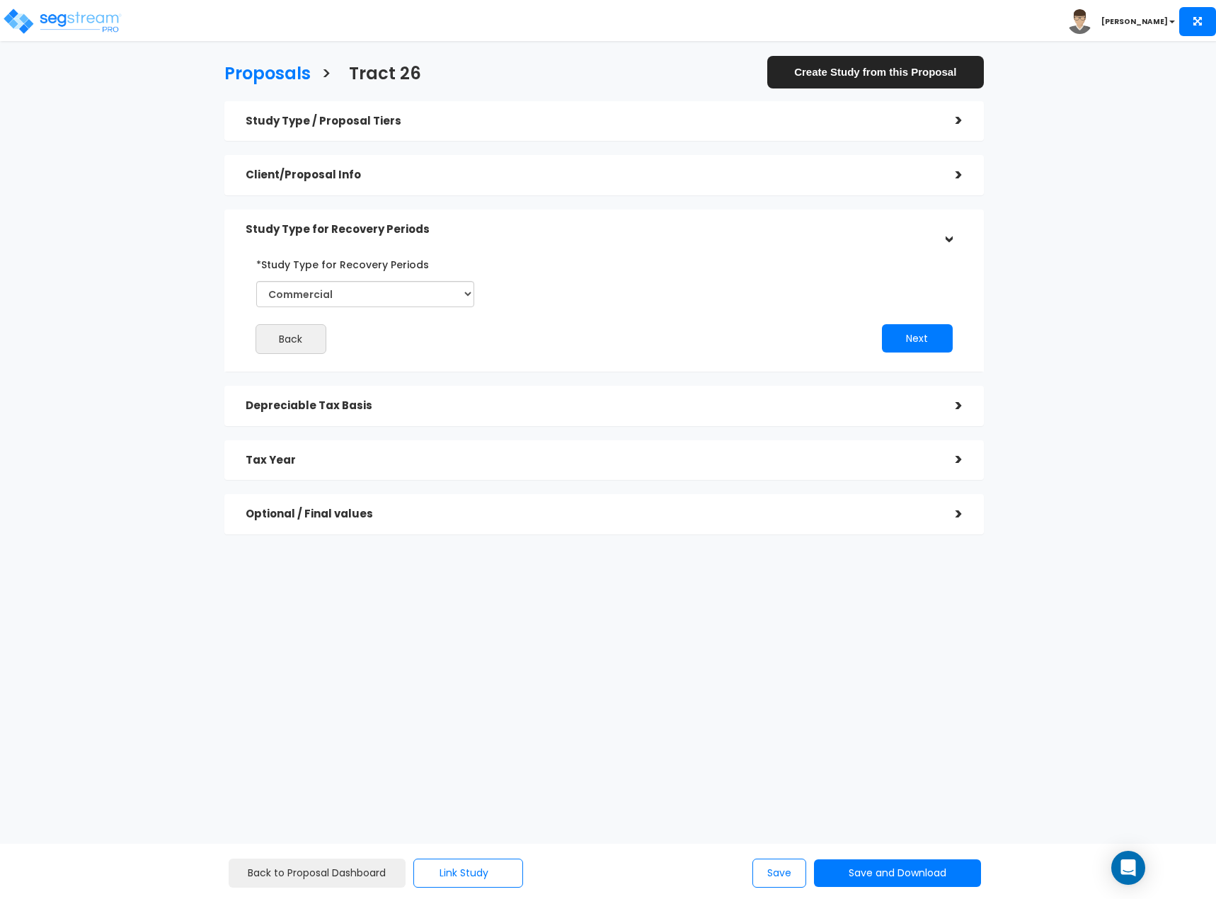
click at [725, 185] on div "Client/Proposal Info" at bounding box center [590, 175] width 689 height 26
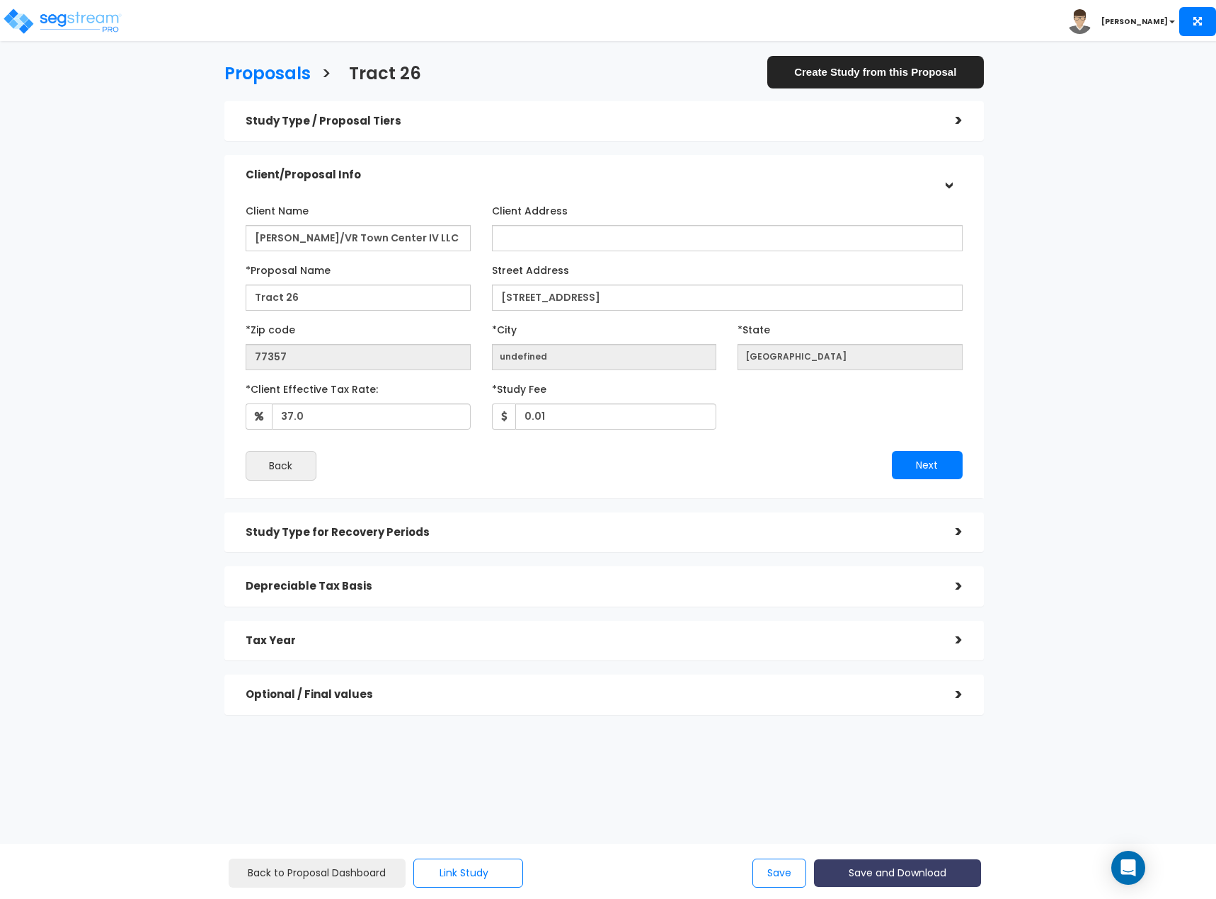
click at [887, 873] on button "Save and Download" at bounding box center [897, 873] width 167 height 28
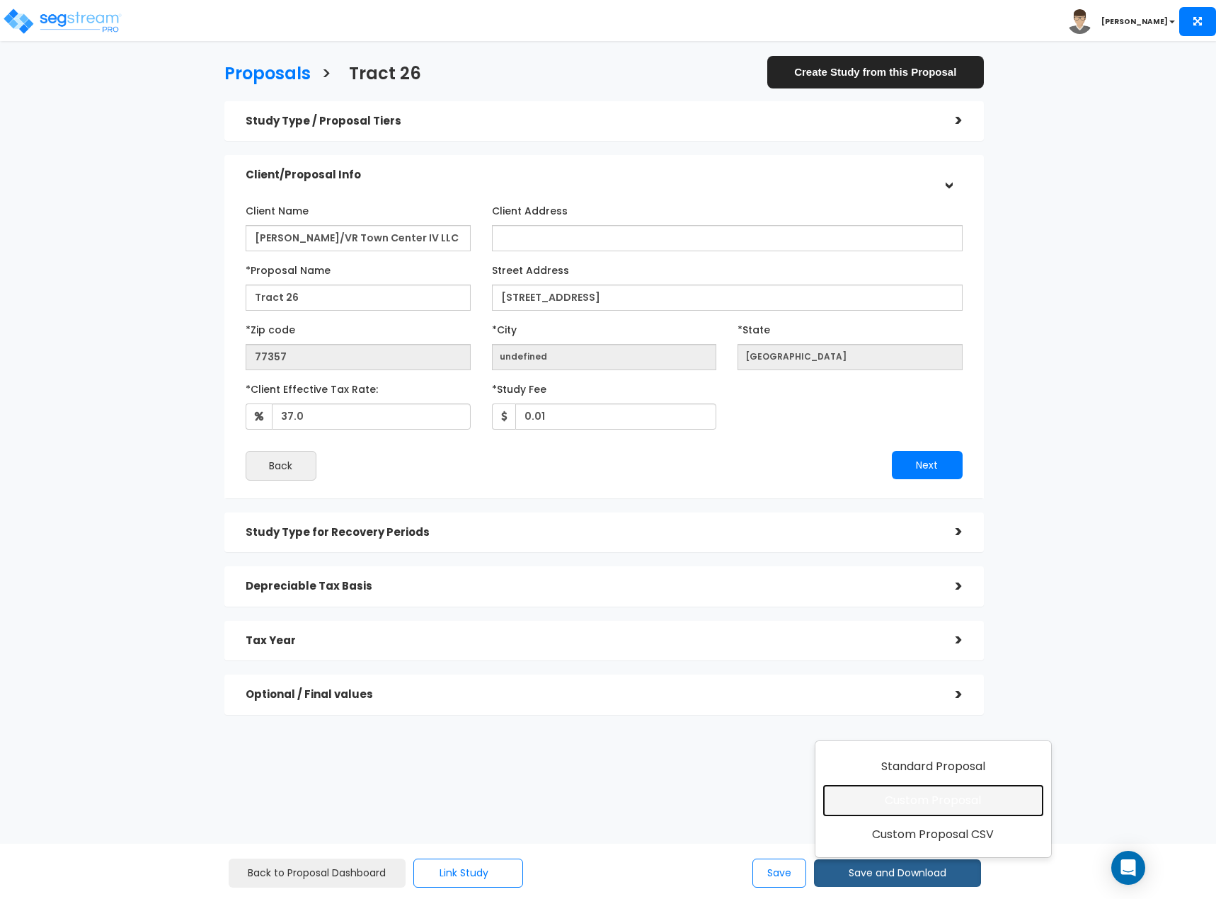
click at [873, 789] on link "Custom Proposal" at bounding box center [932, 800] width 221 height 33
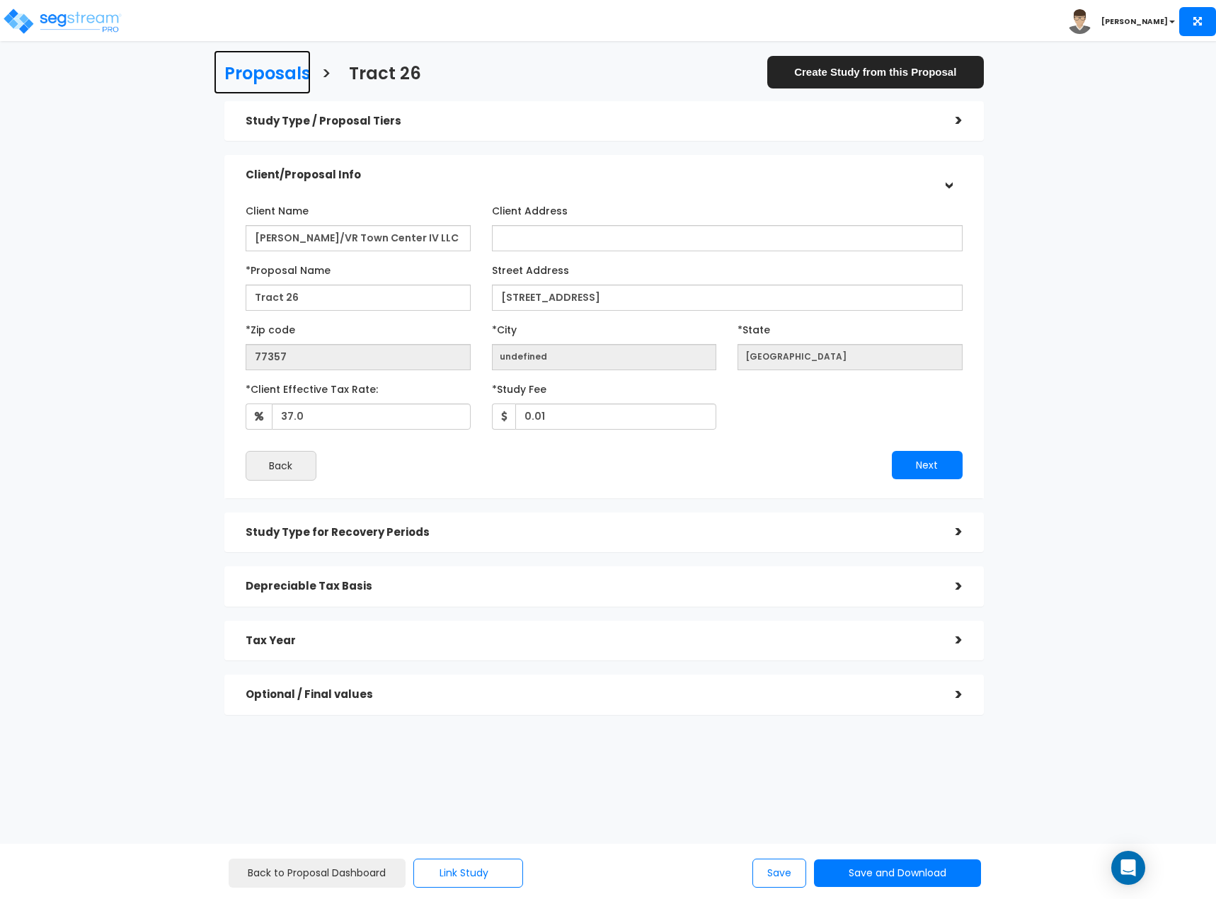
click at [286, 76] on h3 "Proposals" at bounding box center [267, 75] width 86 height 22
